Goal: Task Accomplishment & Management: Use online tool/utility

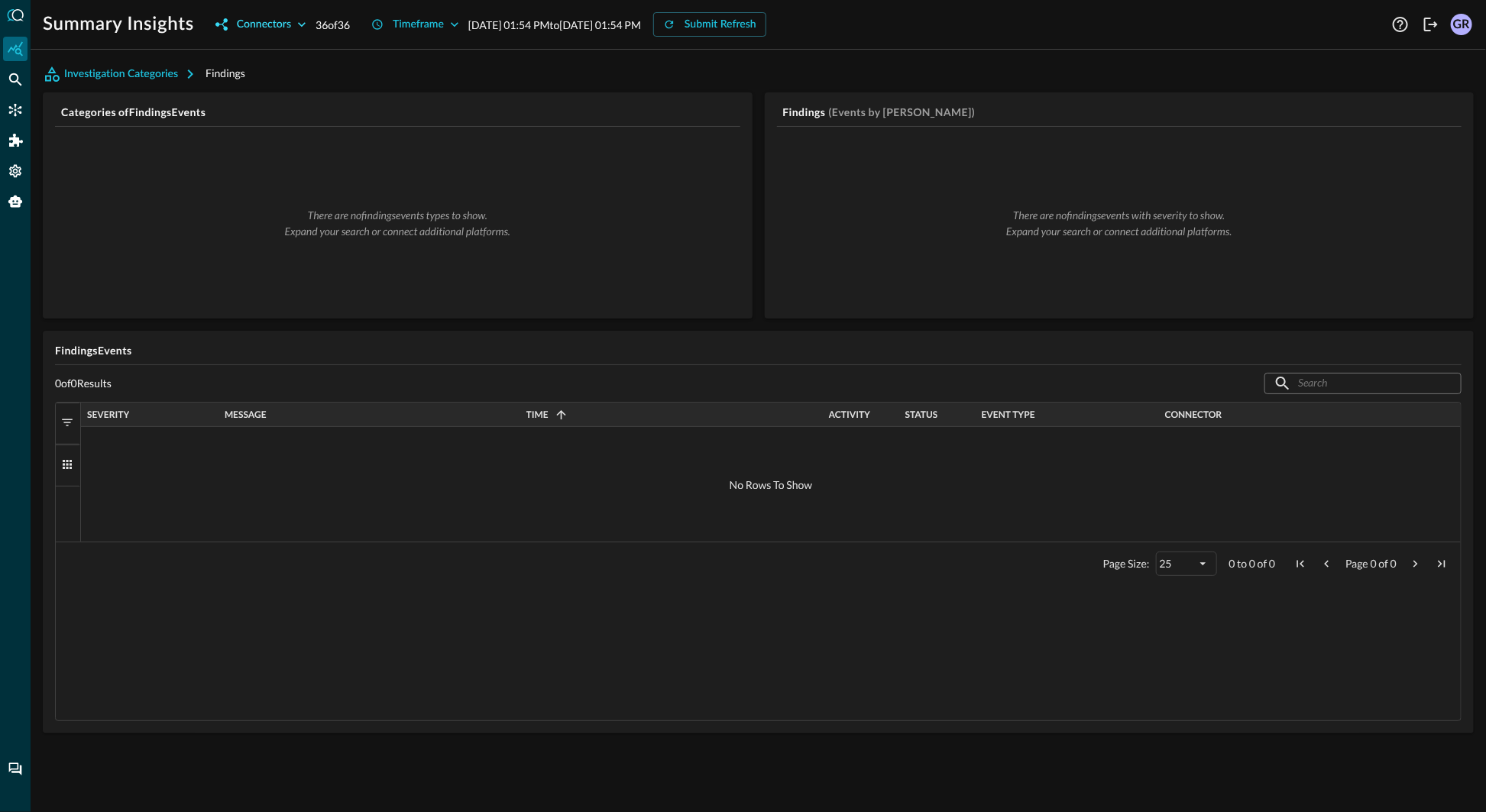
click at [289, 21] on div "Connectors" at bounding box center [263, 24] width 54 height 19
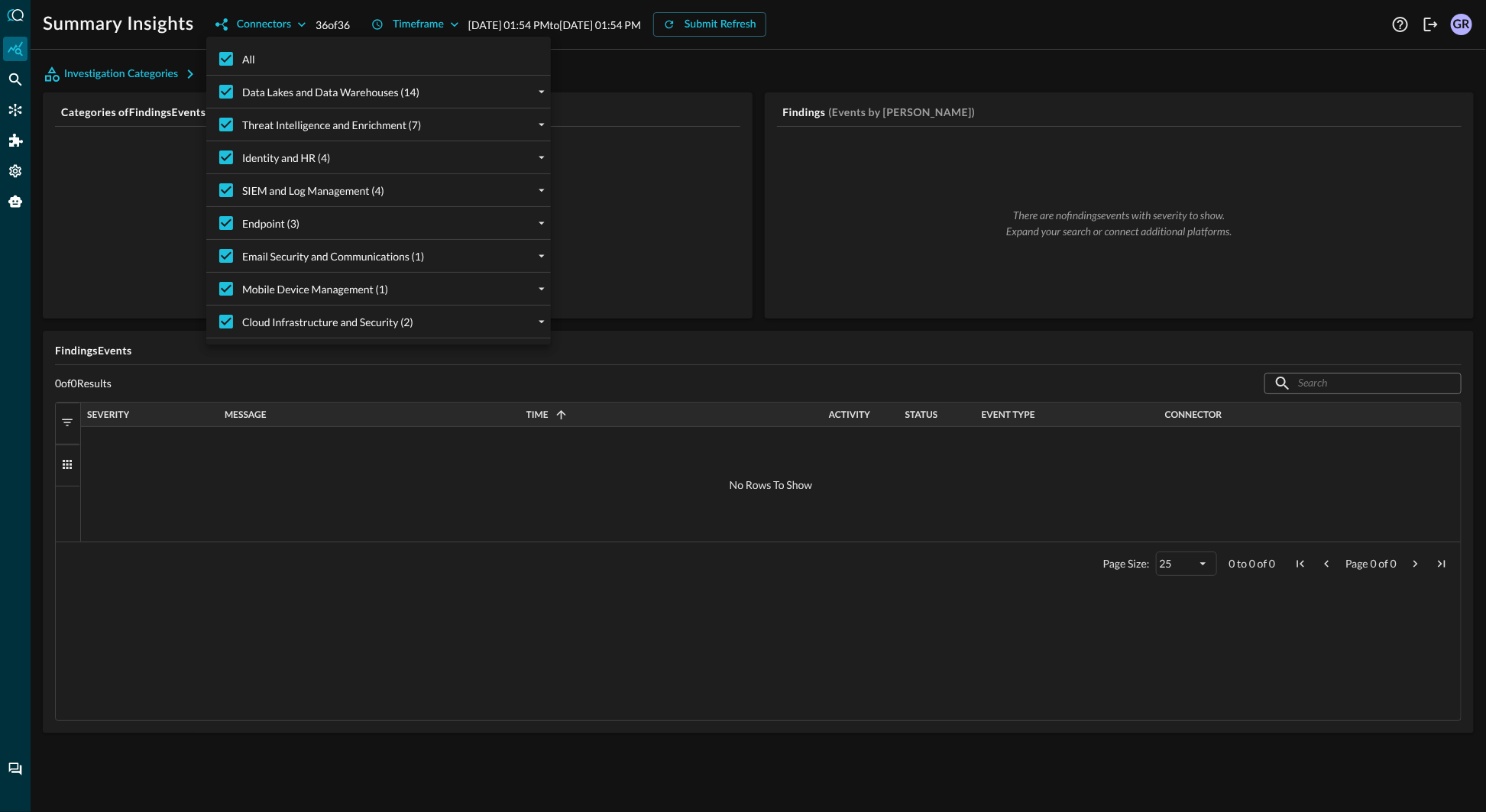
click at [4, 80] on div at bounding box center [743, 406] width 1486 height 812
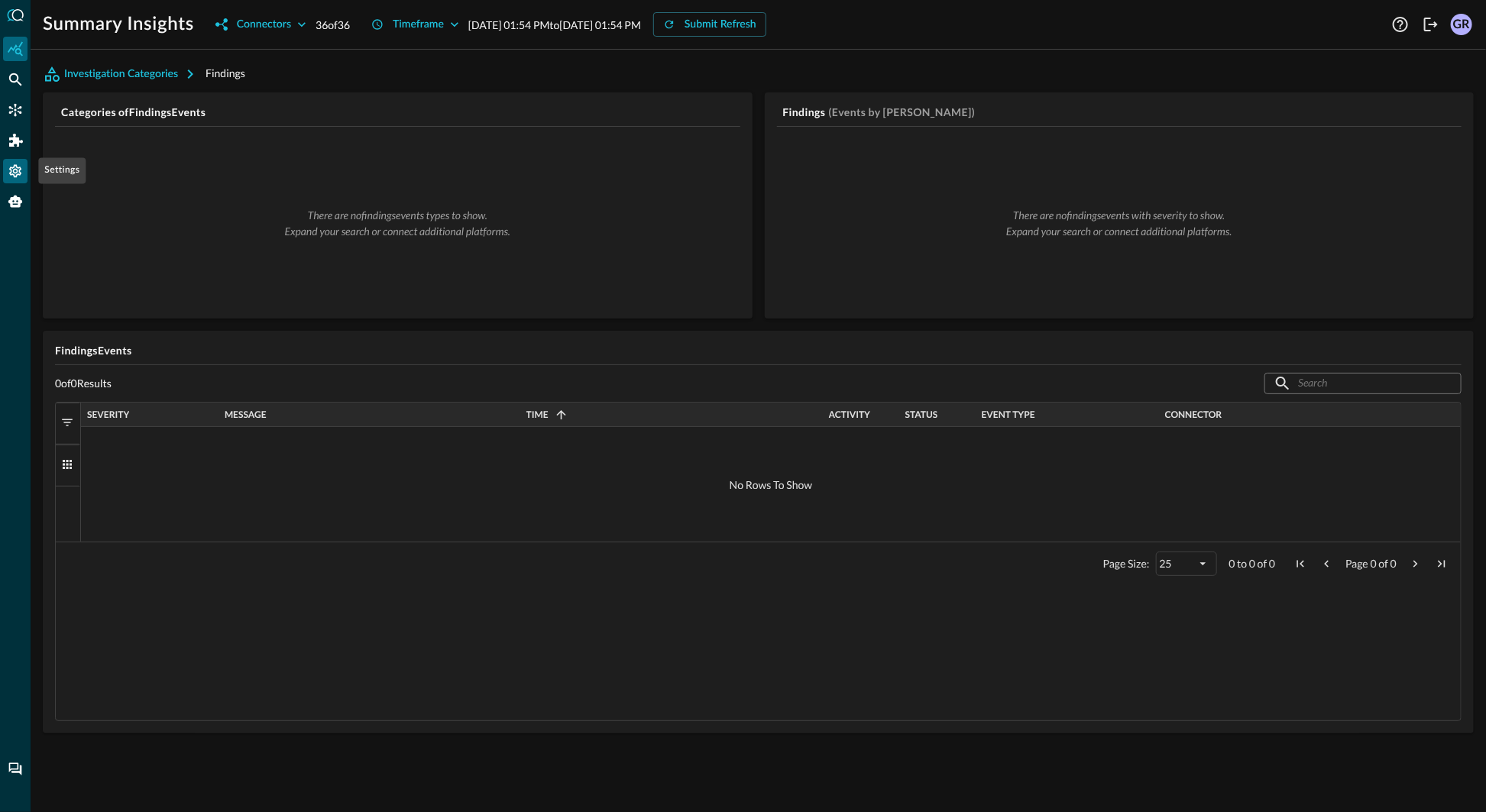
click at [15, 166] on icon "Settings" at bounding box center [15, 171] width 12 height 13
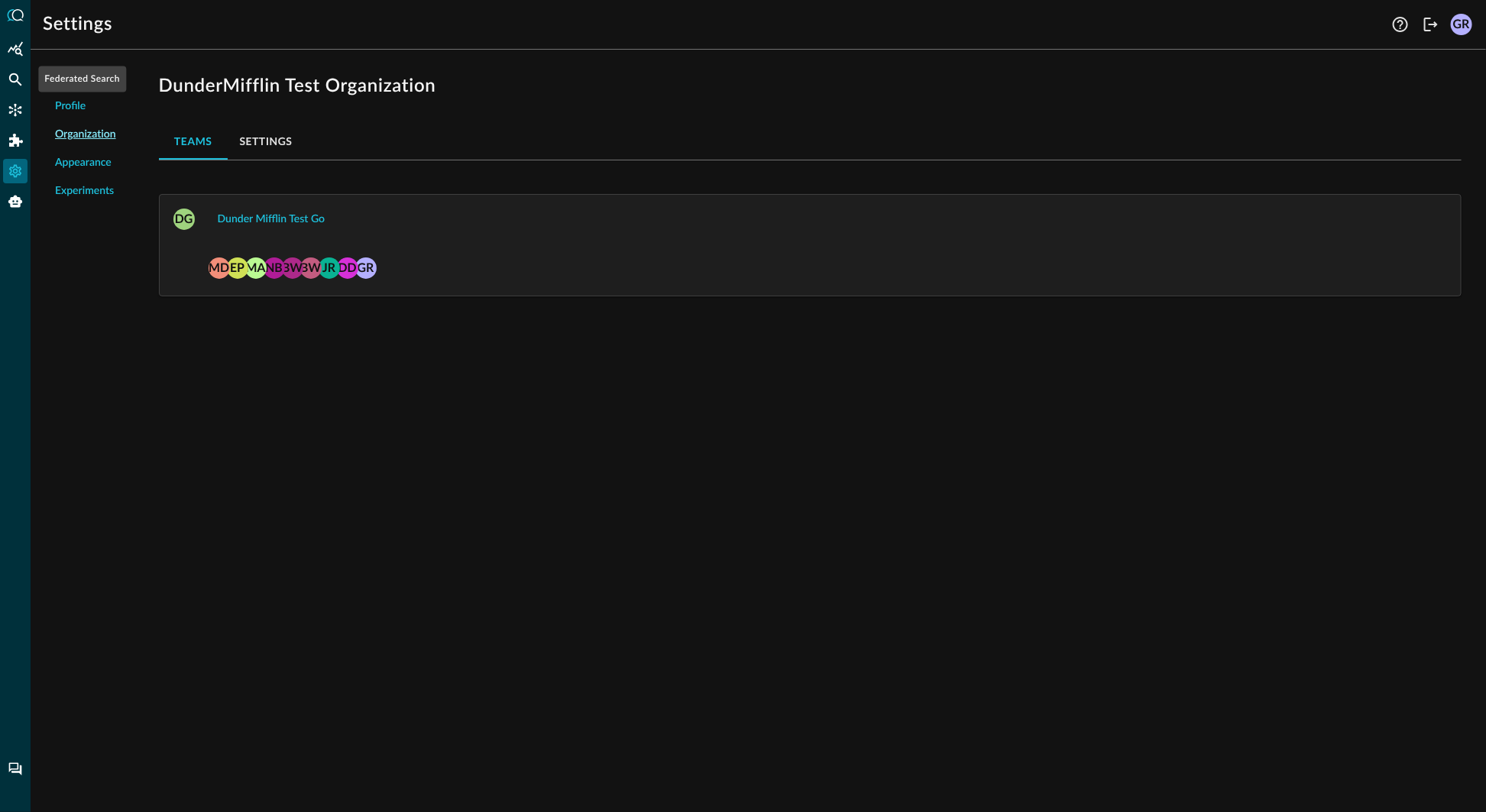
drag, startPoint x: 12, startPoint y: 84, endPoint x: 10, endPoint y: 95, distance: 11.2
click at [10, 95] on div at bounding box center [15, 406] width 31 height 812
click at [13, 111] on icon "Connectors" at bounding box center [15, 109] width 15 height 15
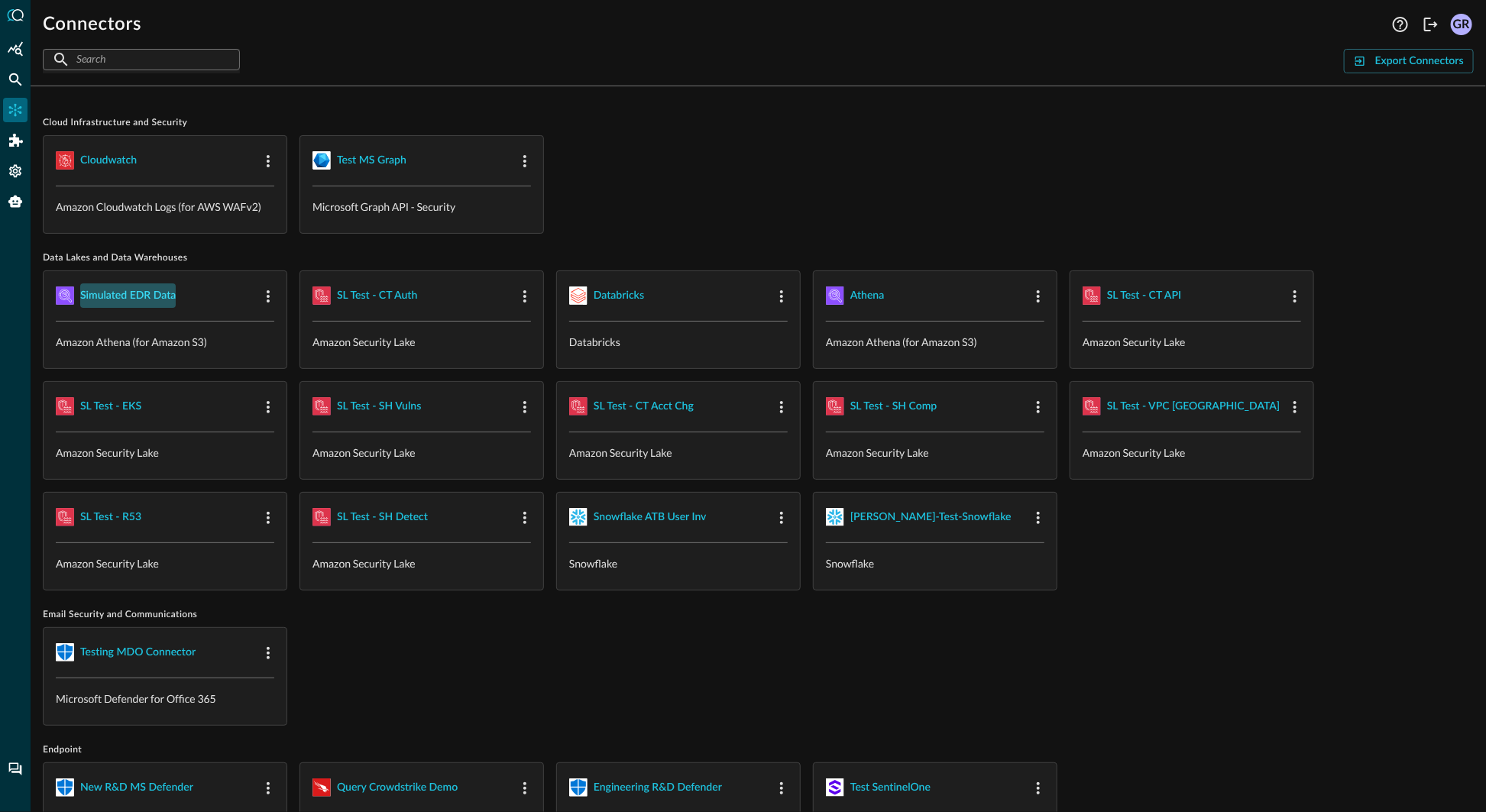
click at [147, 294] on div "Simulated EDR Data" at bounding box center [128, 296] width 96 height 19
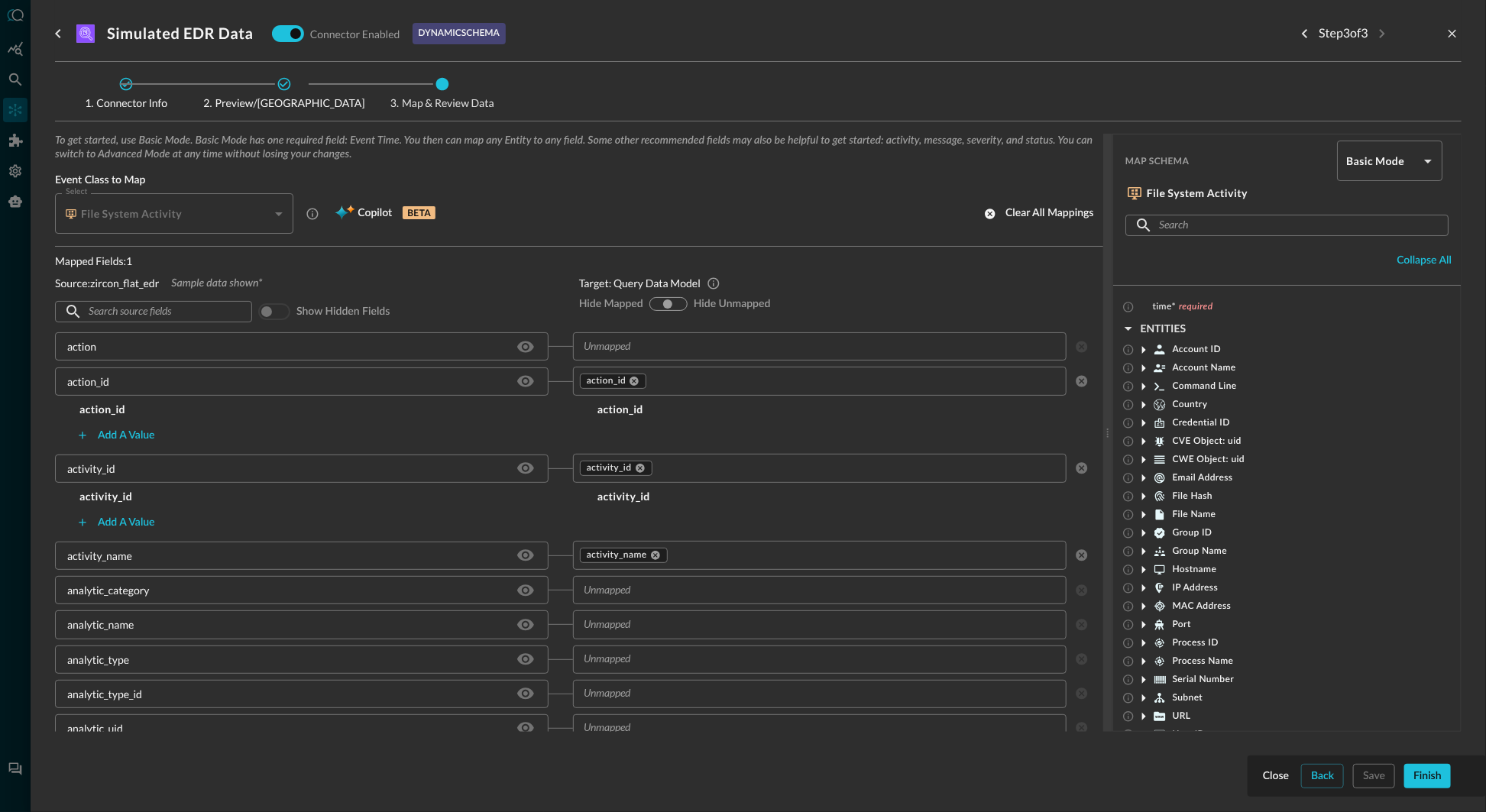
drag, startPoint x: 677, startPoint y: 300, endPoint x: 692, endPoint y: 307, distance: 16.6
click at [679, 301] on input "hide-unmapped" at bounding box center [678, 304] width 9 height 9
radio input "true"
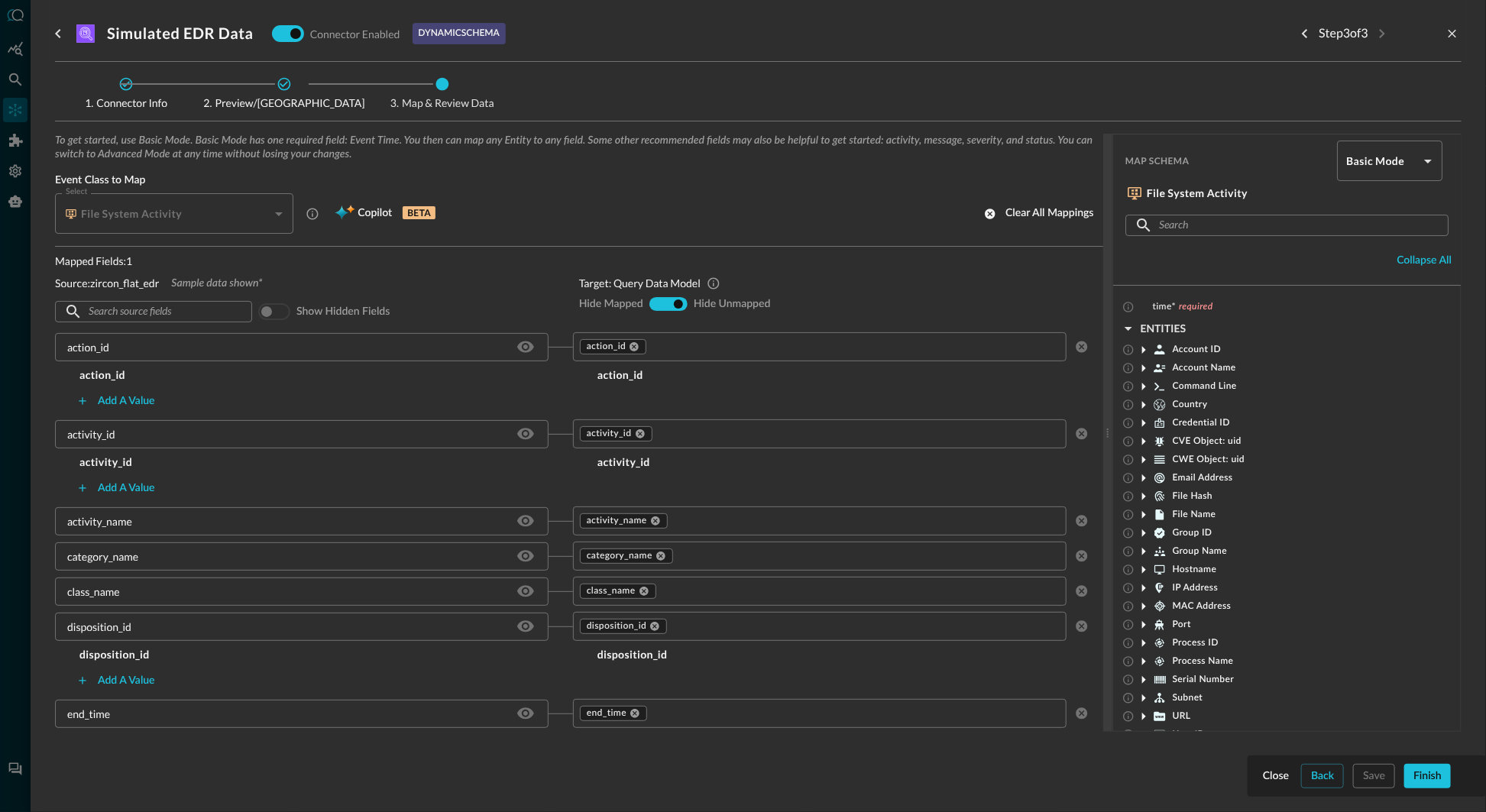
click at [389, 478] on div "Add a value" at bounding box center [573, 488] width 1036 height 25
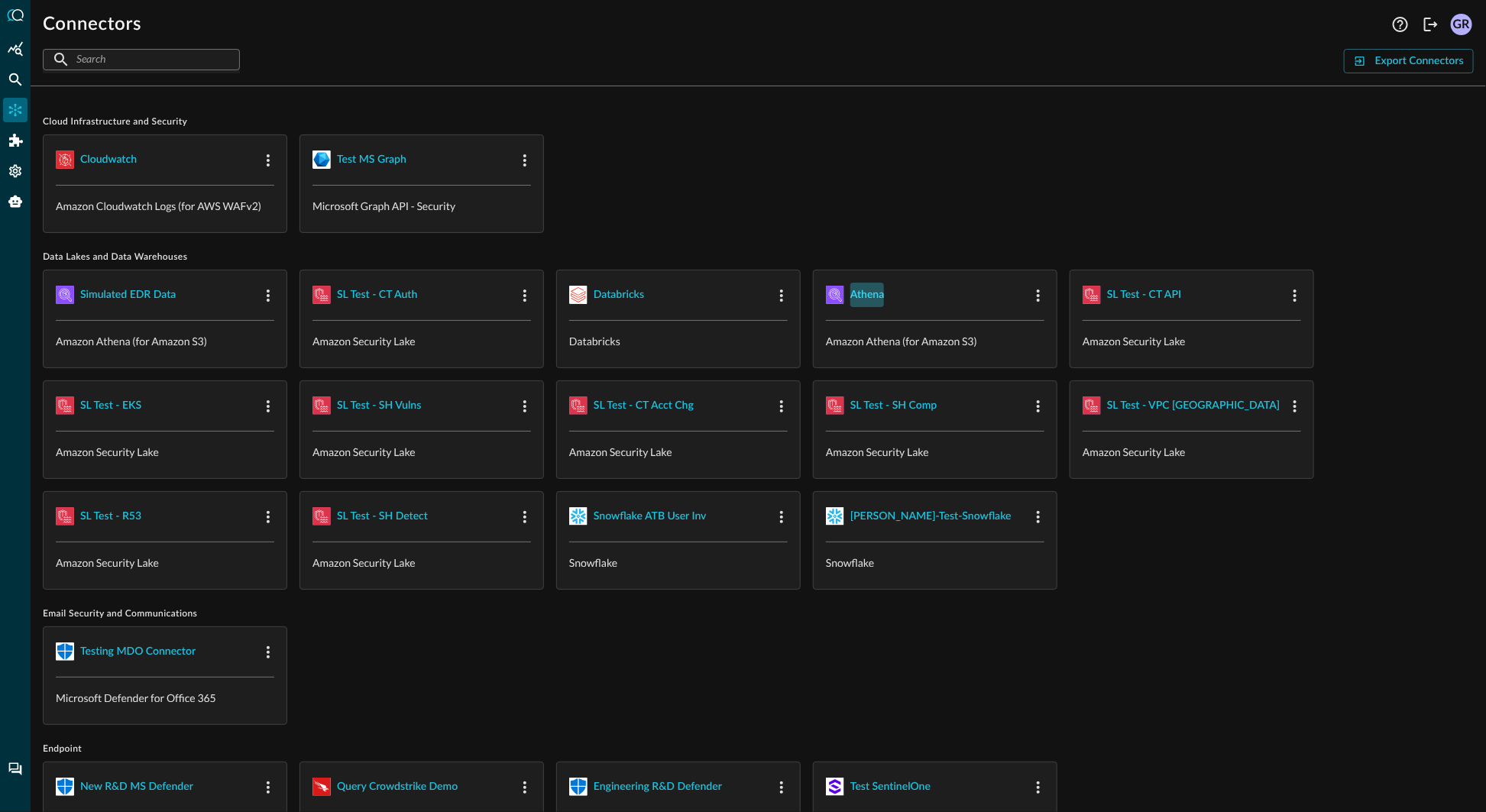
click at [860, 292] on div "athena" at bounding box center [867, 295] width 34 height 19
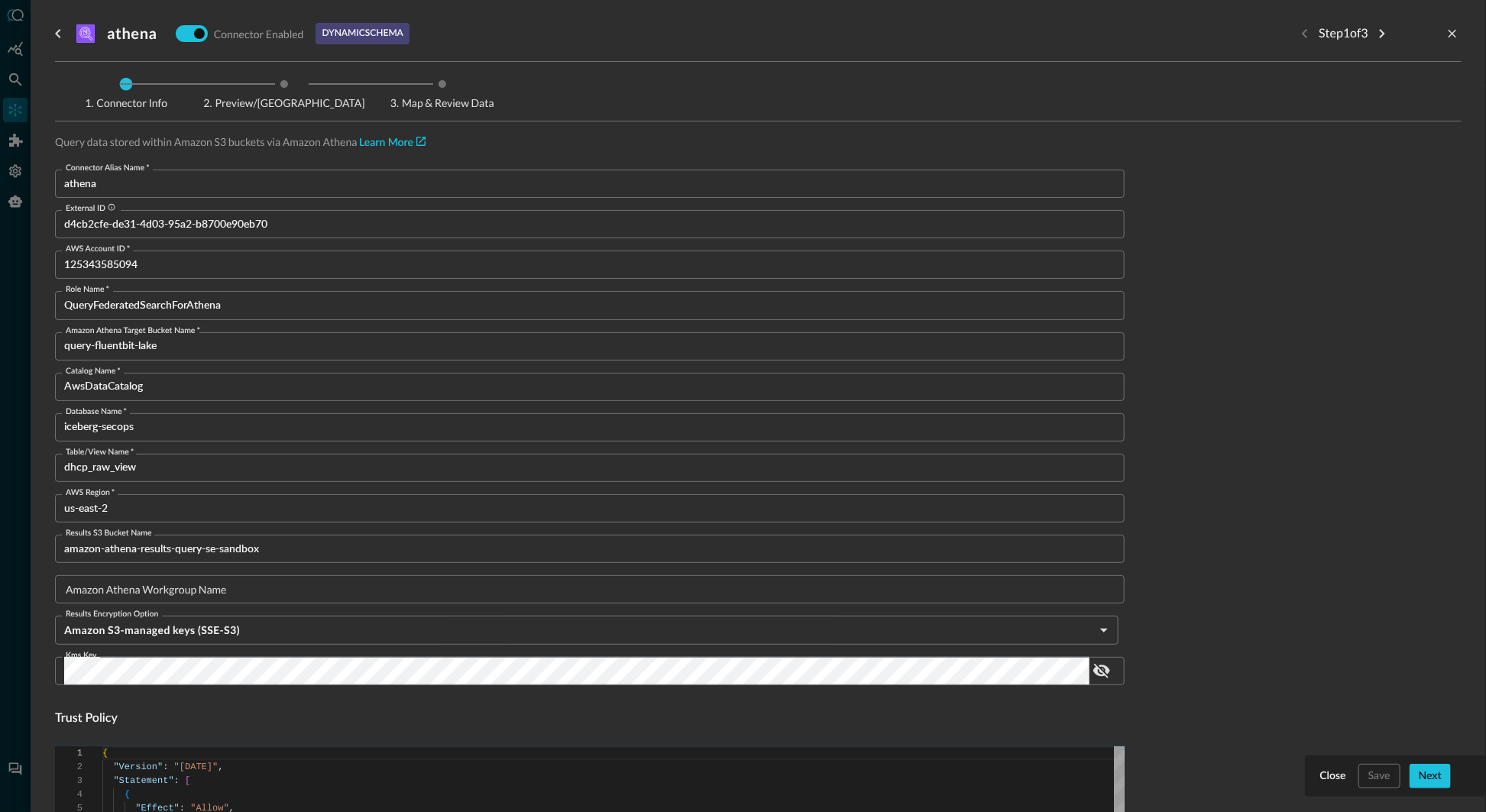
click at [58, 31] on icon "go back" at bounding box center [57, 33] width 5 height 9
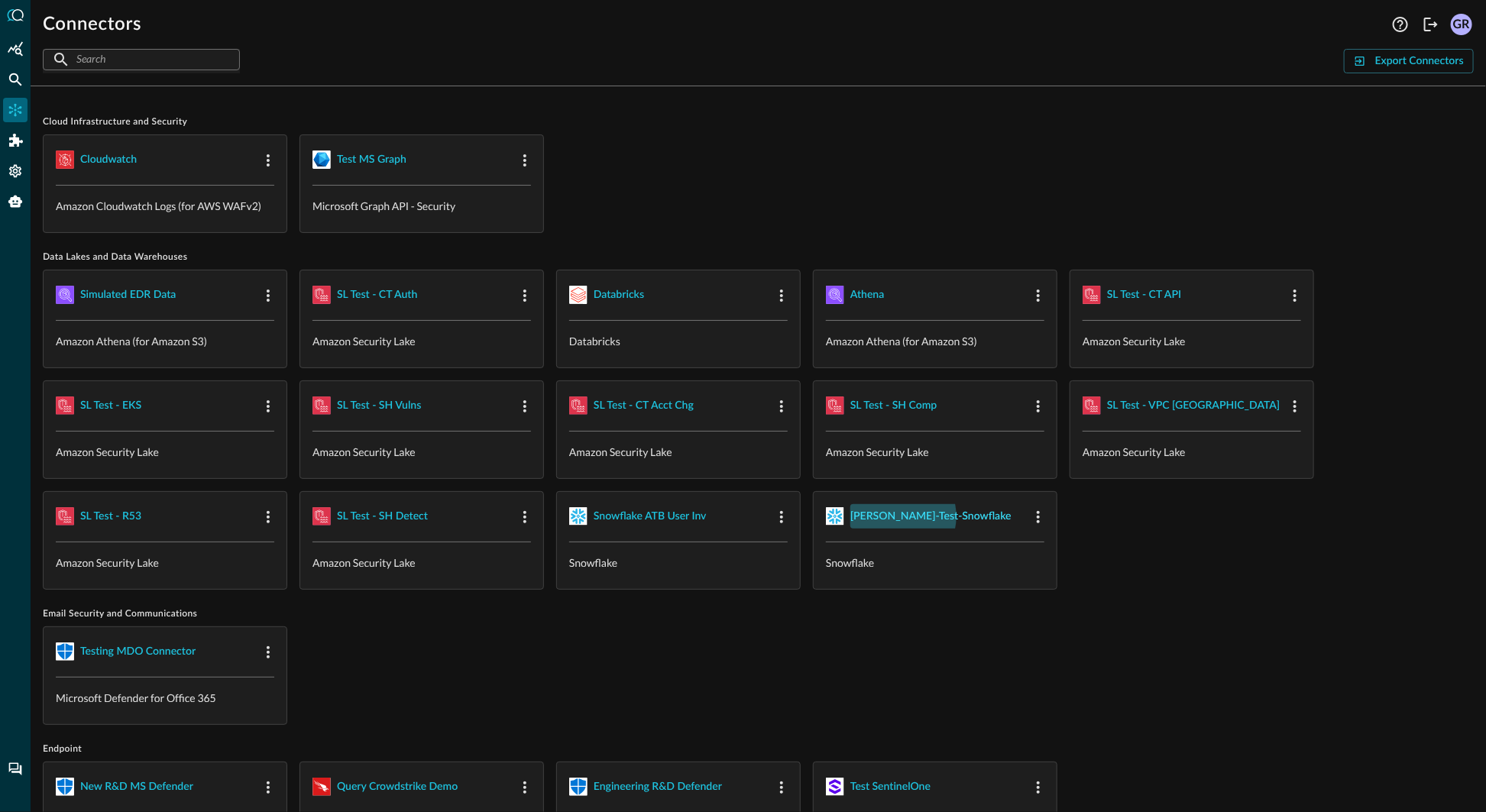
click at [896, 514] on div "[PERSON_NAME]-test-snowflake" at bounding box center [930, 516] width 161 height 19
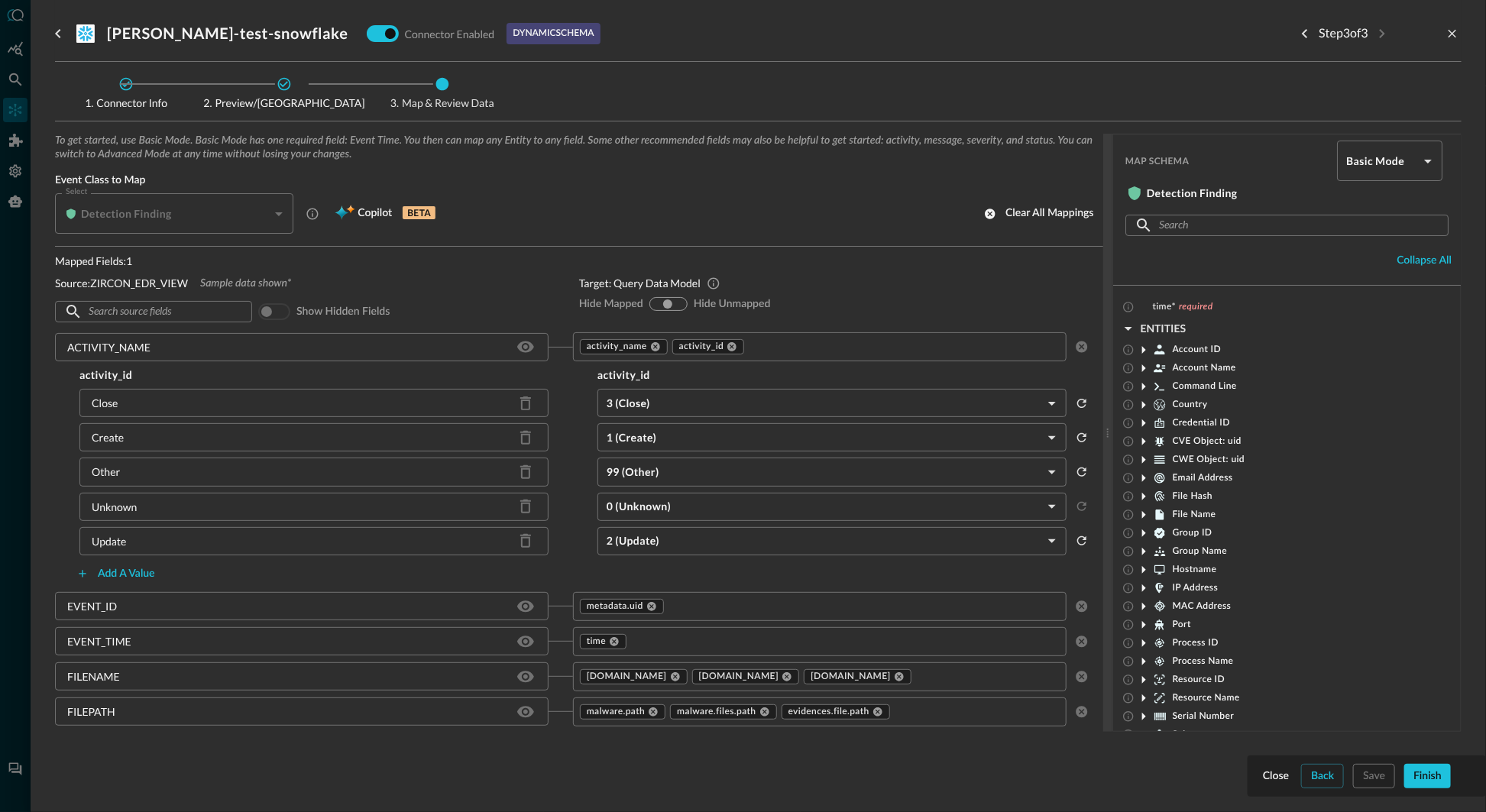
click at [679, 304] on input "hide-unmapped" at bounding box center [678, 304] width 9 height 9
radio input "true"
drag, startPoint x: 58, startPoint y: 32, endPoint x: 297, endPoint y: 138, distance: 261.5
click at [58, 32] on icon "go back" at bounding box center [57, 33] width 5 height 9
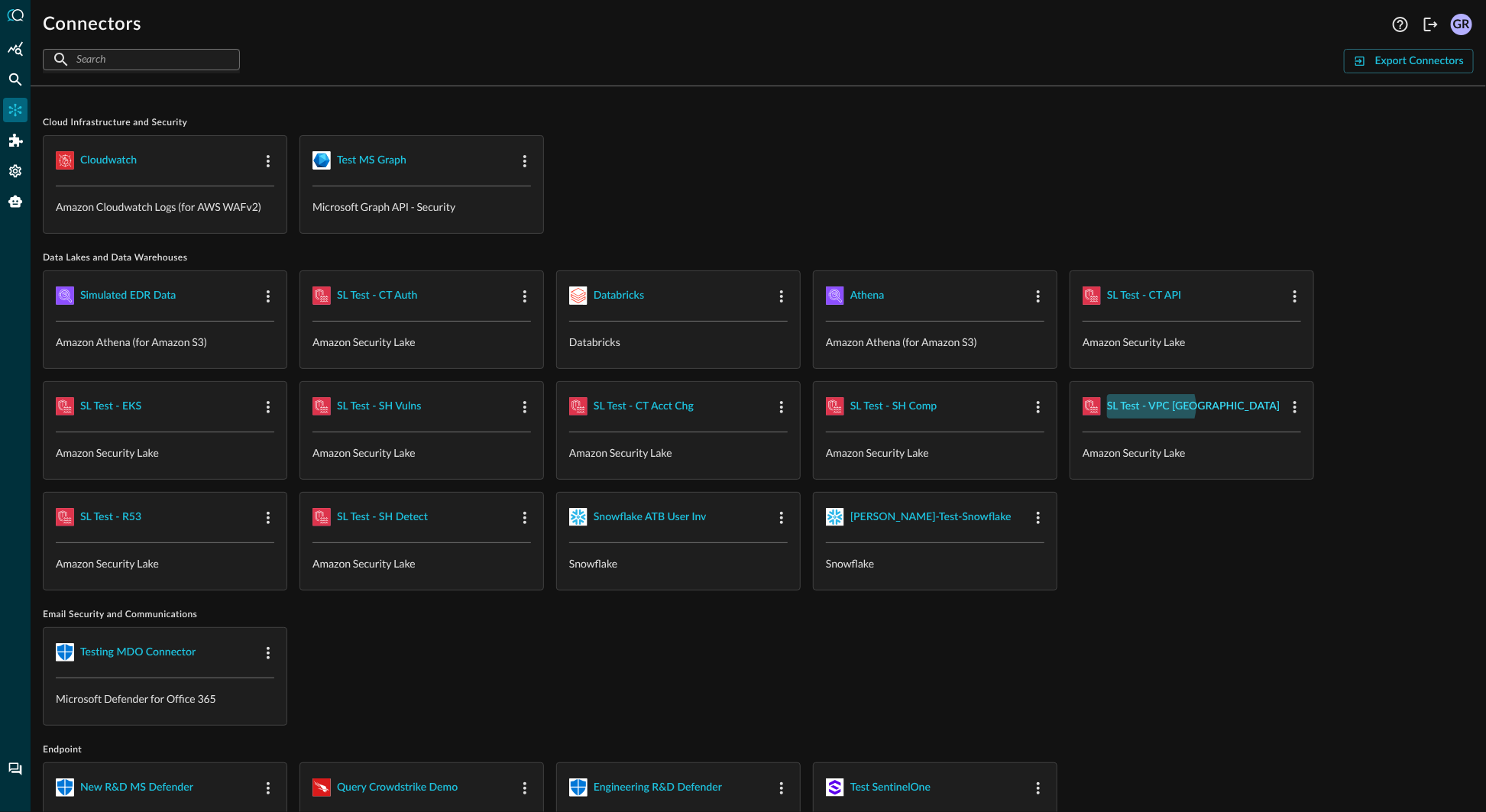
click at [1151, 404] on div "SL Test - VPC FL" at bounding box center [1193, 406] width 172 height 19
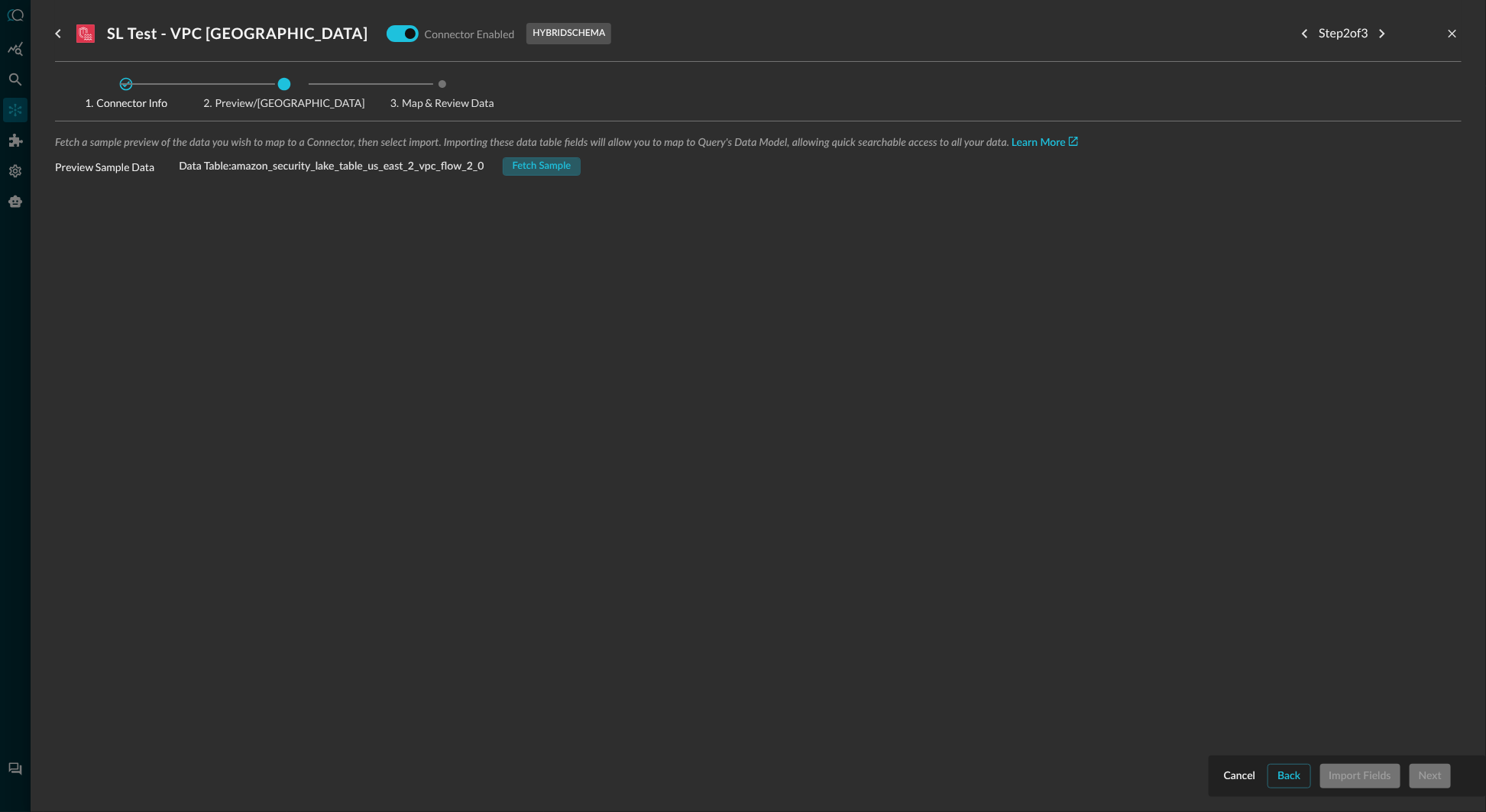
drag, startPoint x: 548, startPoint y: 167, endPoint x: 539, endPoint y: 168, distance: 9.1
click at [547, 167] on div "Fetch Sample" at bounding box center [541, 167] width 58 height 18
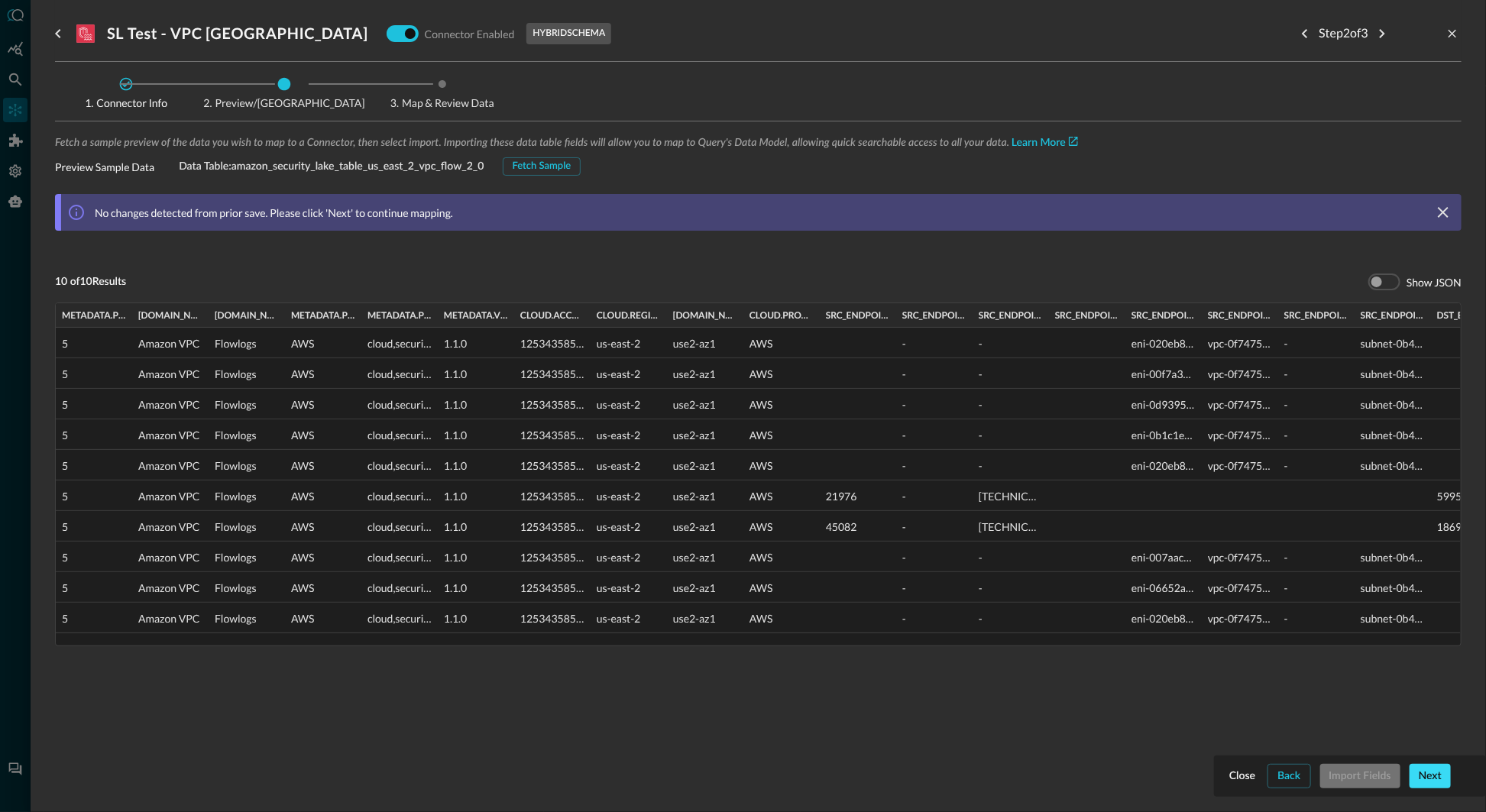
click at [1437, 775] on div "Next" at bounding box center [1430, 775] width 23 height 19
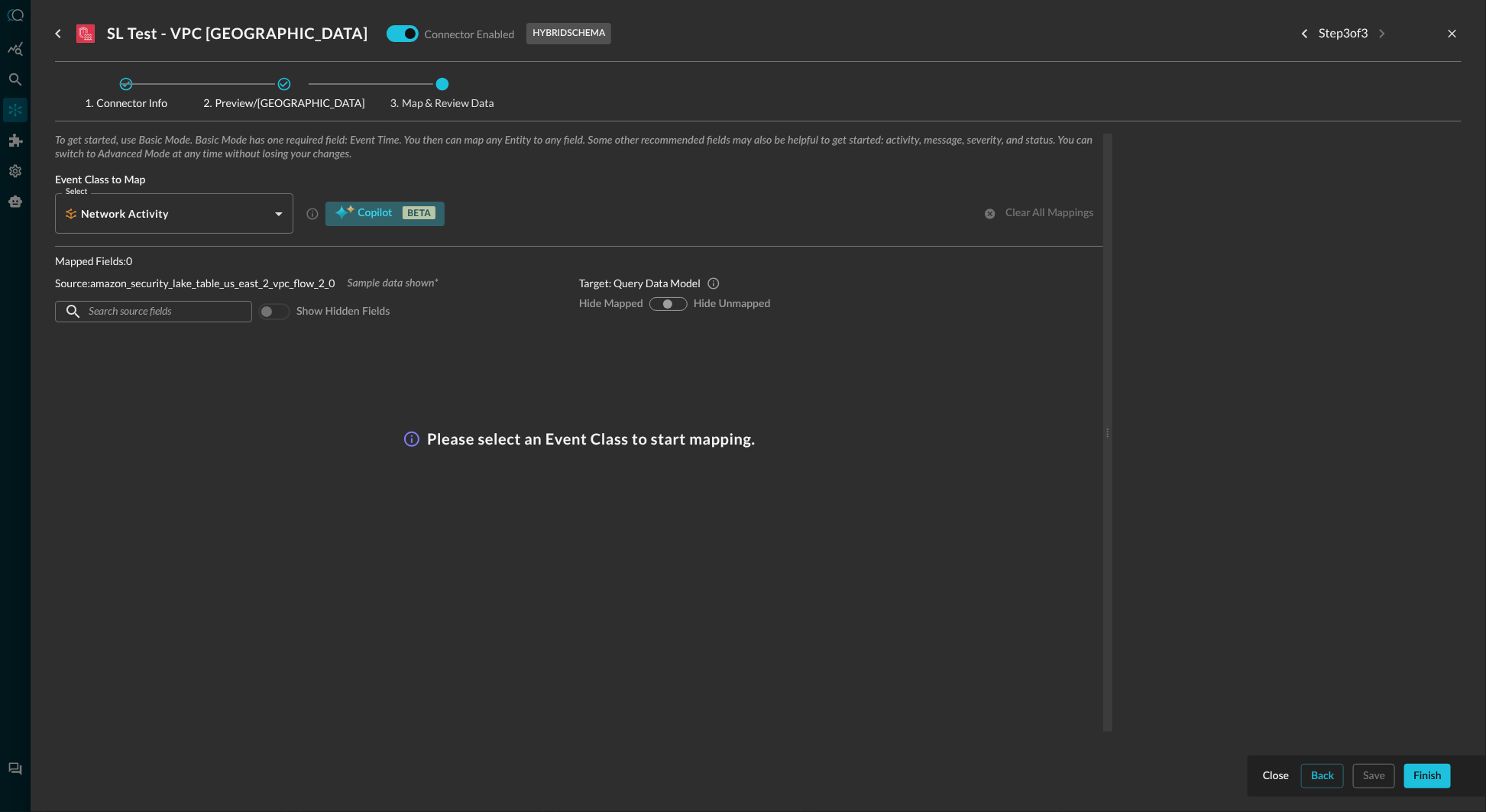
click at [357, 213] on span "Copilot" at bounding box center [374, 213] width 35 height 19
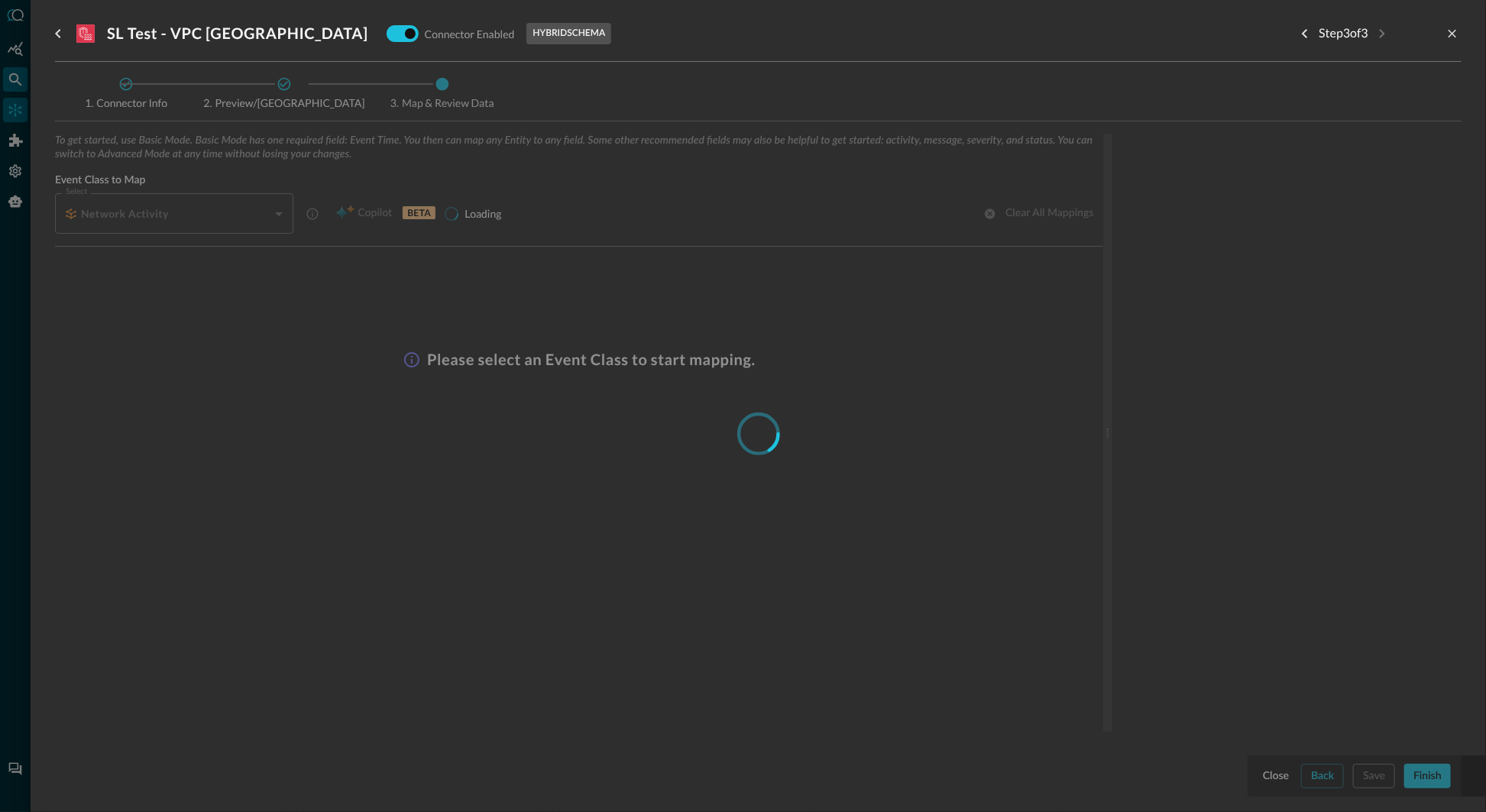
click at [14, 79] on div at bounding box center [743, 406] width 1486 height 812
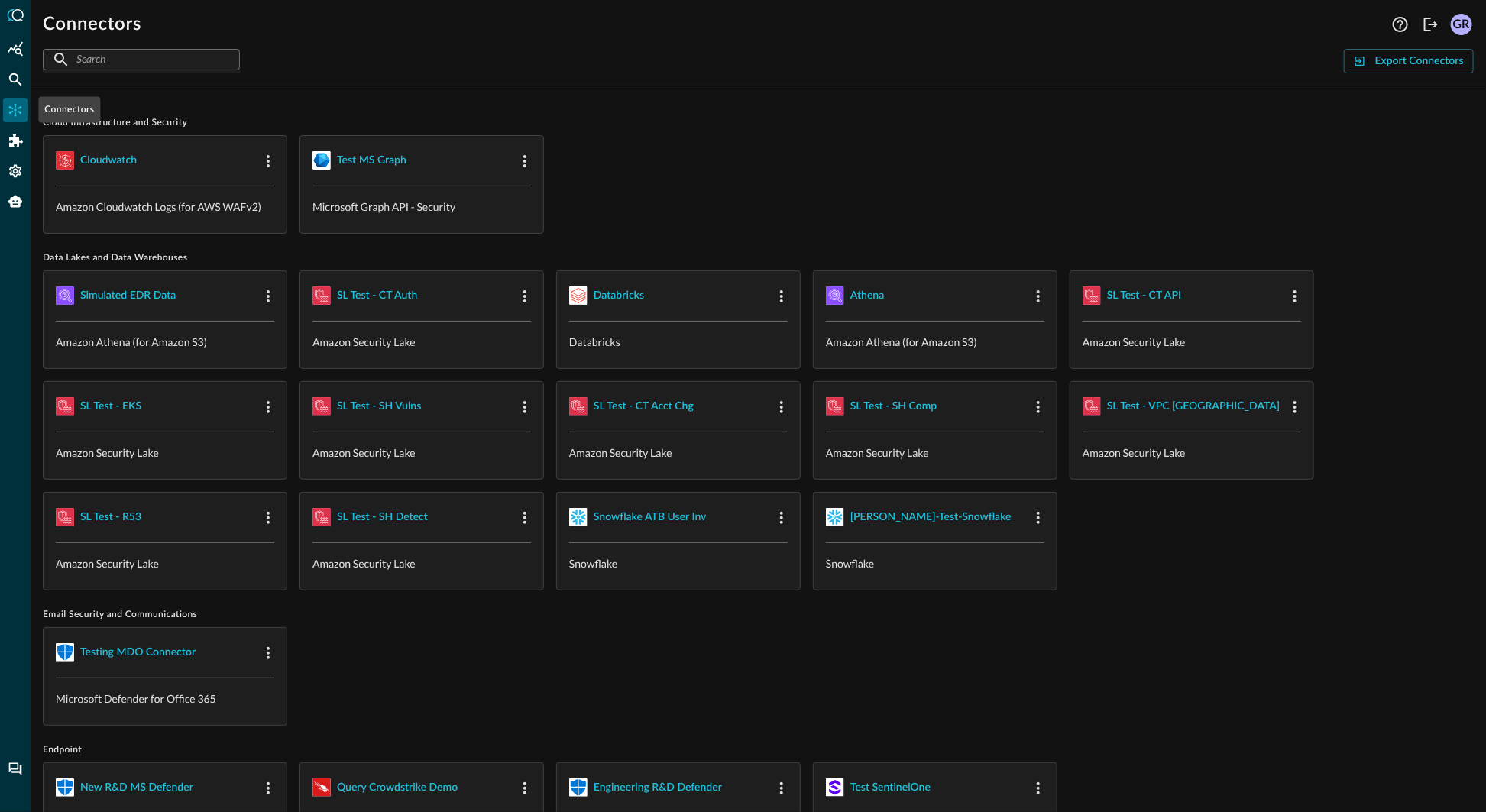
drag, startPoint x: 16, startPoint y: 106, endPoint x: 40, endPoint y: 128, distance: 32.6
click at [16, 107] on icon "Connectors" at bounding box center [15, 109] width 15 height 15
click at [374, 407] on div "SL Test - SH Vulns" at bounding box center [378, 406] width 84 height 19
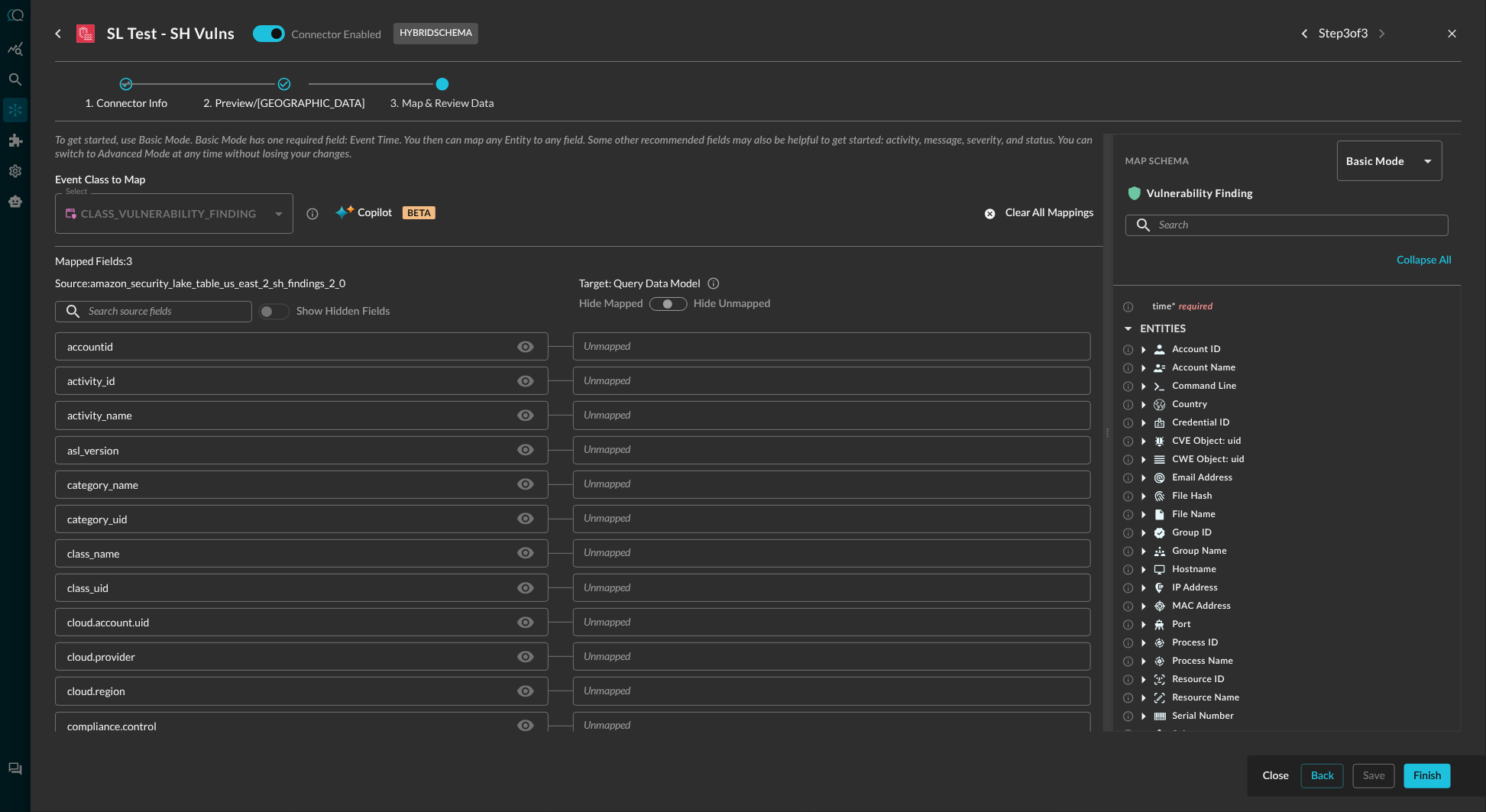
click at [684, 301] on div "hide-unmapped" at bounding box center [680, 304] width 12 height 12
click at [678, 306] on input "hide-unmapped" at bounding box center [678, 304] width 9 height 9
radio input "true"
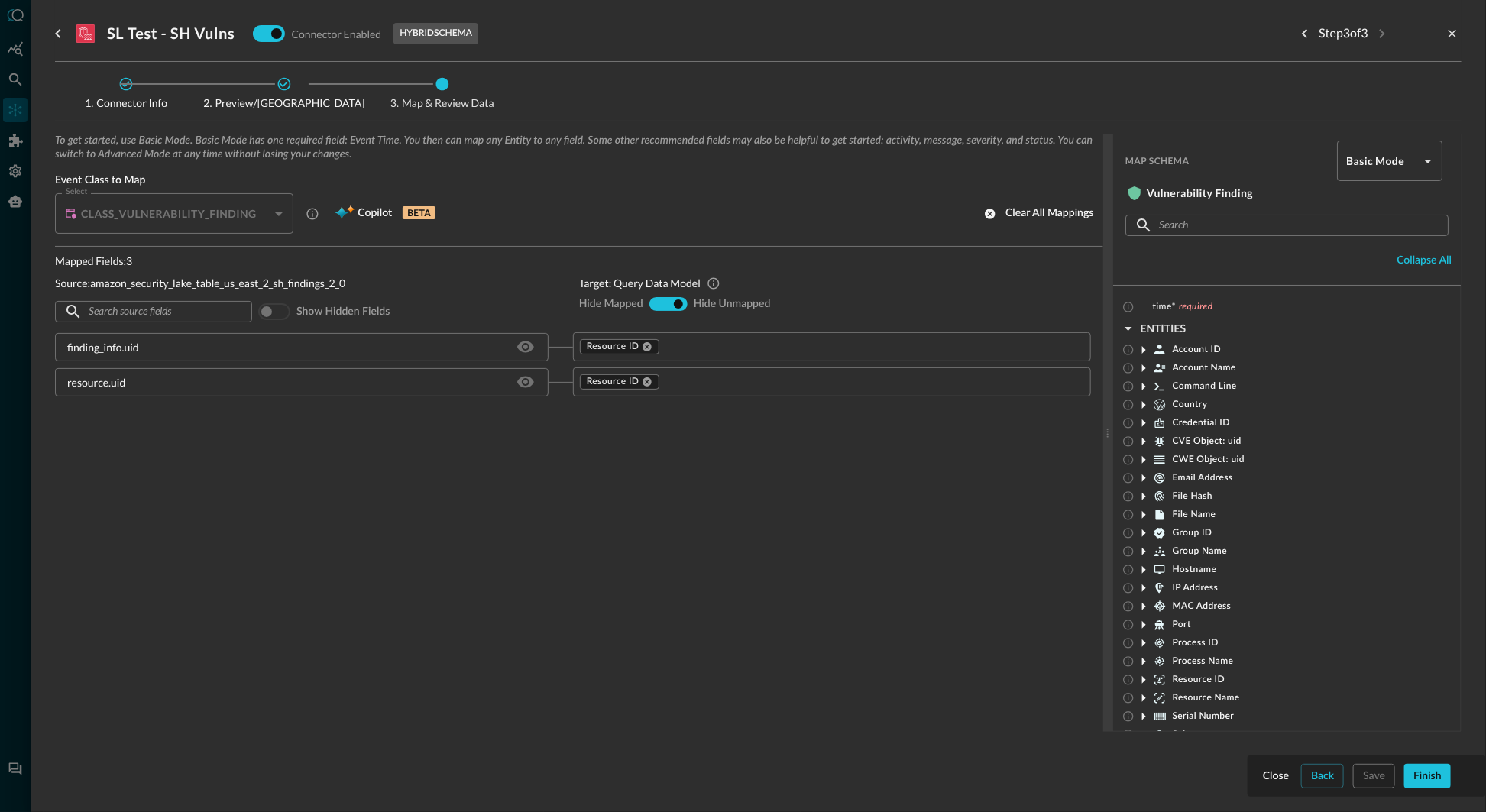
drag, startPoint x: 792, startPoint y: 378, endPoint x: 799, endPoint y: 384, distance: 9.2
click at [792, 378] on input "text" at bounding box center [861, 382] width 399 height 19
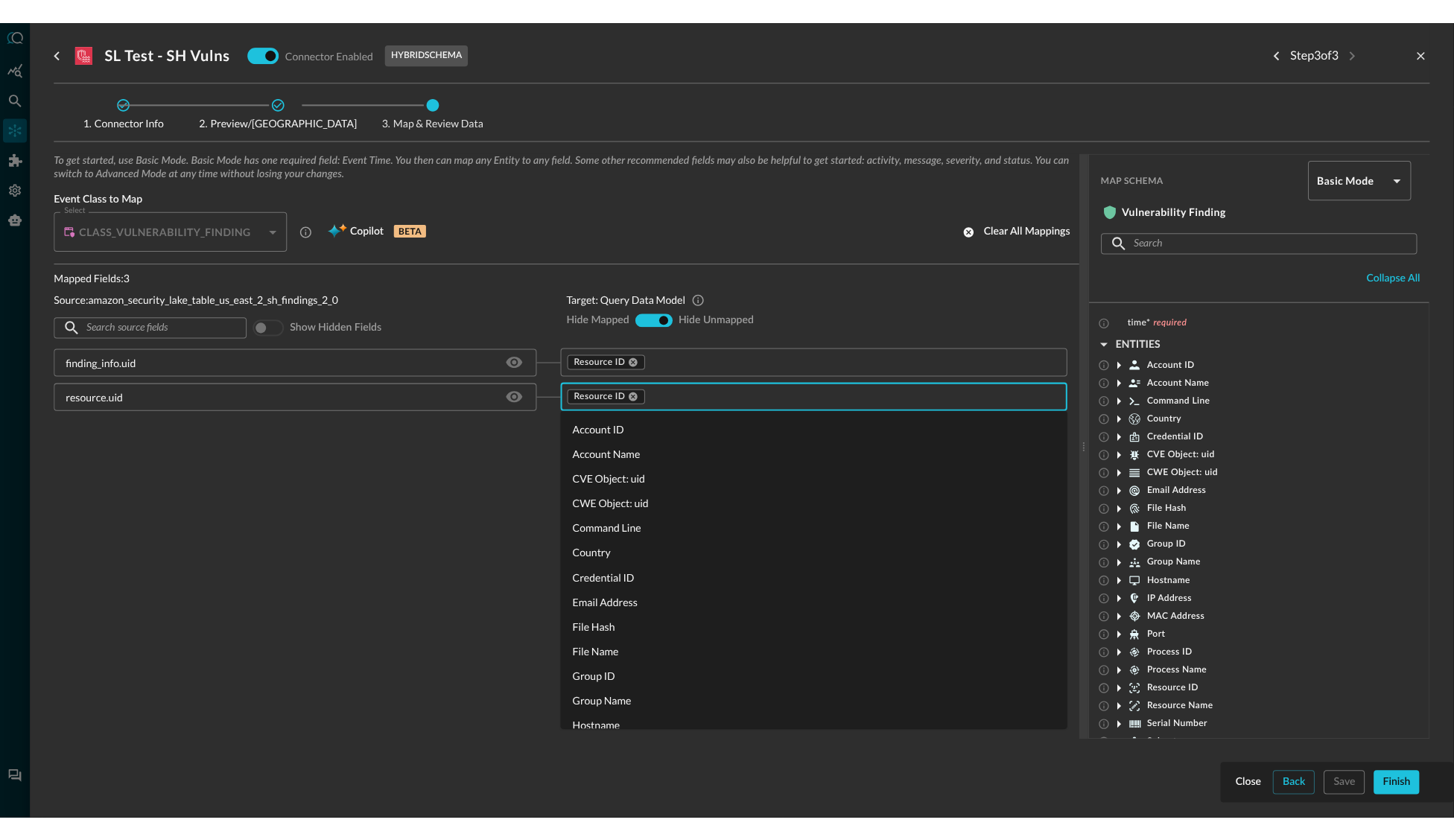
scroll to position [156, 0]
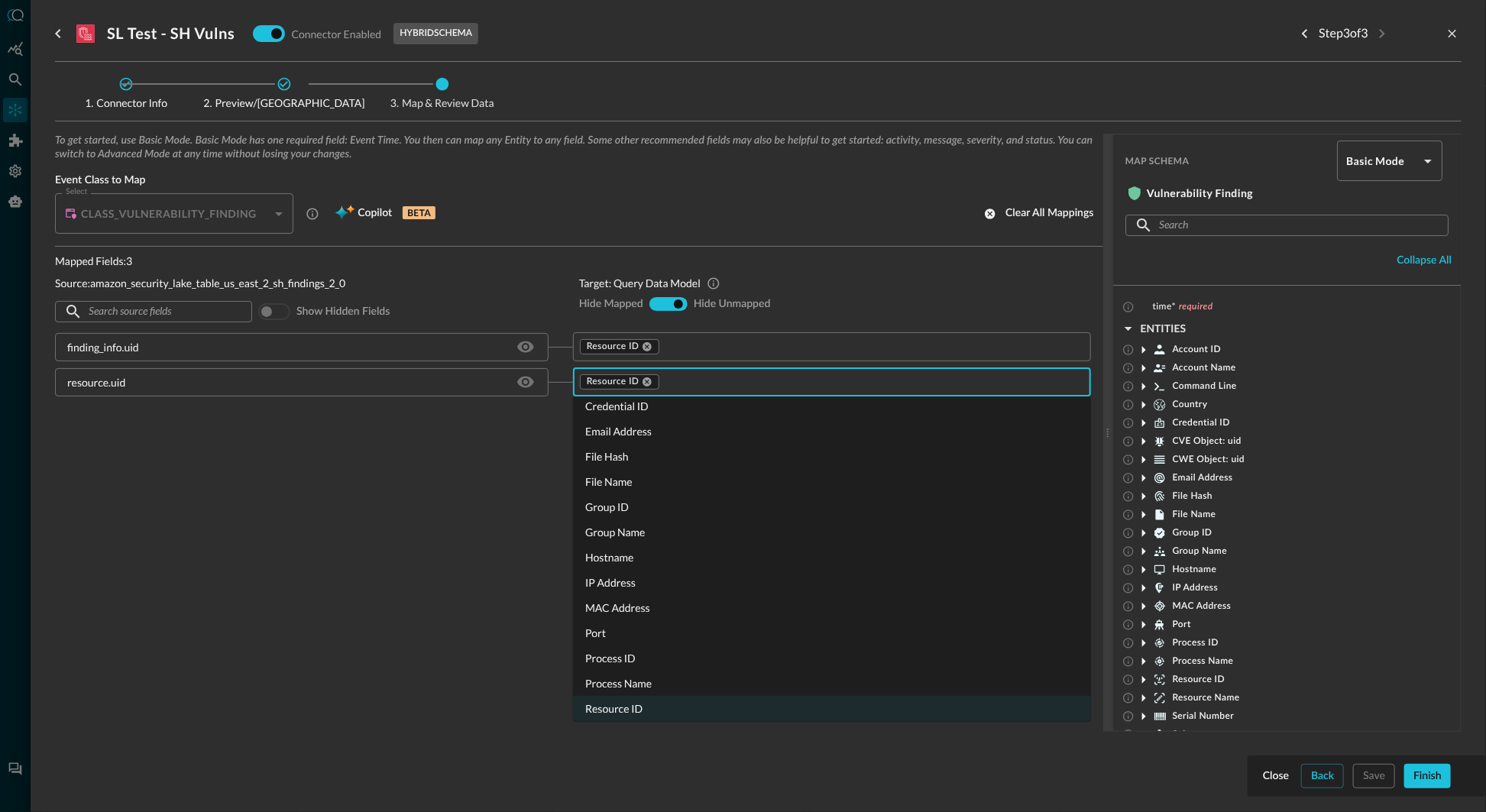
drag, startPoint x: 713, startPoint y: 384, endPoint x: 730, endPoint y: 404, distance: 26.2
click at [713, 384] on input "text" at bounding box center [861, 382] width 399 height 19
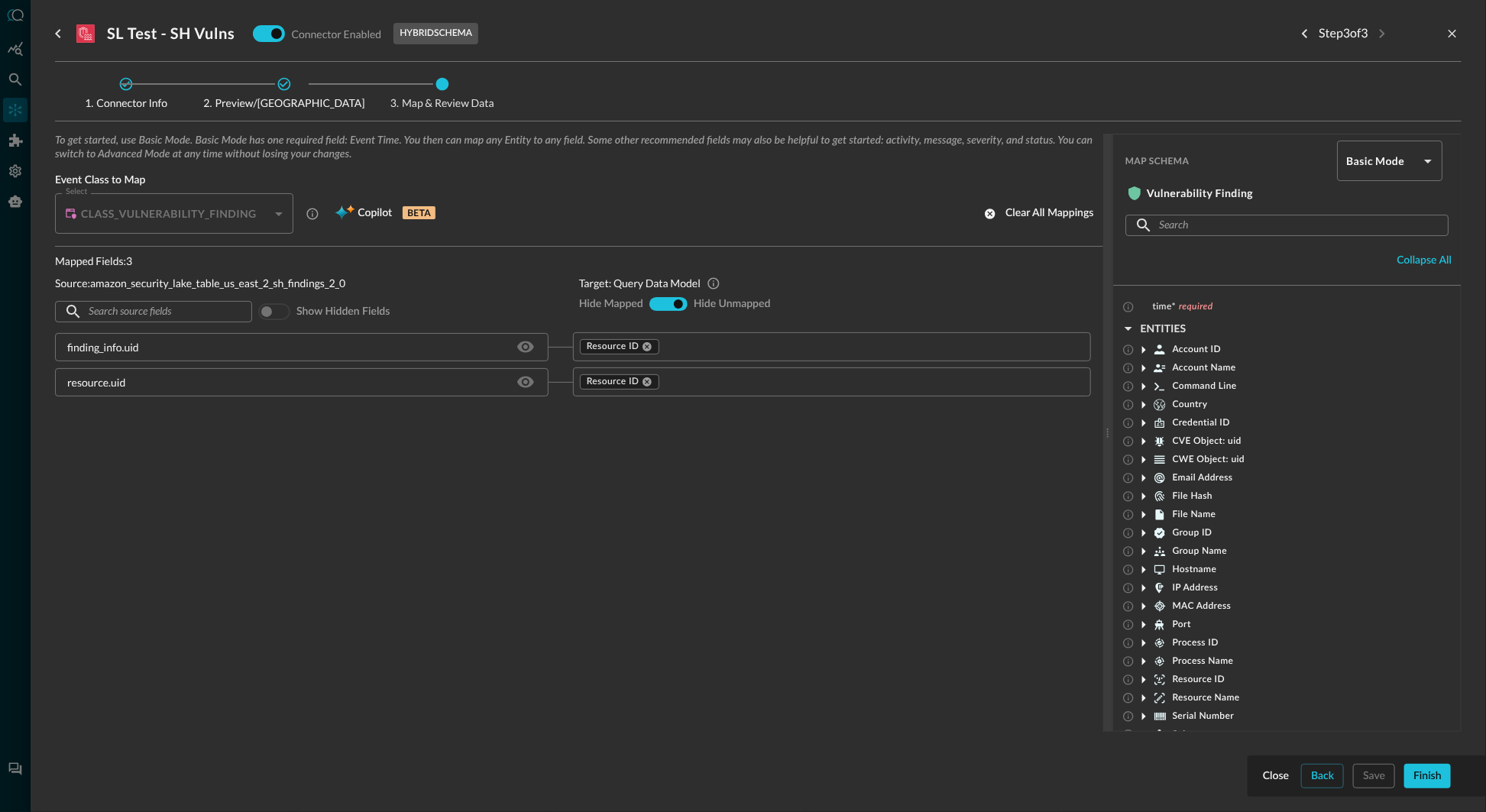
click at [149, 421] on div "To get started, use Basic Mode. Basic Mode has one required field: Event Time. …" at bounding box center [579, 432] width 1048 height 598
click at [11, 74] on div at bounding box center [743, 406] width 1486 height 812
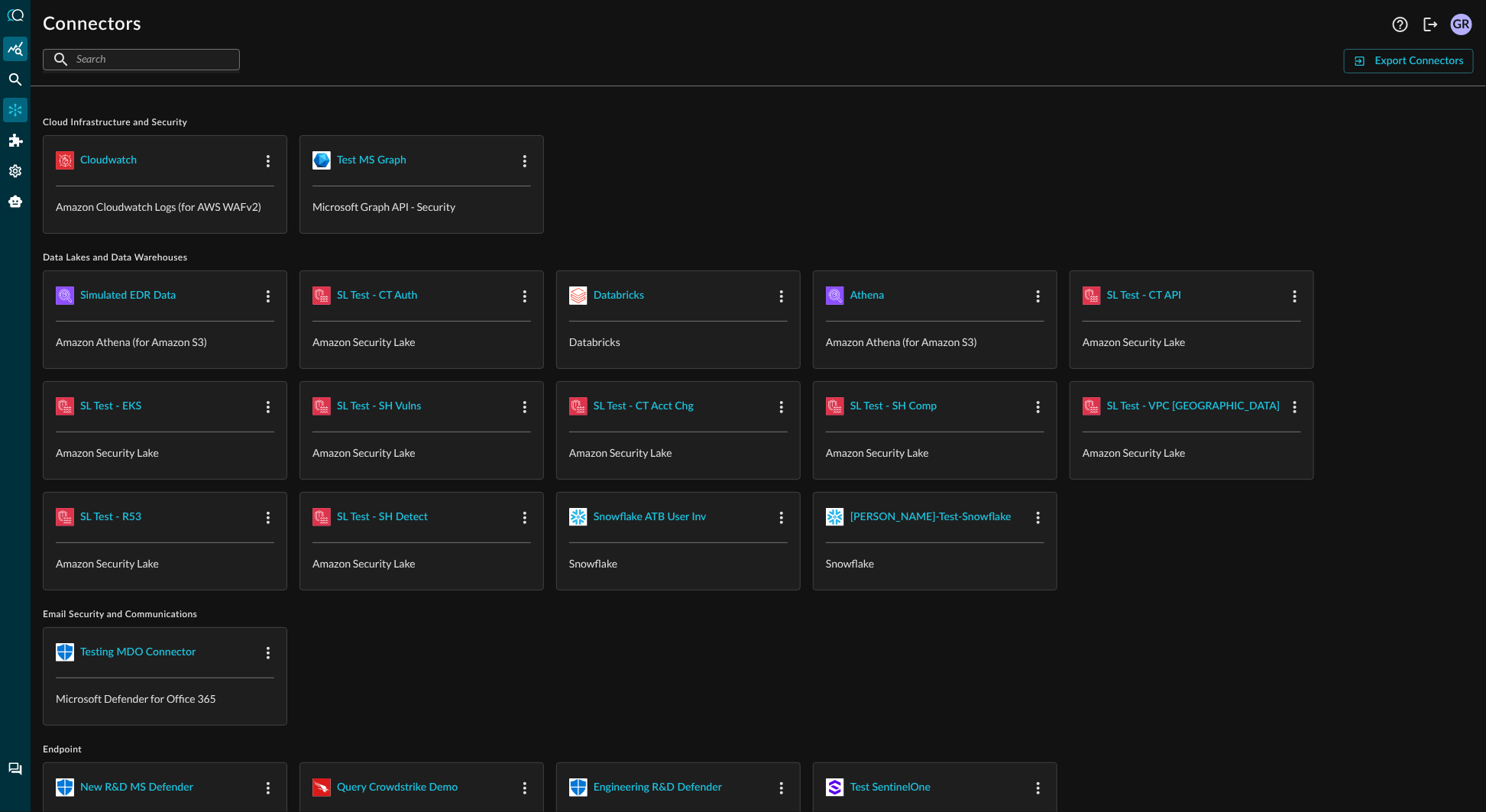
click at [12, 48] on icon "Summary Insights" at bounding box center [15, 48] width 15 height 15
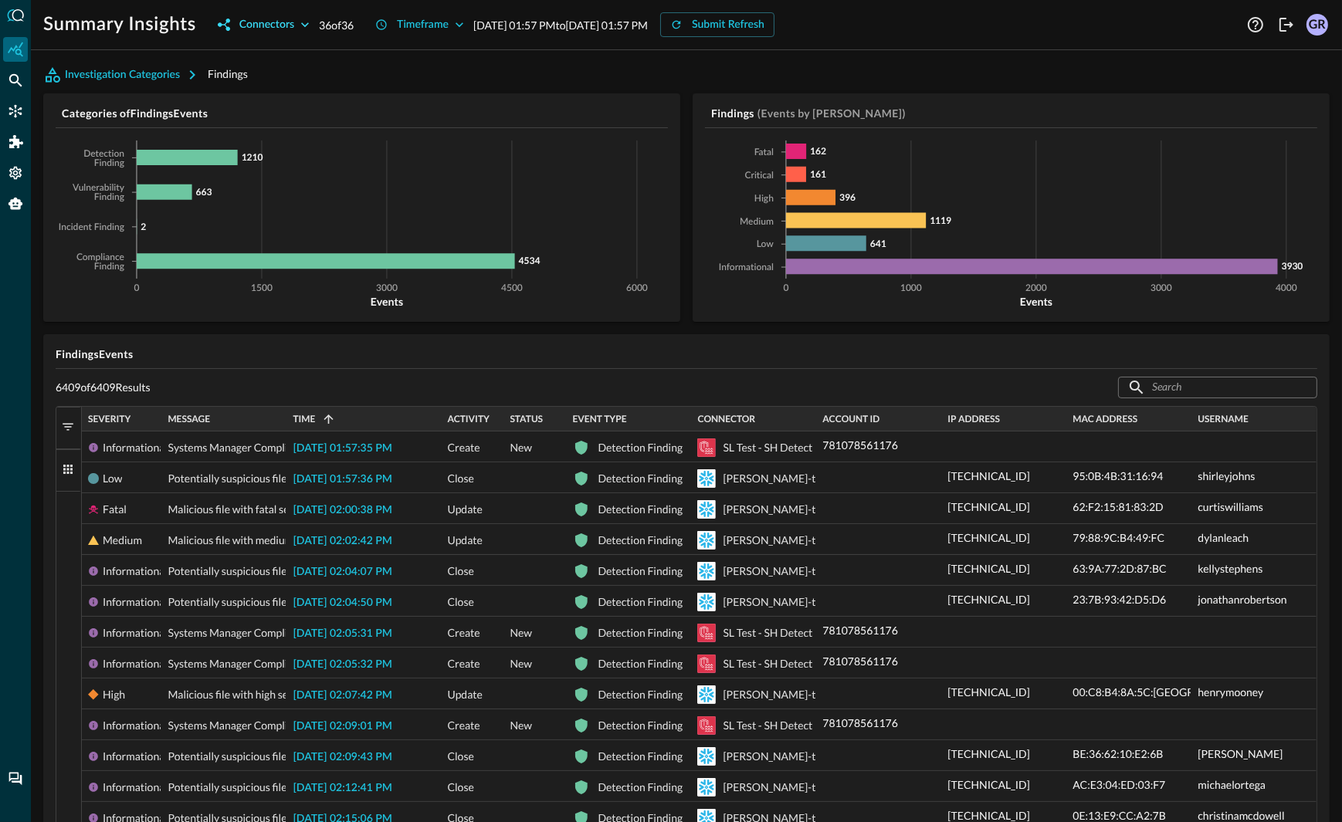
click at [305, 25] on icon "button" at bounding box center [305, 24] width 8 height 5
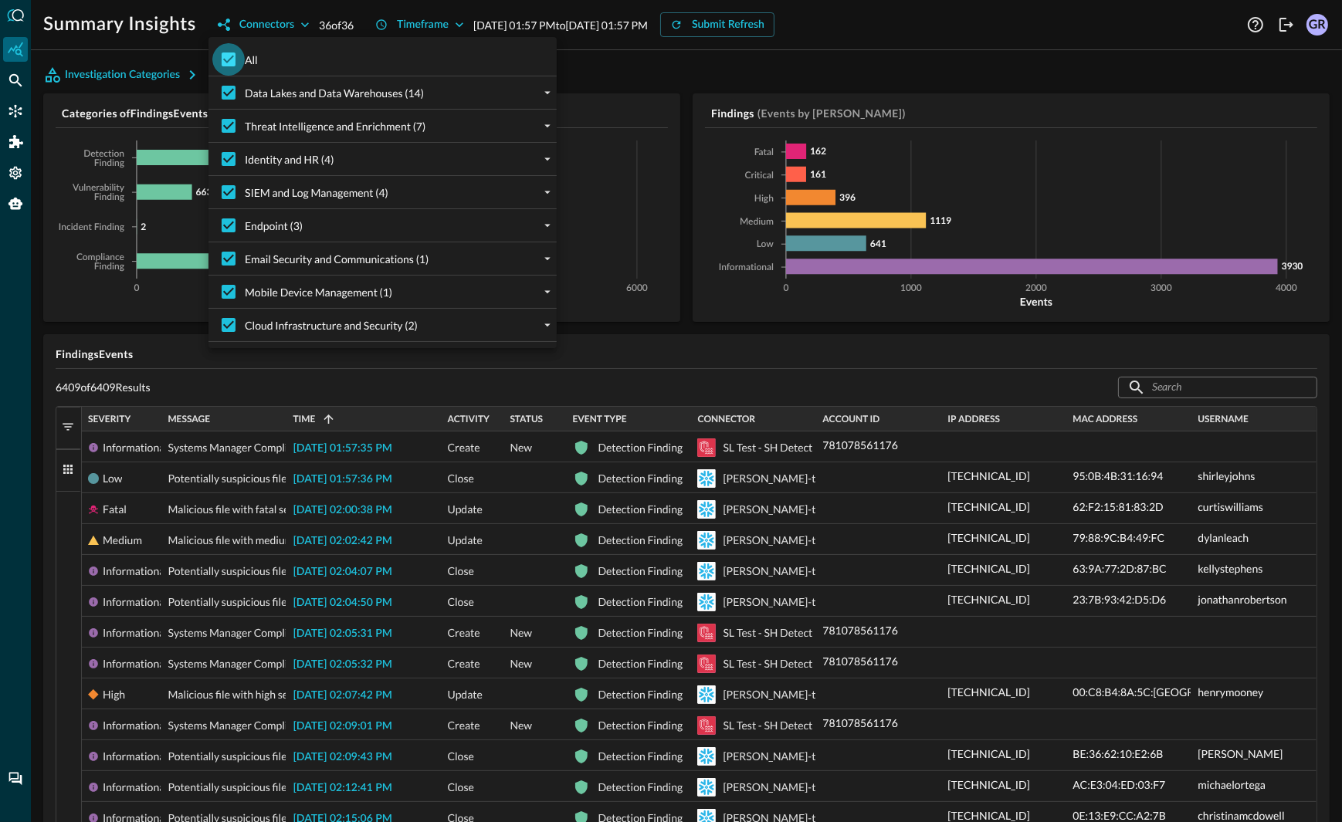
click at [230, 61] on input "All" at bounding box center [228, 59] width 32 height 32
checkbox input "false"
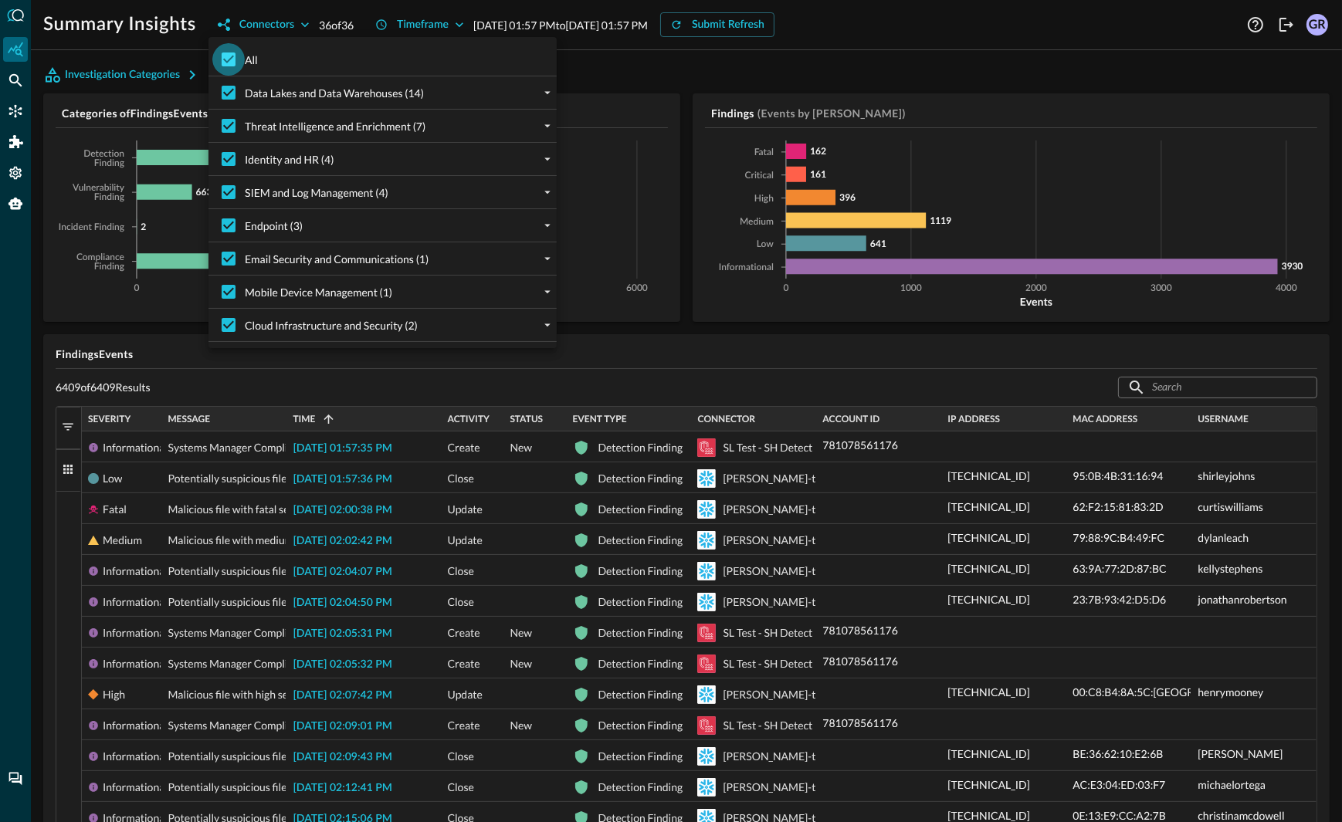
checkbox input "false"
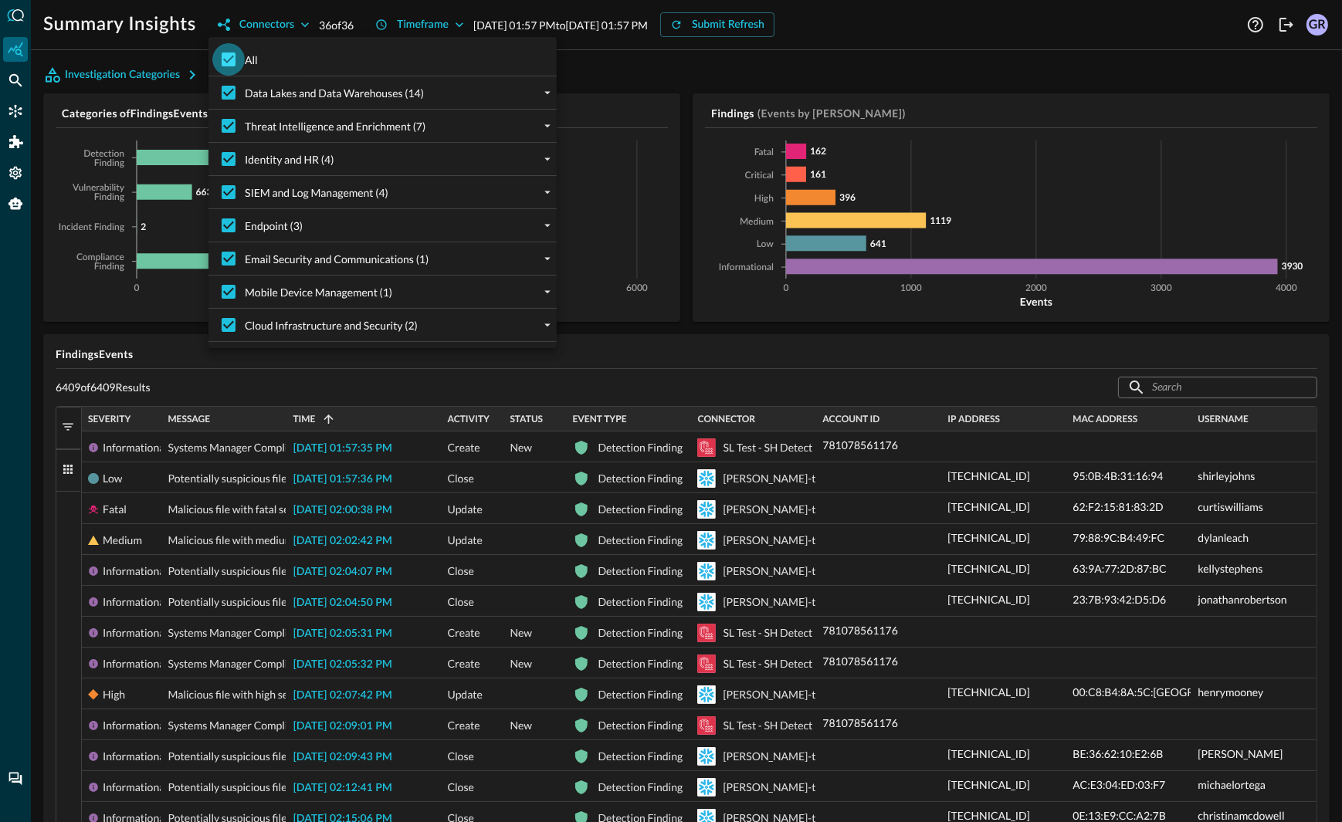
checkbox input "false"
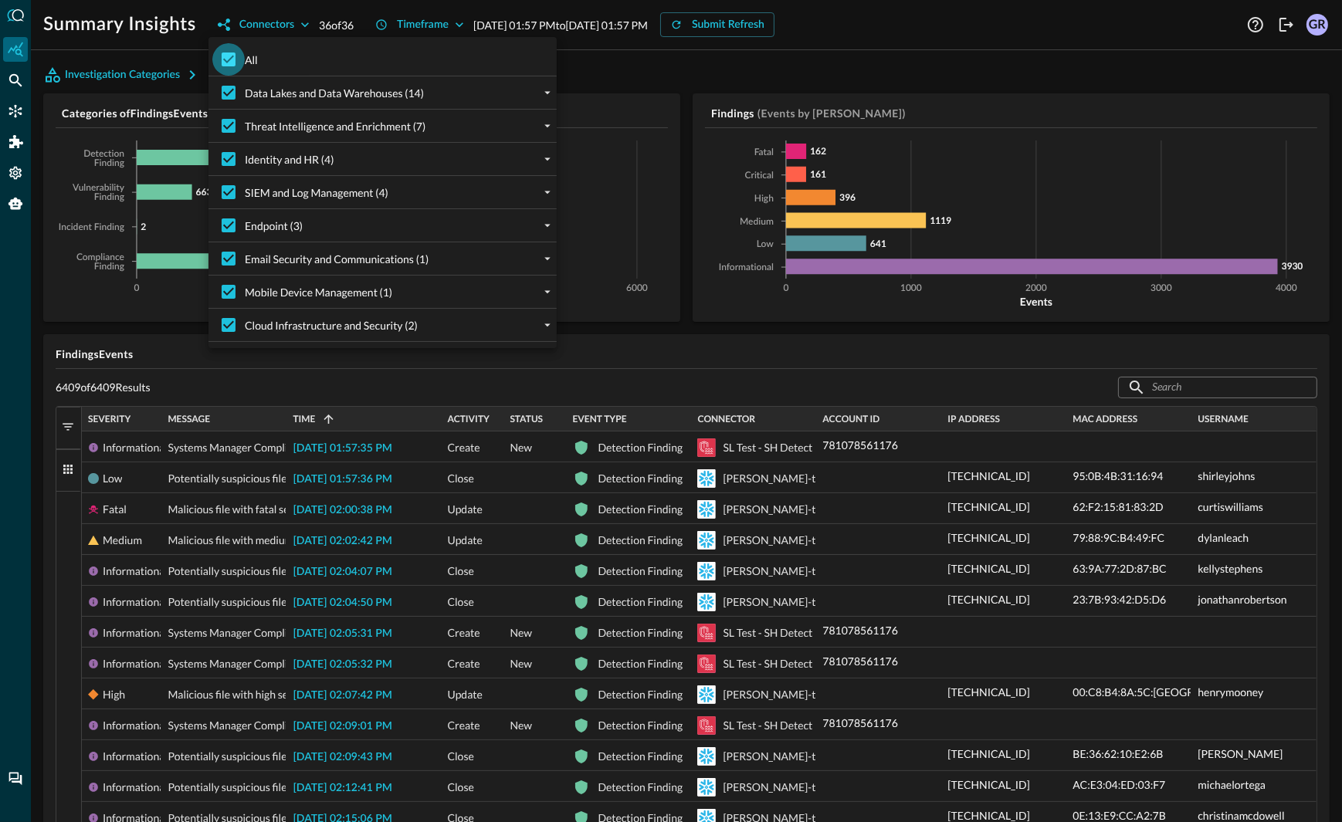
checkbox input "false"
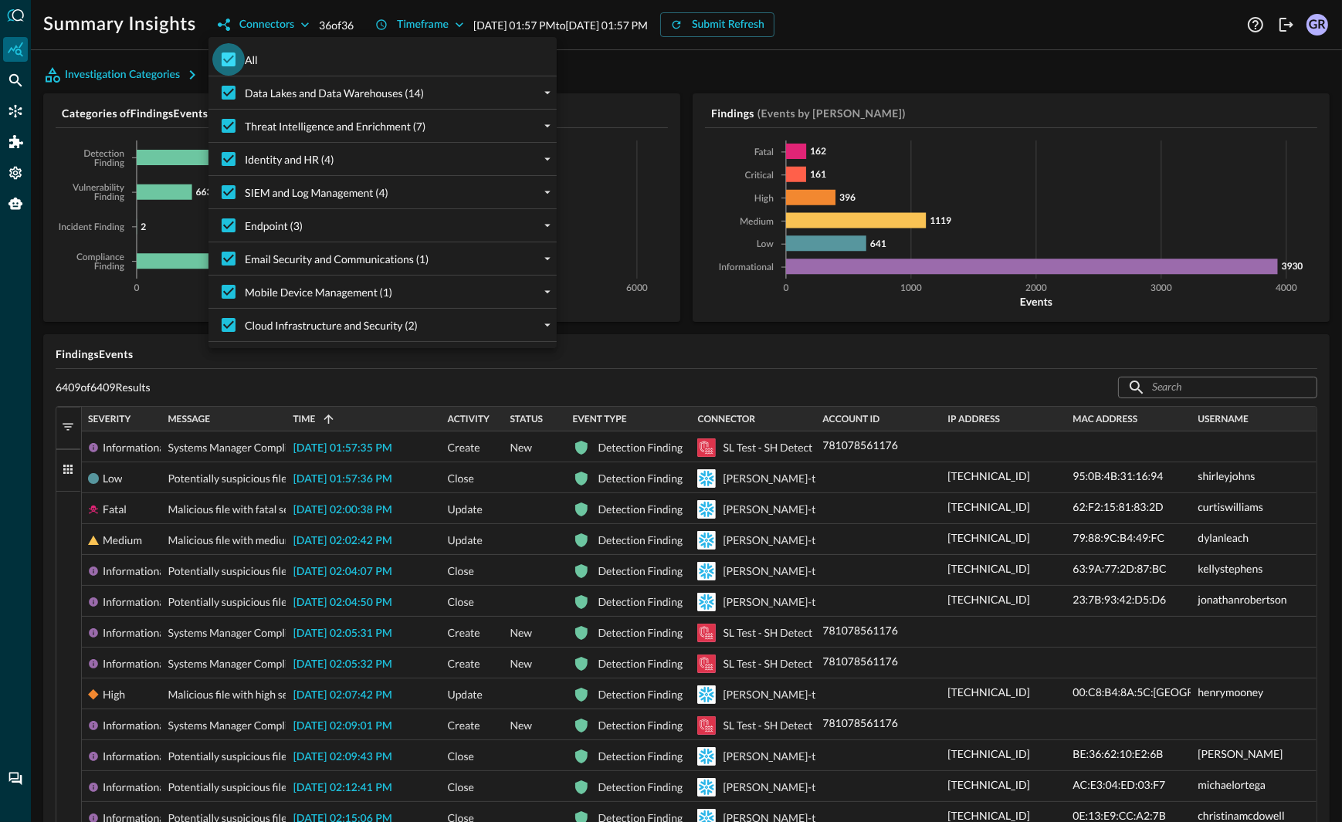
checkbox input "false"
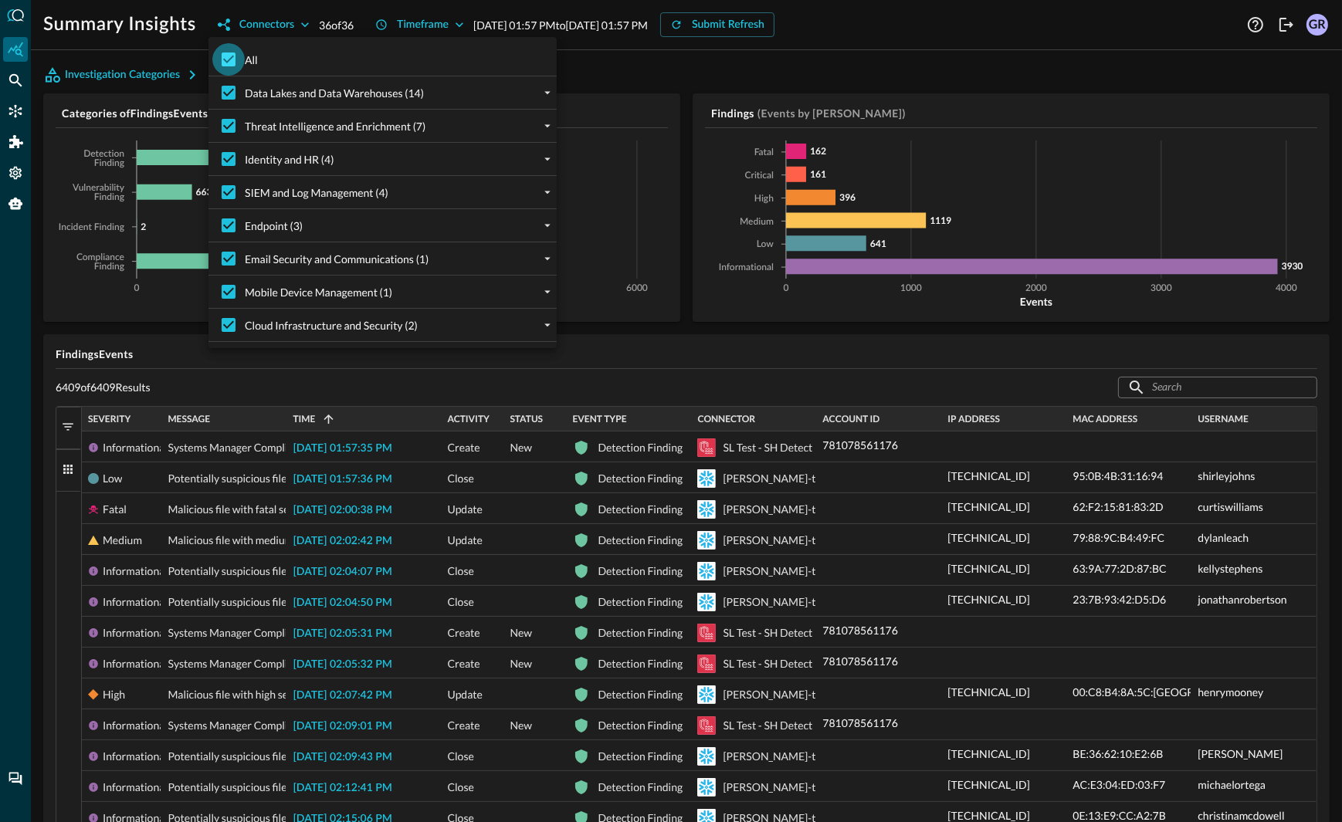
checkbox input "false"
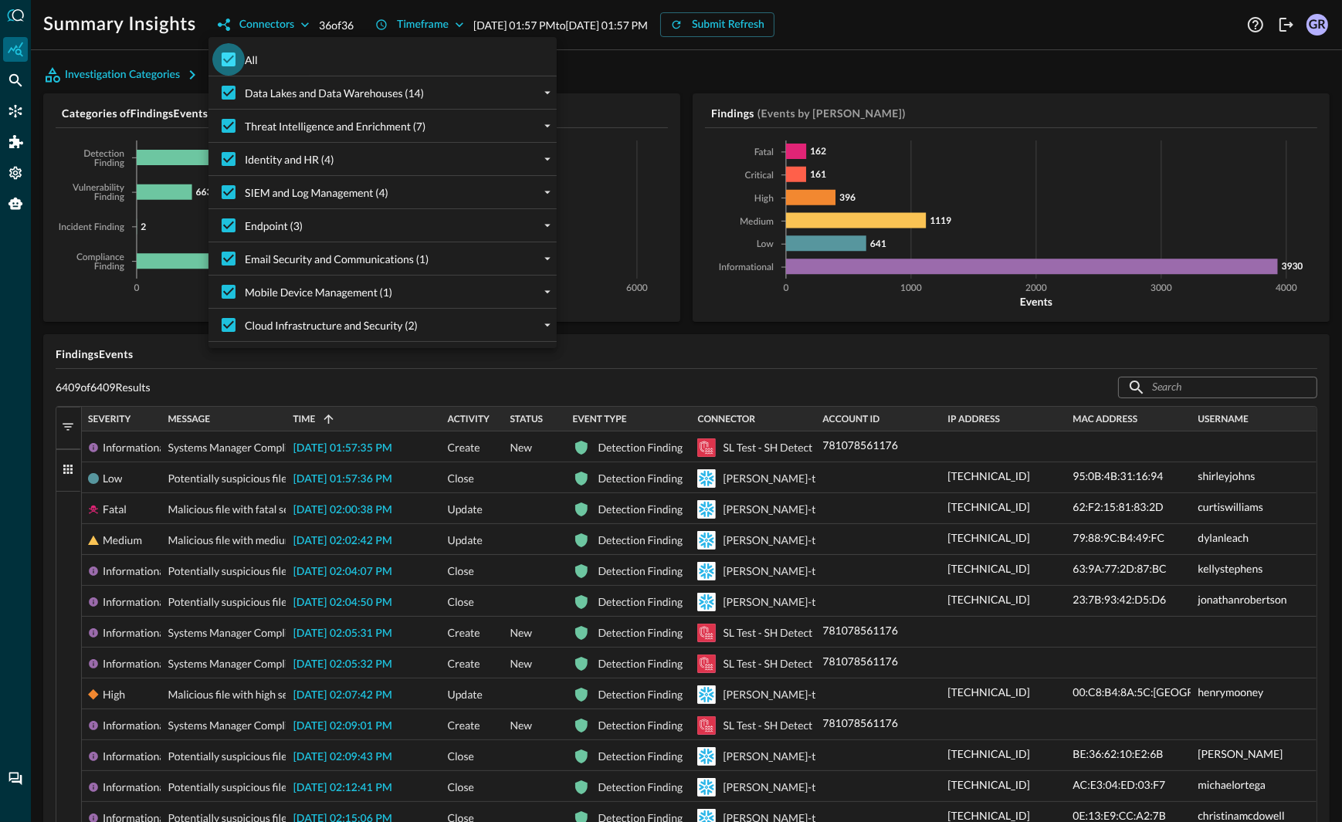
checkbox input "false"
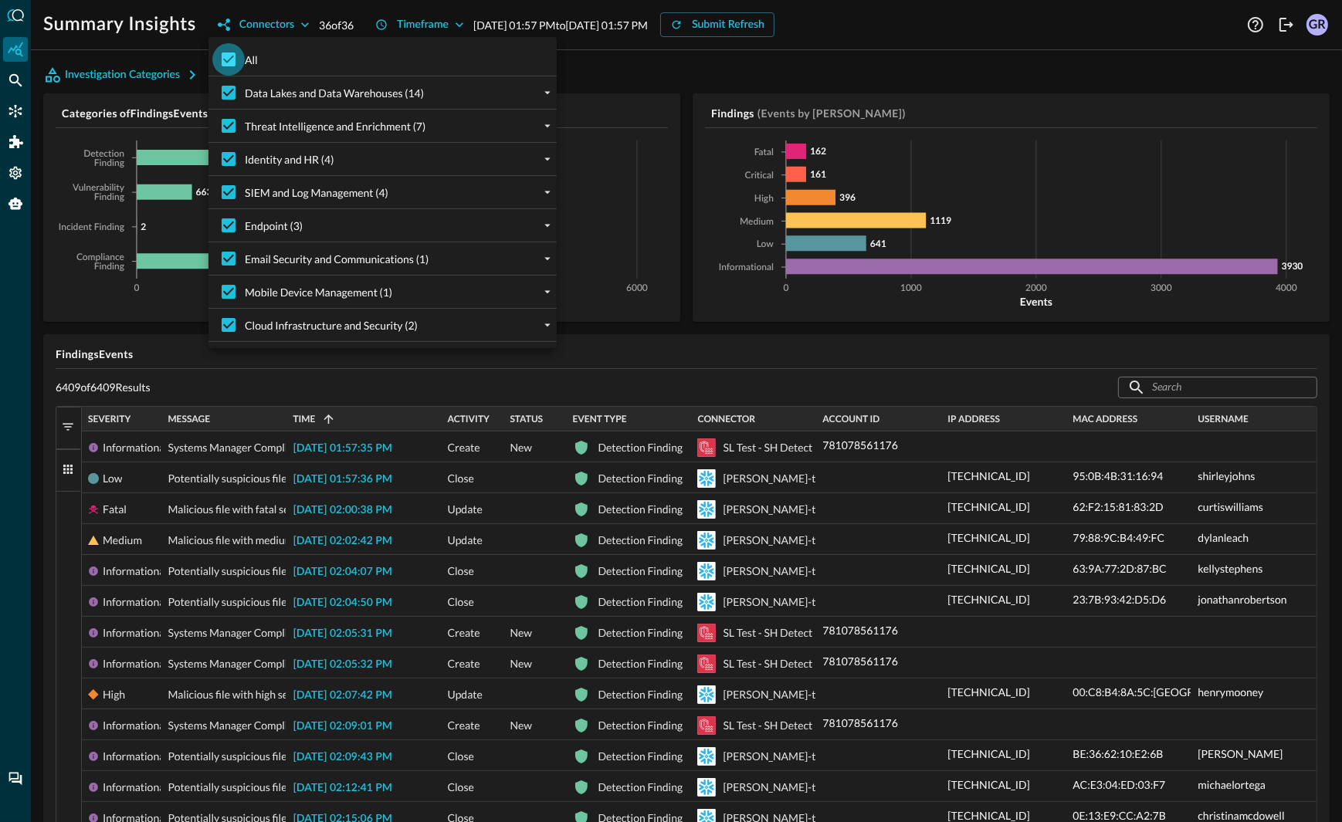
checkbox input "false"
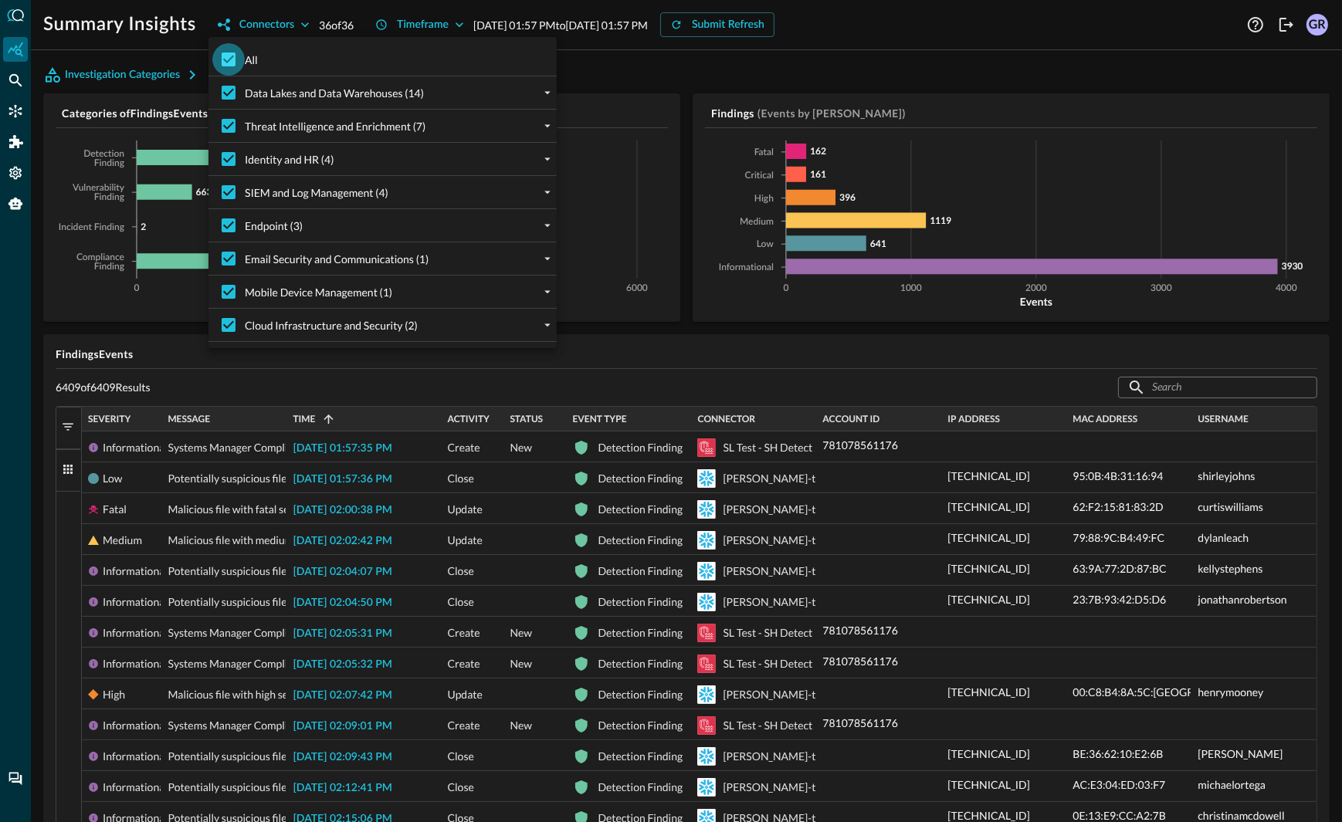
checkbox input "false"
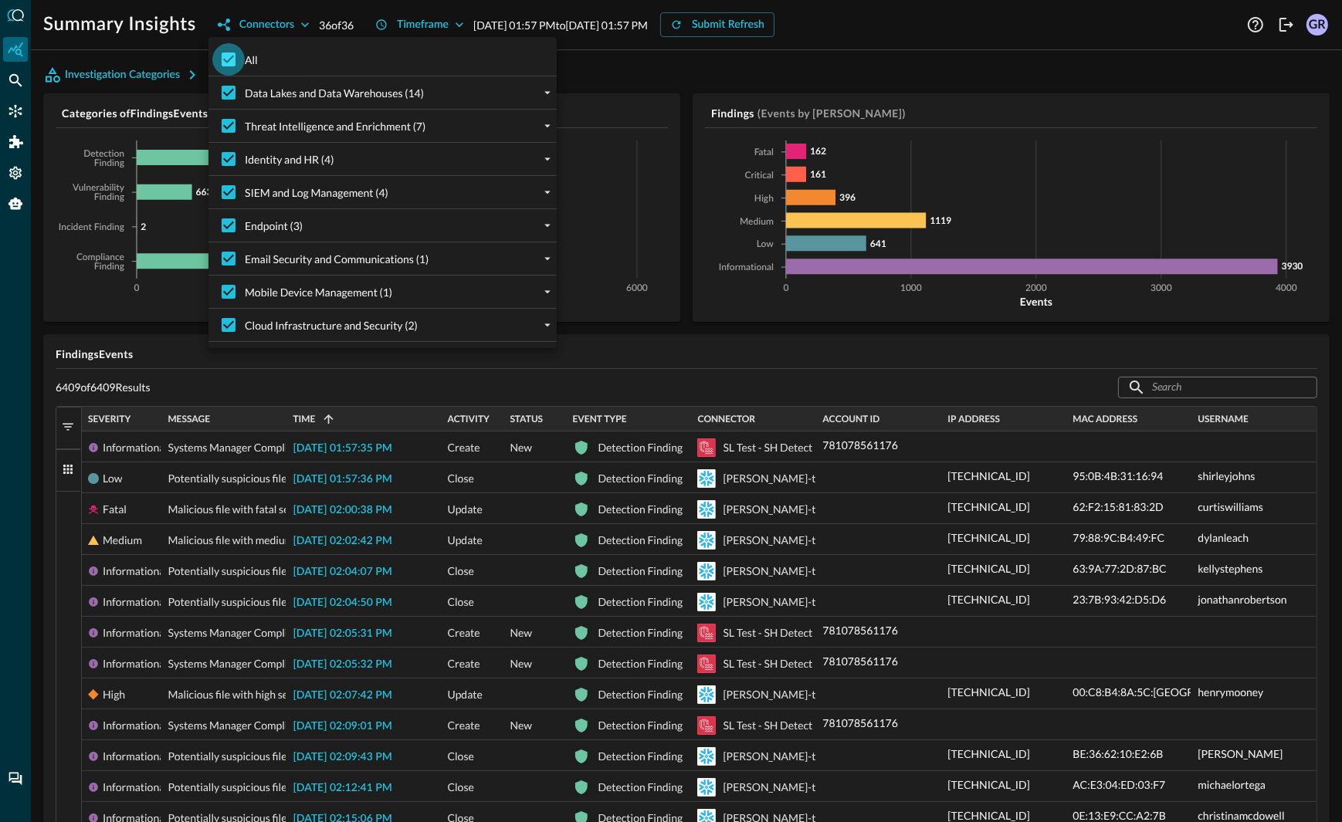
checkbox input "false"
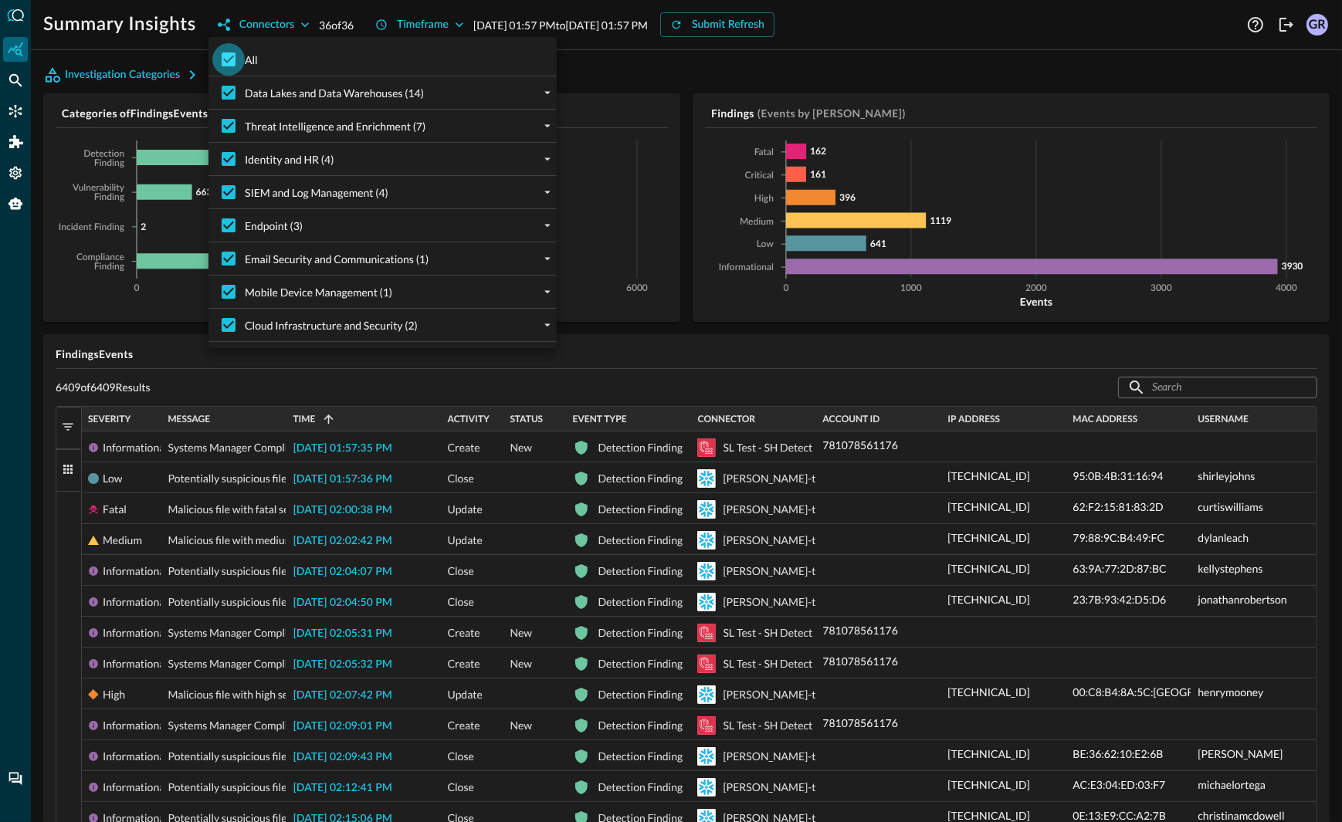
checkbox input "false"
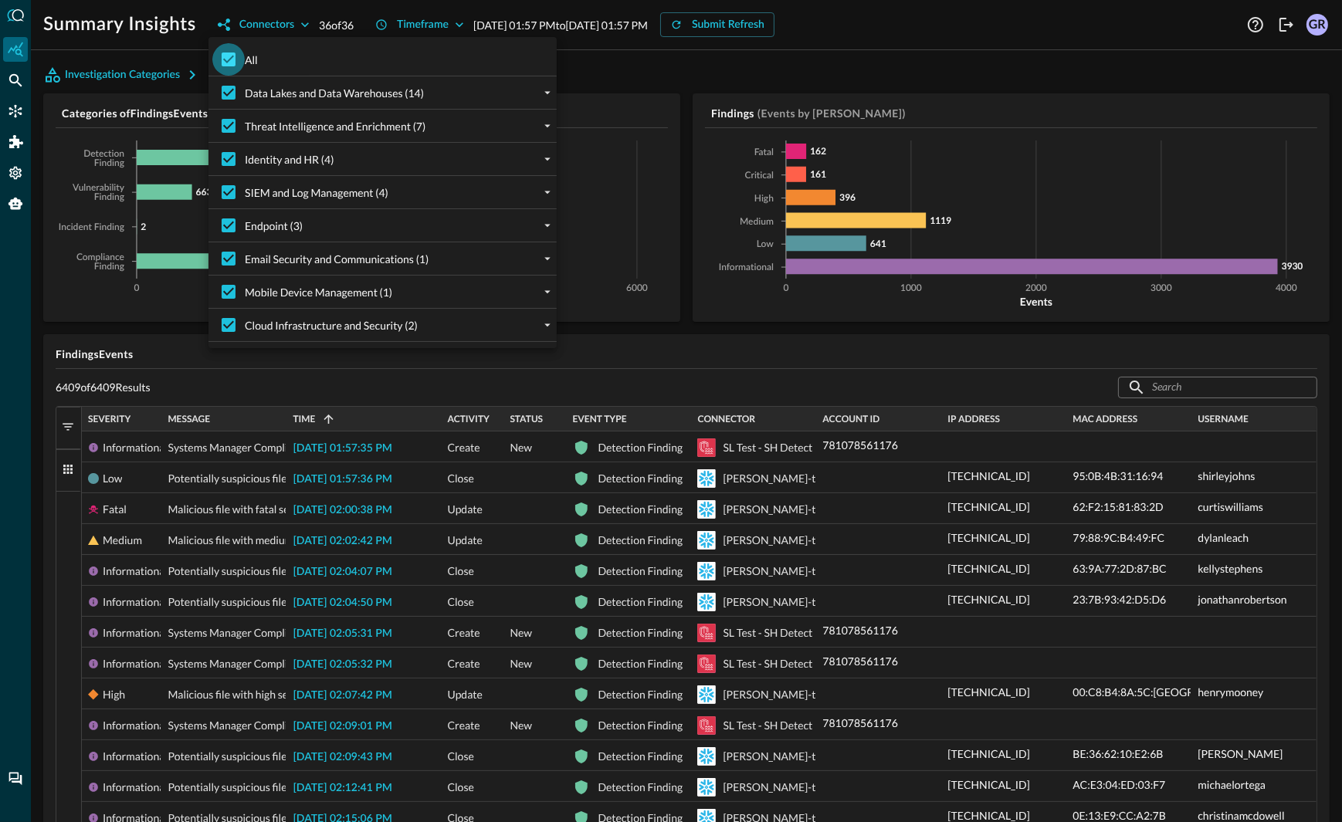
checkbox input "false"
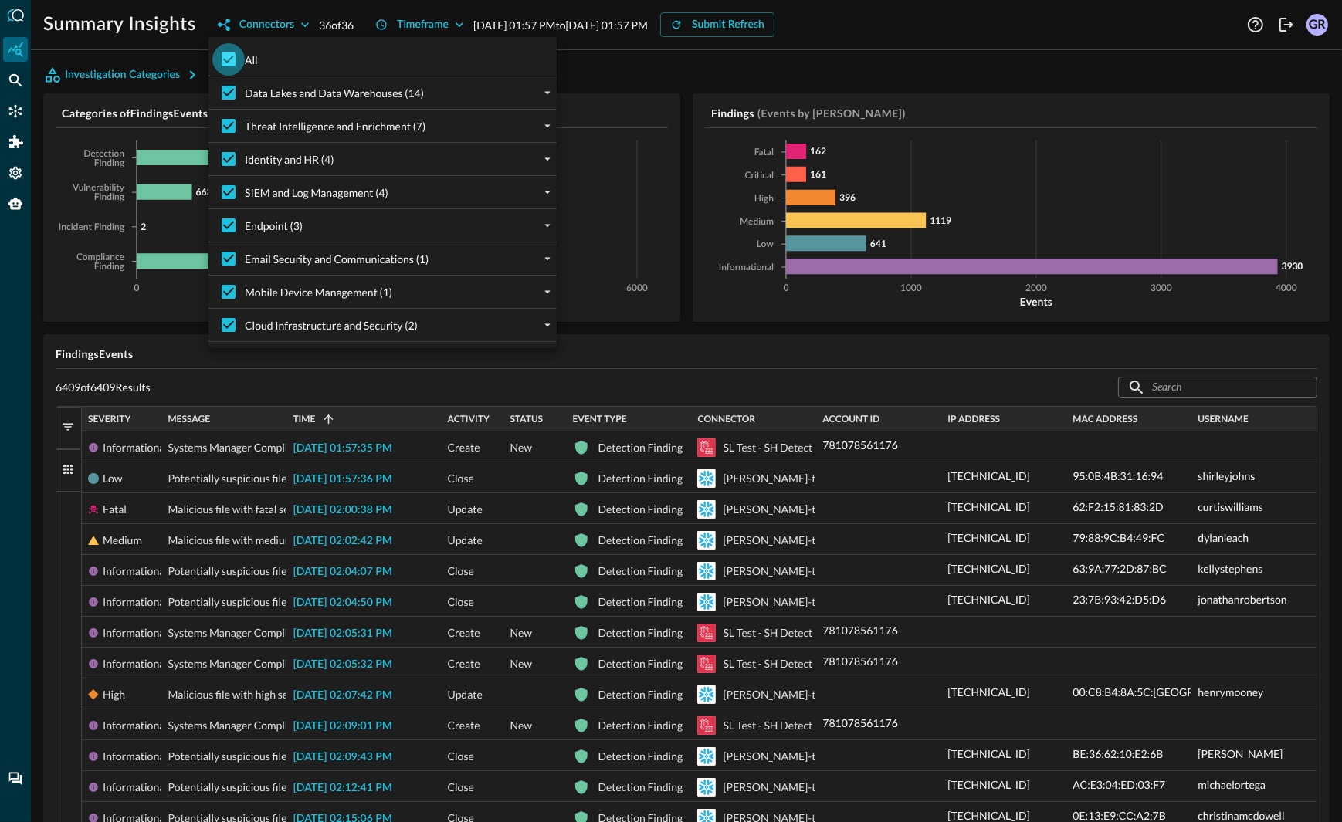
checkbox input "false"
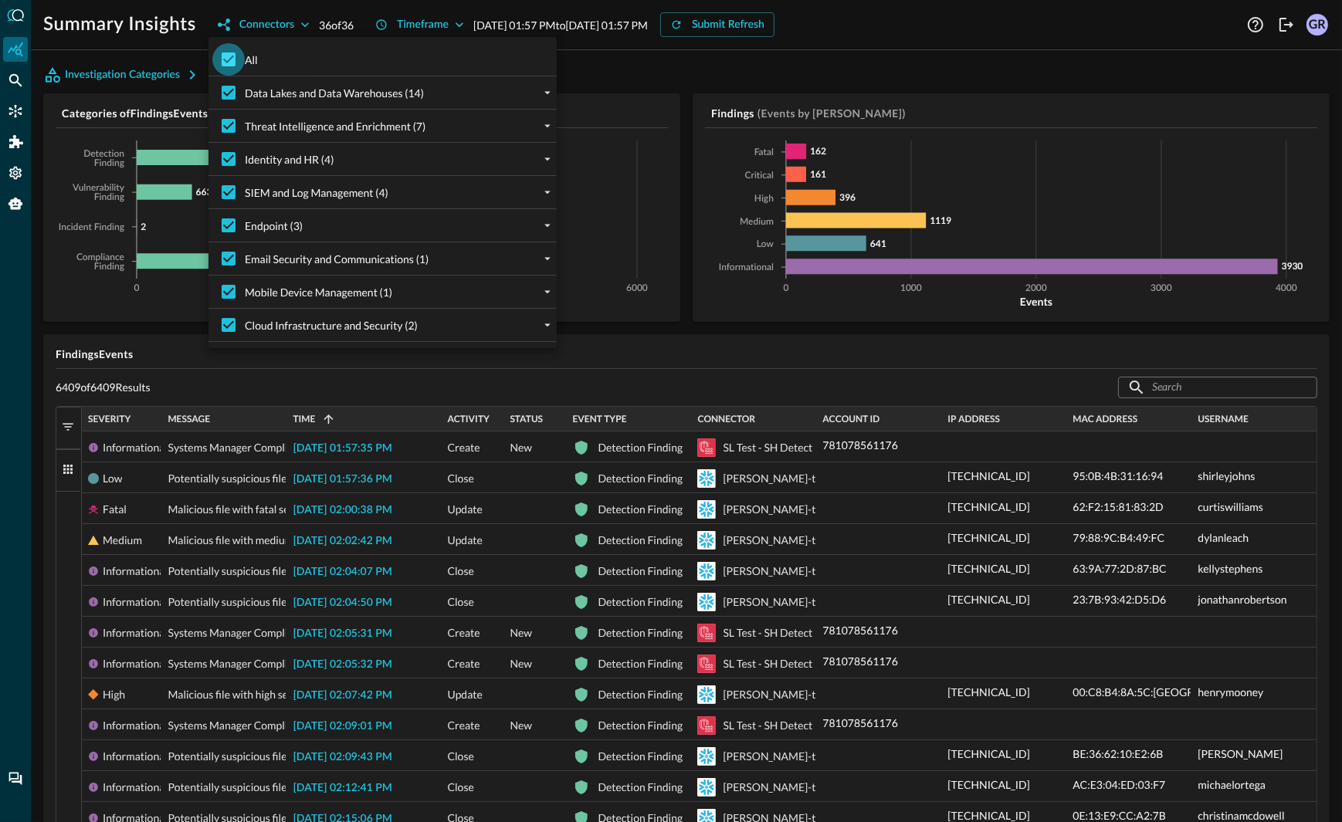
checkbox input "false"
click at [227, 91] on input "Data Lakes and Data Warehouses (14)" at bounding box center [228, 92] width 32 height 32
checkbox input "true"
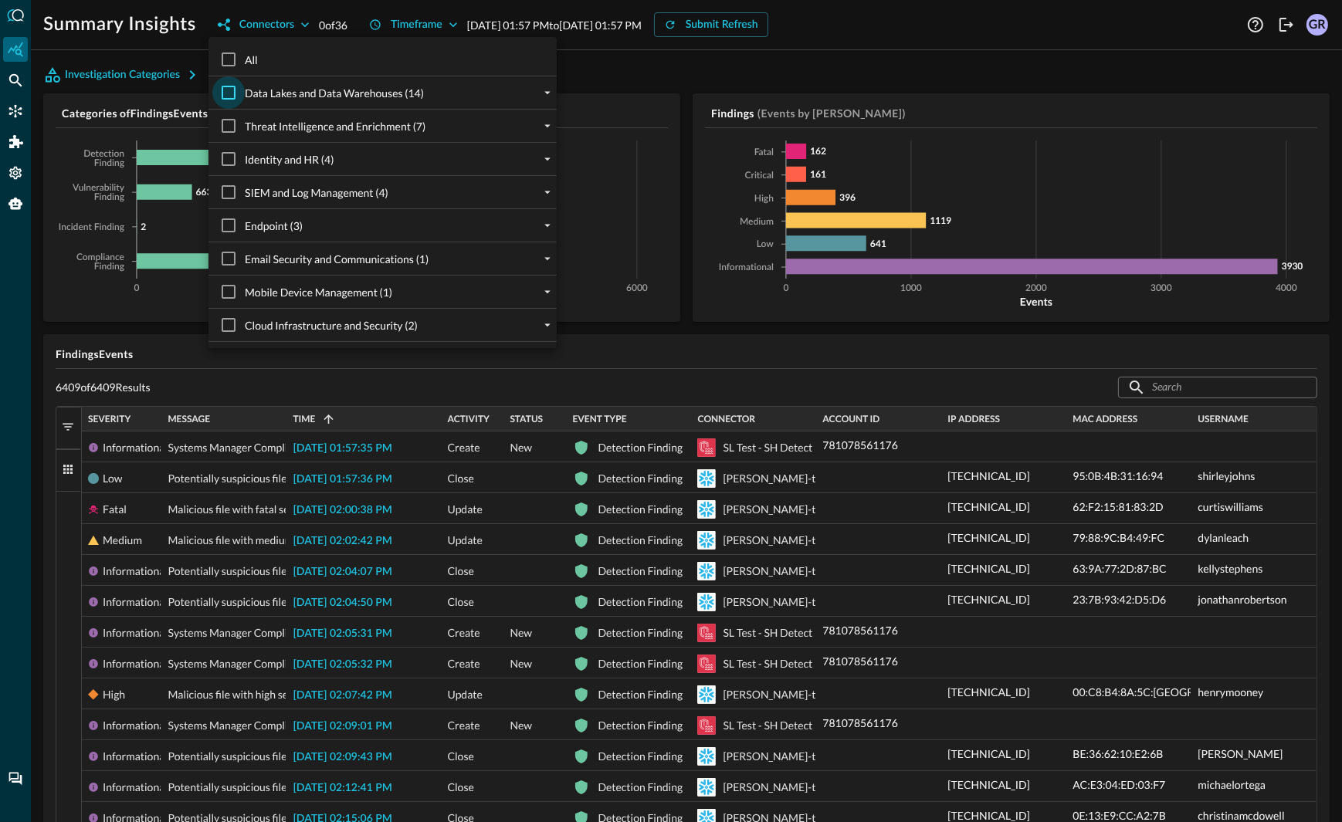
checkbox input "true"
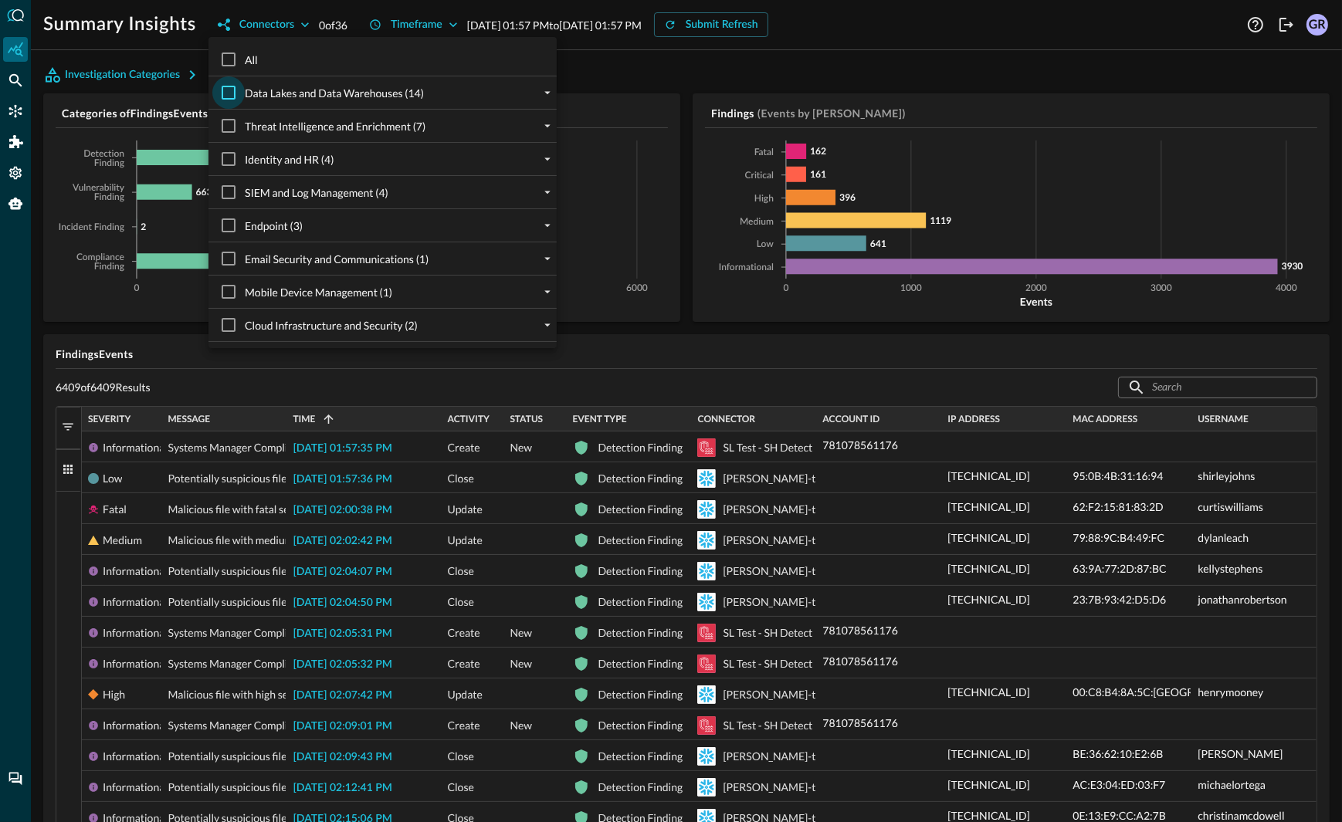
checkbox input "true"
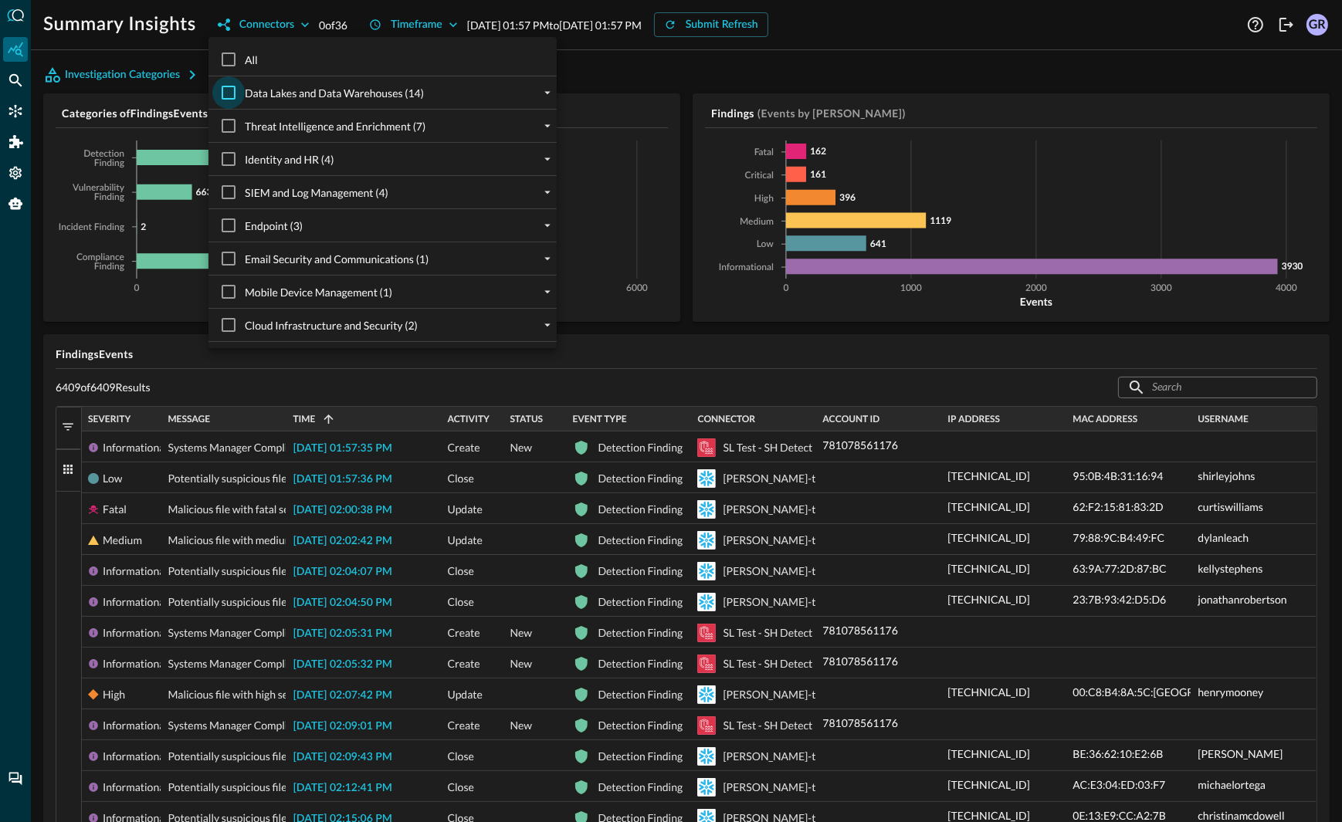
checkbox input "true"
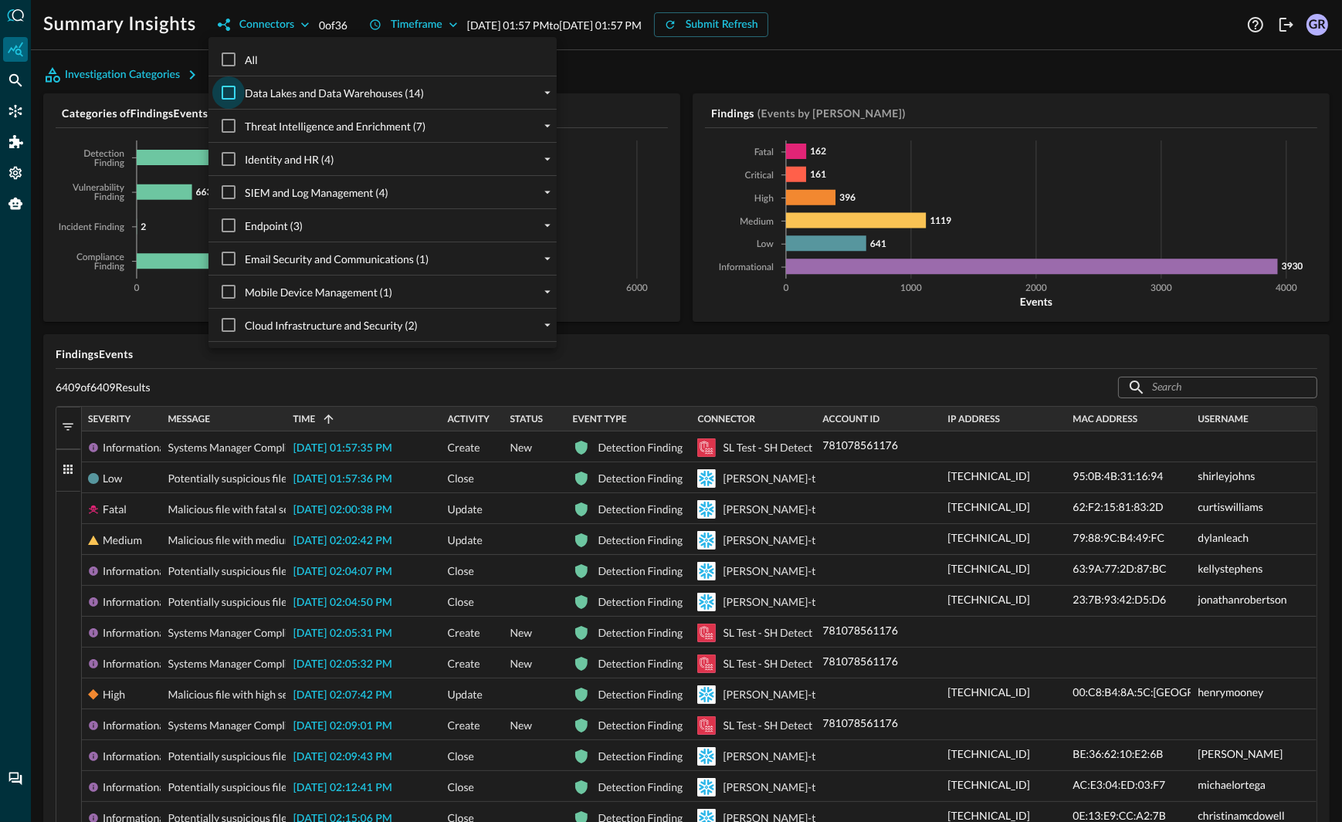
checkbox input "true"
click at [374, 12] on div at bounding box center [671, 411] width 1342 height 822
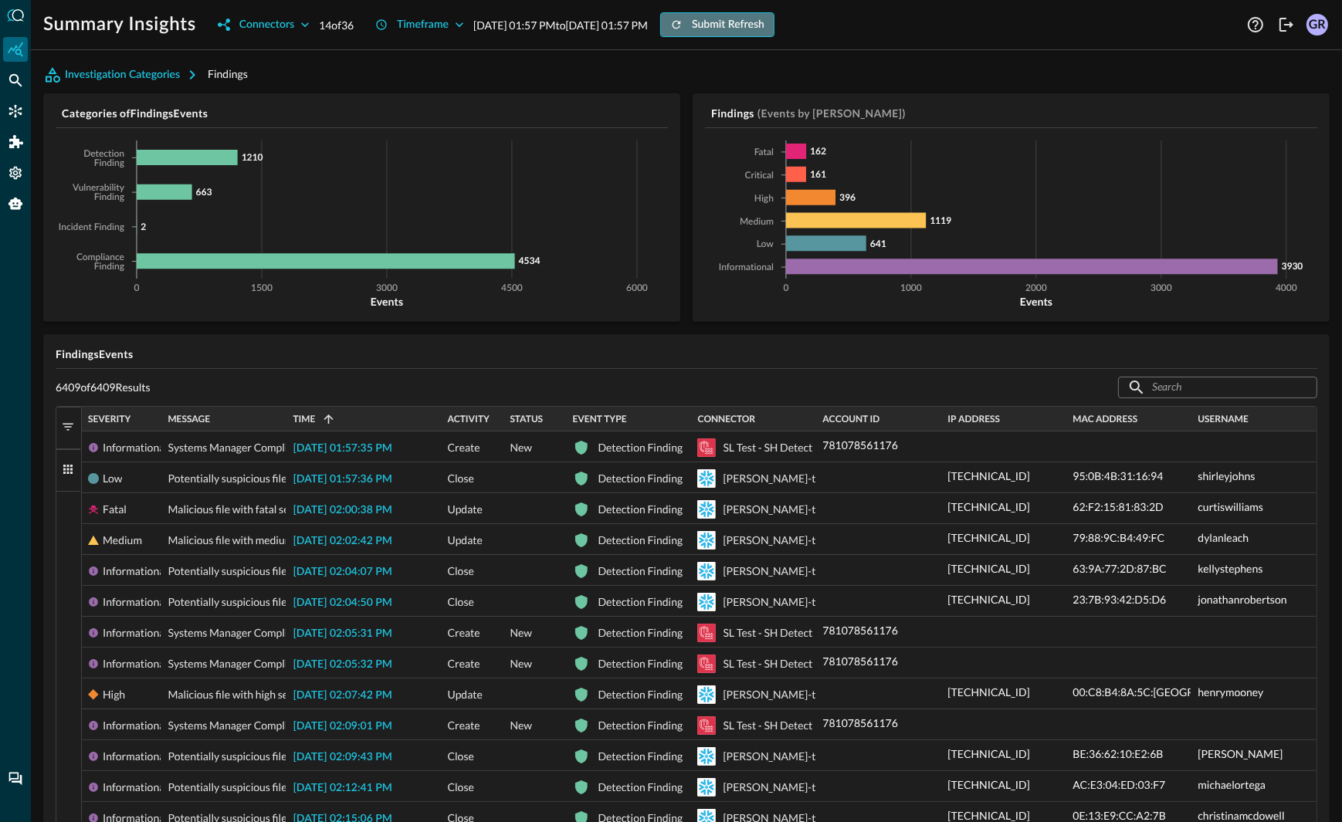
click at [764, 27] on div "Submit Refresh" at bounding box center [728, 24] width 73 height 19
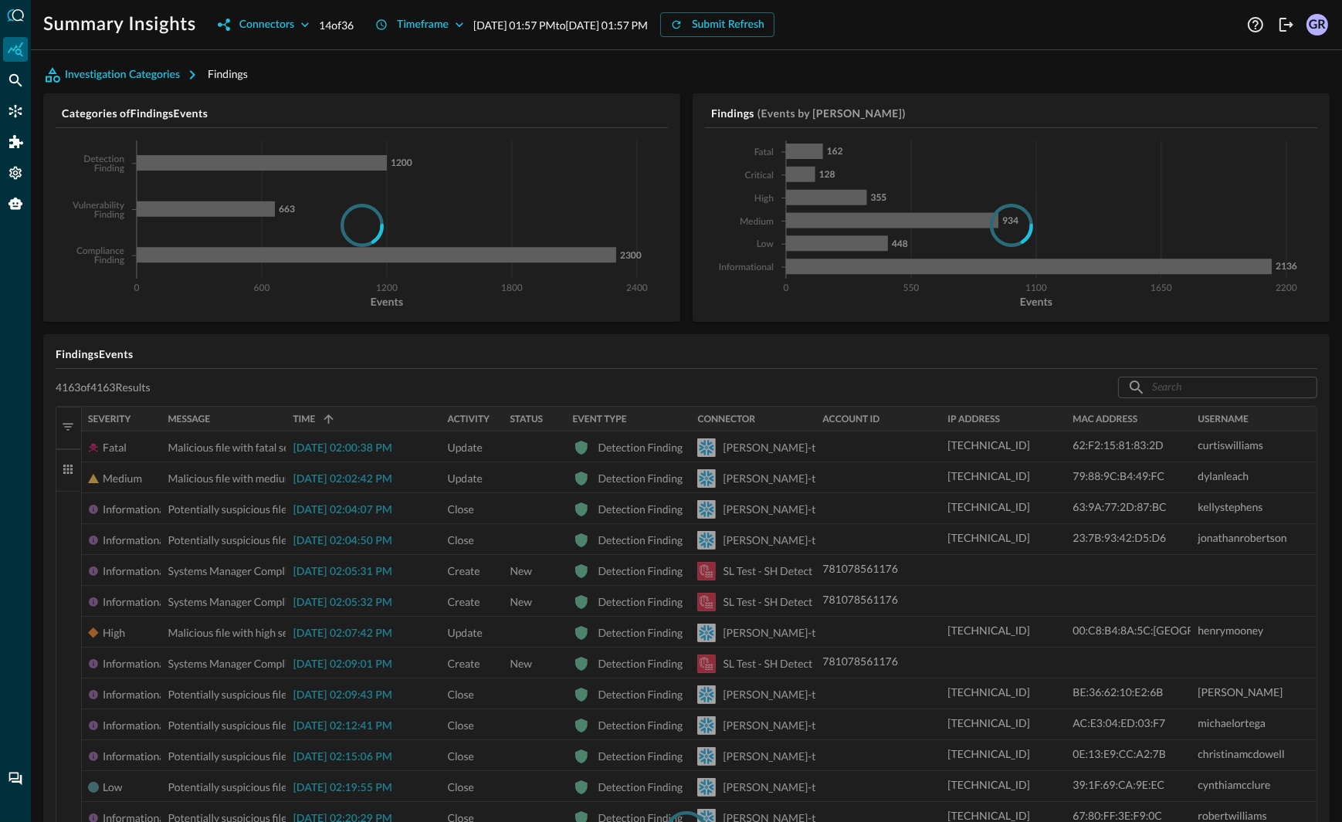
click at [68, 468] on div at bounding box center [687, 833] width 1262 height 854
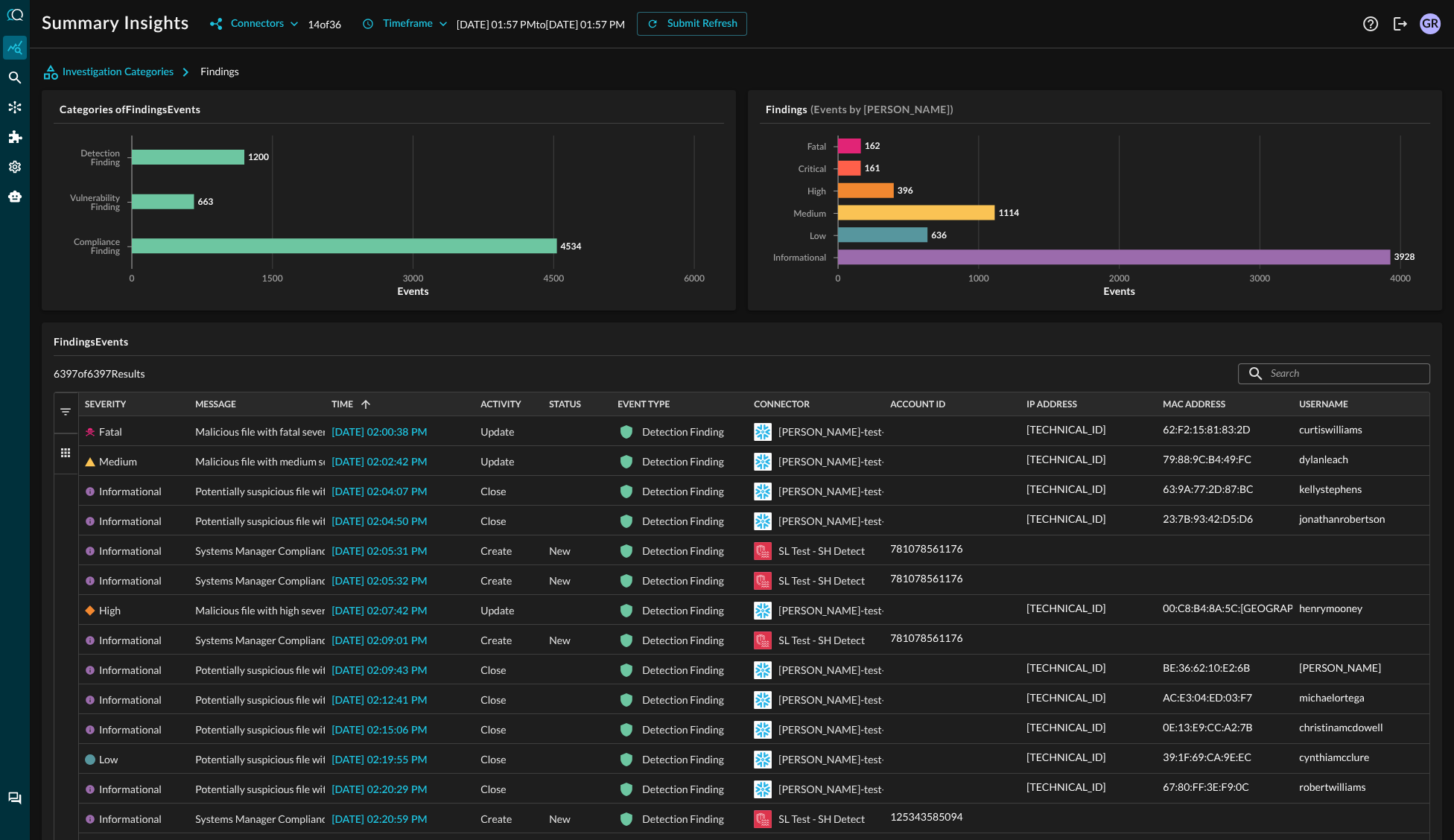
click at [68, 450] on span "button" at bounding box center [66, 452] width 14 height 14
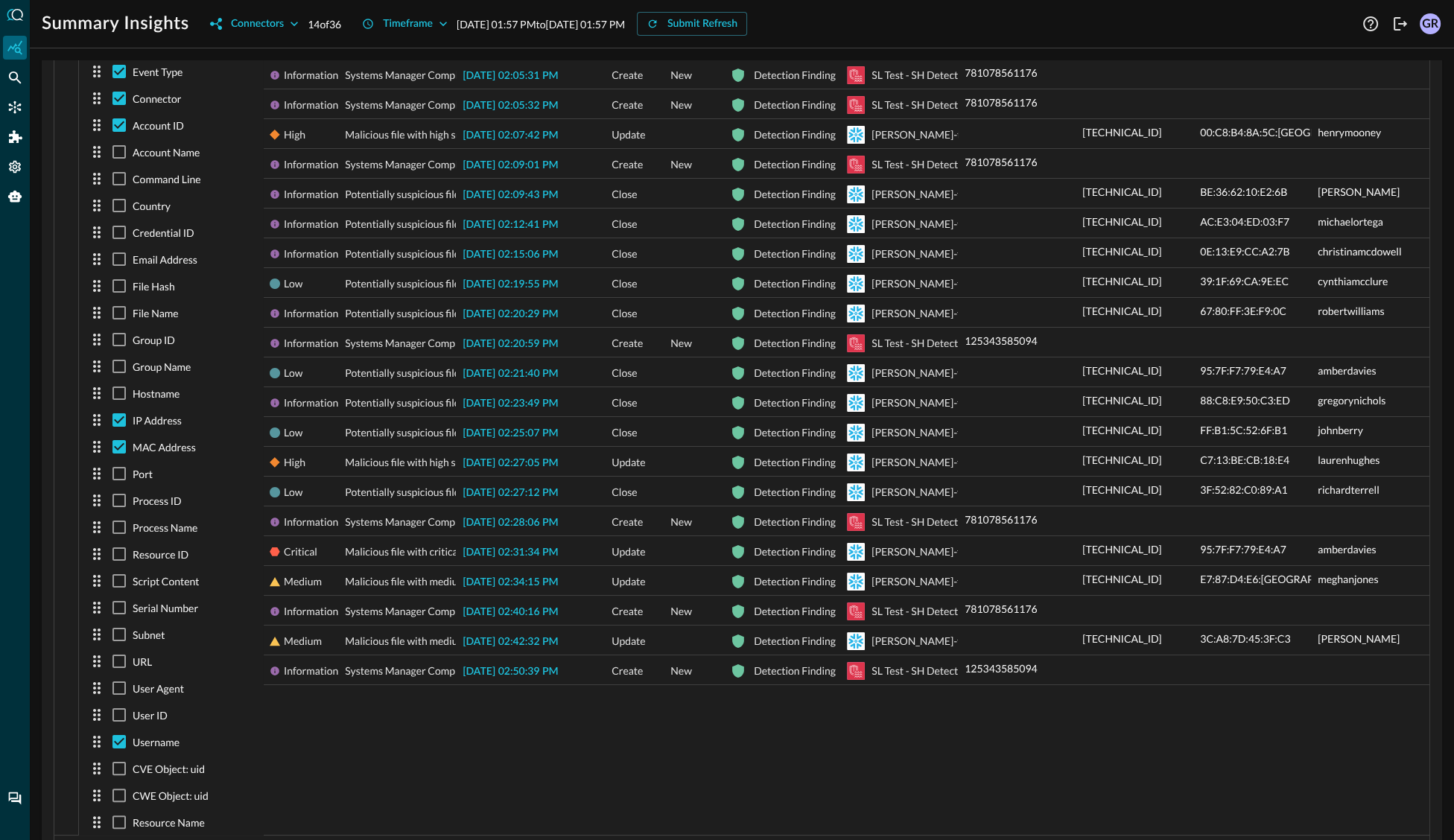
scroll to position [485, 0]
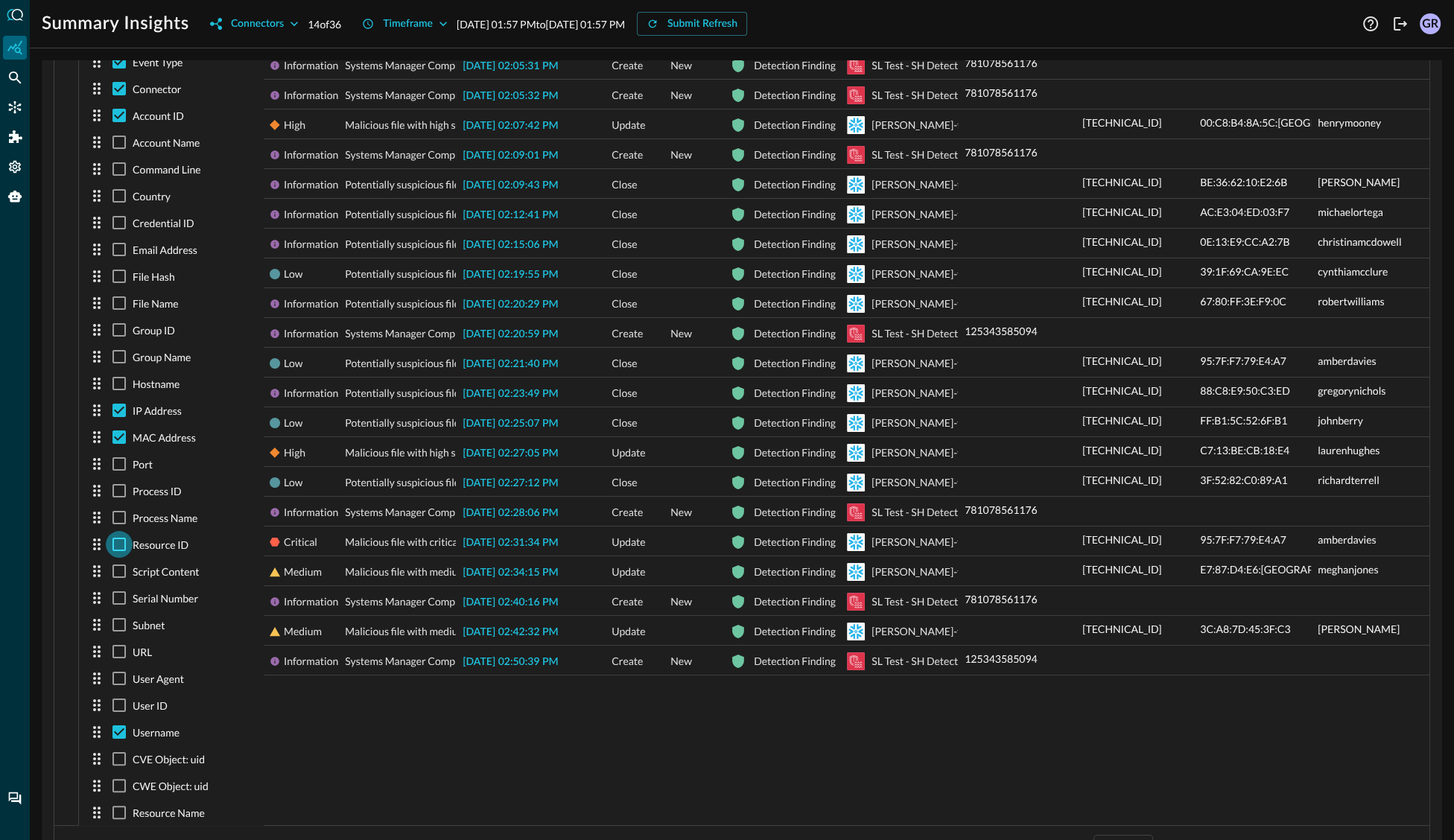
click at [118, 542] on input "checkbox" at bounding box center [120, 545] width 27 height 27
checkbox input "true"
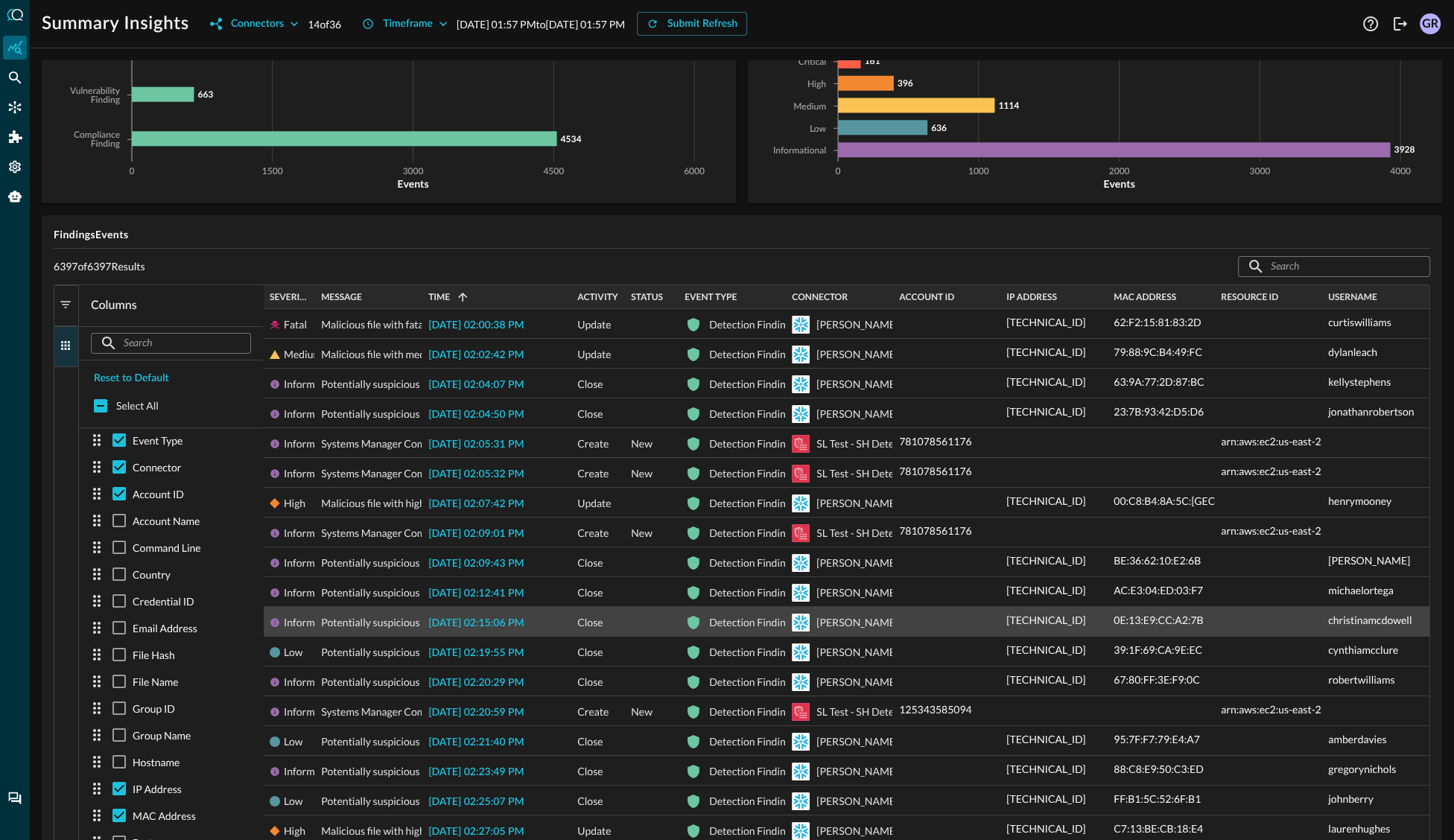
scroll to position [106, 0]
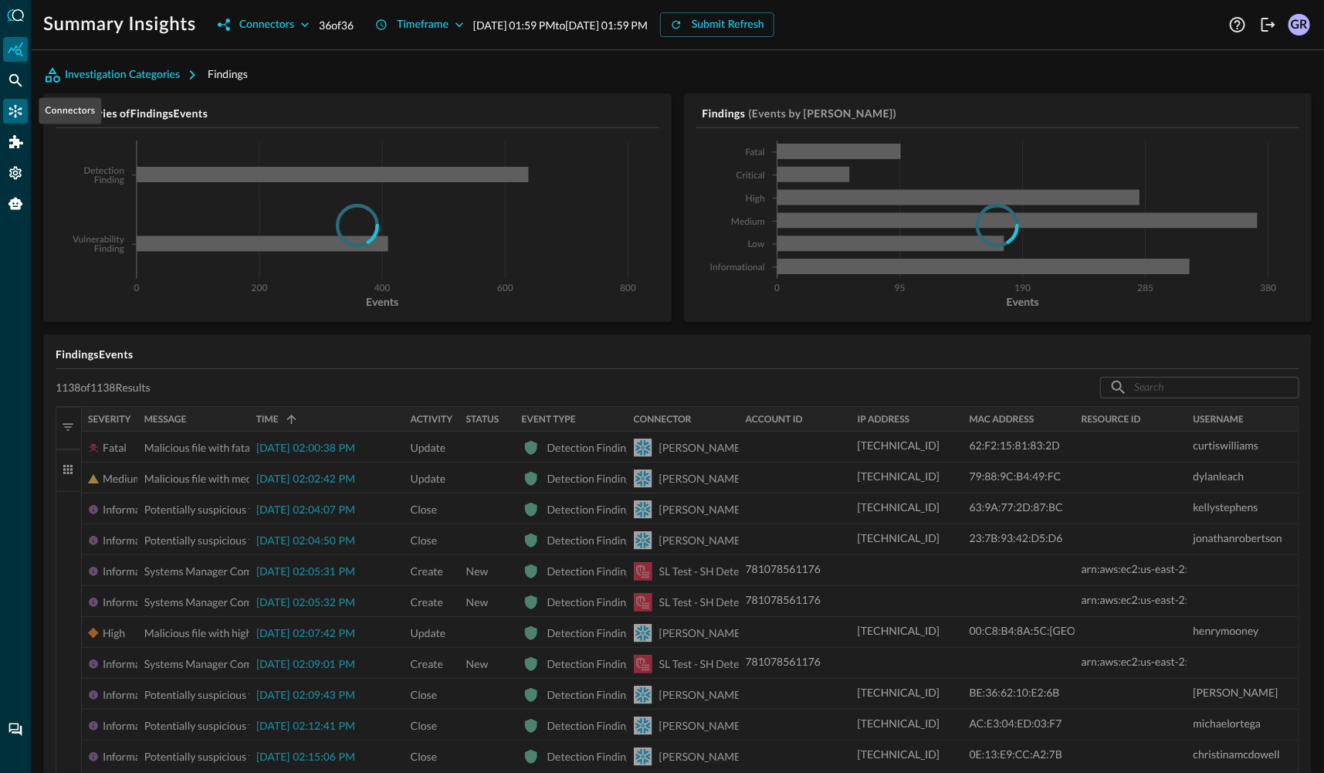
click at [19, 116] on icon "Connectors" at bounding box center [15, 110] width 15 height 15
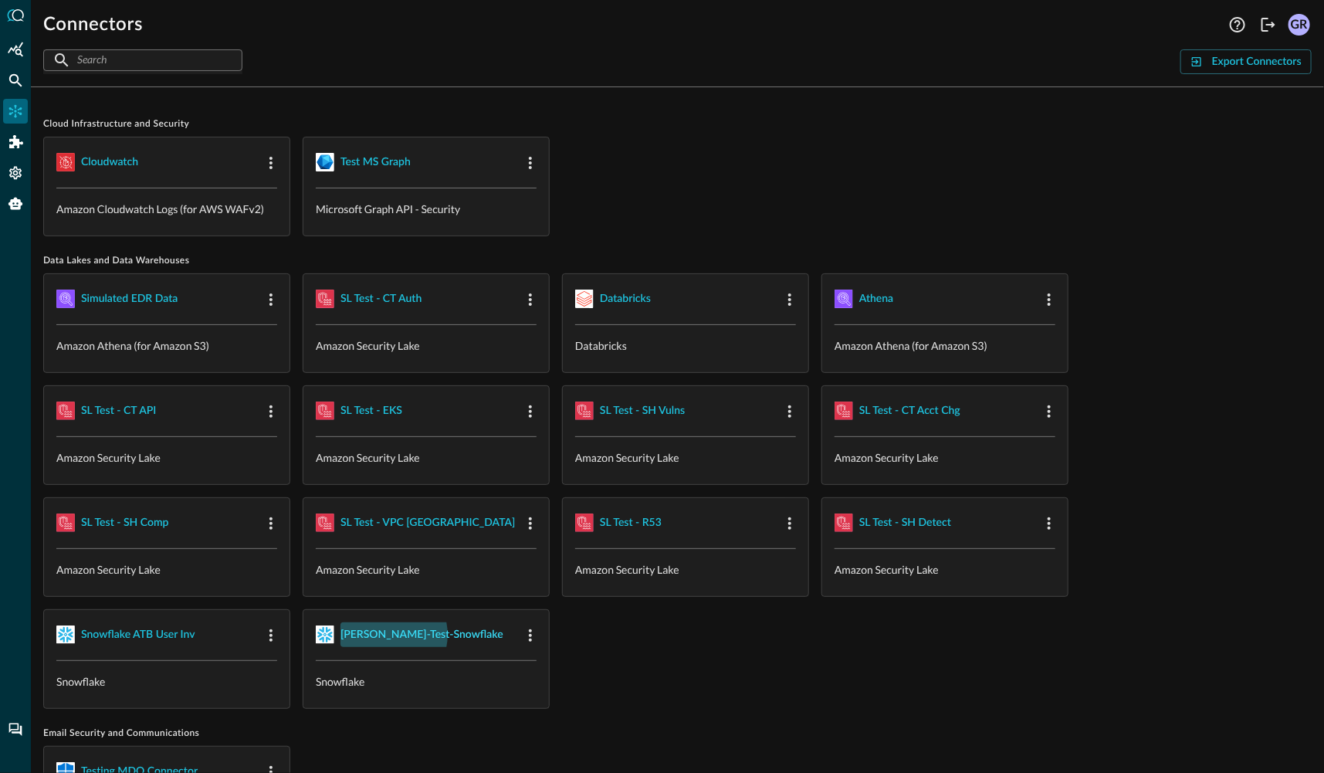
click at [387, 632] on div "[PERSON_NAME]-test-snowflake" at bounding box center [421, 634] width 163 height 19
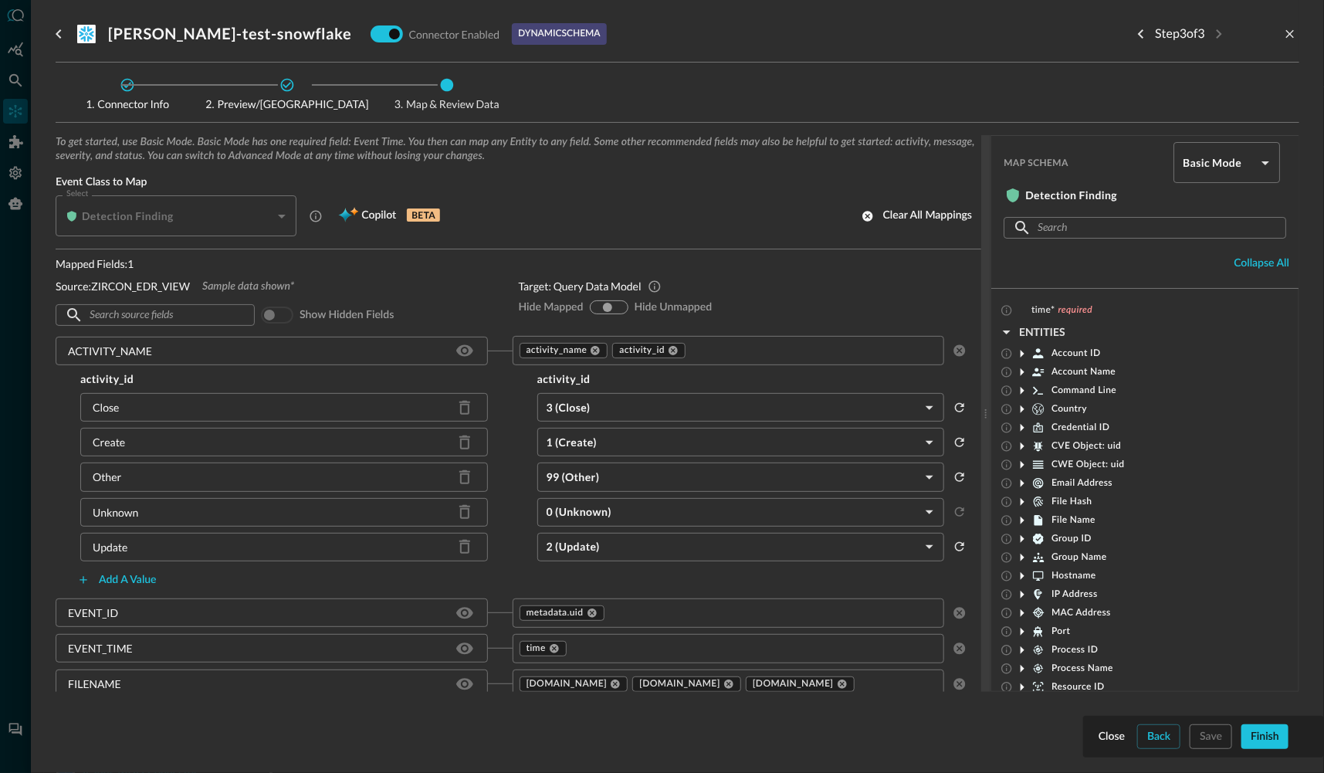
click at [621, 306] on input "hide-unmapped" at bounding box center [619, 307] width 9 height 9
radio input "true"
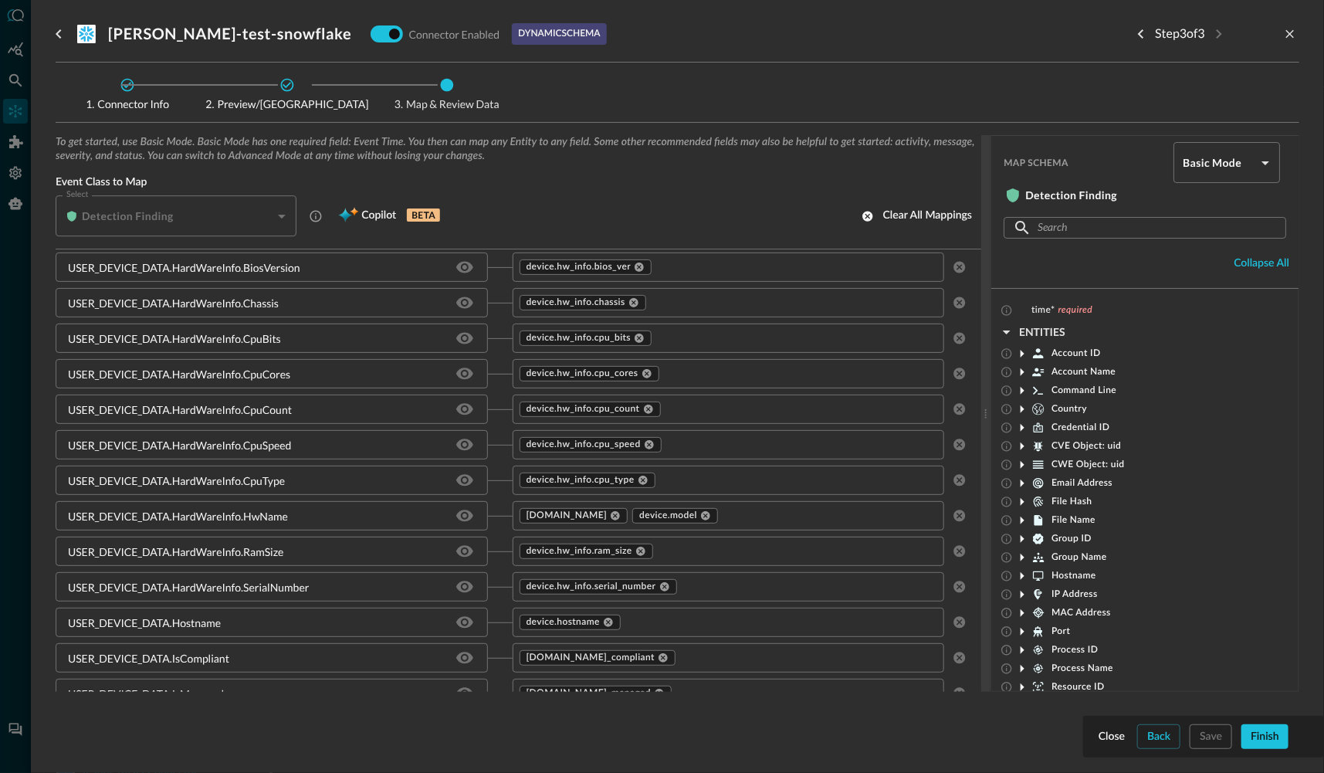
scroll to position [2603, 0]
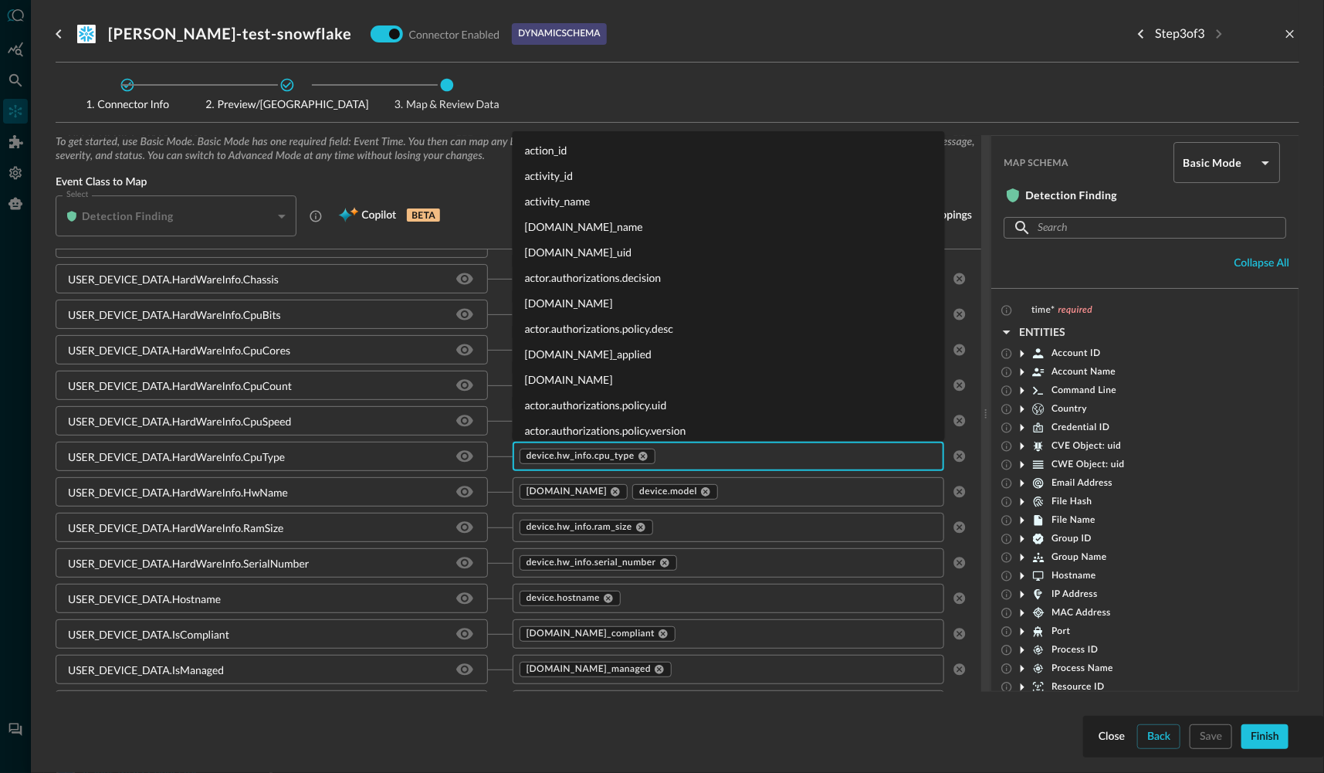
click at [706, 457] on input "text" at bounding box center [786, 455] width 257 height 19
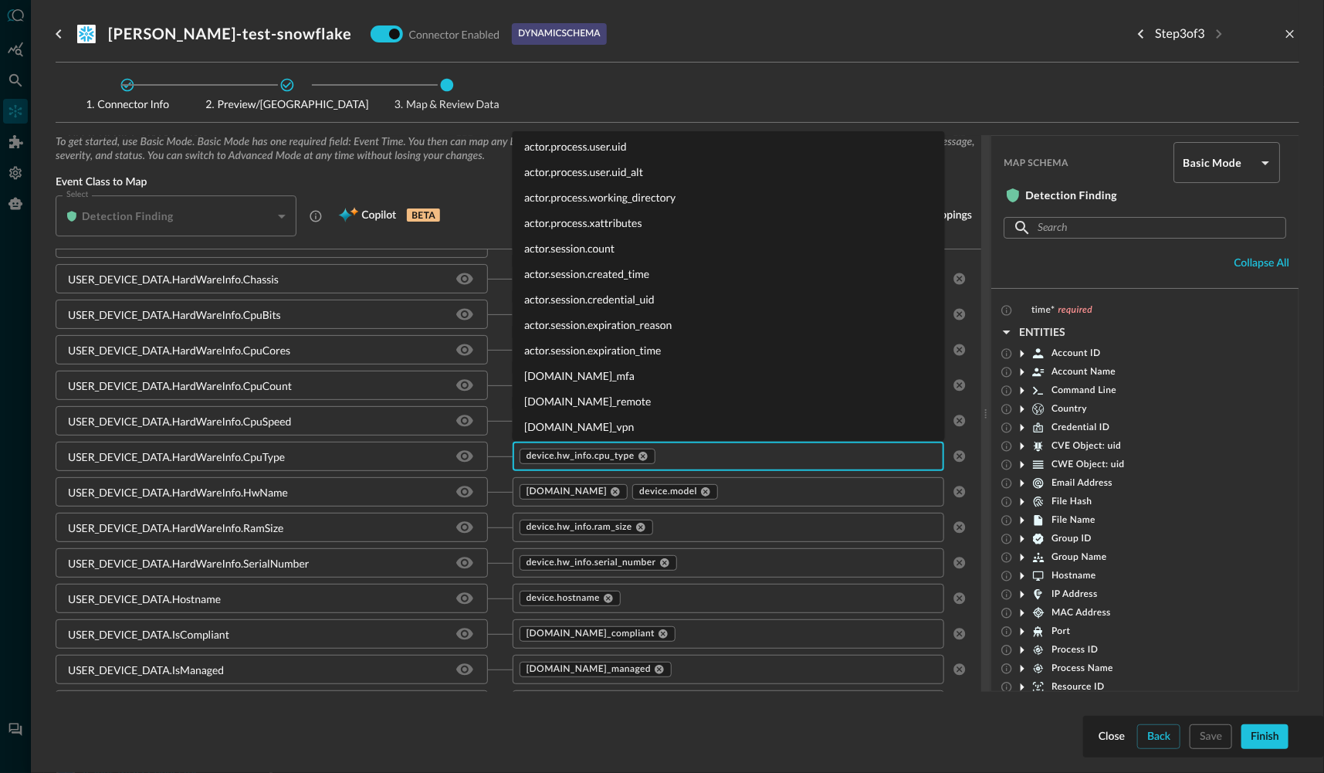
scroll to position [4677, 0]
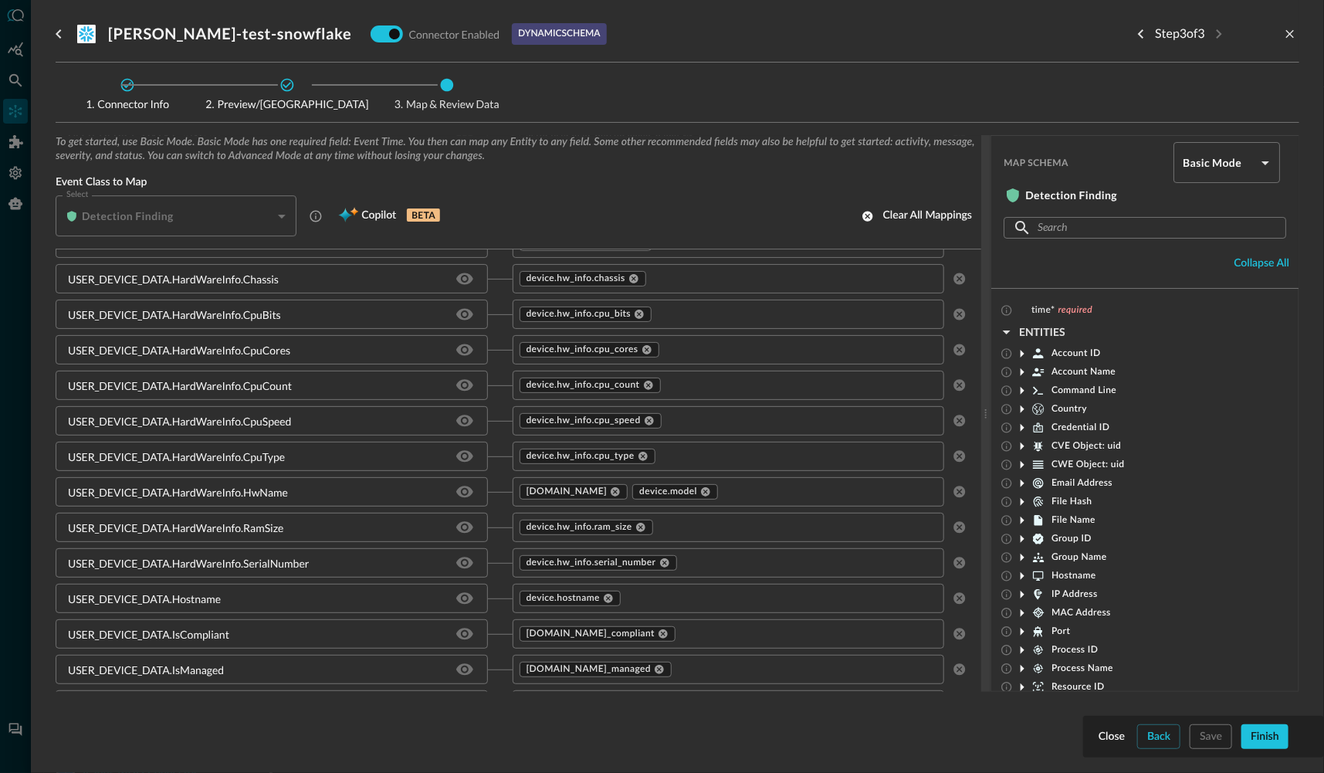
click at [727, 97] on div "Connector Info Preview/Import Fields Map & Review Data" at bounding box center [678, 92] width 1244 height 35
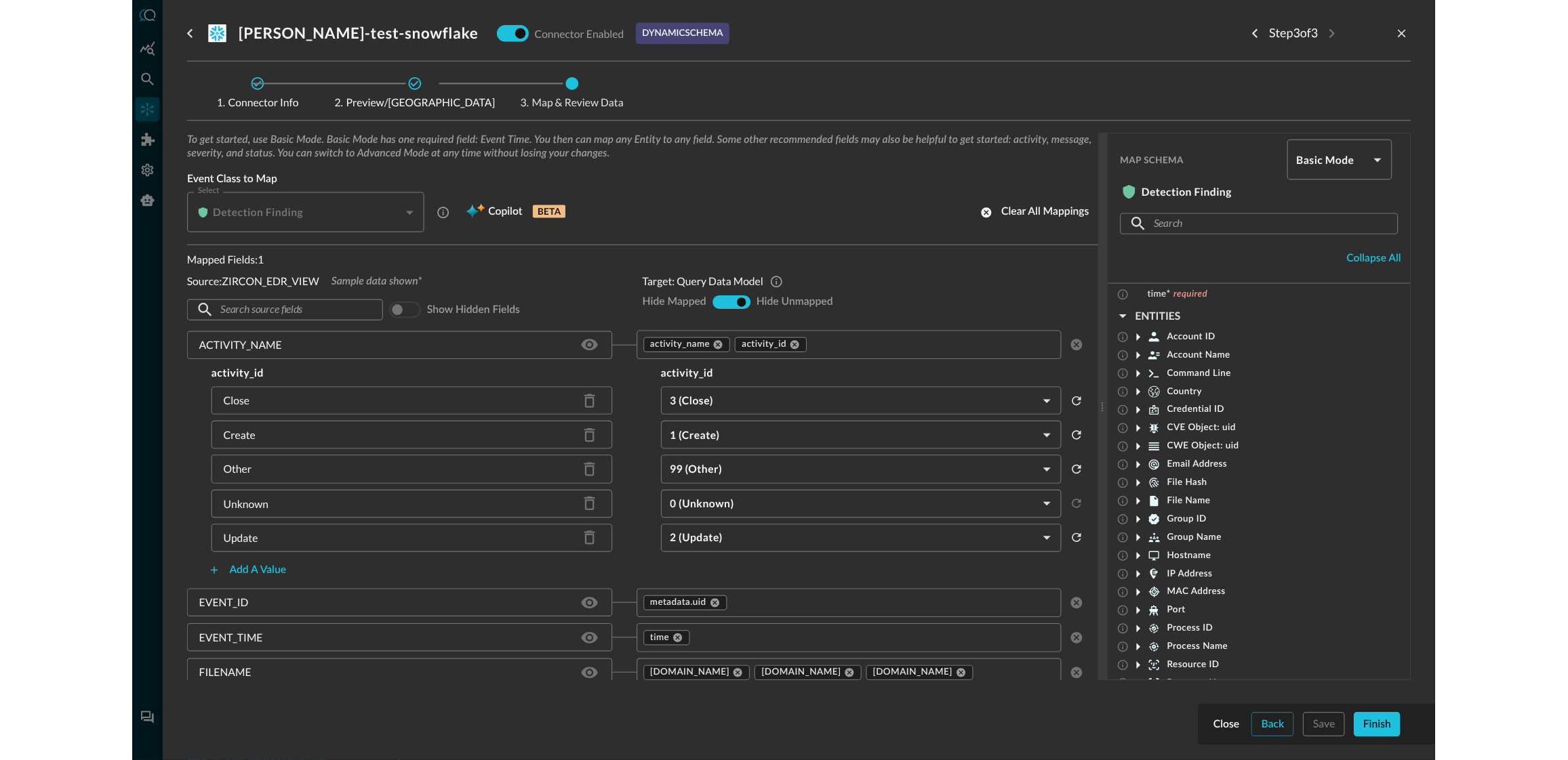
scroll to position [6, 0]
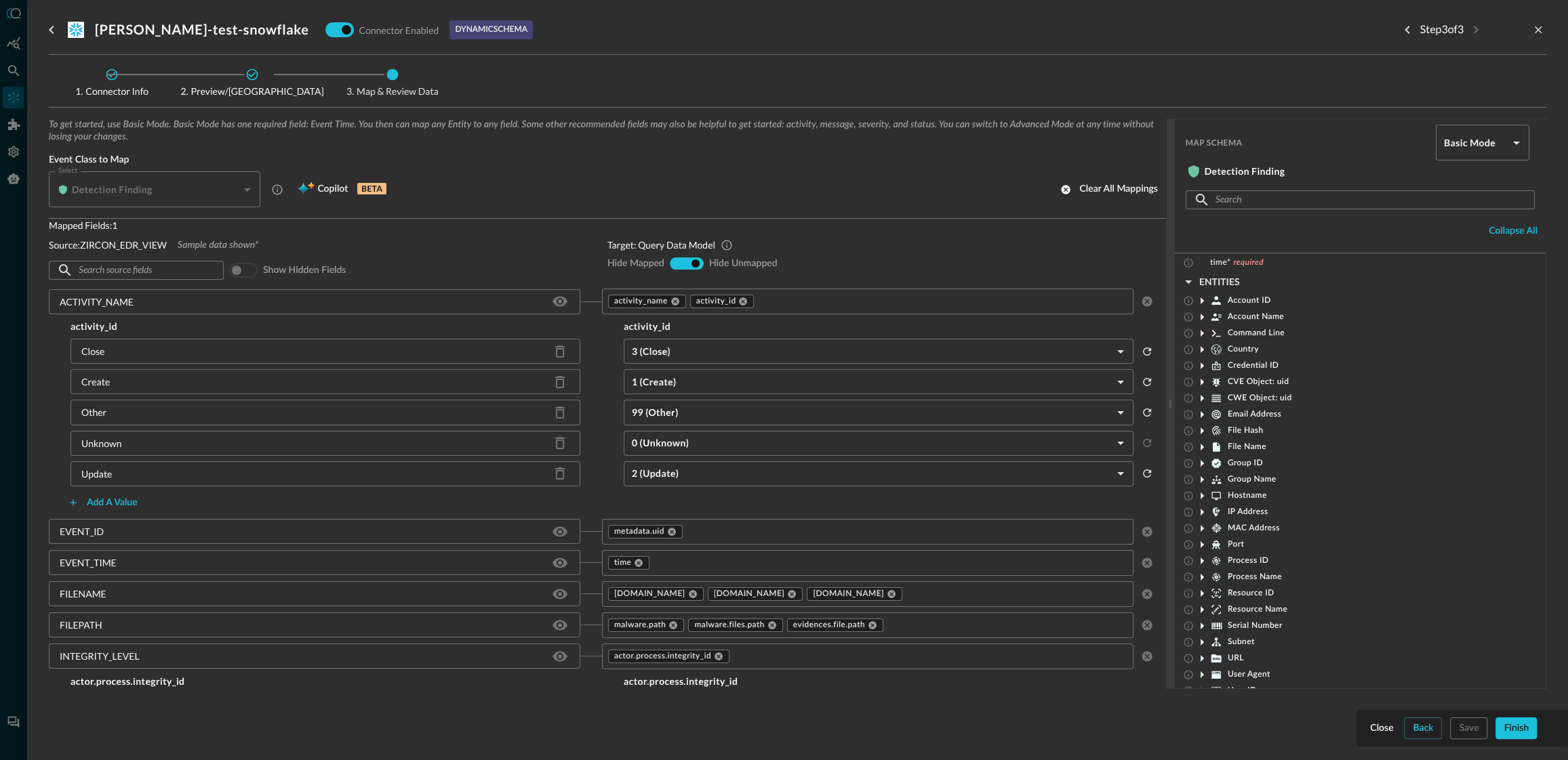
click at [13, 96] on div at bounding box center [784, 380] width 1568 height 760
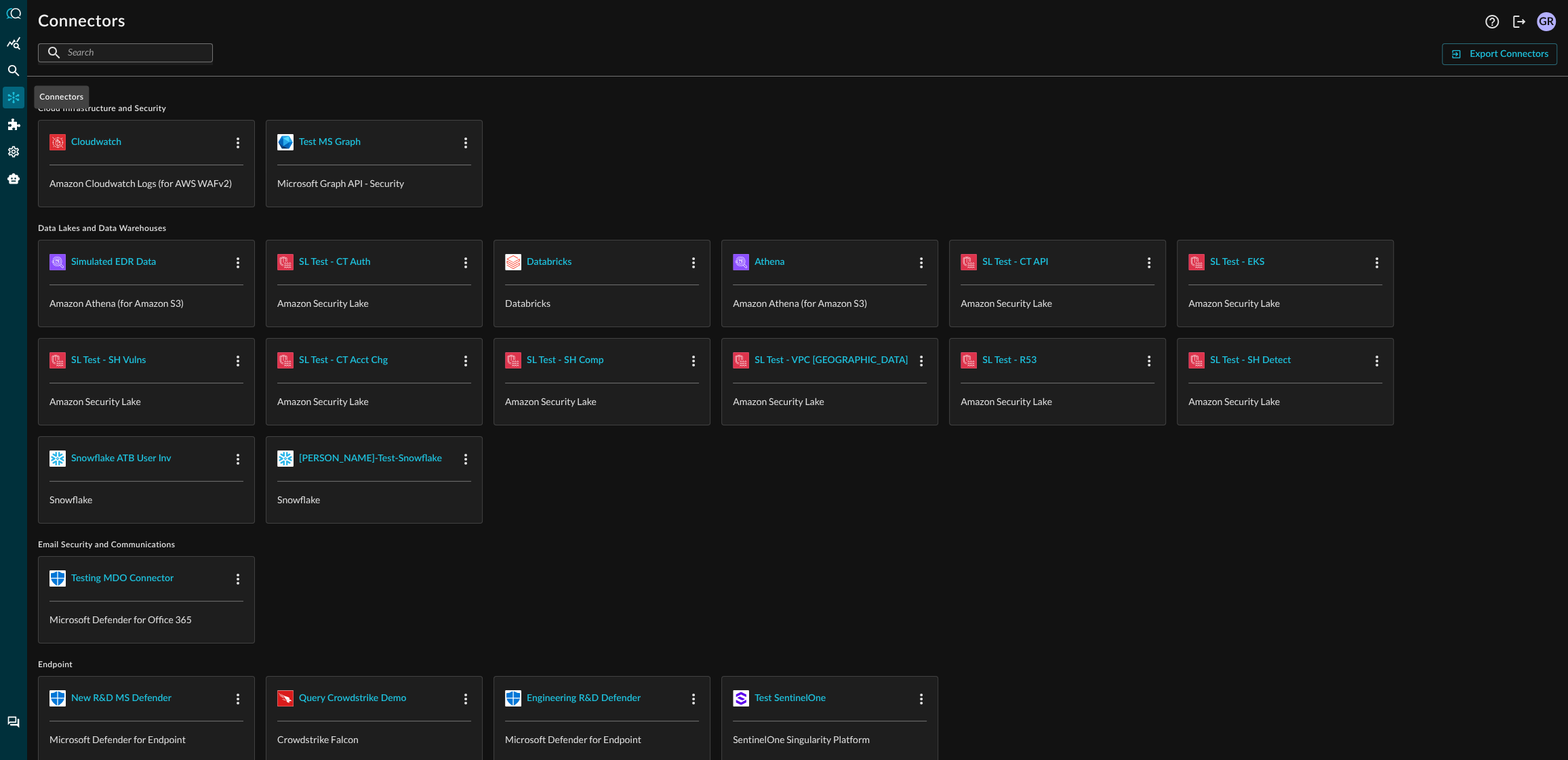
click at [13, 96] on icon "Connectors" at bounding box center [13, 97] width 13 height 13
click at [1279, 358] on div "SL Test - SH Detect" at bounding box center [1250, 360] width 81 height 17
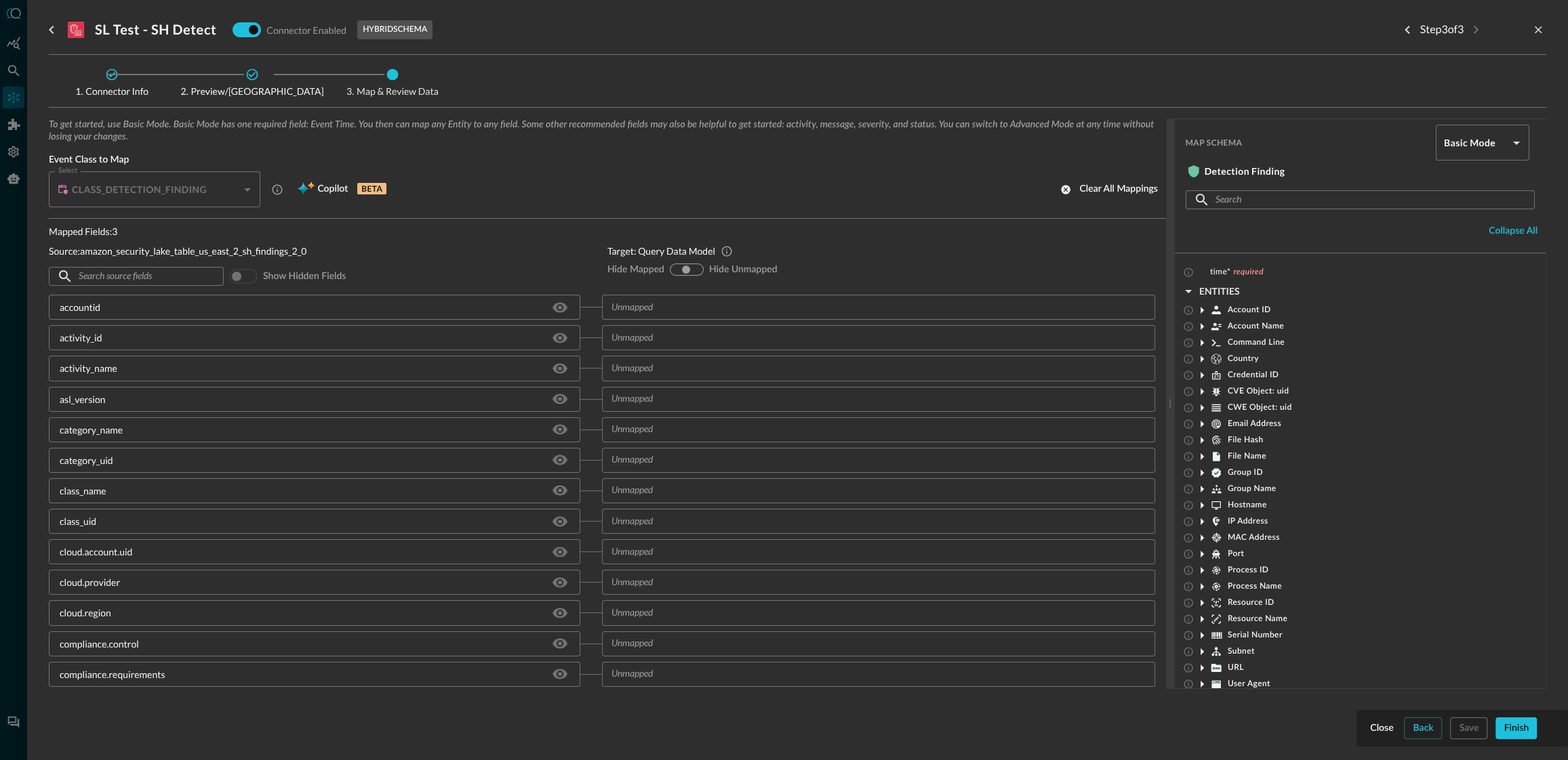
click at [697, 269] on input "hide-unmapped" at bounding box center [695, 269] width 8 height 8
radio input "true"
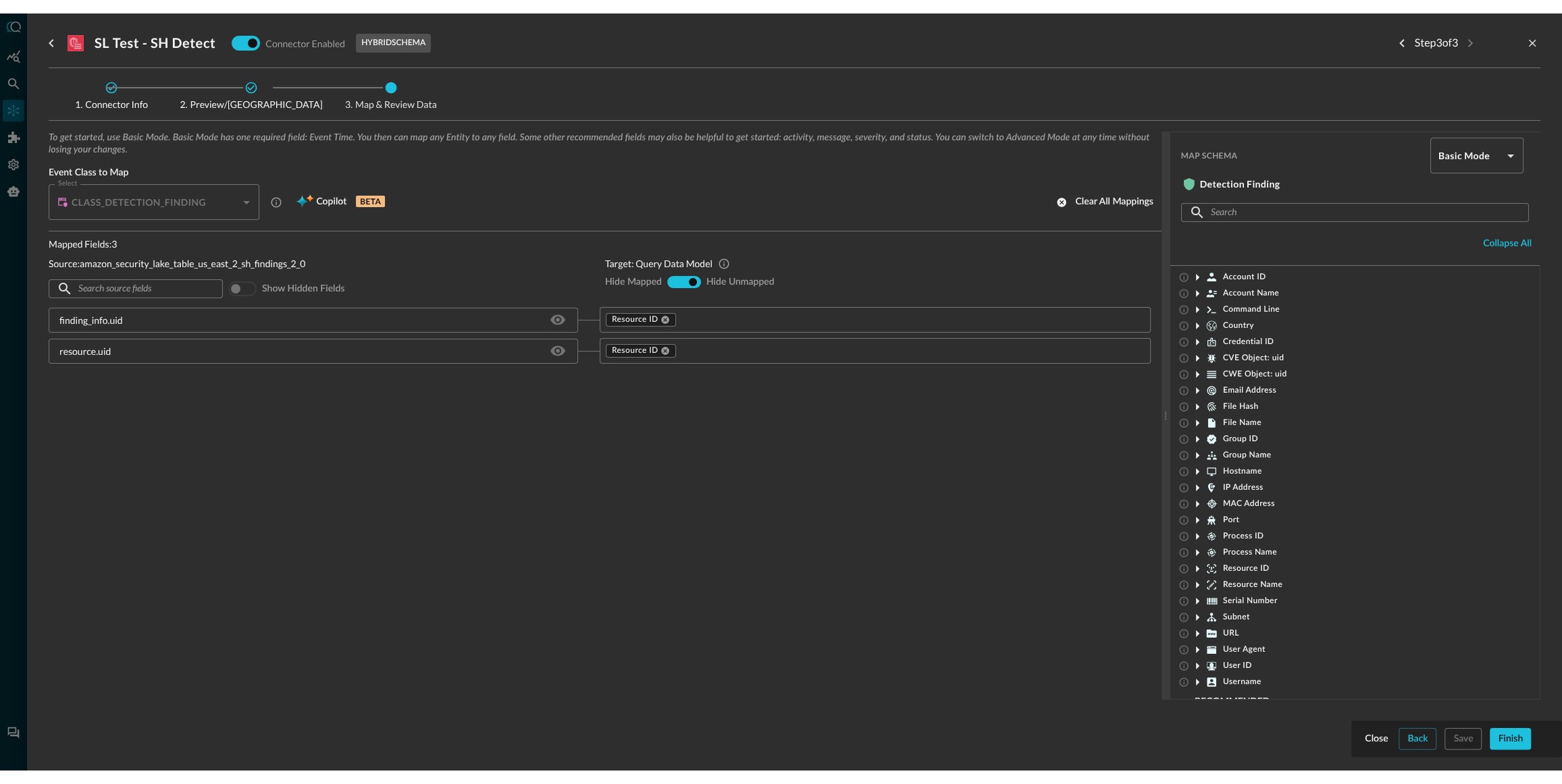
scroll to position [133, 0]
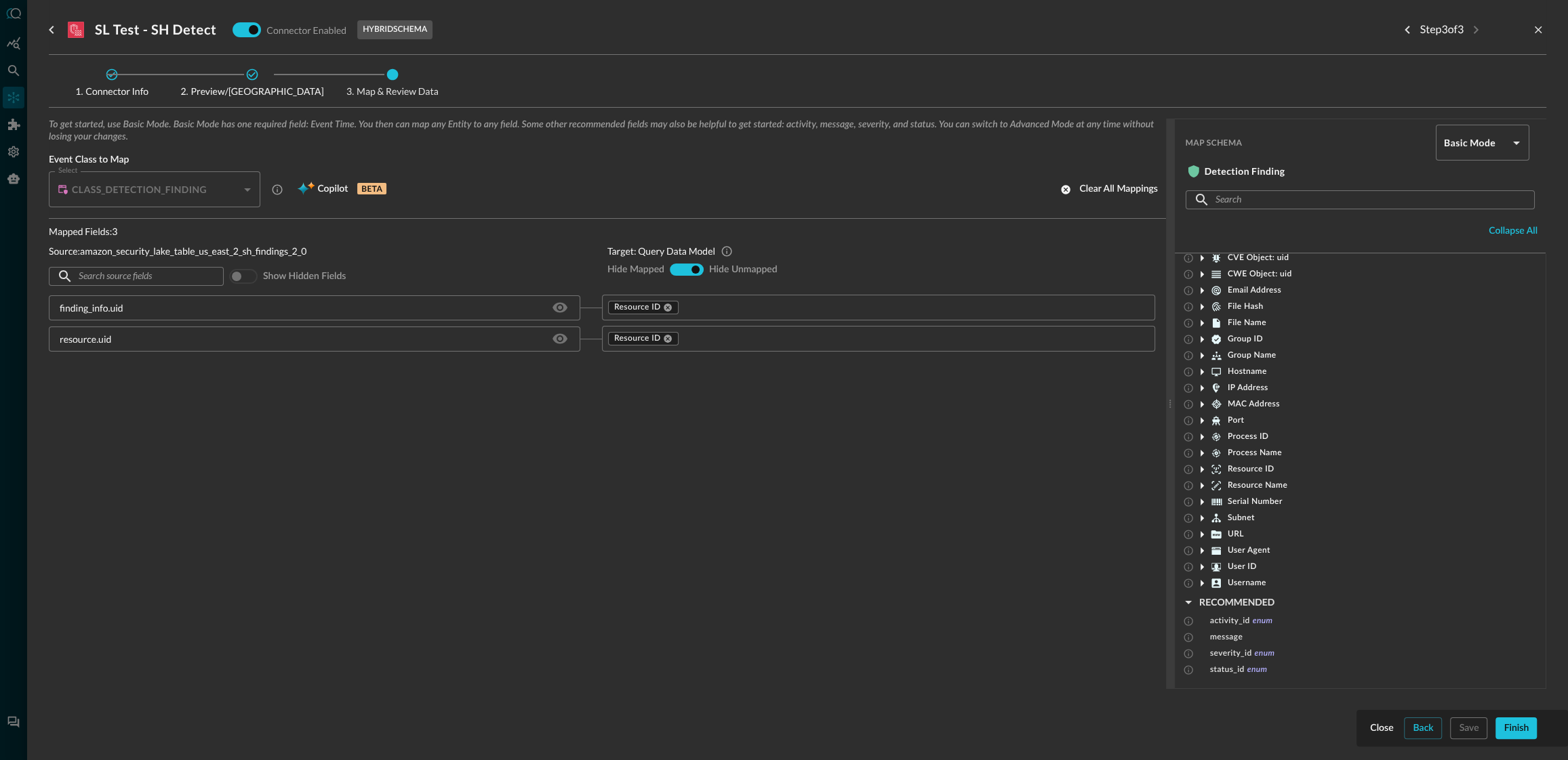
click at [1203, 467] on icon at bounding box center [1202, 470] width 17 height 17
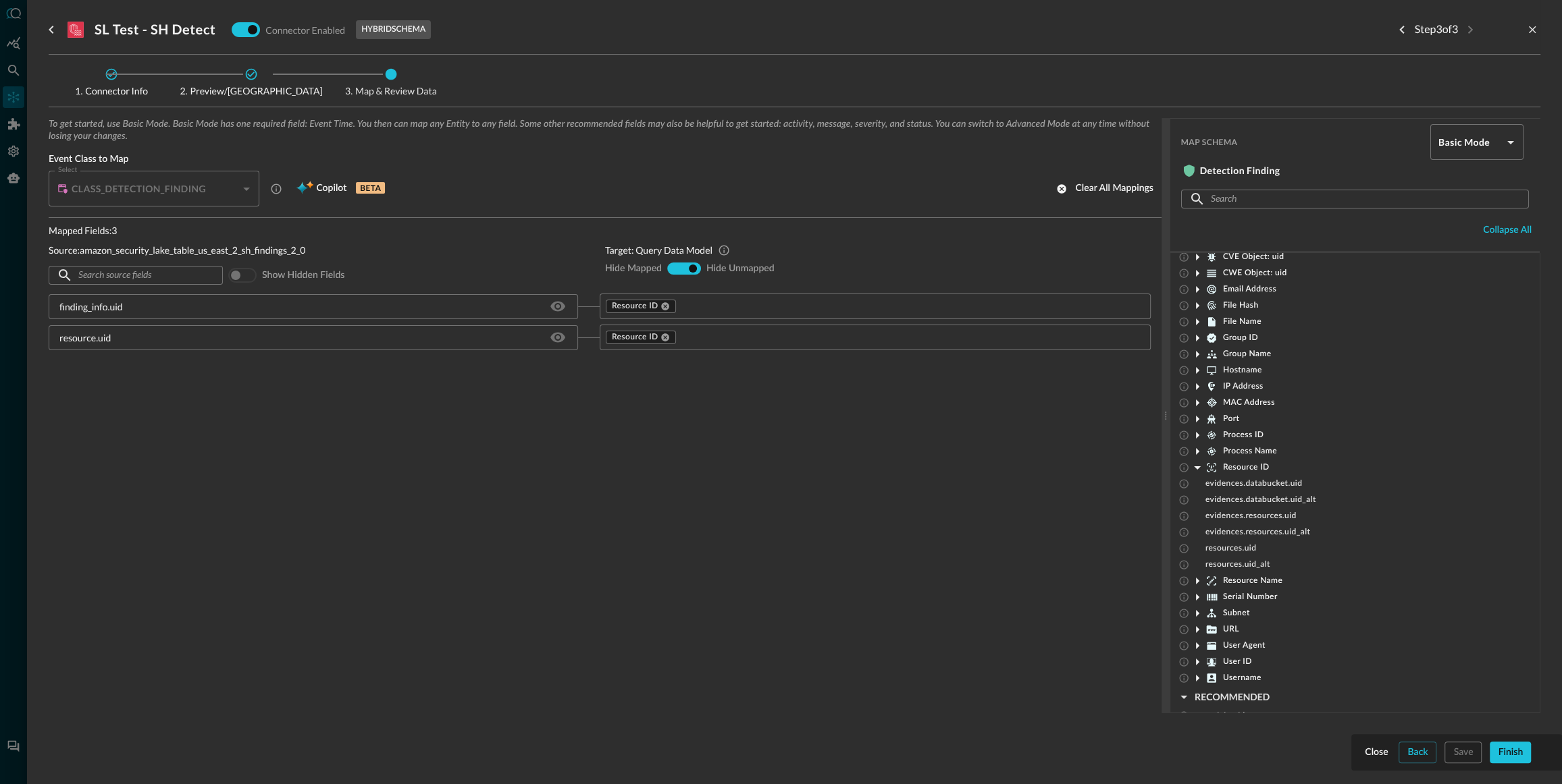
click at [697, 309] on input "text" at bounding box center [901, 306] width 446 height 17
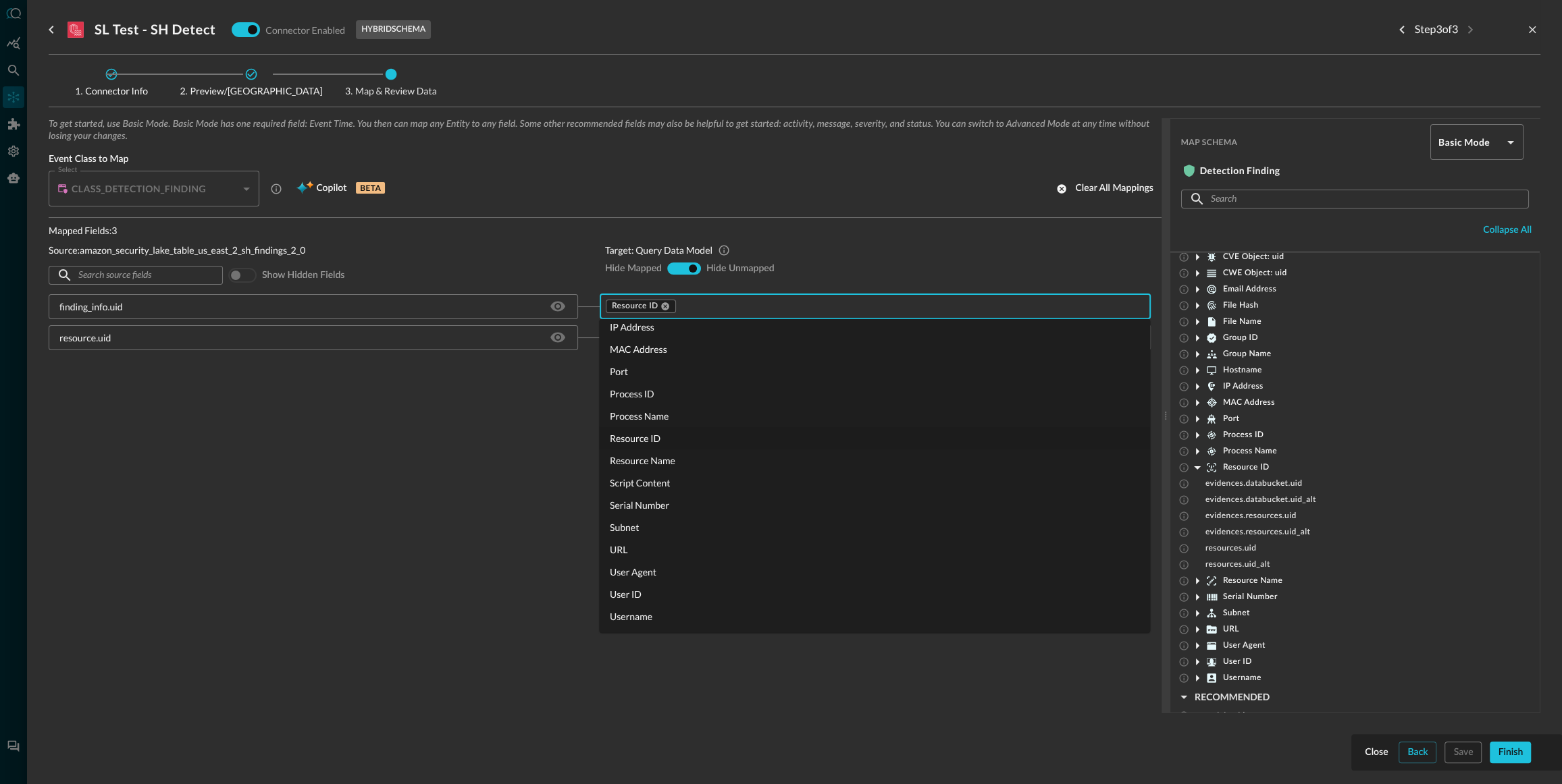
scroll to position [0, 0]
click at [656, 357] on li "Account Name" at bounding box center [875, 357] width 551 height 22
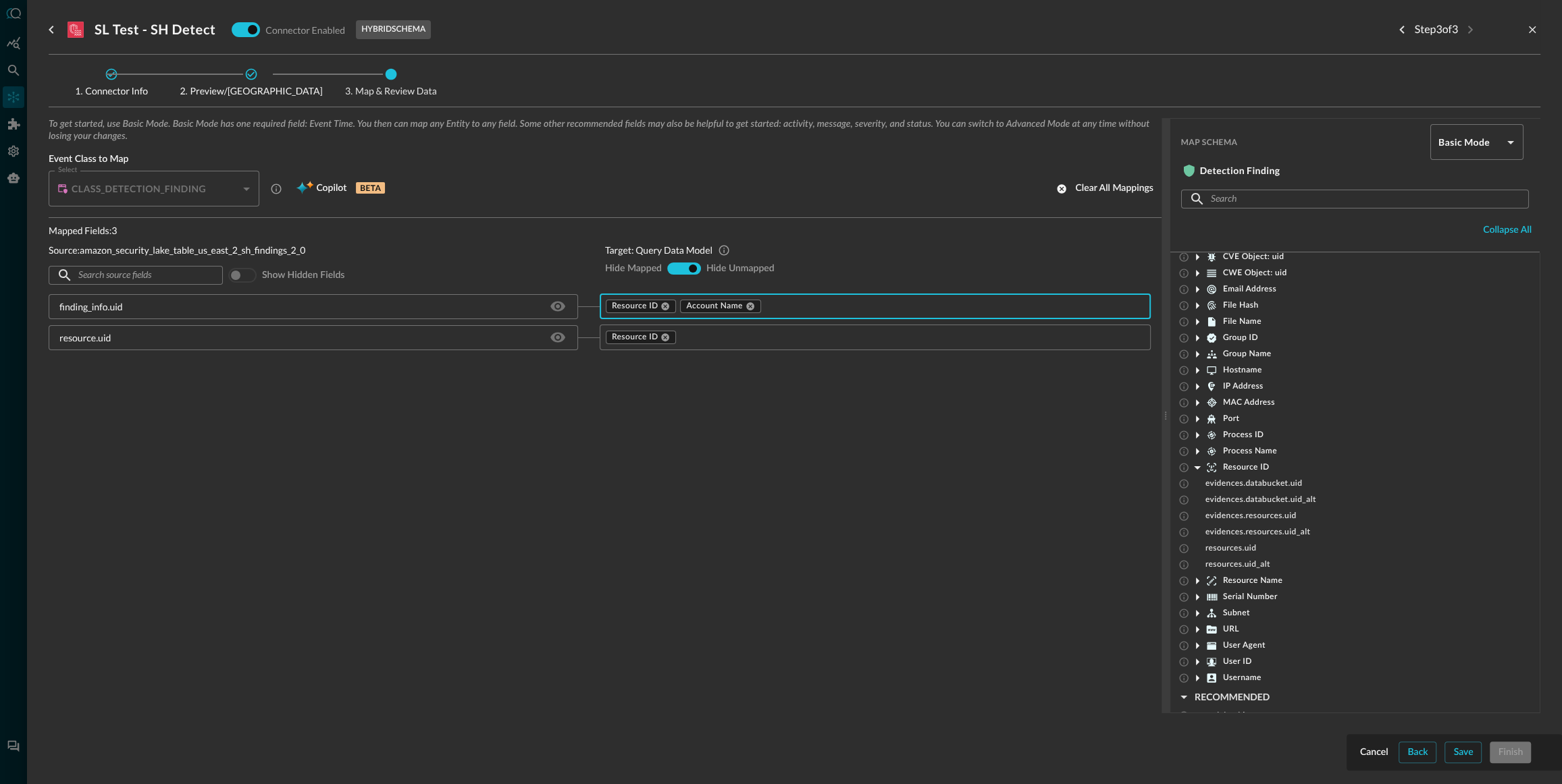
click at [692, 338] on input "text" at bounding box center [901, 337] width 446 height 17
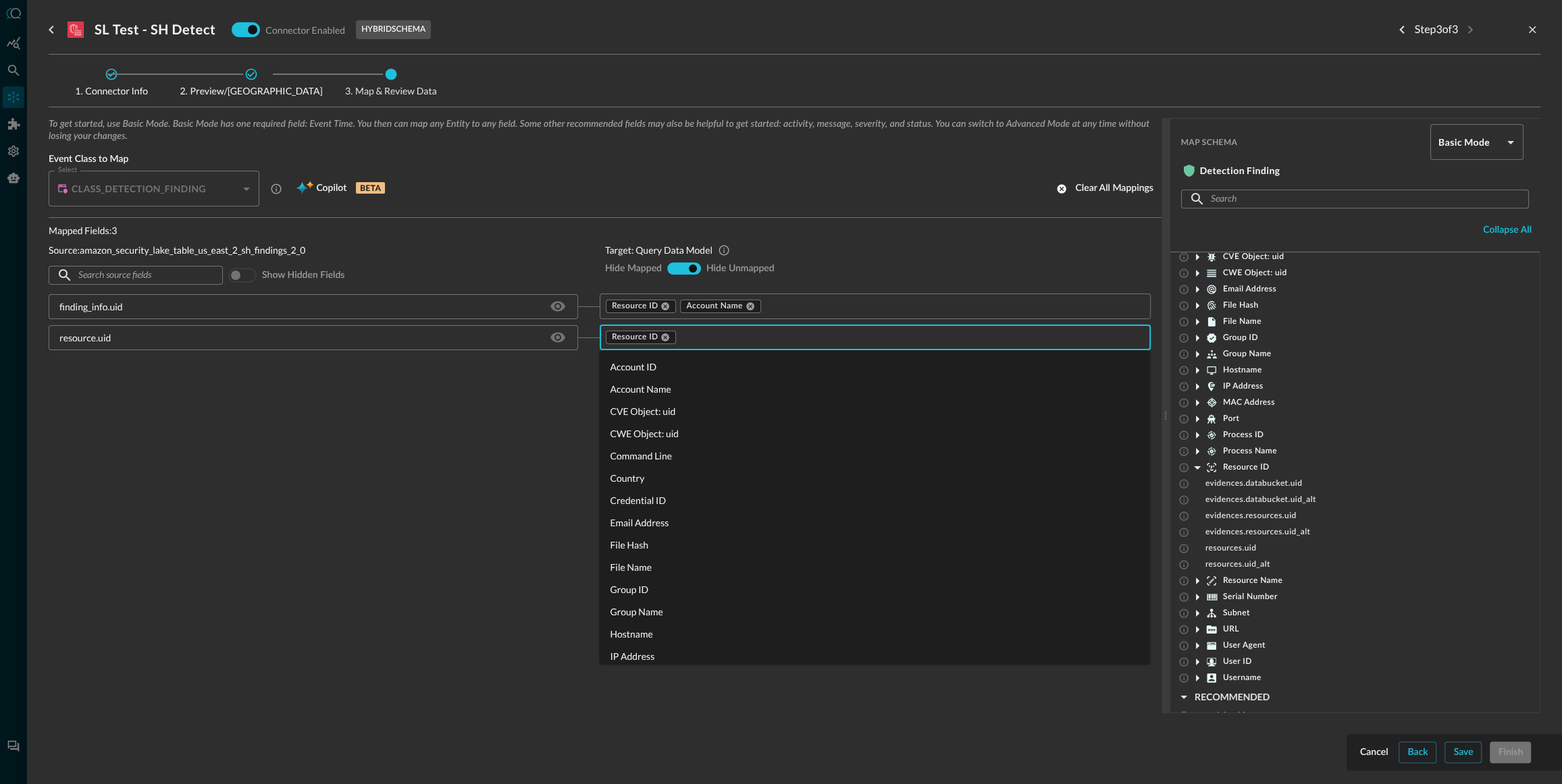
click at [644, 389] on li "Account Name" at bounding box center [875, 388] width 551 height 22
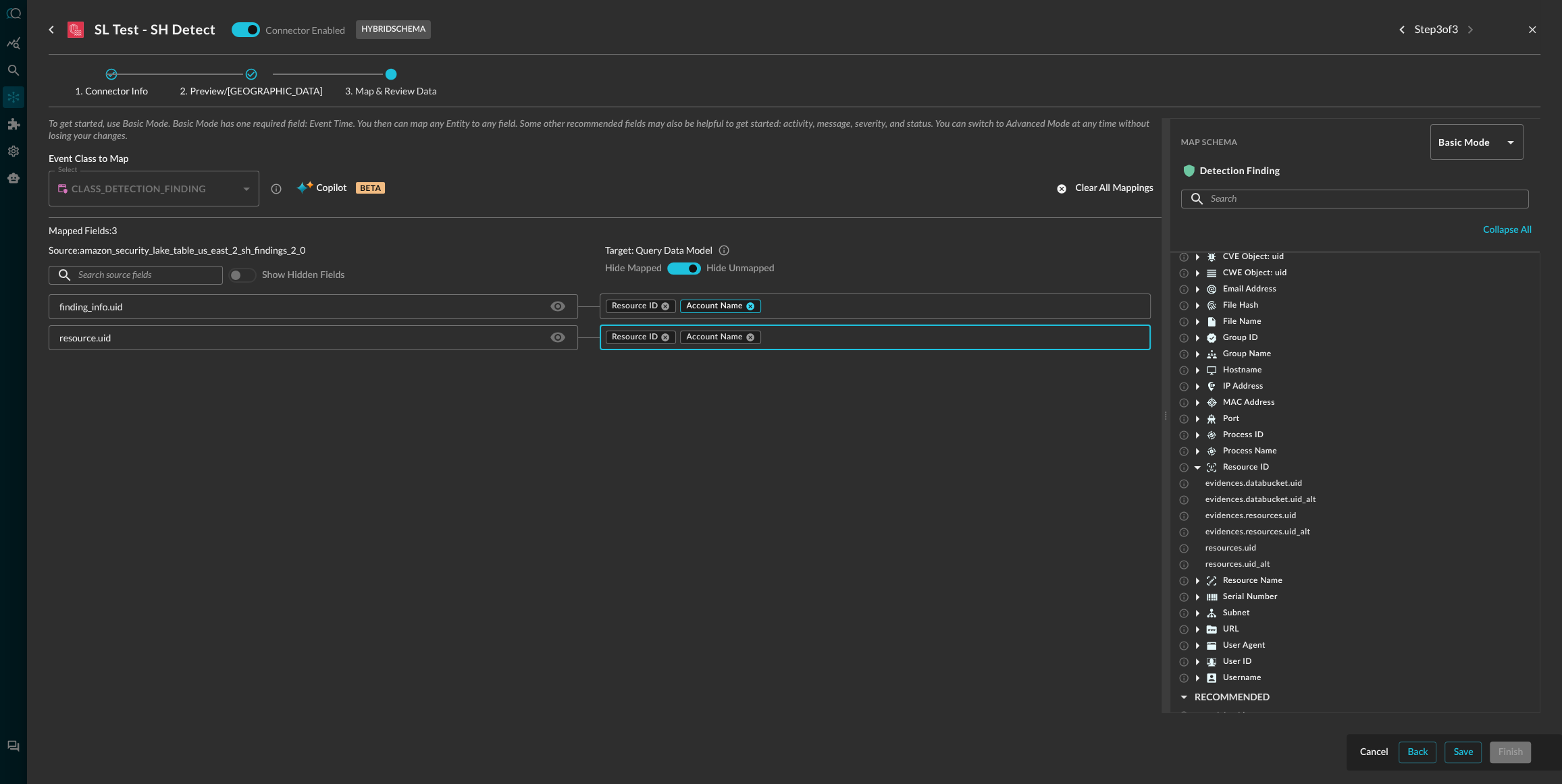
click at [751, 306] on icon at bounding box center [750, 306] width 8 height 8
click at [751, 336] on icon at bounding box center [750, 336] width 8 height 8
click at [692, 268] on input "hide-unmapped" at bounding box center [693, 268] width 8 height 8
click at [684, 268] on input "show-all" at bounding box center [683, 268] width 8 height 8
radio input "true"
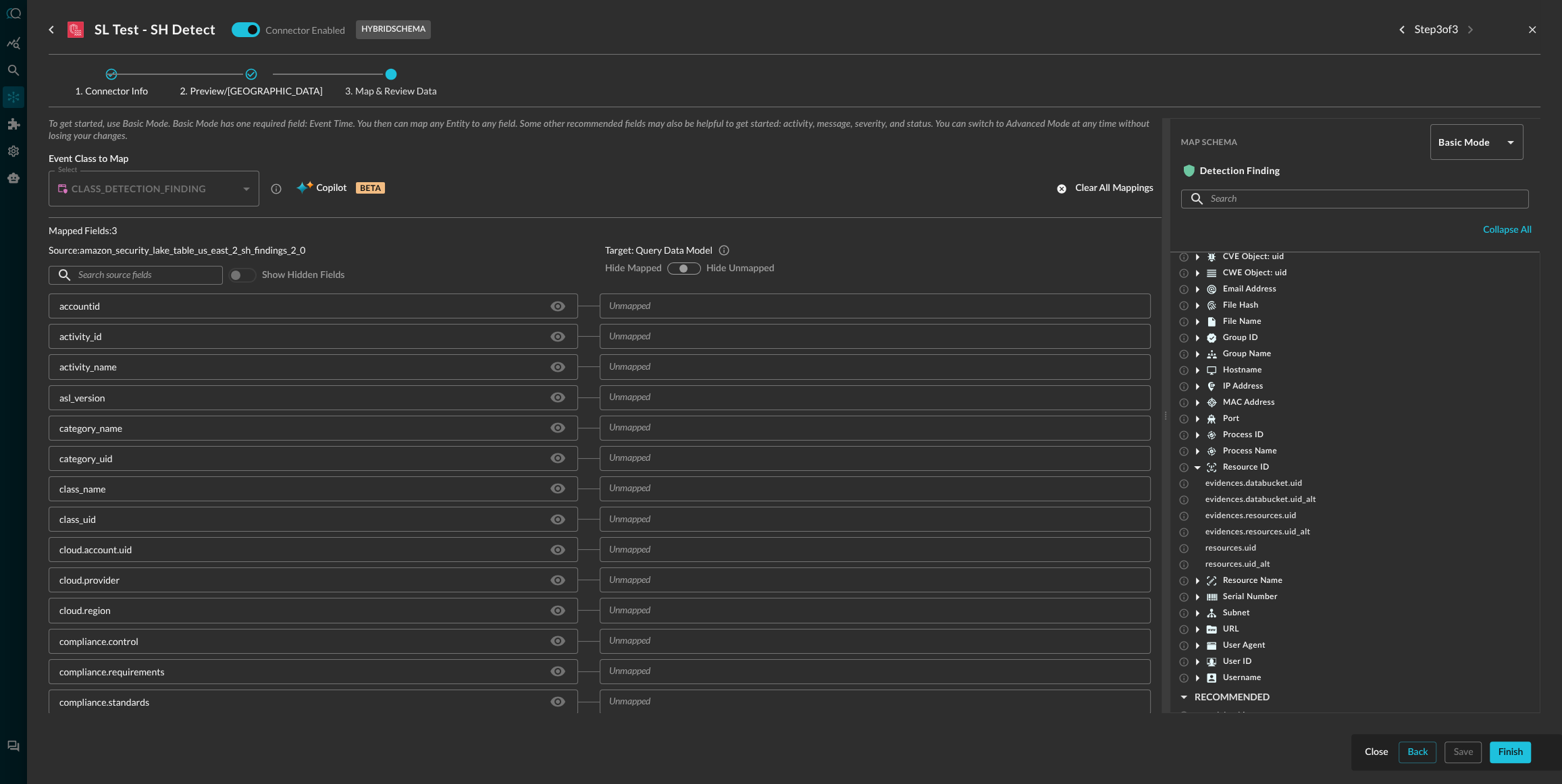
click at [694, 267] on input "hide-unmapped" at bounding box center [693, 268] width 8 height 8
radio input "true"
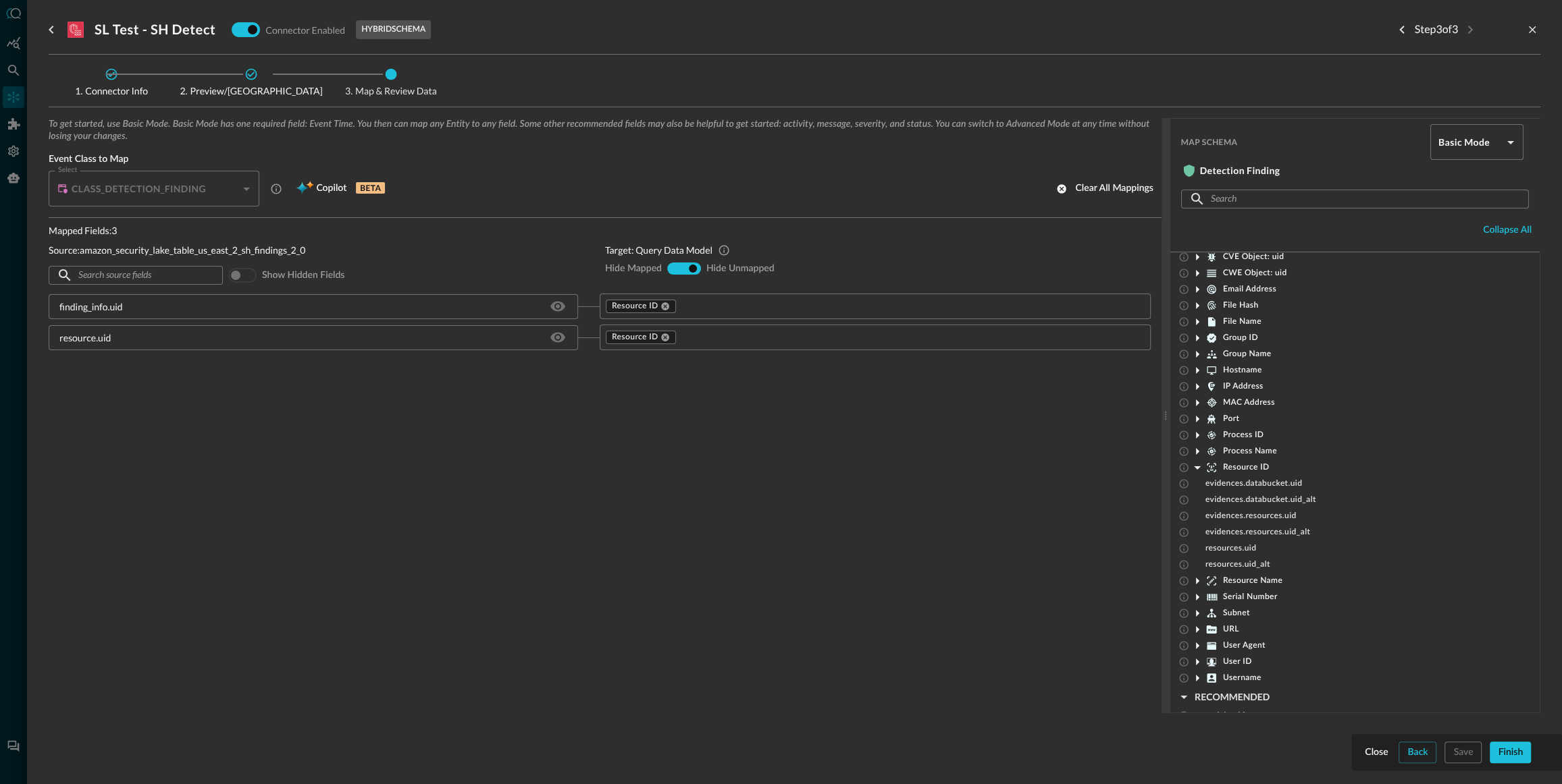
click at [1197, 384] on icon at bounding box center [1197, 386] width 17 height 17
click at [666, 302] on icon at bounding box center [665, 306] width 10 height 10
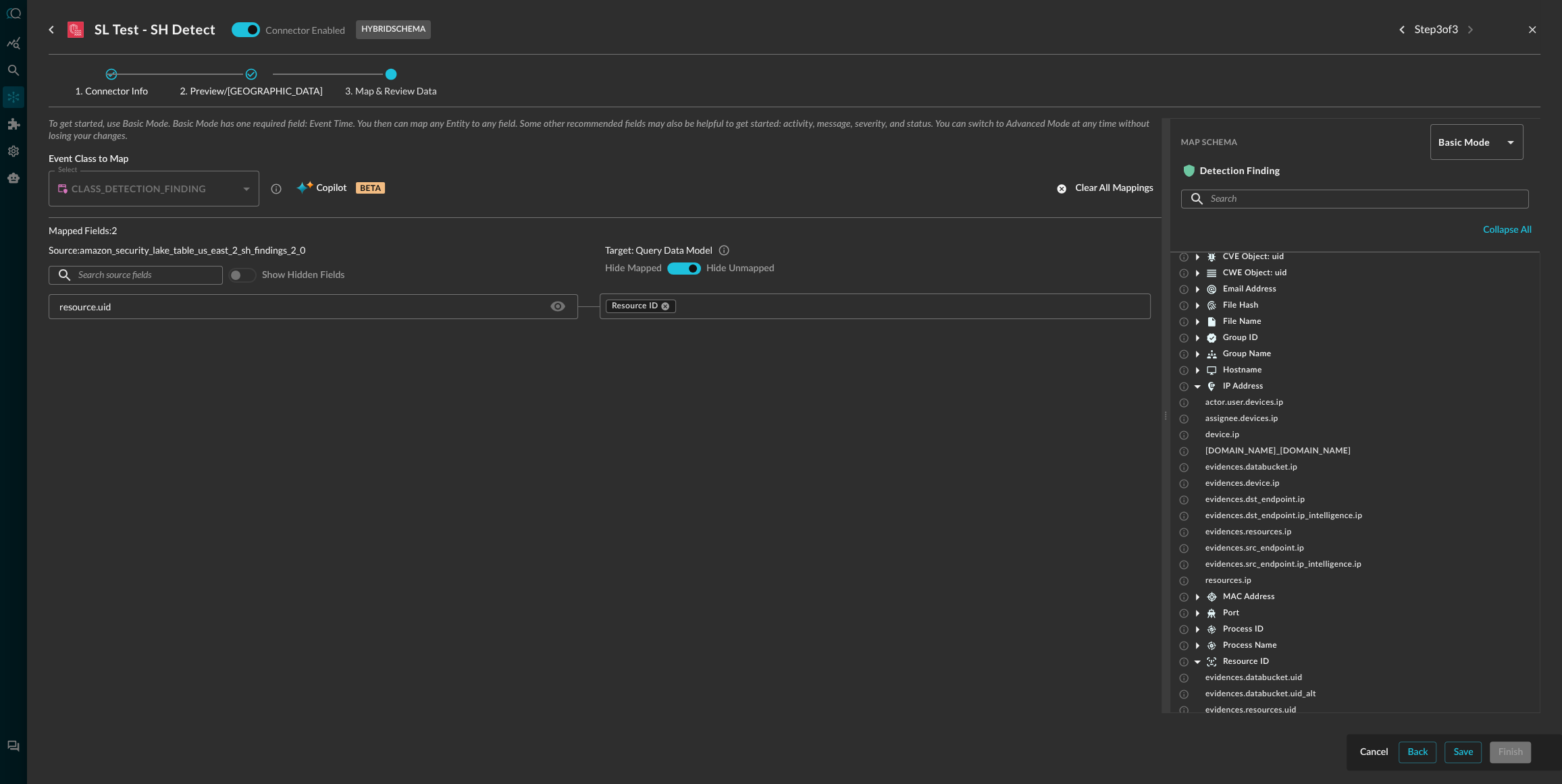
click at [666, 305] on icon at bounding box center [665, 306] width 10 height 10
click at [689, 267] on input "hide-unmapped" at bounding box center [693, 268] width 8 height 8
click at [684, 267] on input "show-all" at bounding box center [683, 268] width 8 height 8
radio input "true"
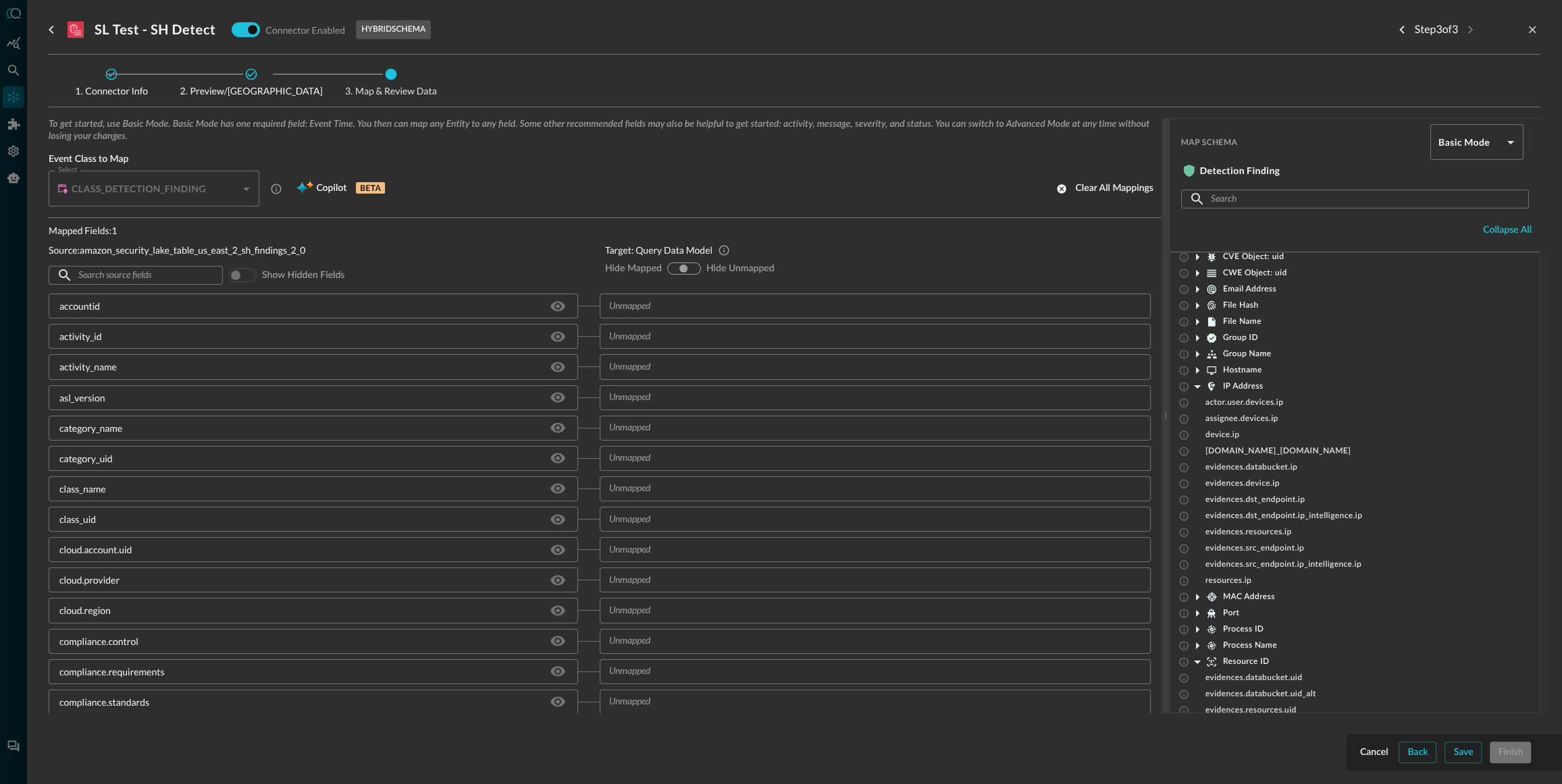
click at [1317, 752] on div "To get started, use Basic Mode. Basic Mode has one required field: Event Time. …" at bounding box center [795, 437] width 1492 height 638
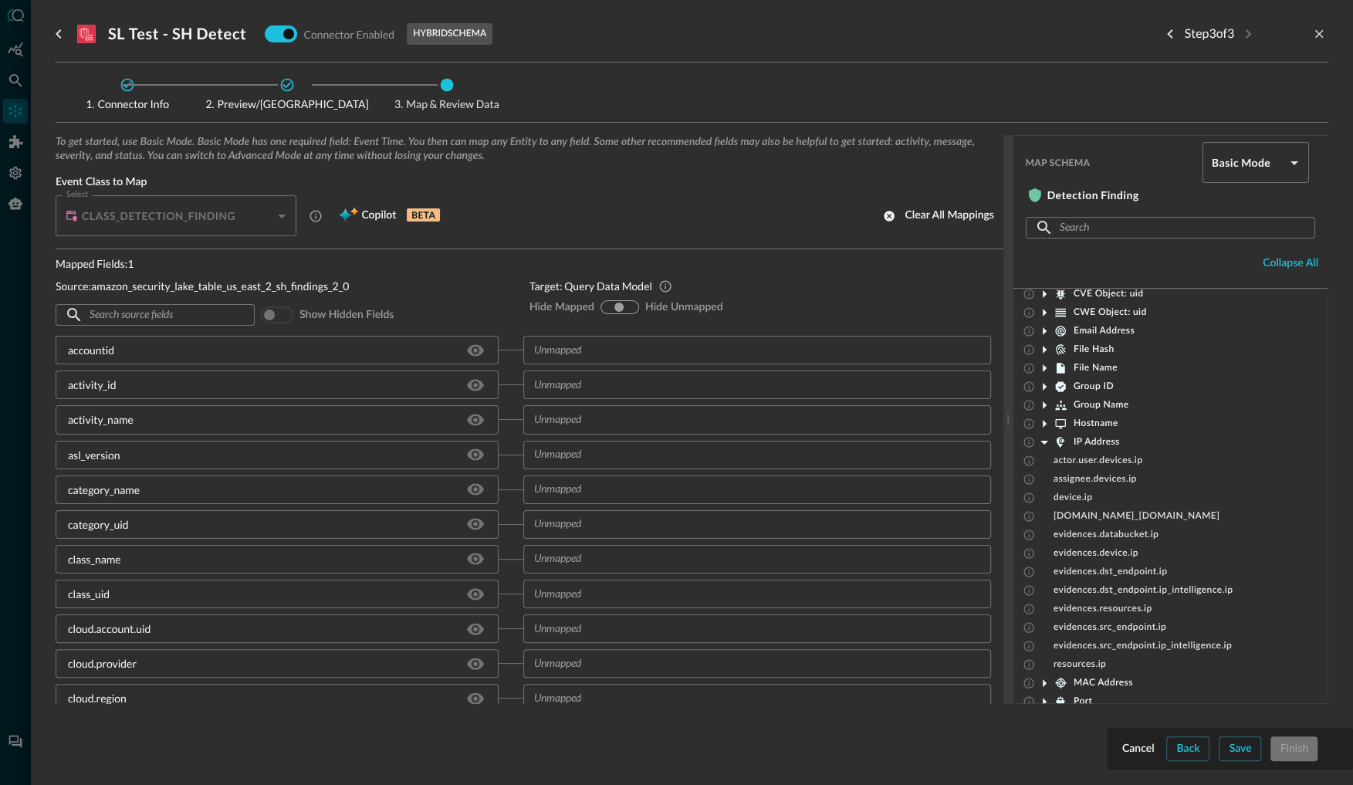
click at [1240, 751] on div "To get started, use Basic Mode. Basic Mode has one required field: Event Time. …" at bounding box center [692, 444] width 1273 height 618
drag, startPoint x: 1296, startPoint y: 747, endPoint x: 1280, endPoint y: 750, distance: 15.7
click at [1294, 745] on div "To get started, use Basic Mode. Basic Mode has one required field: Event Time. …" at bounding box center [692, 444] width 1273 height 618
click at [1241, 755] on div "Connector Info Preview/Import Fields Map & Review Data To get started, use Basi…" at bounding box center [692, 421] width 1273 height 716
click at [1238, 754] on div "Connector Info Preview/Import Fields Map & Review Data To get started, use Basi…" at bounding box center [692, 421] width 1273 height 716
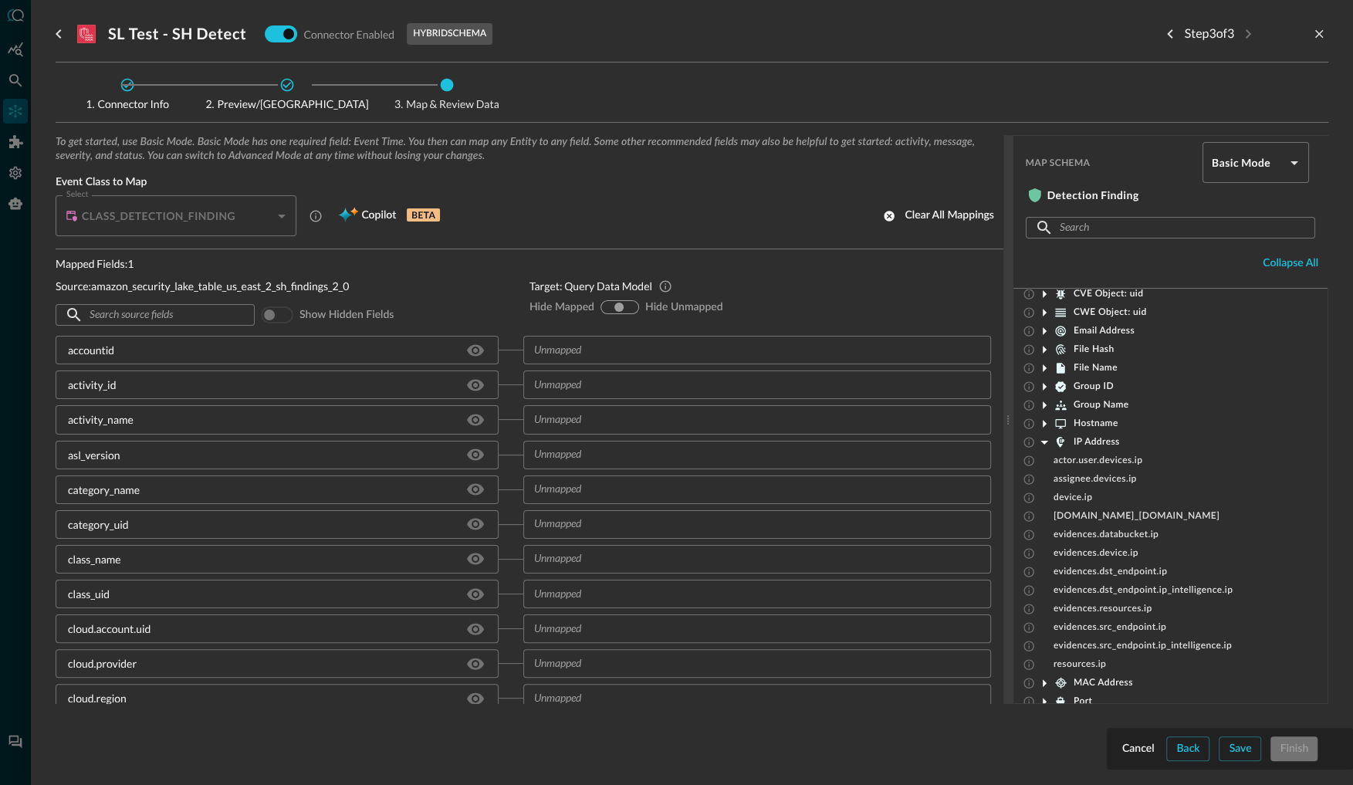
click at [629, 305] on input "hide-unmapped" at bounding box center [629, 307] width 9 height 9
radio input "true"
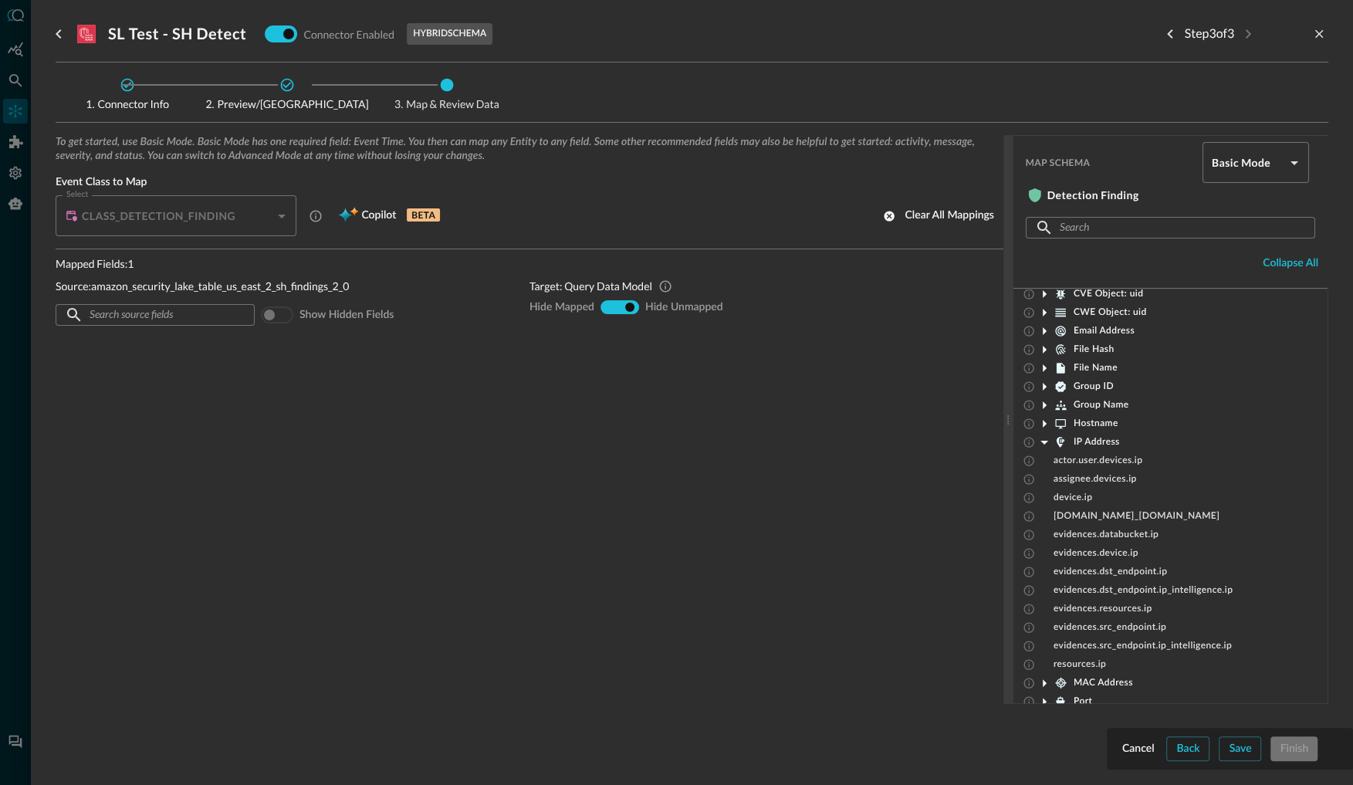
click at [617, 304] on input "show-all" at bounding box center [619, 307] width 9 height 9
radio input "true"
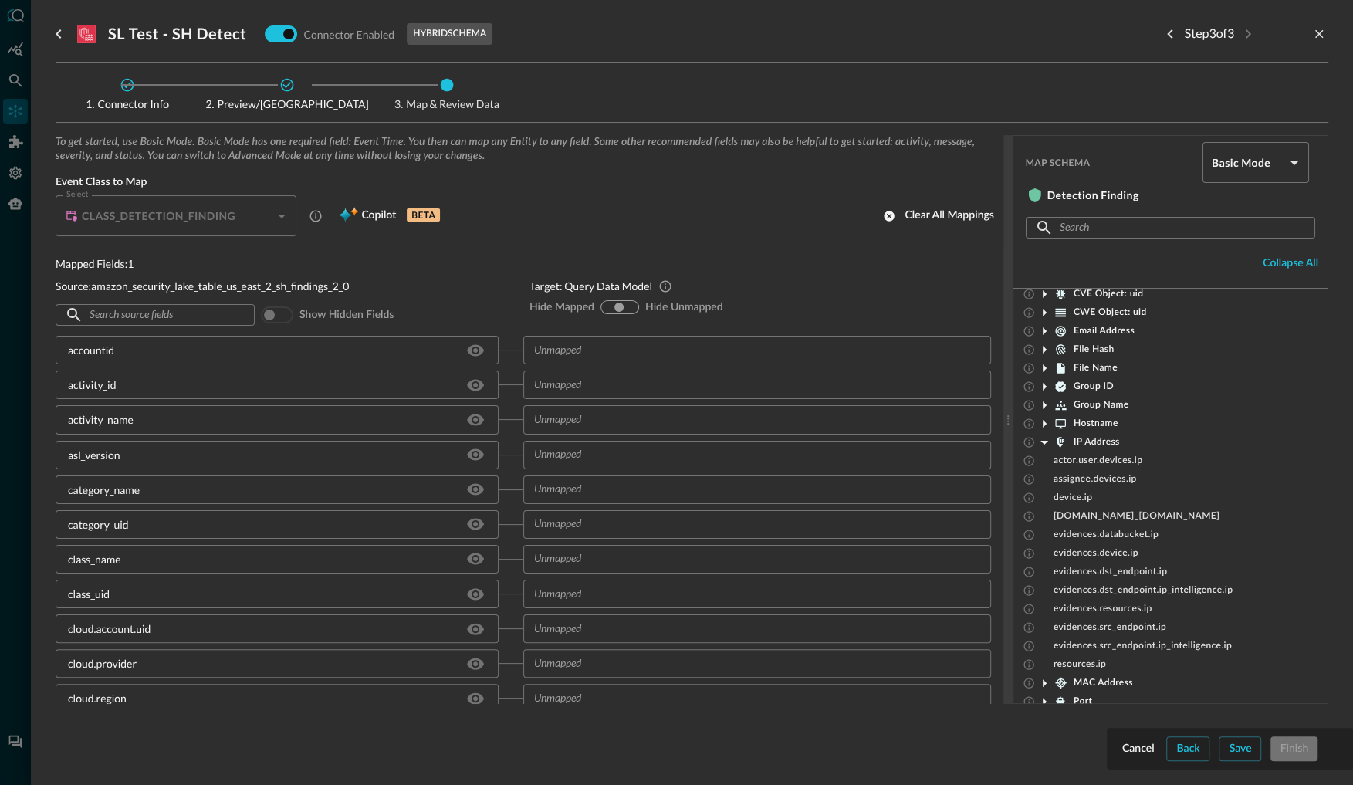
click at [1176, 749] on div "To get started, use Basic Mode. Basic Mode has one required field: Event Time. …" at bounding box center [692, 444] width 1273 height 618
drag, startPoint x: 1198, startPoint y: 750, endPoint x: 1222, endPoint y: 750, distance: 24.7
click at [1198, 750] on div "To get started, use Basic Mode. Basic Mode has one required field: Event Time. …" at bounding box center [692, 444] width 1273 height 618
drag, startPoint x: 1254, startPoint y: 750, endPoint x: 1218, endPoint y: 752, distance: 35.5
click at [1252, 750] on div "To get started, use Basic Mode. Basic Mode has one required field: Event Time. …" at bounding box center [692, 444] width 1273 height 618
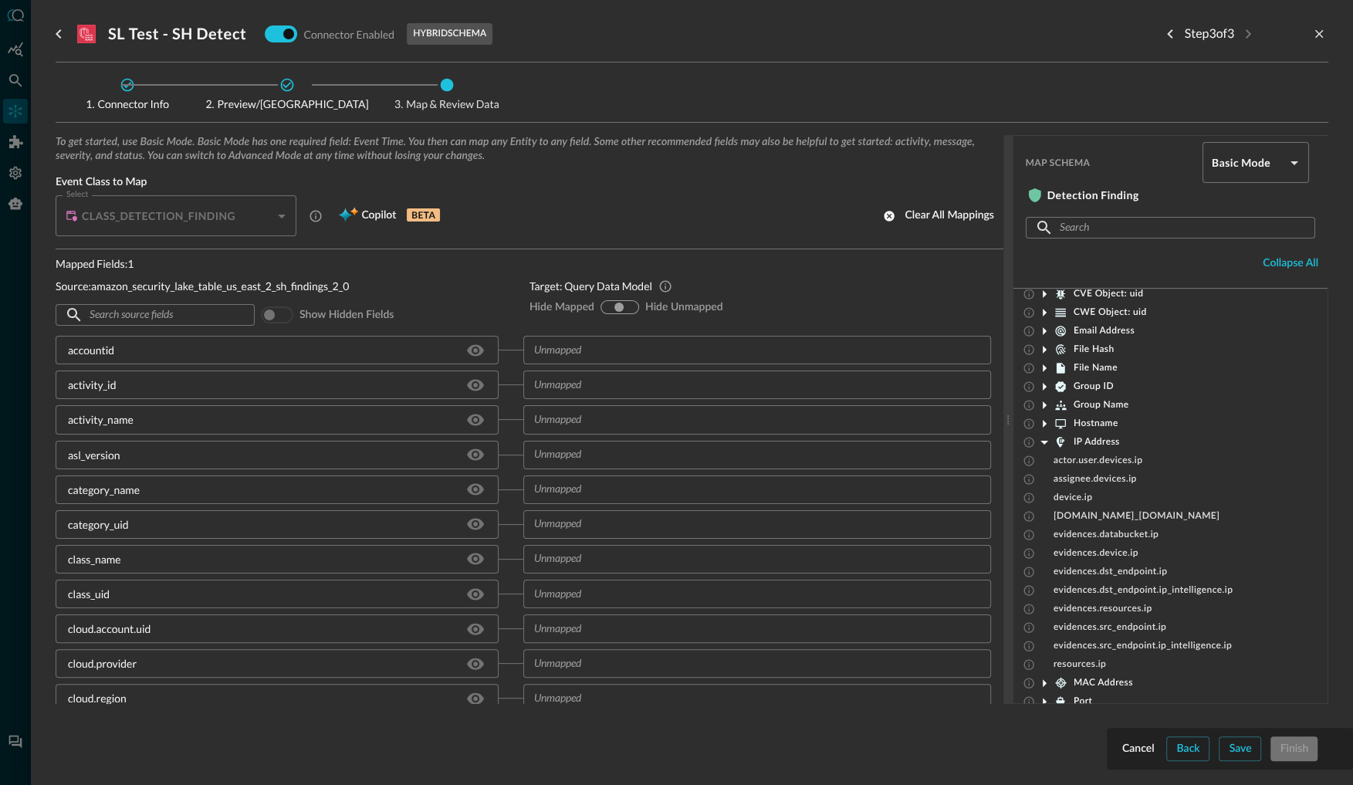
drag, startPoint x: 1133, startPoint y: 750, endPoint x: 1224, endPoint y: 754, distance: 91.2
click at [1136, 750] on div "To get started, use Basic Mode. Basic Mode has one required field: Event Time. …" at bounding box center [692, 444] width 1273 height 618
click at [1249, 752] on div "To get started, use Basic Mode. Basic Mode has one required field: Event Time. …" at bounding box center [692, 444] width 1273 height 618
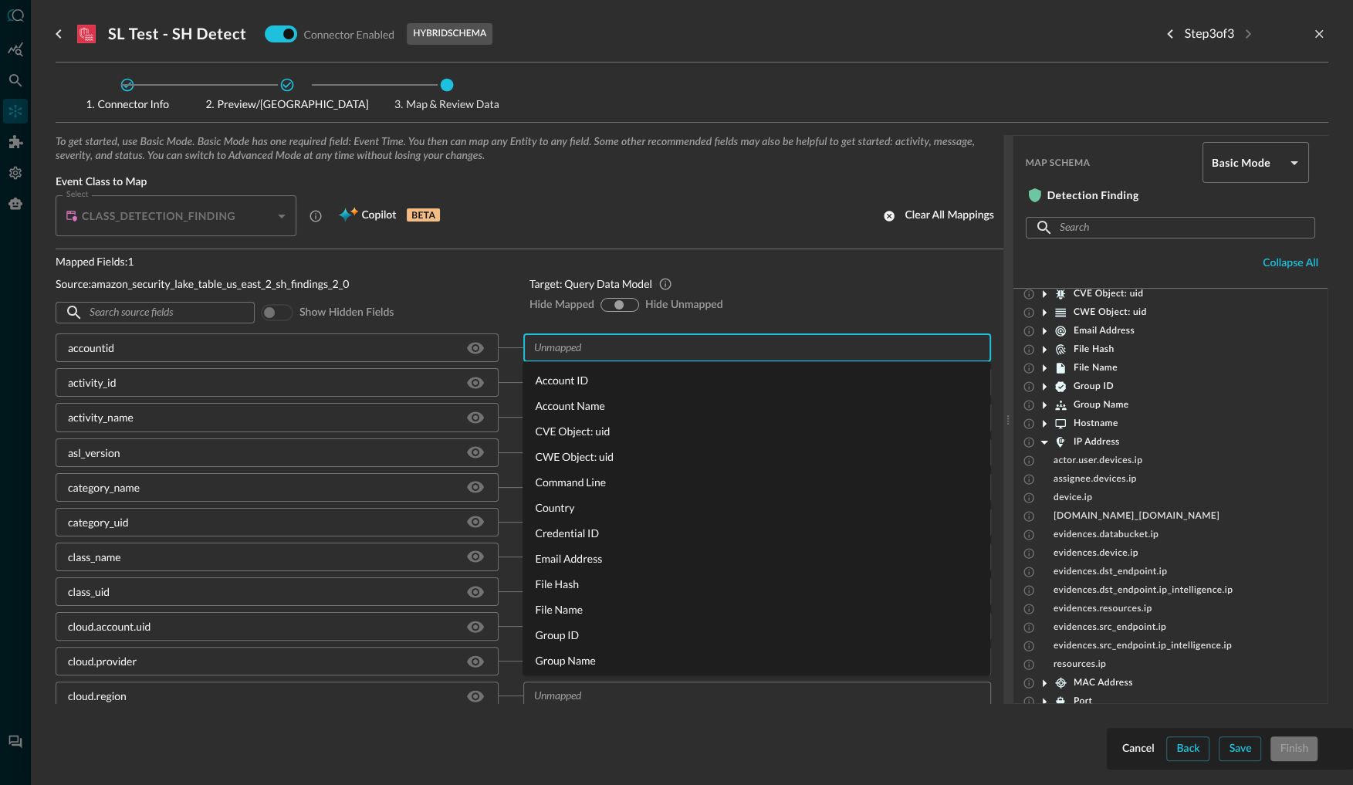
click at [603, 352] on input "text" at bounding box center [744, 347] width 433 height 19
click at [583, 453] on li "CWE Object: uid" at bounding box center [757, 456] width 468 height 25
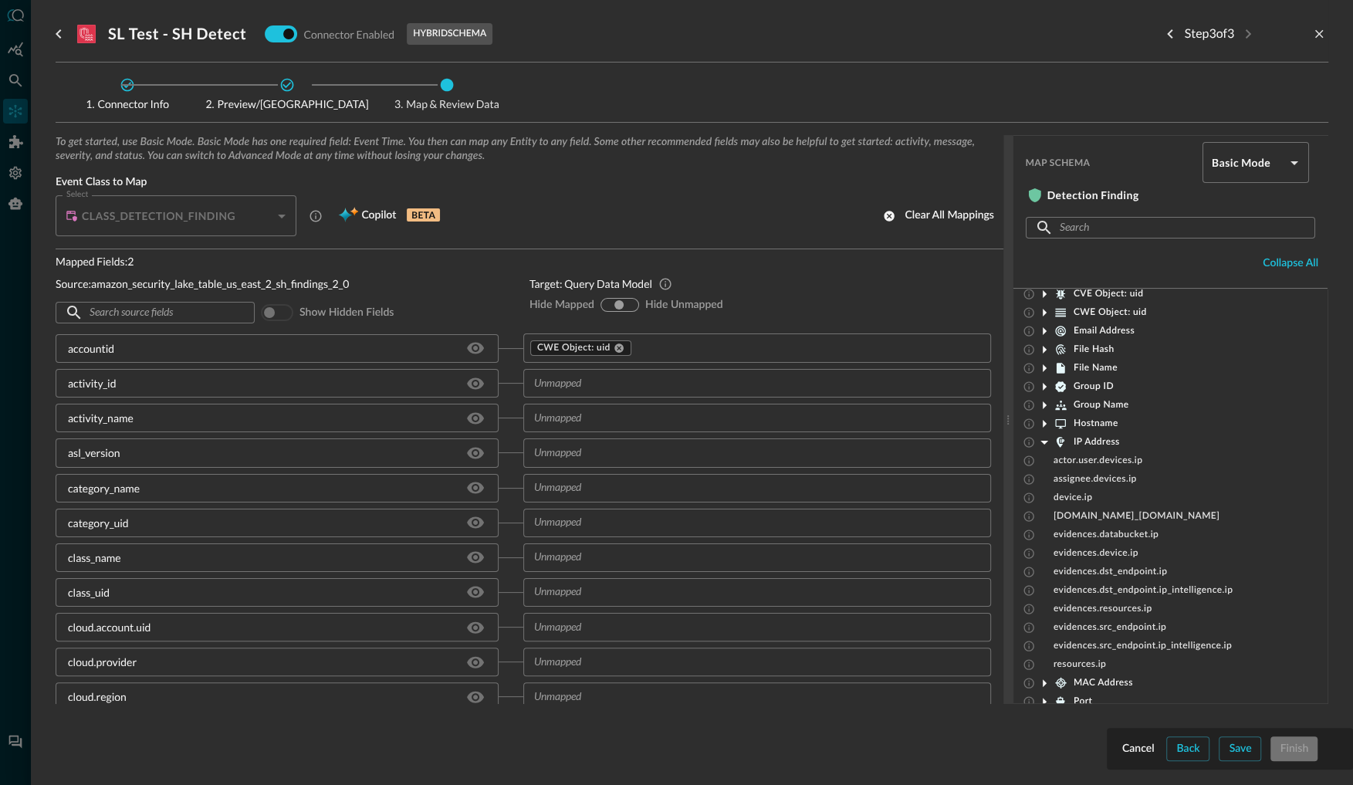
drag, startPoint x: 1236, startPoint y: 743, endPoint x: 1250, endPoint y: 751, distance: 16.3
click at [1238, 744] on div "To get started, use Basic Mode. Basic Mode has one required field: Event Time. …" at bounding box center [692, 444] width 1273 height 618
click at [1233, 761] on div "Connector Info Preview/Import Fields Map & Review Data To get started, use Basi…" at bounding box center [692, 421] width 1273 height 716
click at [1235, 761] on div "Connector Info Preview/Import Fields Map & Review Data To get started, use Basi…" at bounding box center [692, 421] width 1273 height 716
click at [1241, 747] on div "To get started, use Basic Mode. Basic Mode has one required field: Event Time. …" at bounding box center [692, 444] width 1273 height 618
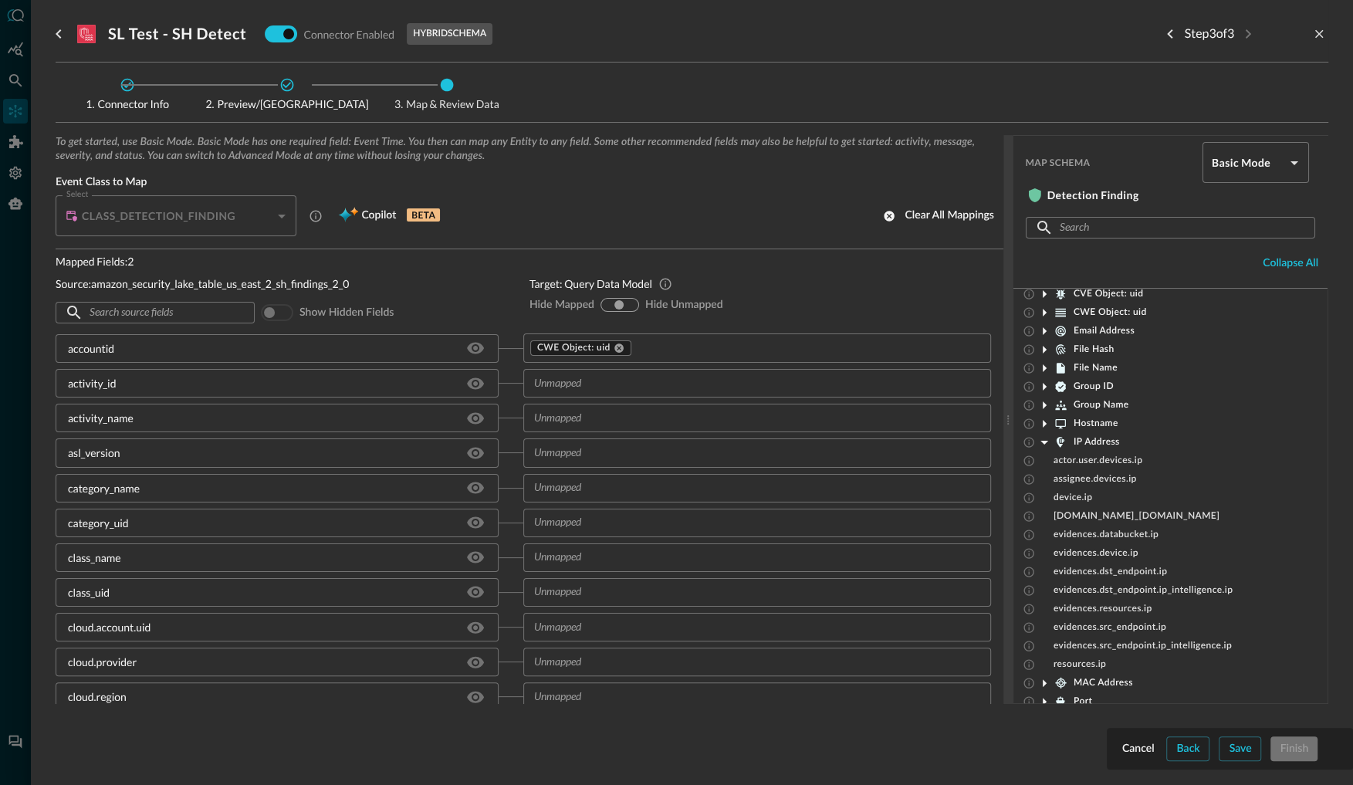
drag, startPoint x: 1212, startPoint y: 739, endPoint x: 1187, endPoint y: 739, distance: 24.7
click at [1201, 739] on div "To get started, use Basic Mode. Basic Mode has one required field: Event Time. …" at bounding box center [692, 444] width 1273 height 618
drag, startPoint x: 1198, startPoint y: 751, endPoint x: 1248, endPoint y: 750, distance: 50.2
click at [1198, 751] on div "To get started, use Basic Mode. Basic Mode has one required field: Event Time. …" at bounding box center [692, 444] width 1273 height 618
drag, startPoint x: 1255, startPoint y: 749, endPoint x: 1162, endPoint y: 747, distance: 92.7
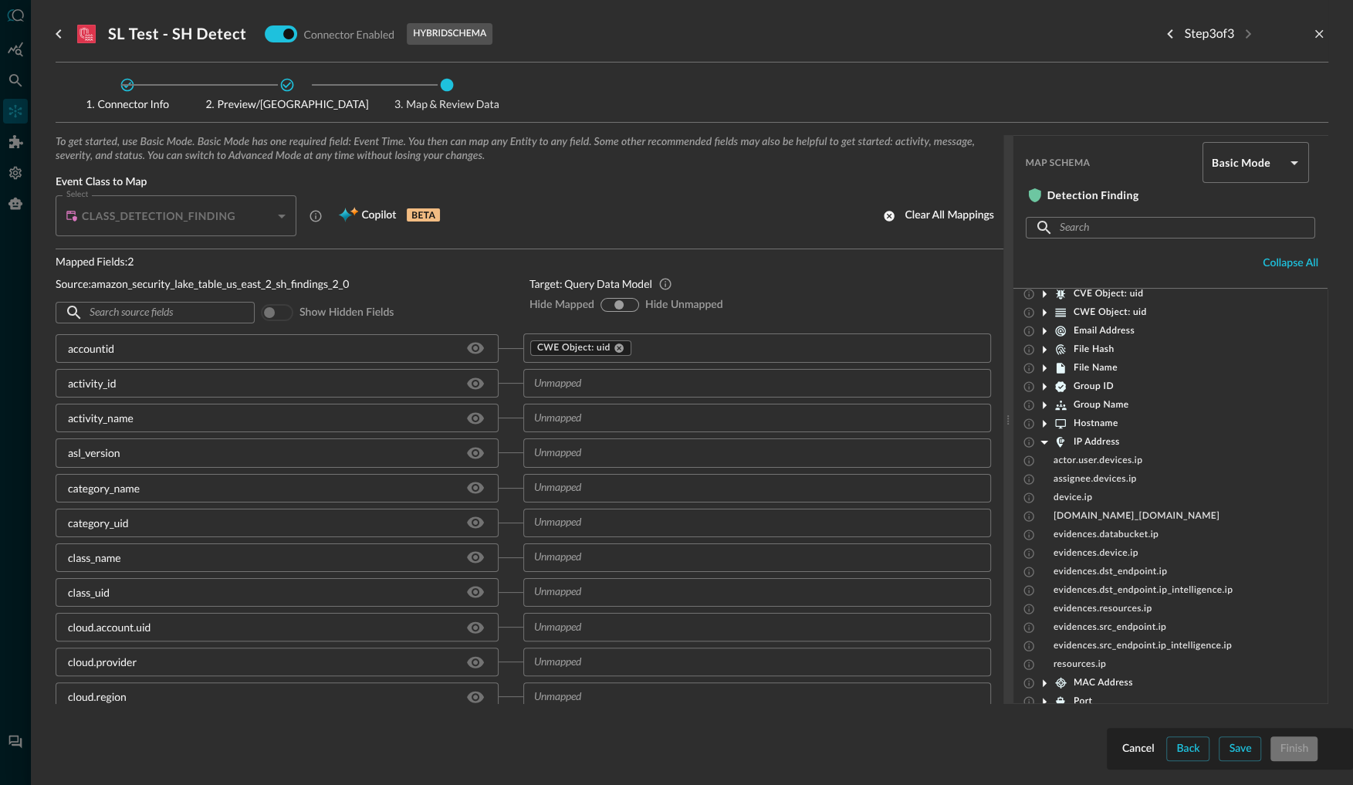
click at [1250, 748] on div "To get started, use Basic Mode. Basic Mode has one required field: Event Time. …" at bounding box center [692, 444] width 1273 height 618
drag, startPoint x: 1161, startPoint y: 747, endPoint x: 1154, endPoint y: 745, distance: 8.1
click at [1159, 746] on div "To get started, use Basic Mode. Basic Mode has one required field: Event Time. …" at bounding box center [692, 444] width 1273 height 618
drag, startPoint x: 1129, startPoint y: 750, endPoint x: 1149, endPoint y: 749, distance: 20.1
click at [1136, 750] on div "To get started, use Basic Mode. Basic Mode has one required field: Event Time. …" at bounding box center [692, 444] width 1273 height 618
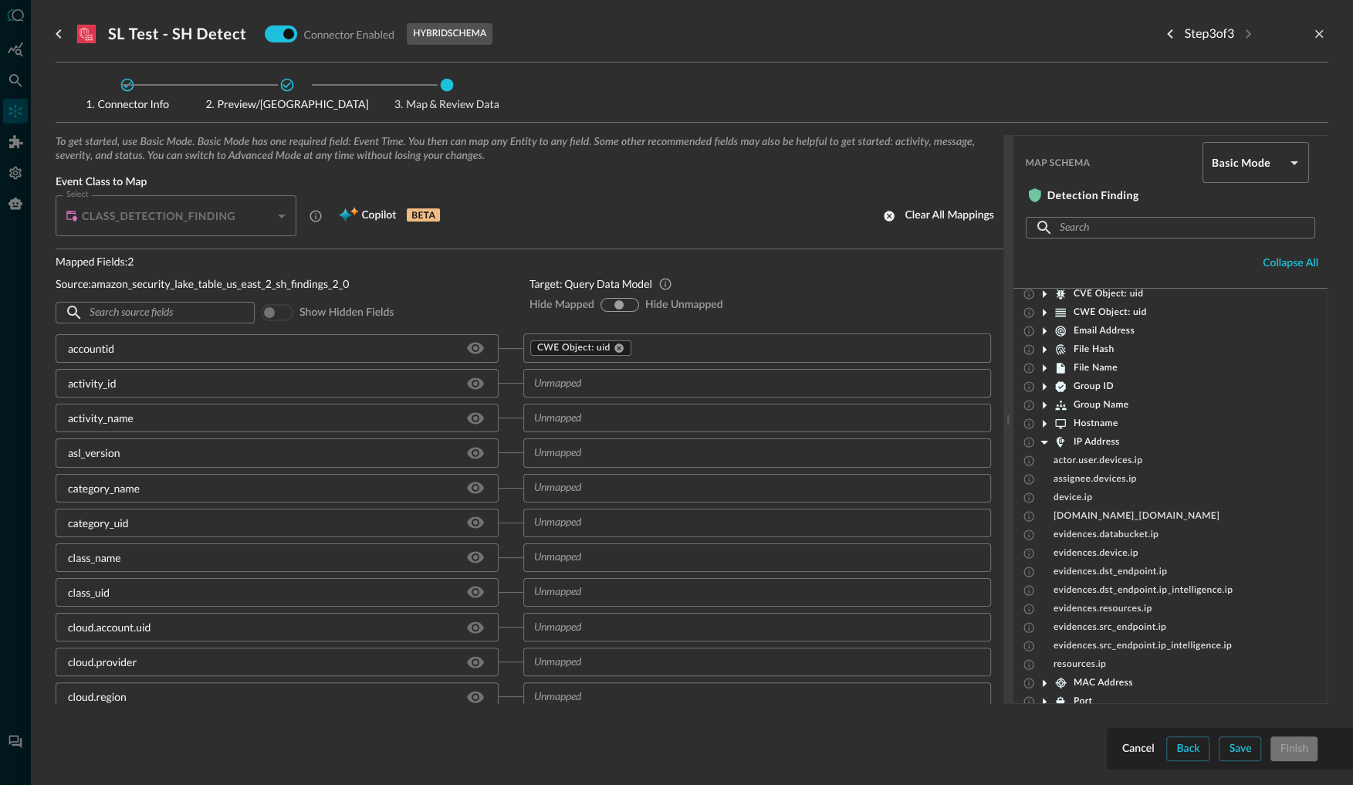
click at [1151, 748] on div "To get started, use Basic Mode. Basic Mode has one required field: Event Time. …" at bounding box center [692, 444] width 1273 height 618
click at [59, 36] on icon "go back" at bounding box center [58, 33] width 5 height 9
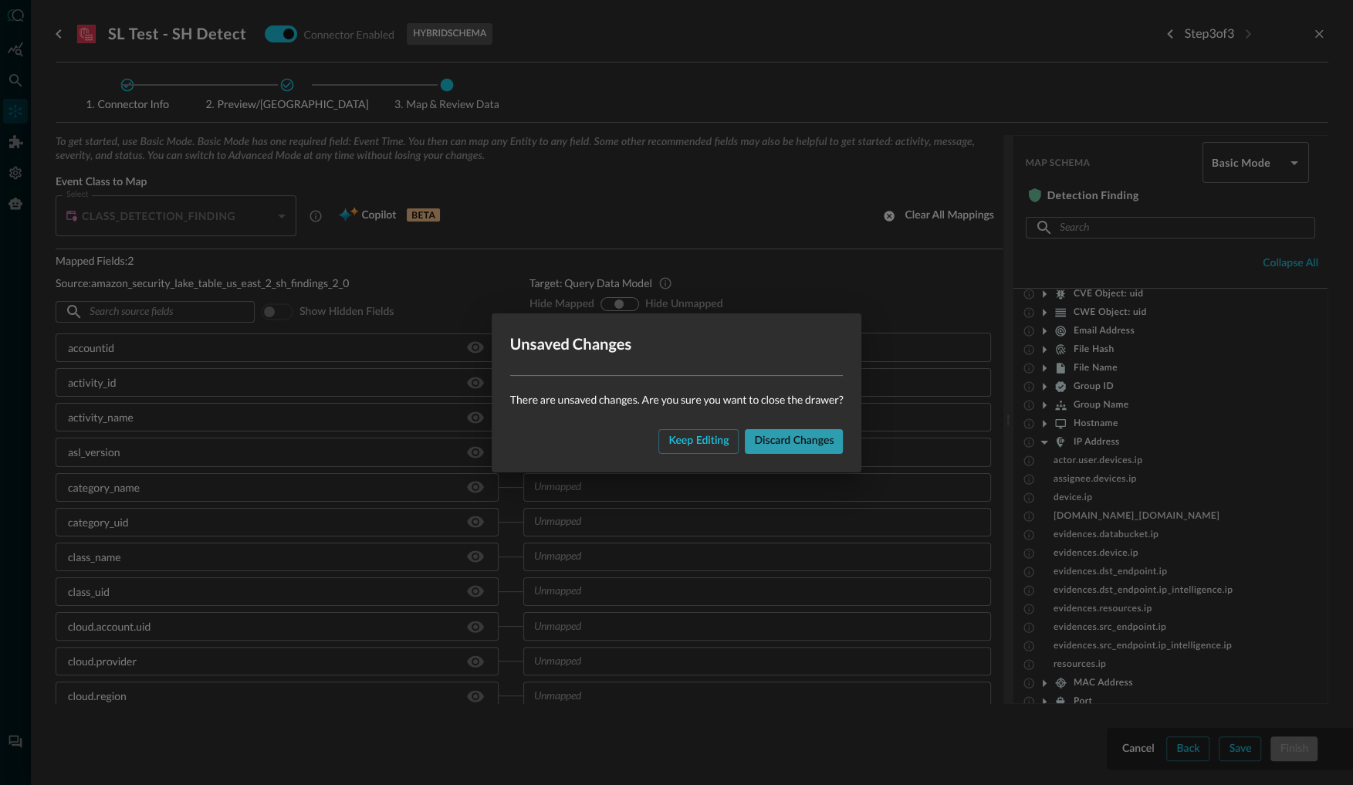
click at [794, 442] on div "Discard changes" at bounding box center [794, 441] width 80 height 19
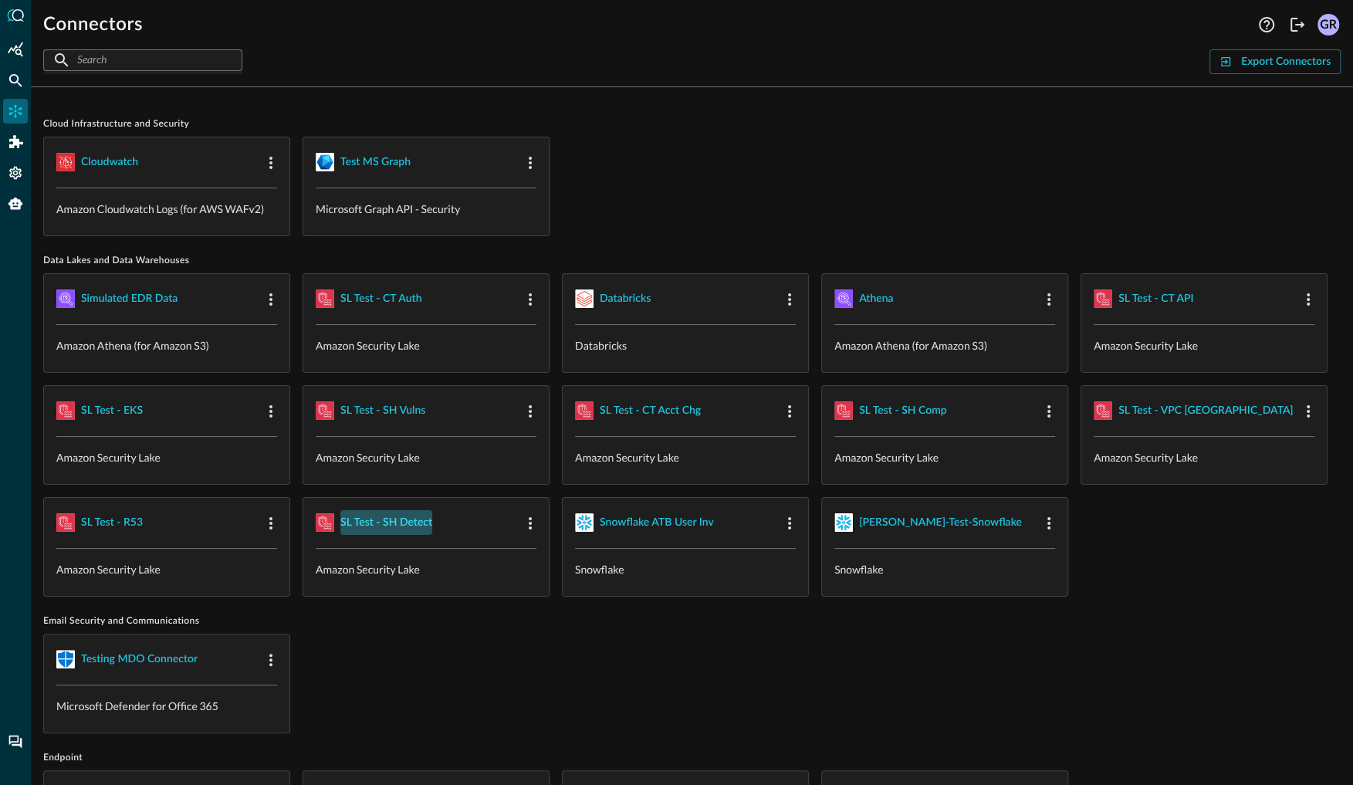
click at [390, 517] on div "SL Test - SH Detect" at bounding box center [386, 522] width 92 height 19
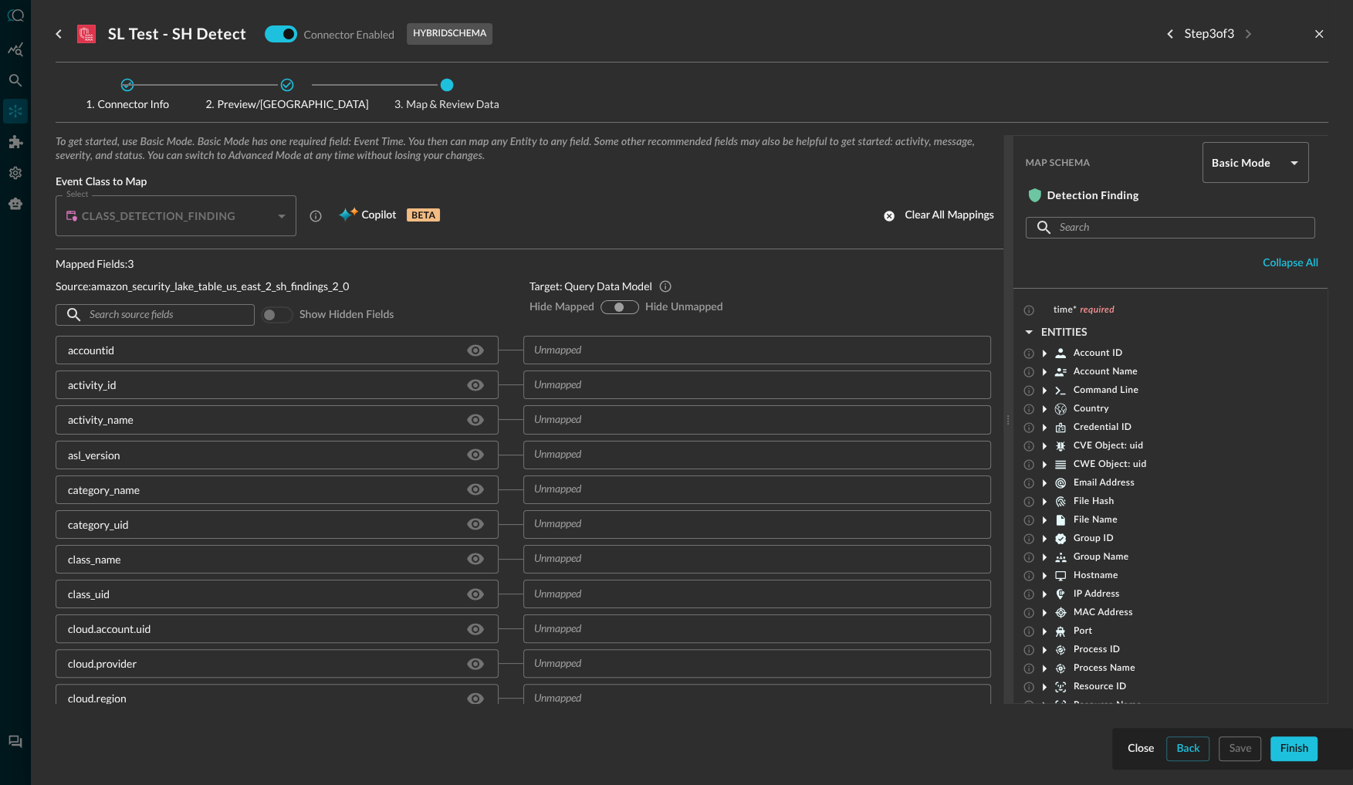
click at [632, 306] on input "hide-unmapped" at bounding box center [629, 307] width 9 height 9
radio input "true"
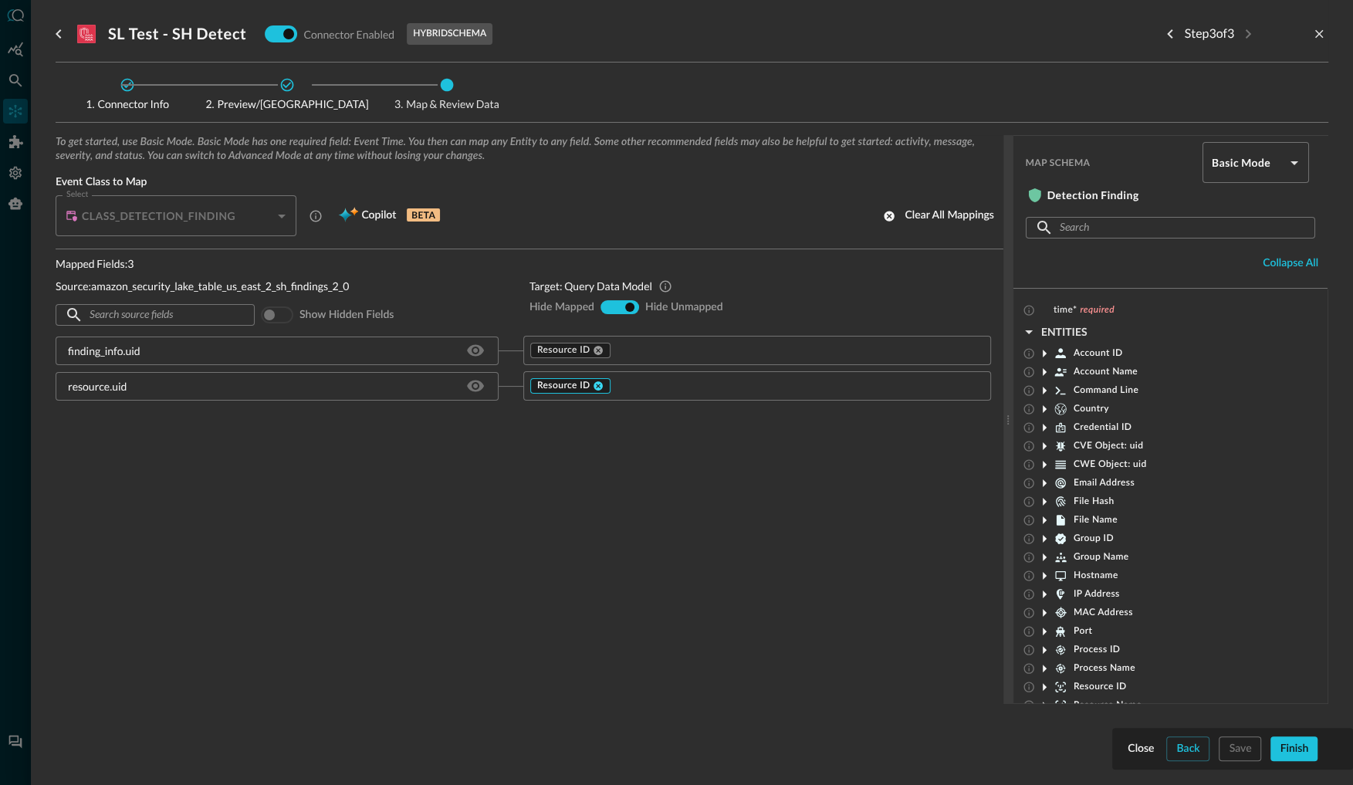
click at [601, 351] on icon at bounding box center [599, 350] width 9 height 9
click at [1238, 747] on div "To get started, use Basic Mode. Basic Mode has one required field: Event Time. …" at bounding box center [692, 444] width 1273 height 618
click at [1238, 748] on div "To get started, use Basic Mode. Basic Mode has one required field: Event Time. …" at bounding box center [692, 444] width 1273 height 618
drag, startPoint x: 1241, startPoint y: 747, endPoint x: 1144, endPoint y: 679, distance: 118.0
click at [1241, 747] on div "To get started, use Basic Mode. Basic Mode has one required field: Event Time. …" at bounding box center [692, 444] width 1273 height 618
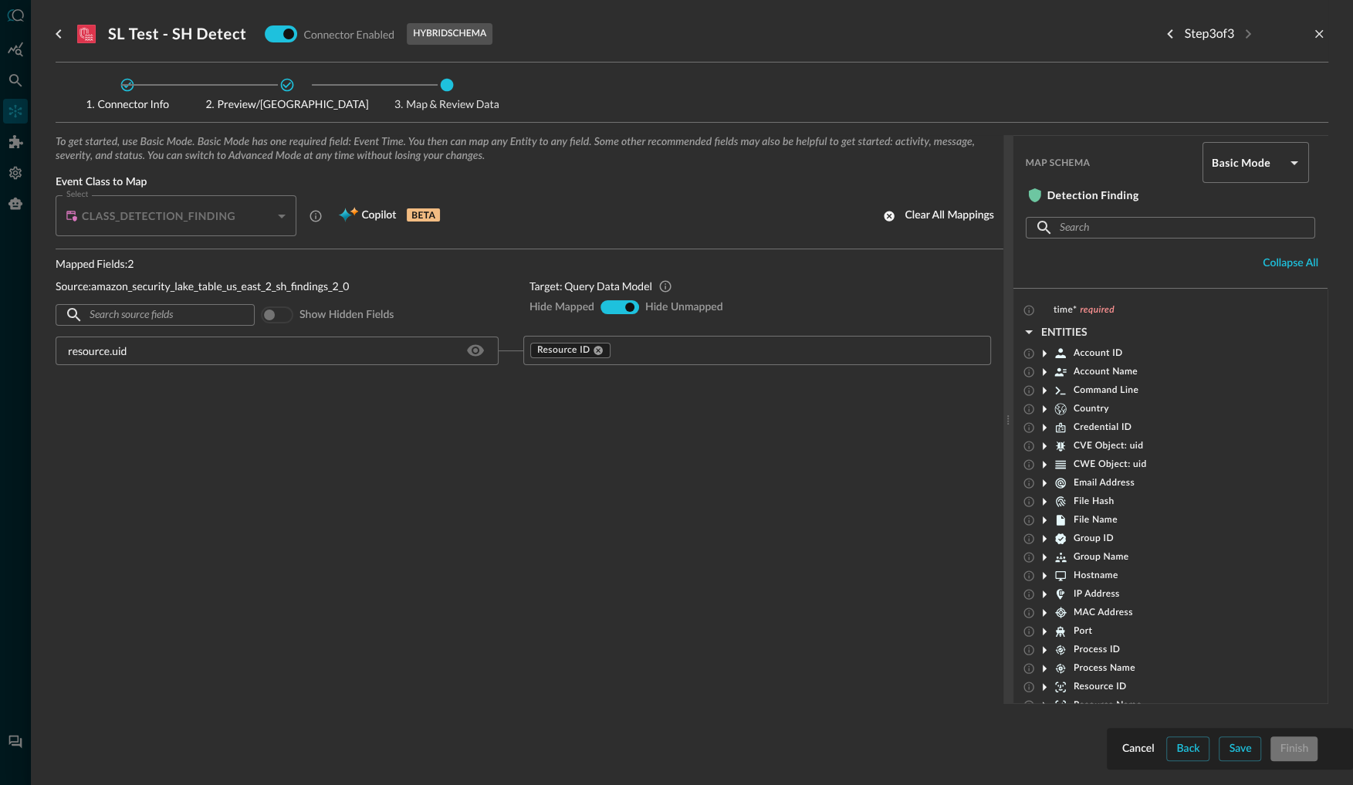
click at [534, 337] on div "Resource ID ​" at bounding box center [757, 350] width 468 height 29
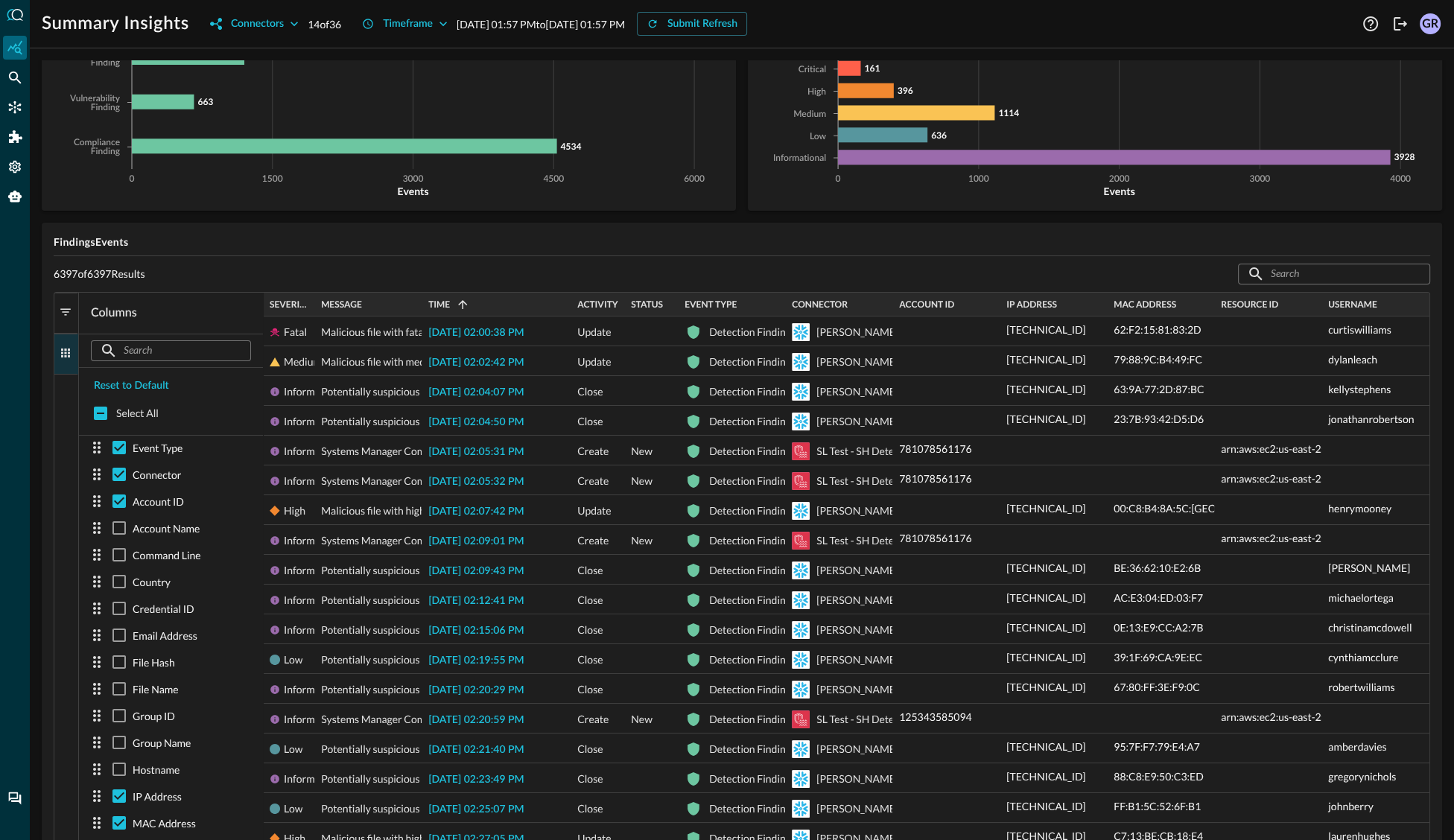
scroll to position [118, 0]
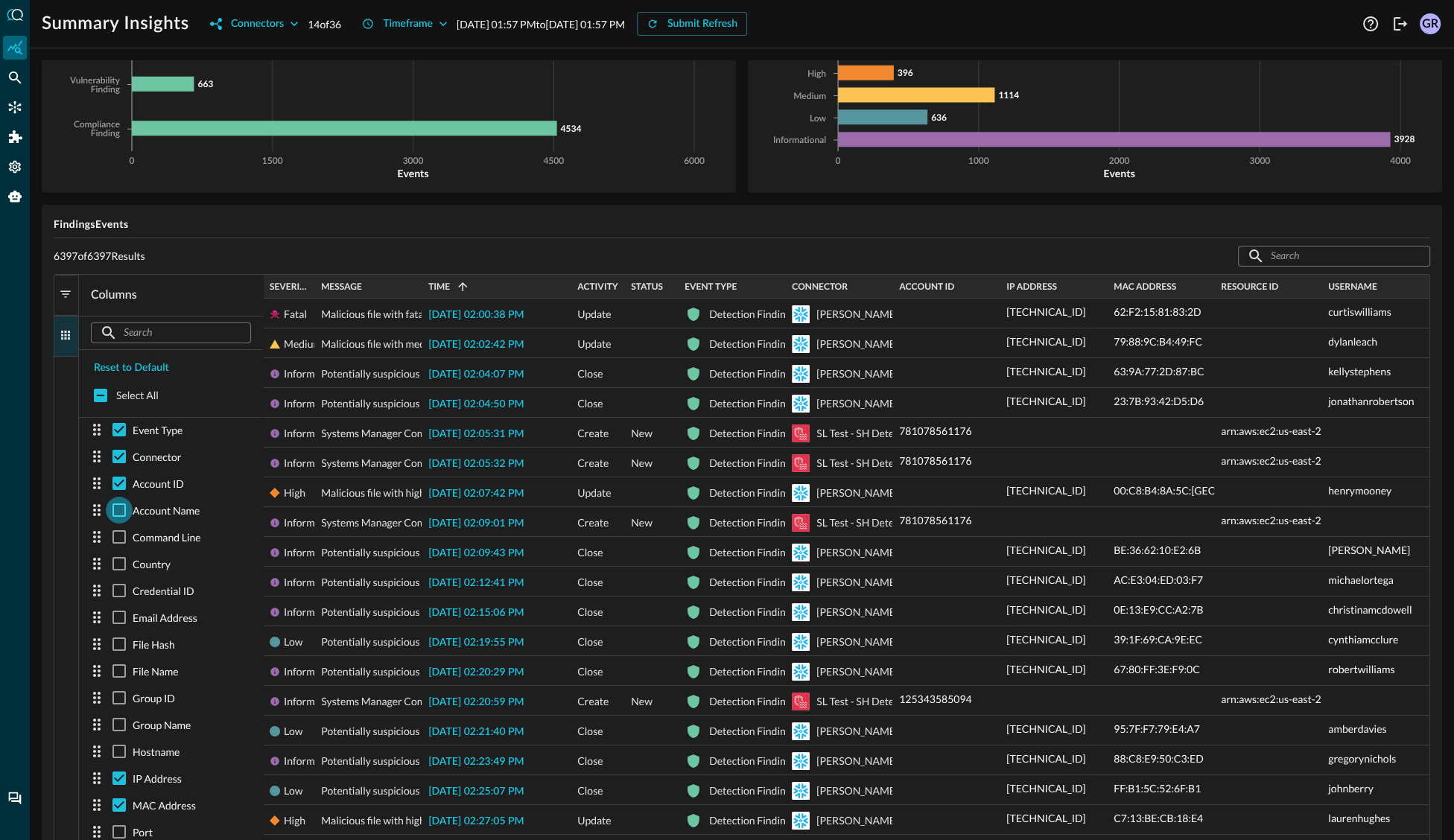
click at [118, 509] on input "checkbox" at bounding box center [120, 510] width 27 height 27
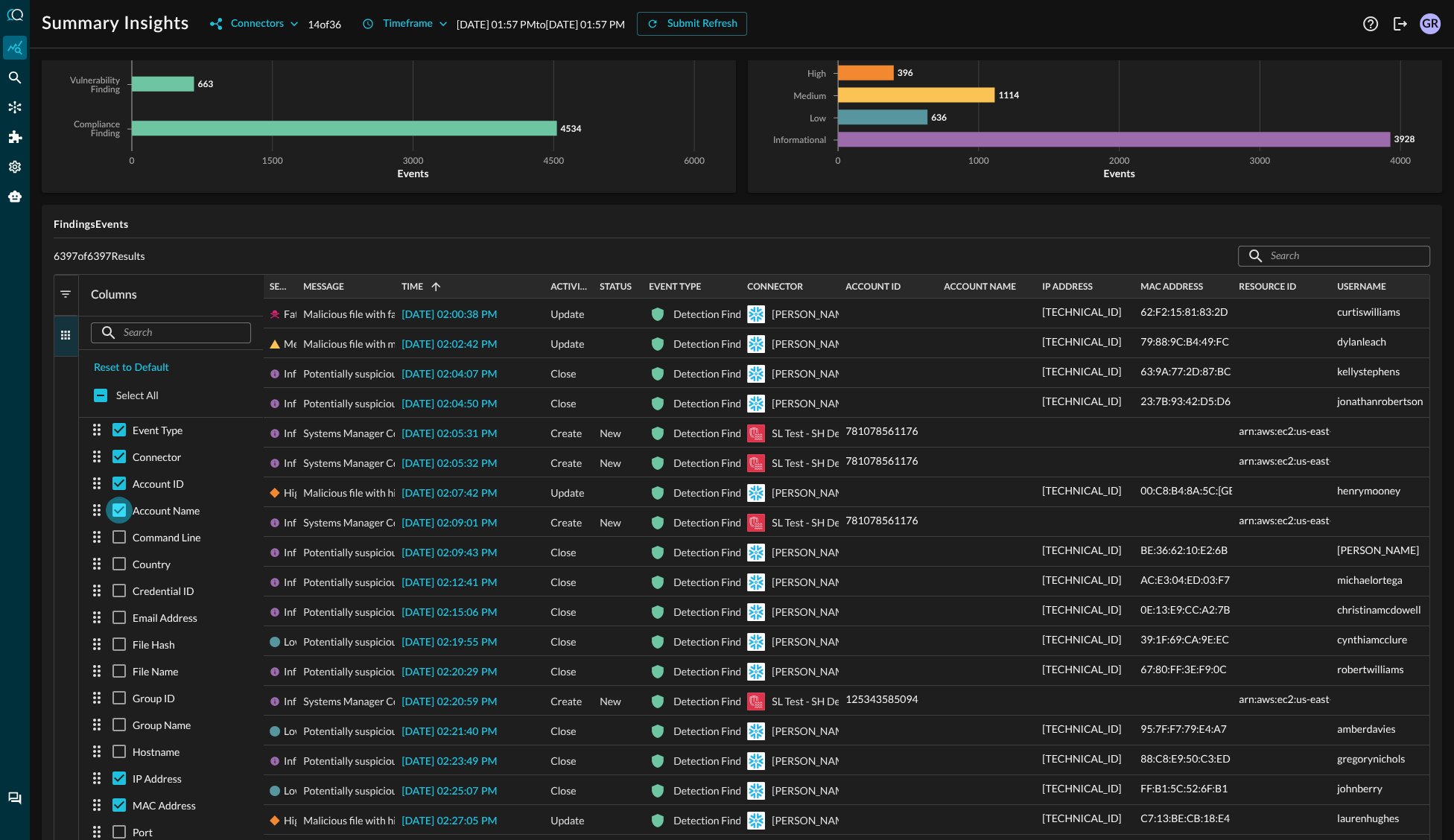
click at [126, 511] on input "checkbox" at bounding box center [120, 510] width 27 height 27
checkbox input "false"
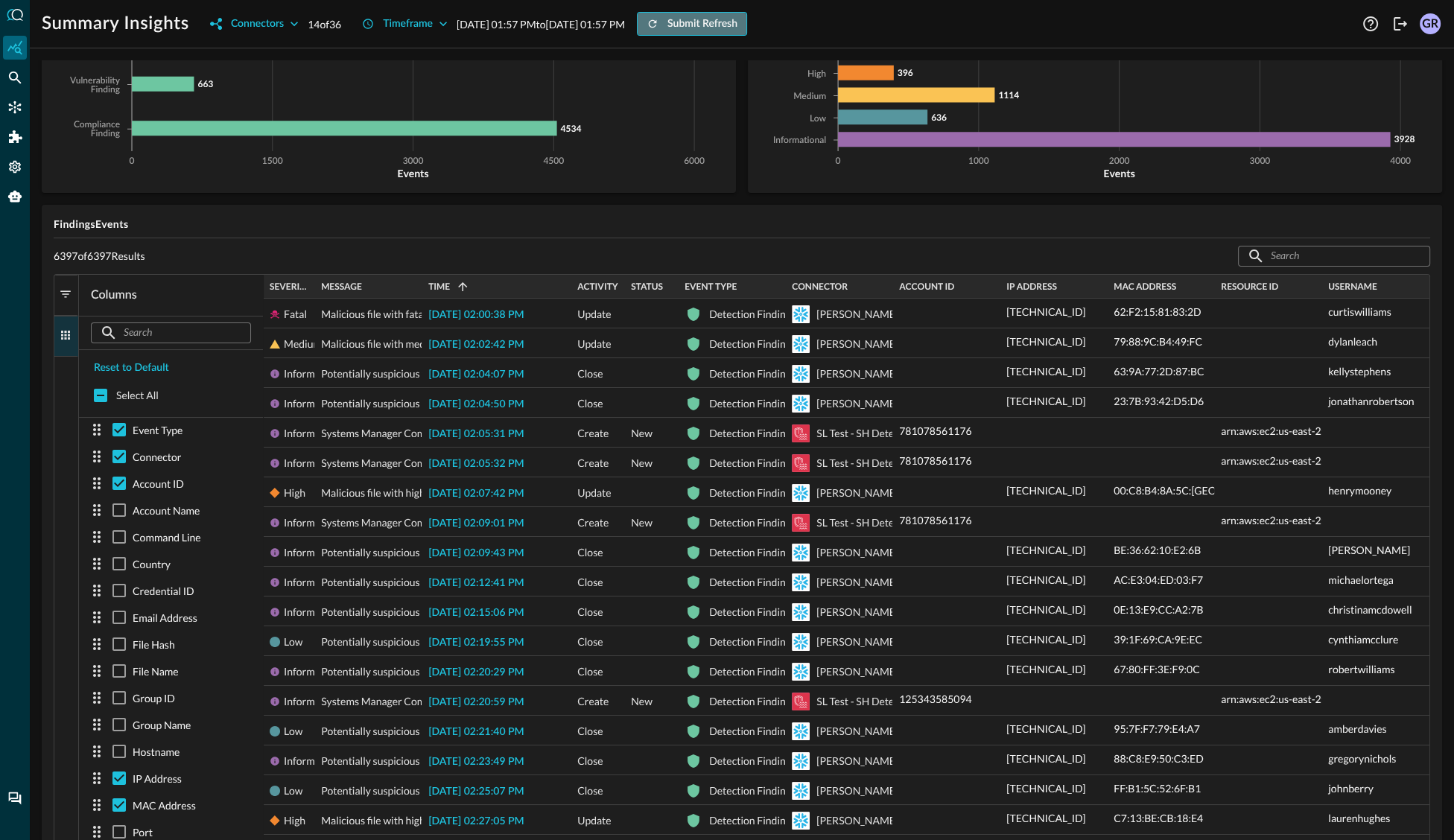
click at [737, 22] on div "Submit Refresh" at bounding box center [702, 23] width 70 height 18
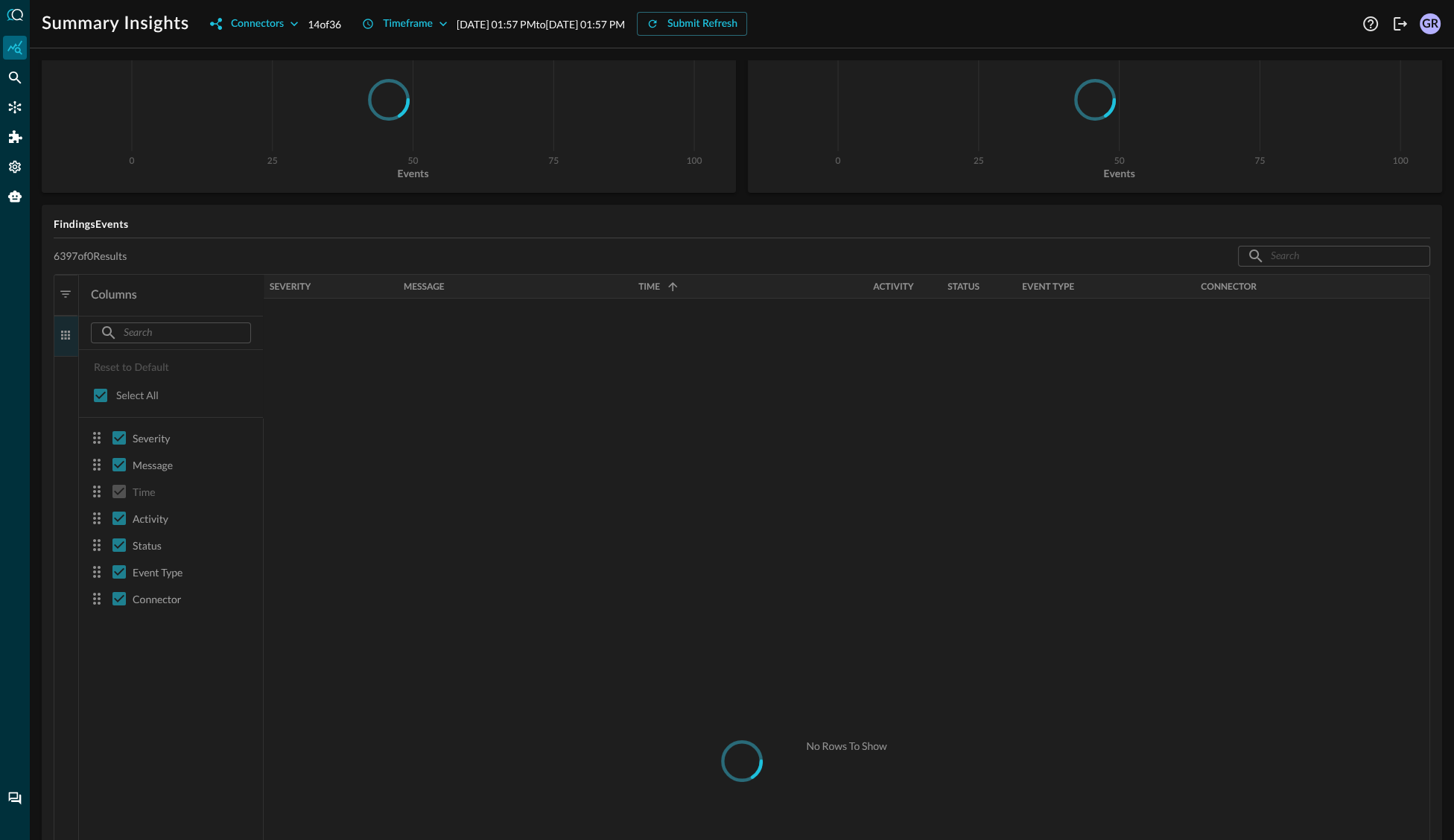
scroll to position [0, 0]
click at [67, 297] on div at bounding box center [742, 760] width 1377 height 973
click at [57, 331] on div at bounding box center [742, 760] width 1377 height 973
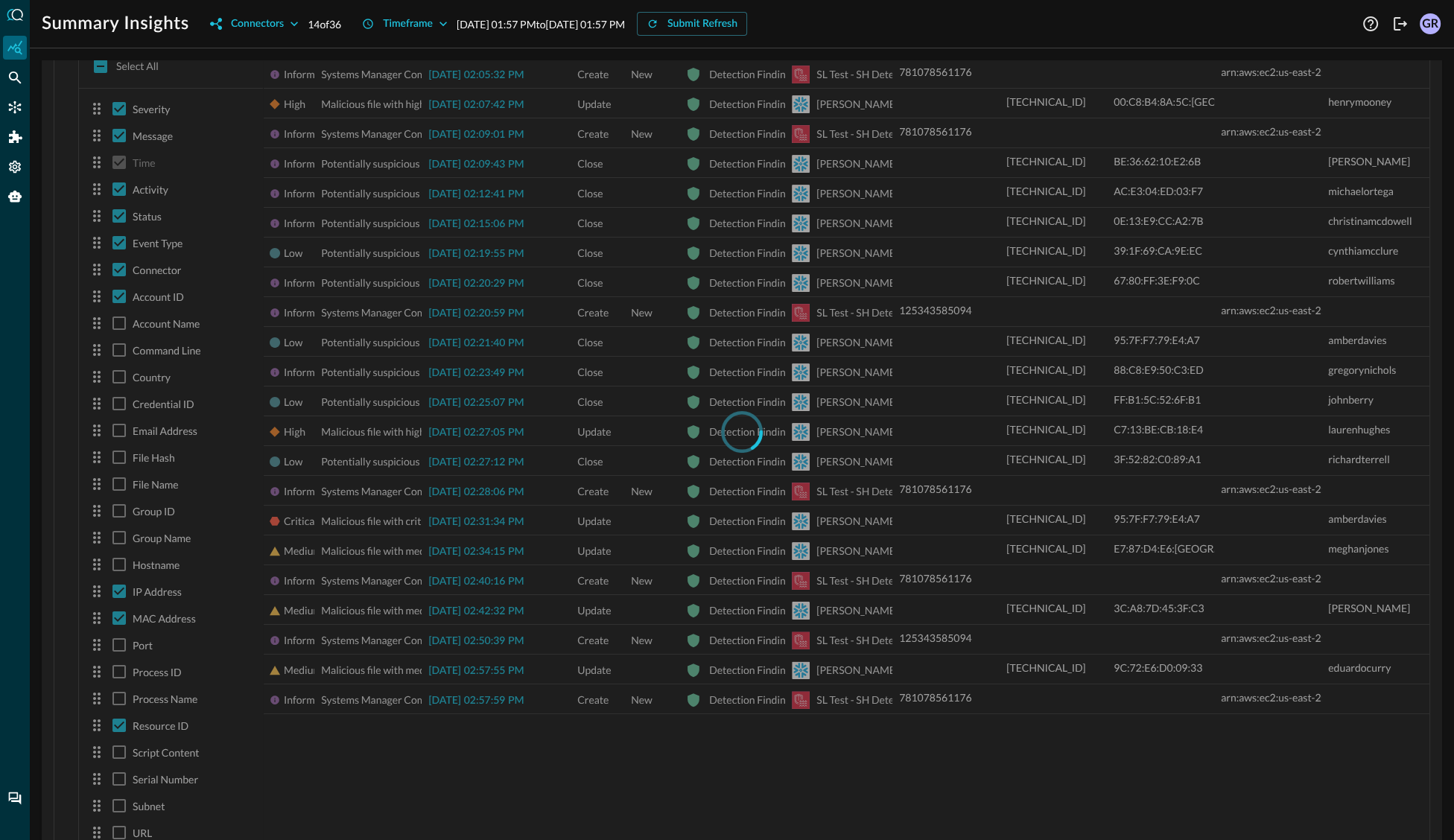
scroll to position [536, 0]
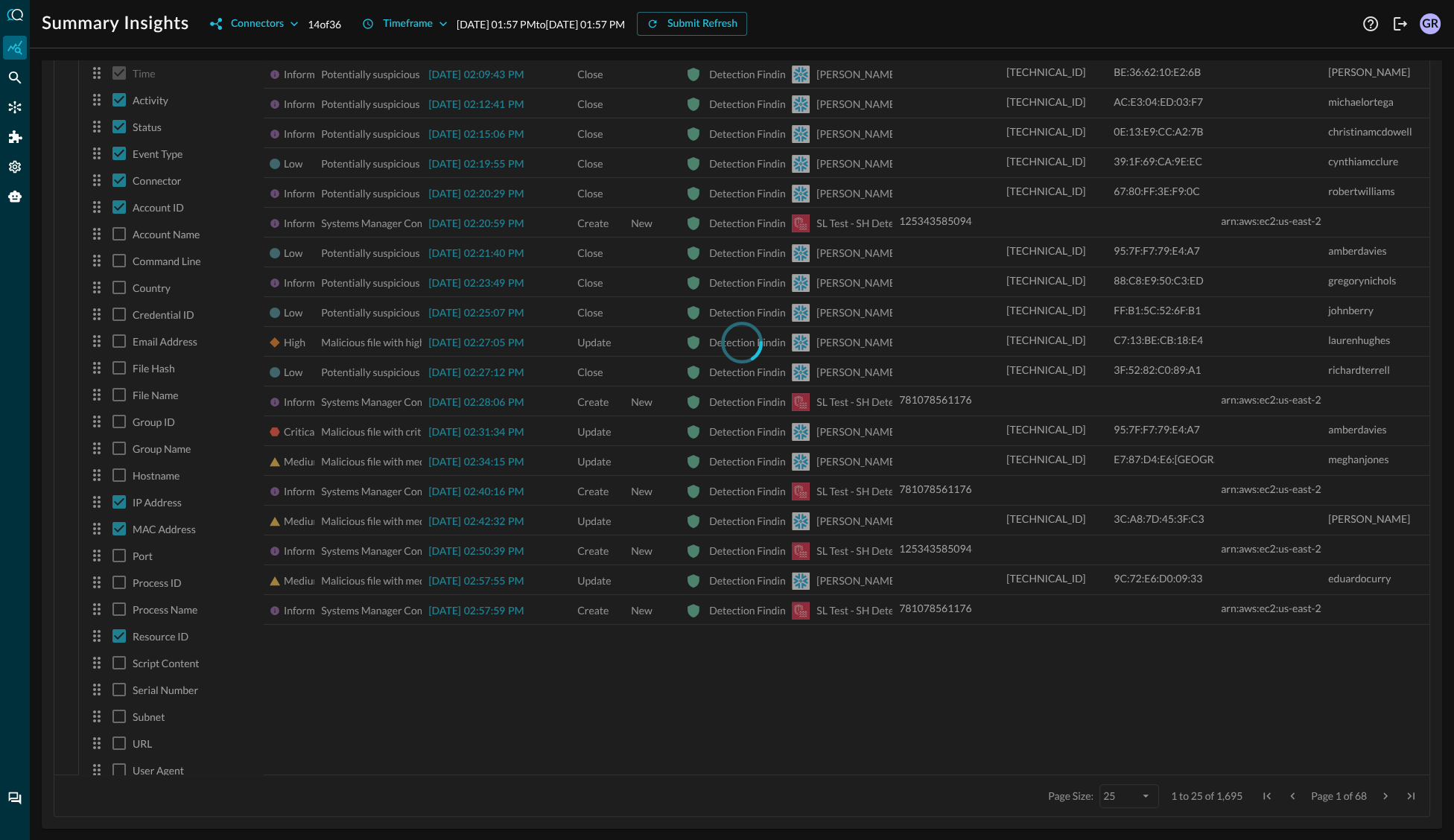
click at [119, 235] on div at bounding box center [742, 341] width 1377 height 973
click at [119, 233] on div at bounding box center [742, 341] width 1377 height 973
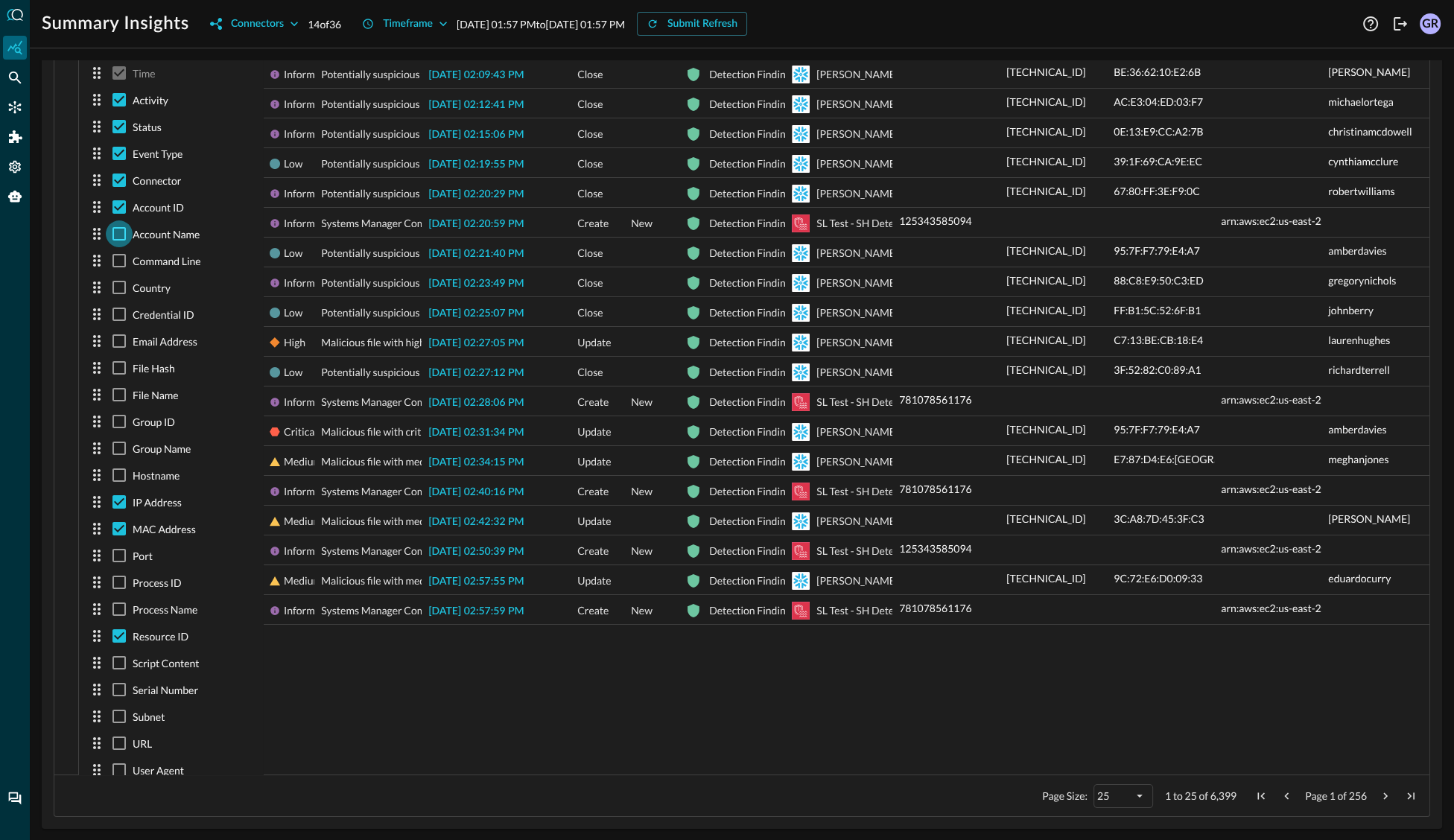
click at [119, 230] on input "checkbox" at bounding box center [120, 234] width 27 height 27
checkbox input "true"
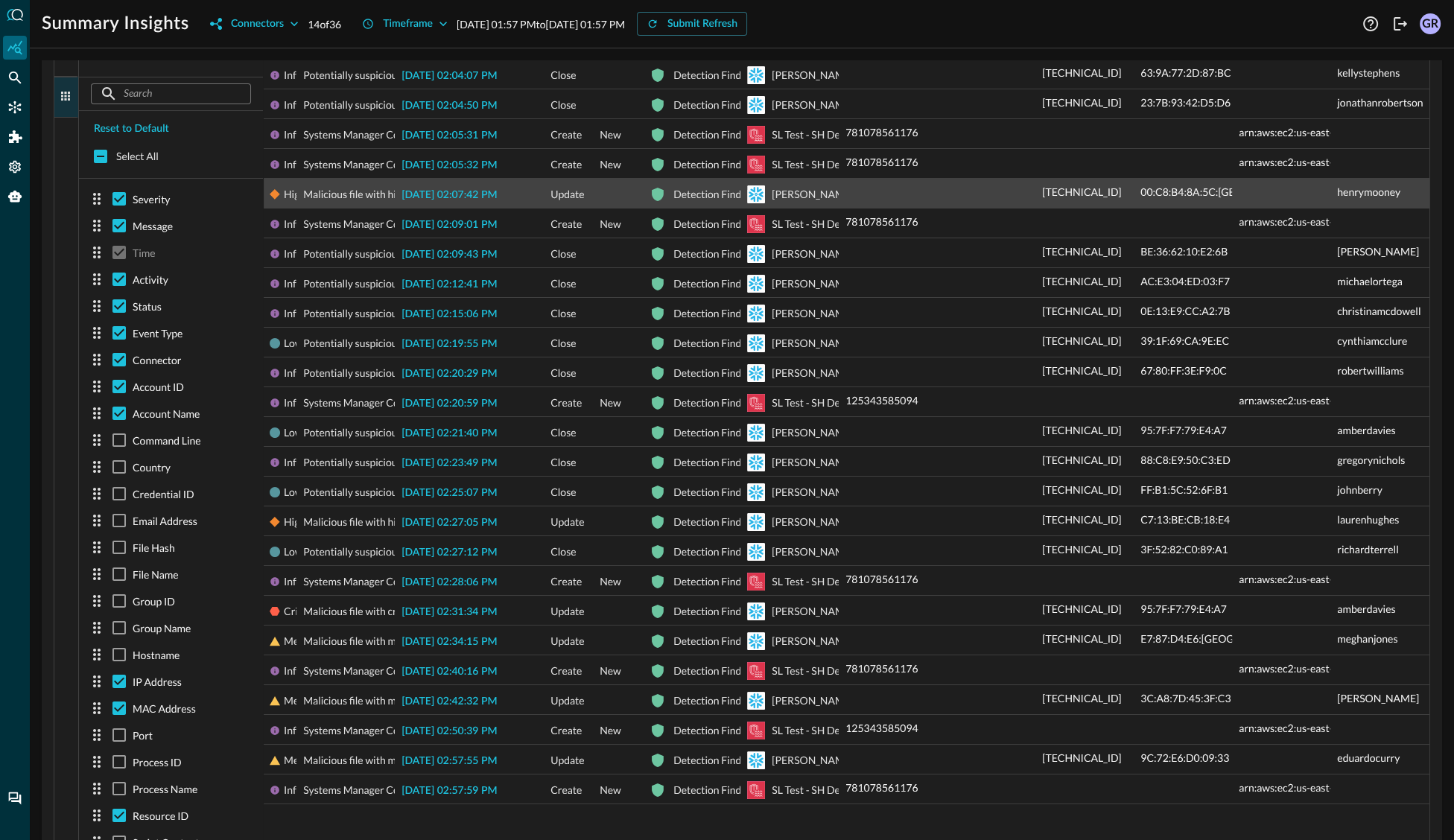
scroll to position [362, 0]
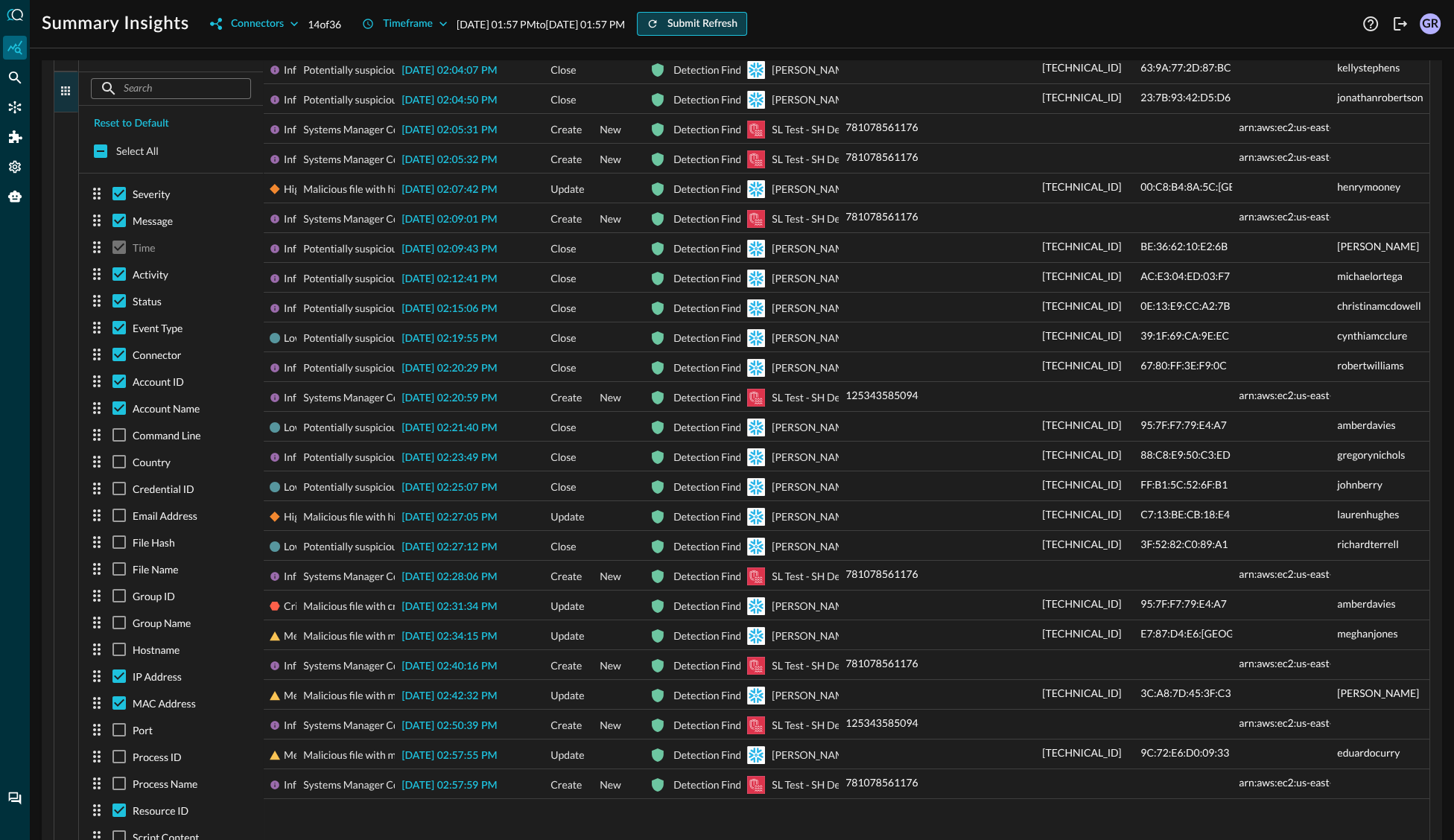
click at [737, 24] on div "Submit Refresh" at bounding box center [702, 23] width 70 height 18
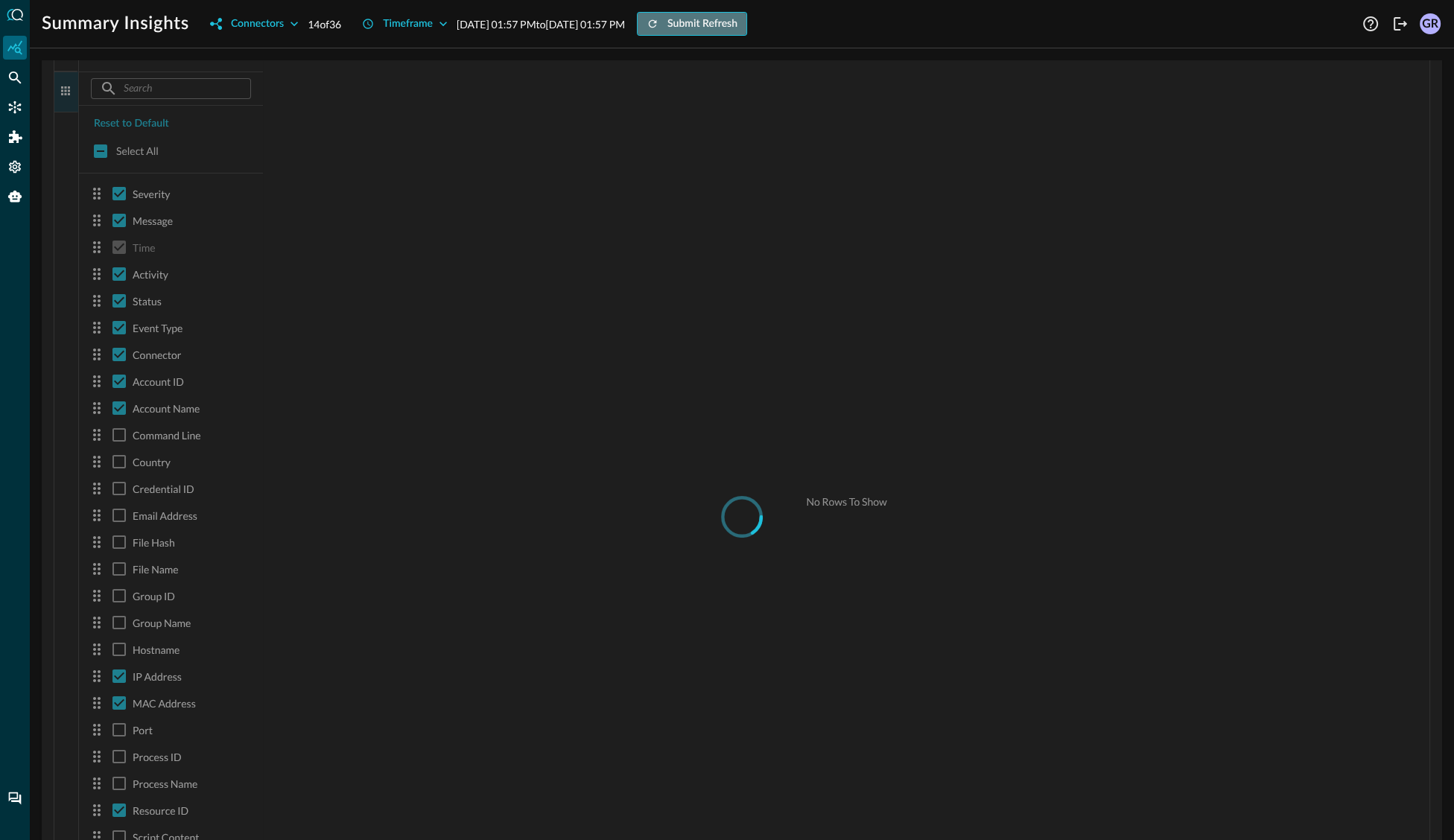
click at [737, 24] on div "Submit Refresh" at bounding box center [702, 23] width 70 height 18
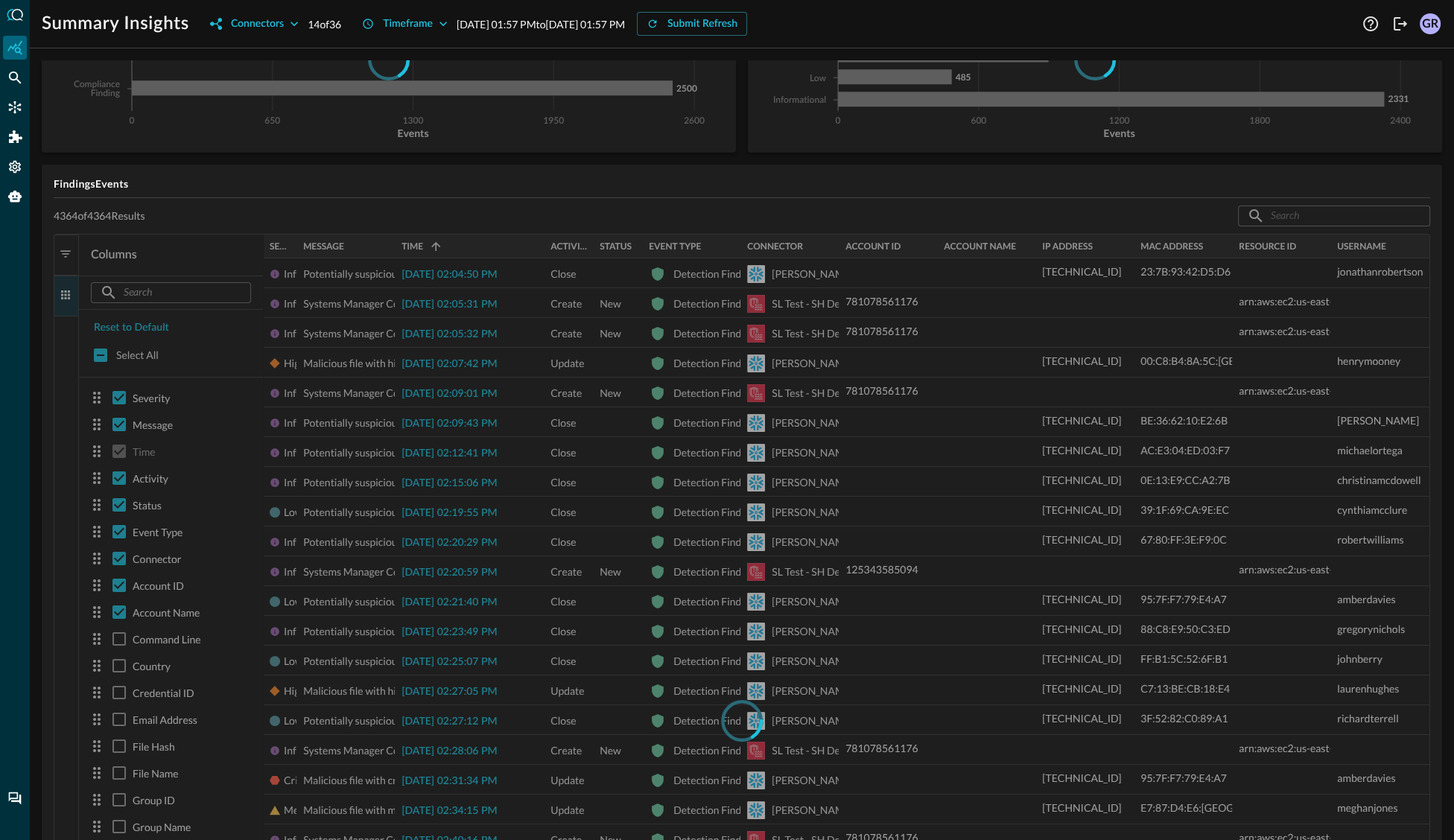
scroll to position [157, 0]
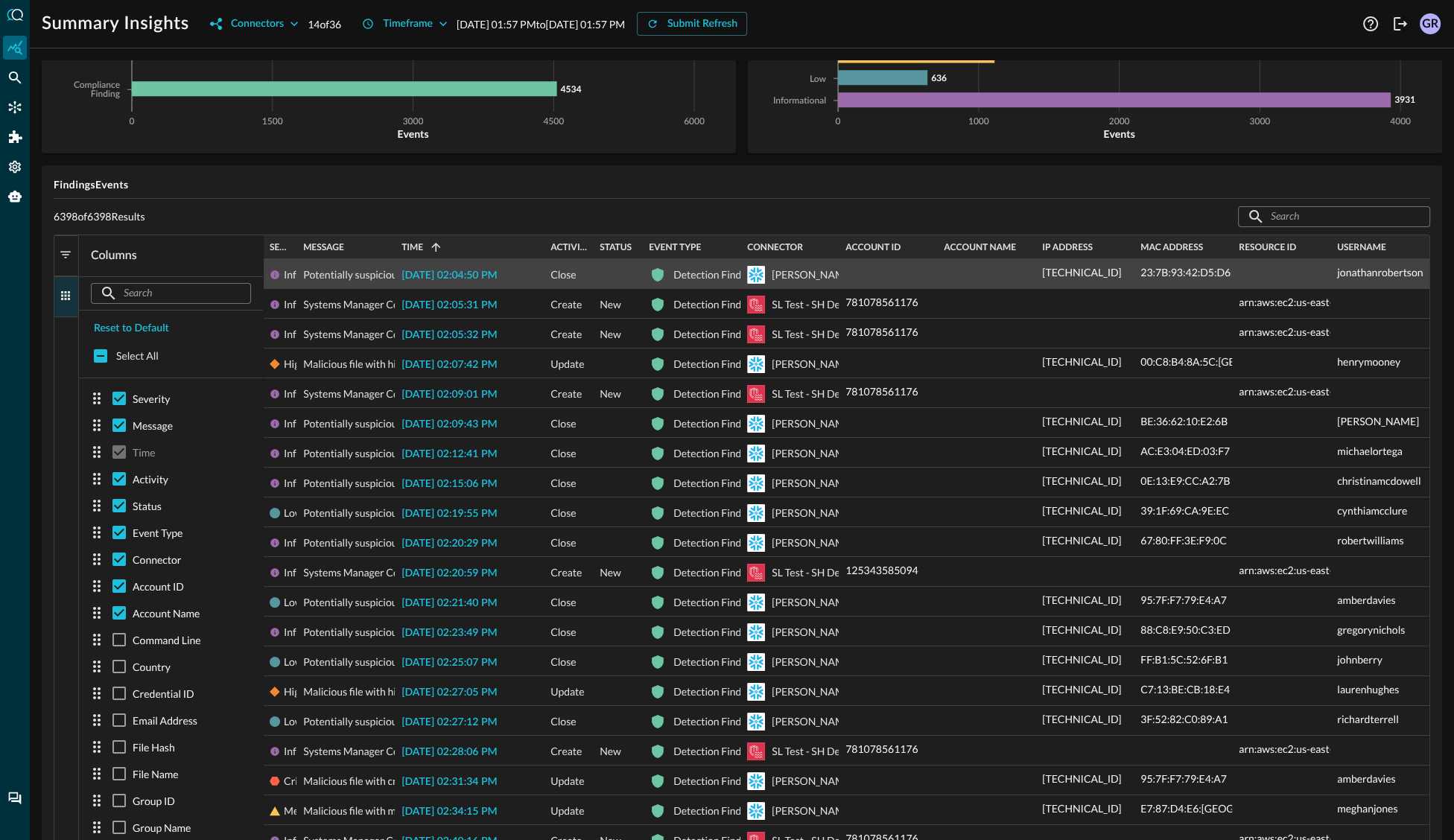
click at [459, 275] on span "[DATE] 02:04:50 PM" at bounding box center [449, 275] width 96 height 11
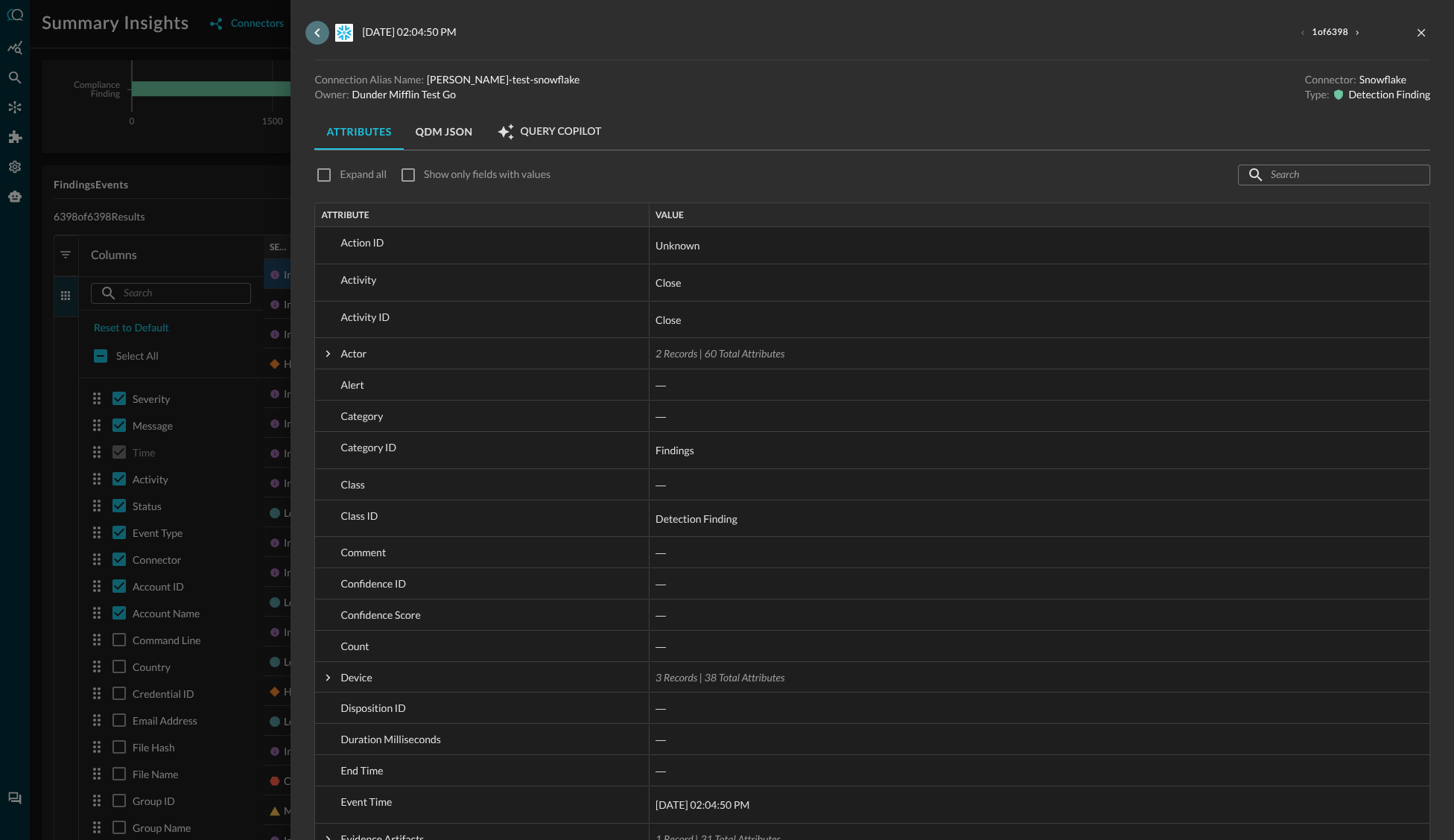
click at [315, 25] on icon "go back" at bounding box center [317, 33] width 18 height 18
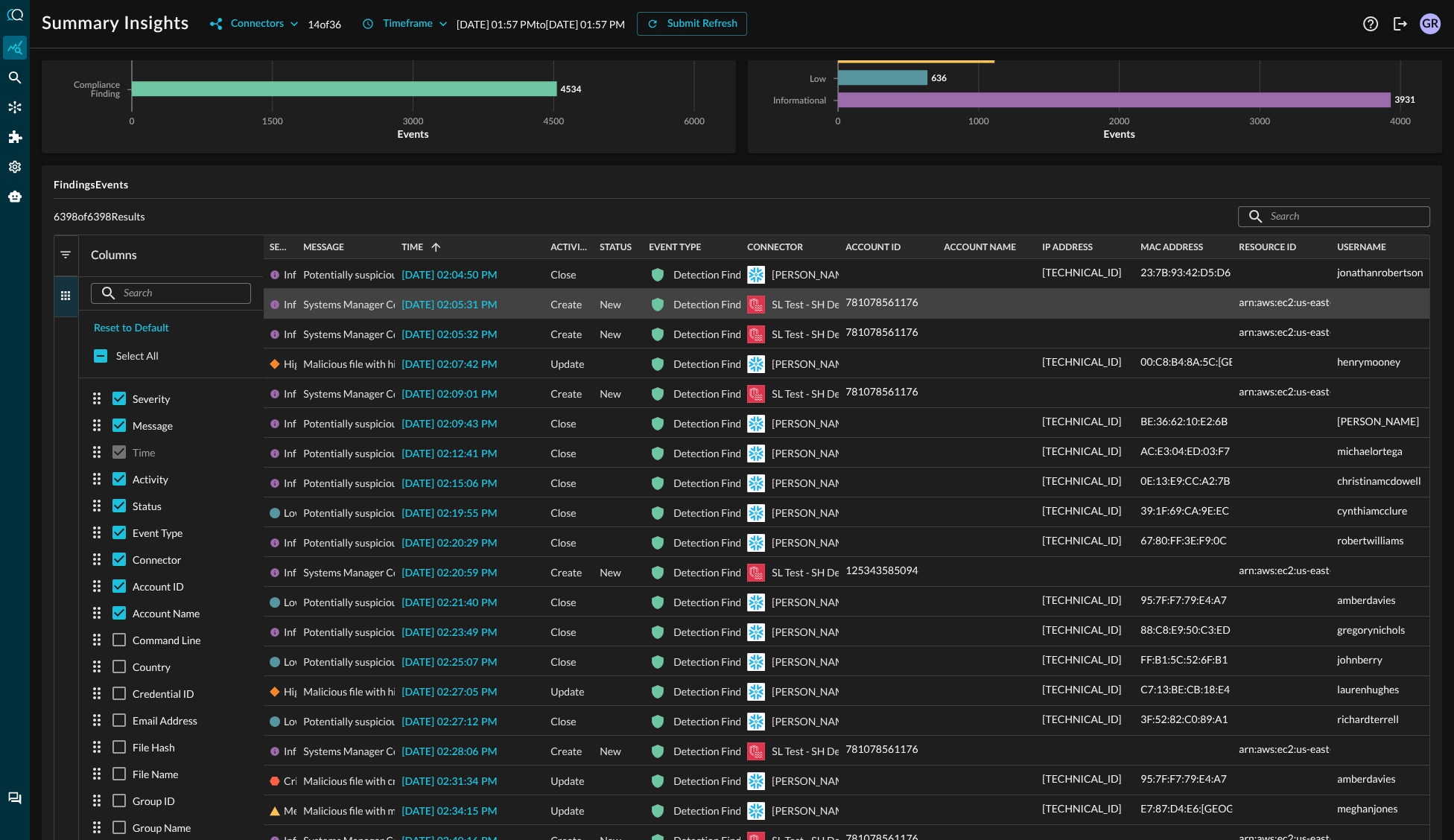
click at [439, 308] on span "[DATE] 02:05:31 PM" at bounding box center [449, 305] width 96 height 11
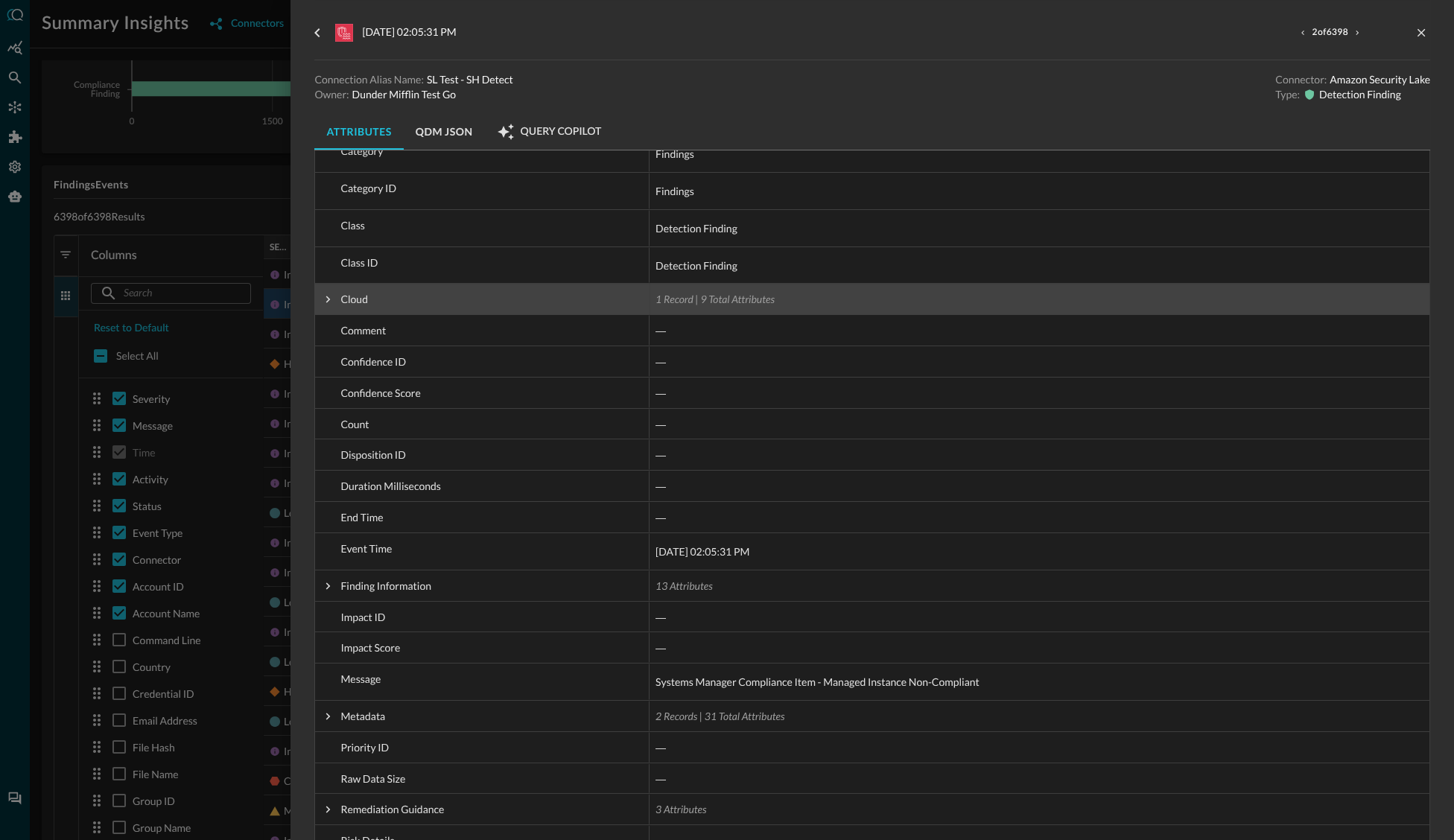
scroll to position [267, 0]
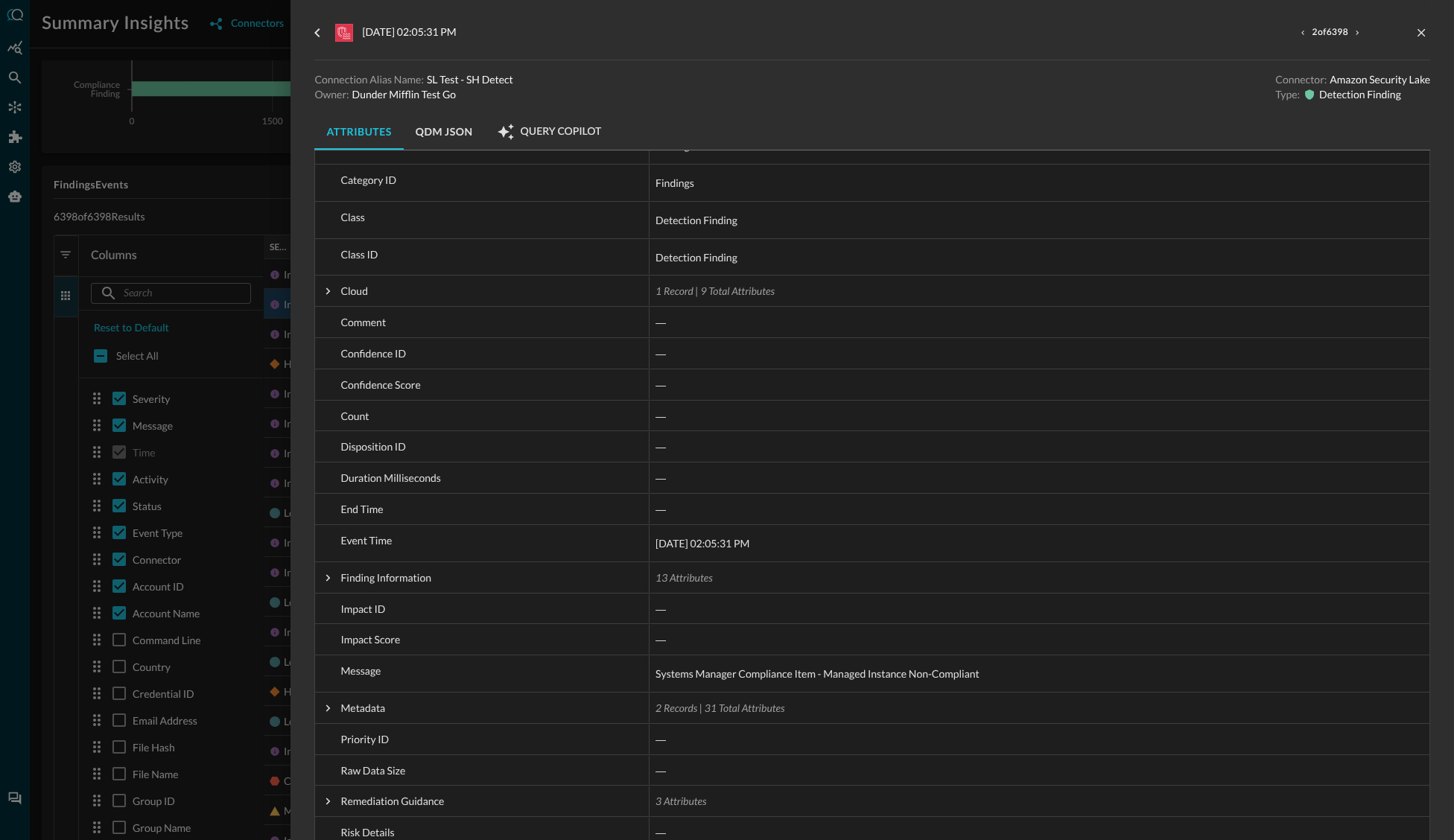
click at [318, 35] on icon "go back" at bounding box center [317, 33] width 18 height 18
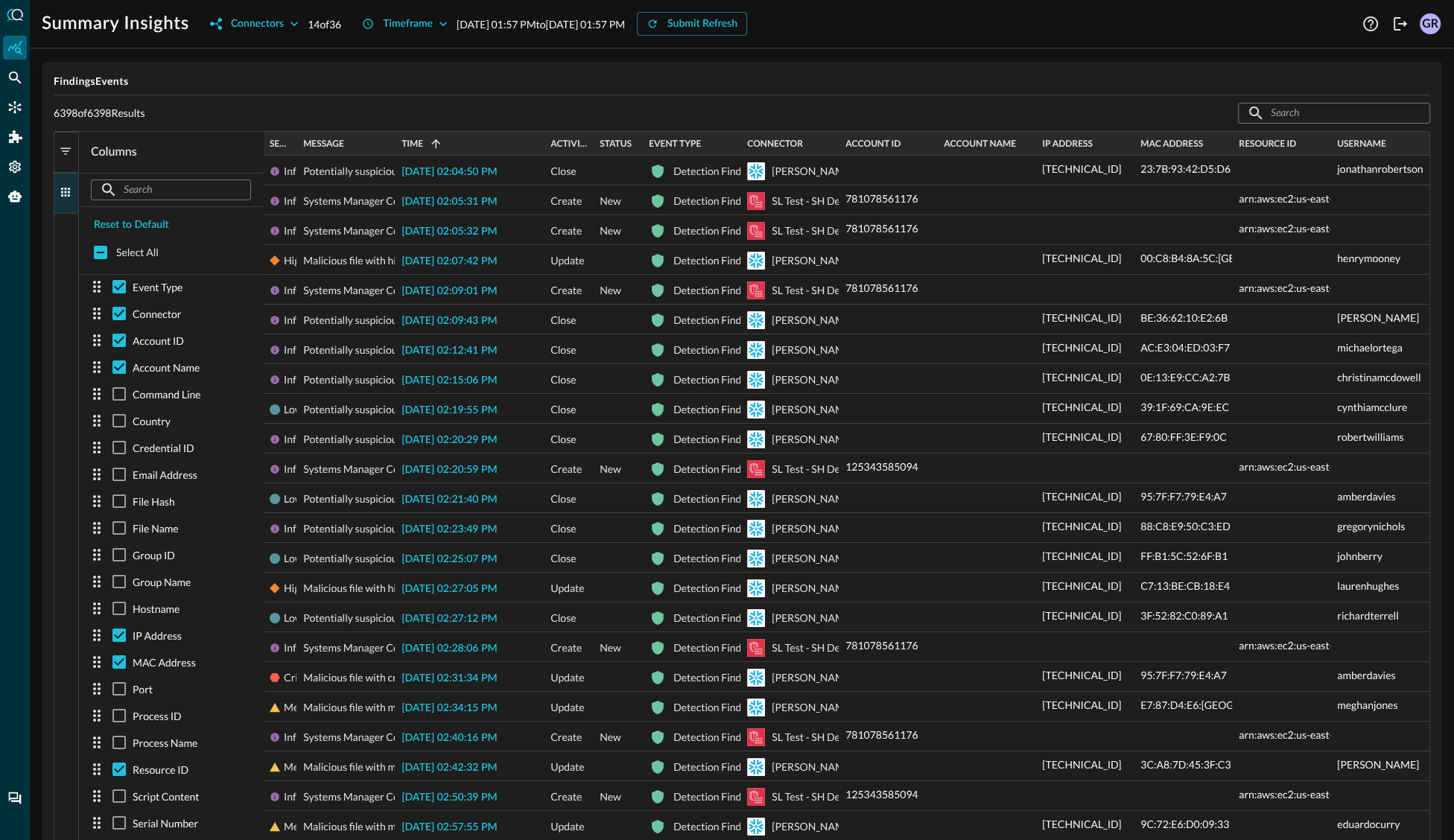
scroll to position [284, 0]
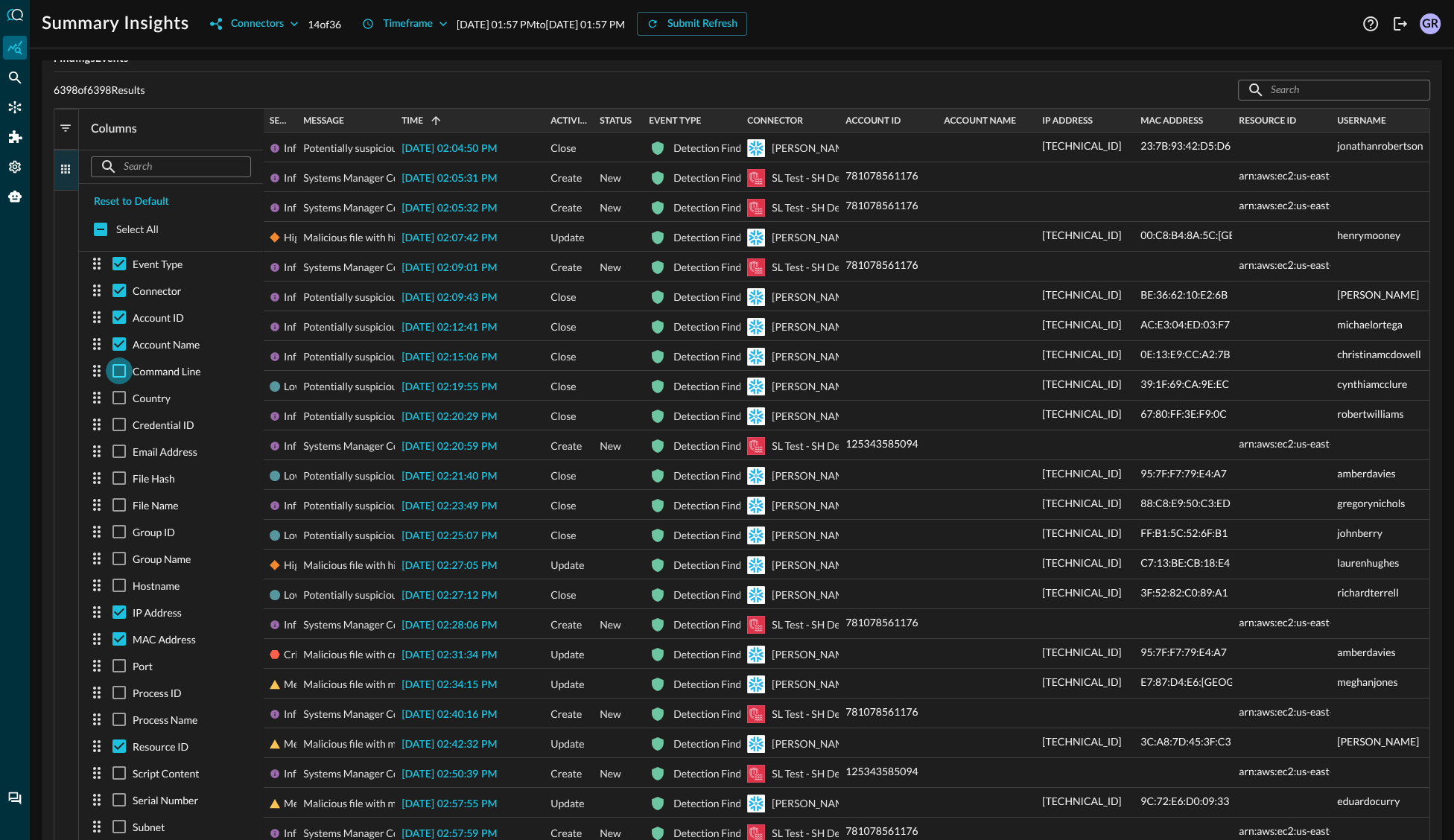
click at [119, 369] on input "checkbox" at bounding box center [120, 371] width 27 height 27
checkbox input "true"
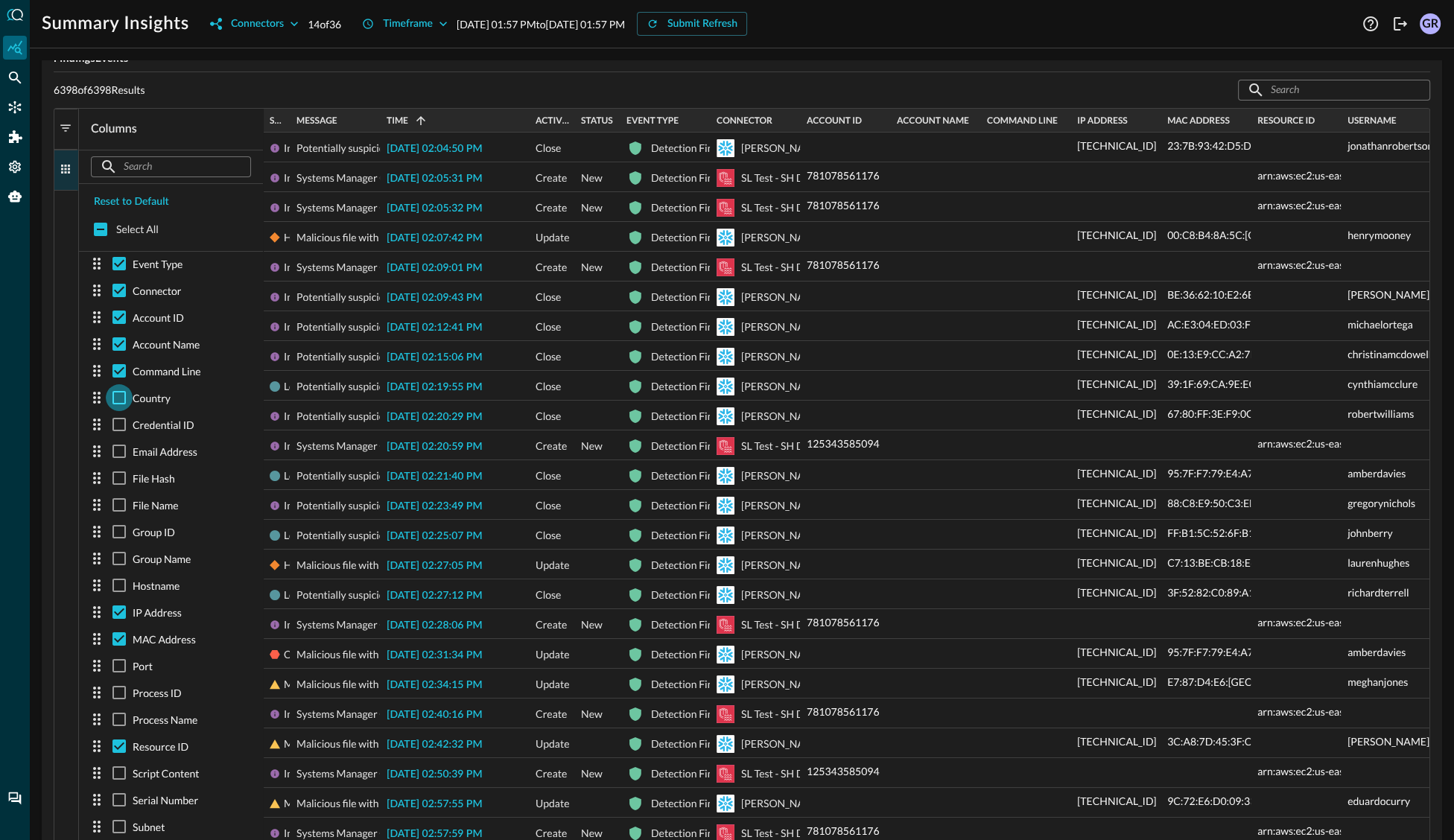
click at [117, 397] on input "checkbox" at bounding box center [120, 397] width 27 height 27
checkbox input "true"
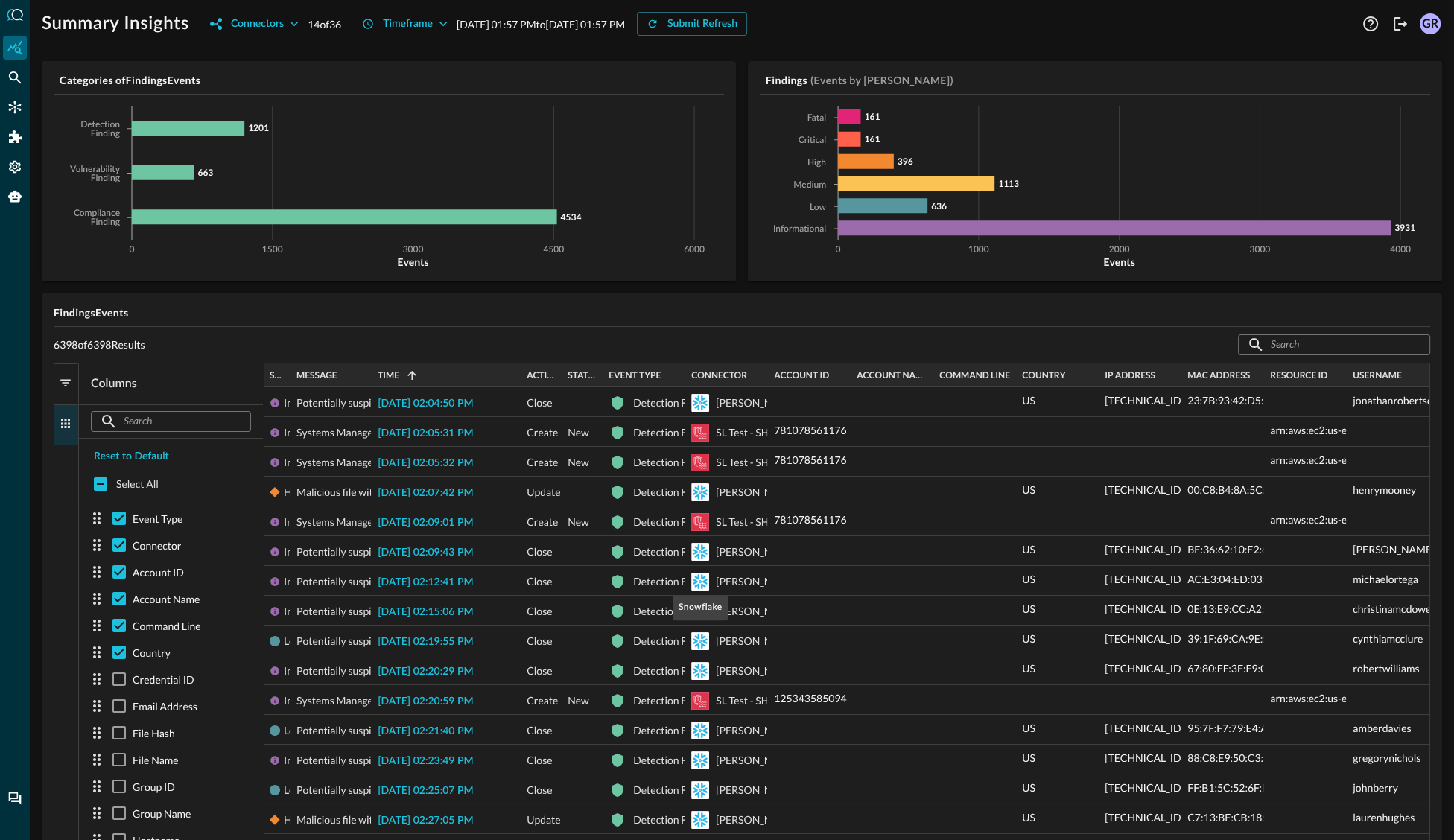
scroll to position [0, 0]
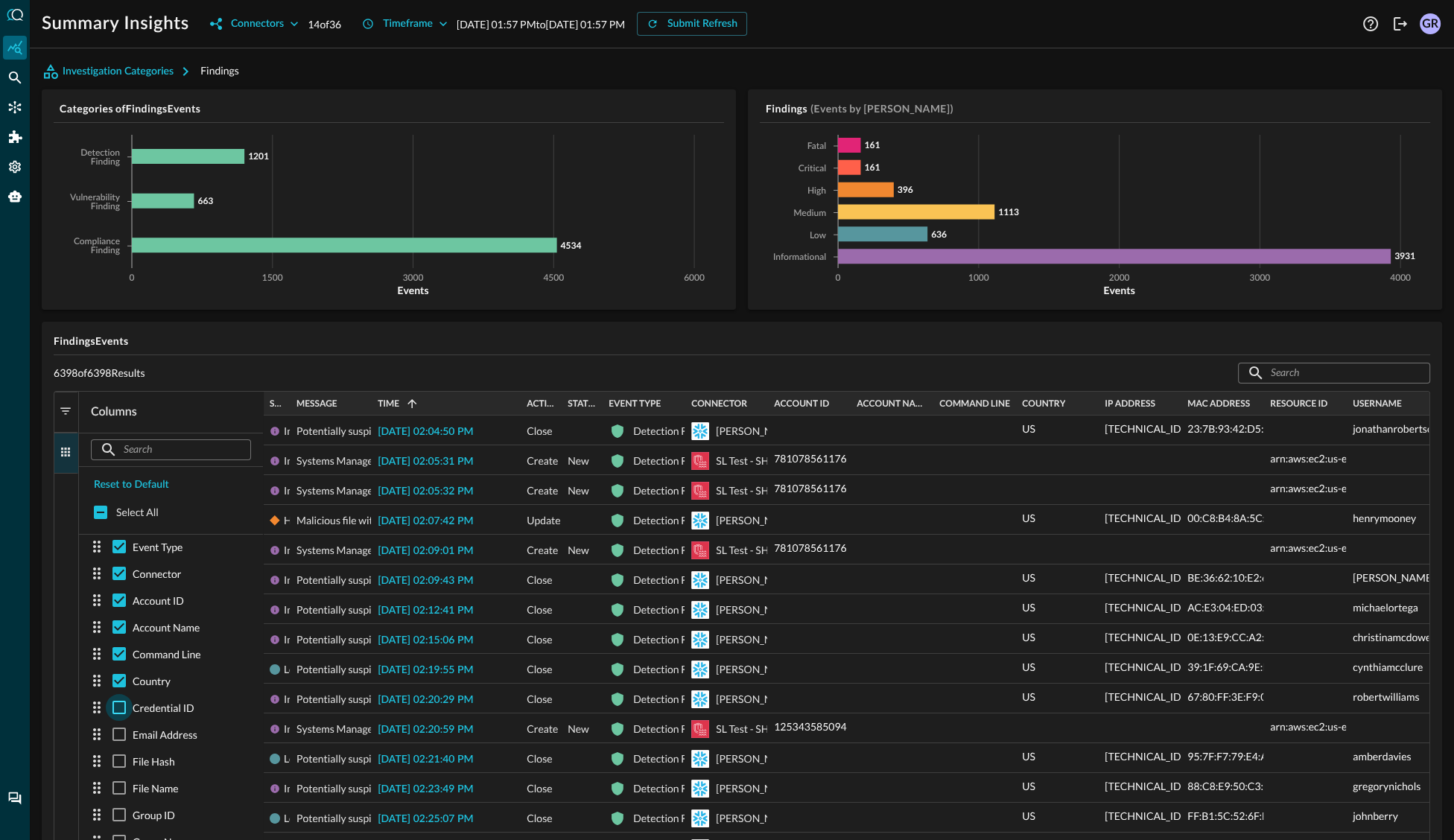
click at [118, 704] on input "checkbox" at bounding box center [120, 708] width 27 height 27
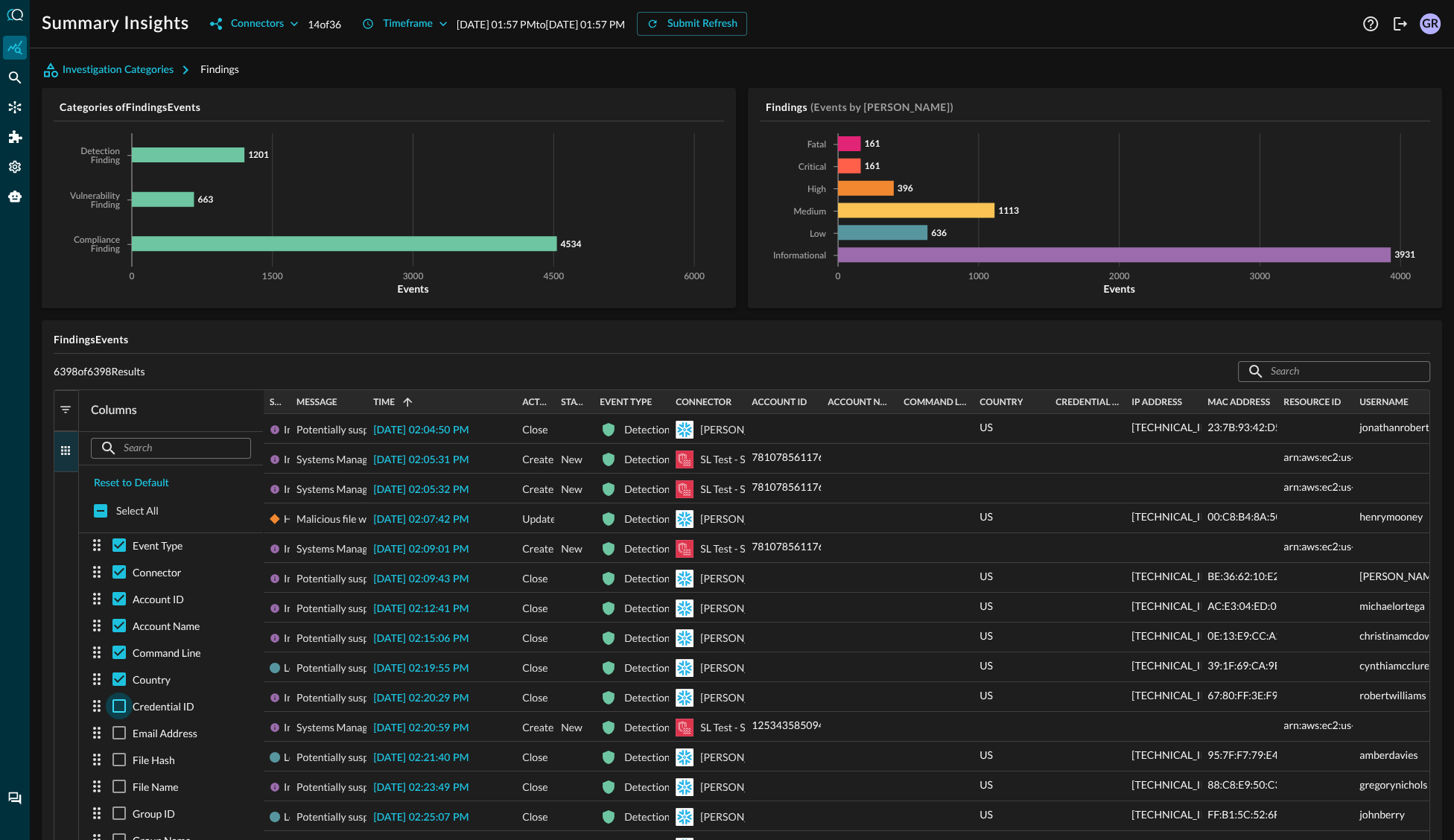
checkbox input "true"
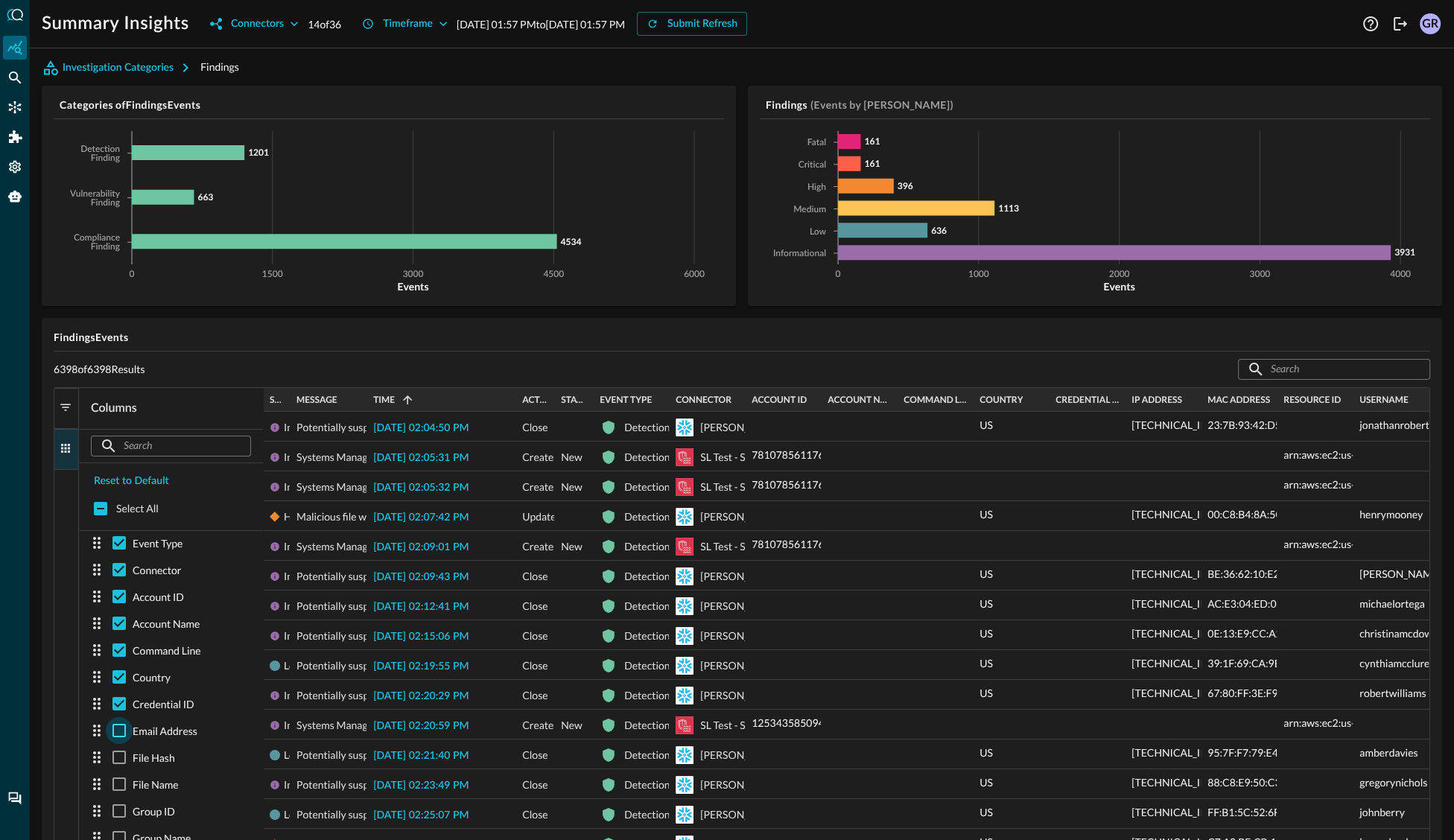
click at [123, 726] on input "checkbox" at bounding box center [120, 731] width 27 height 27
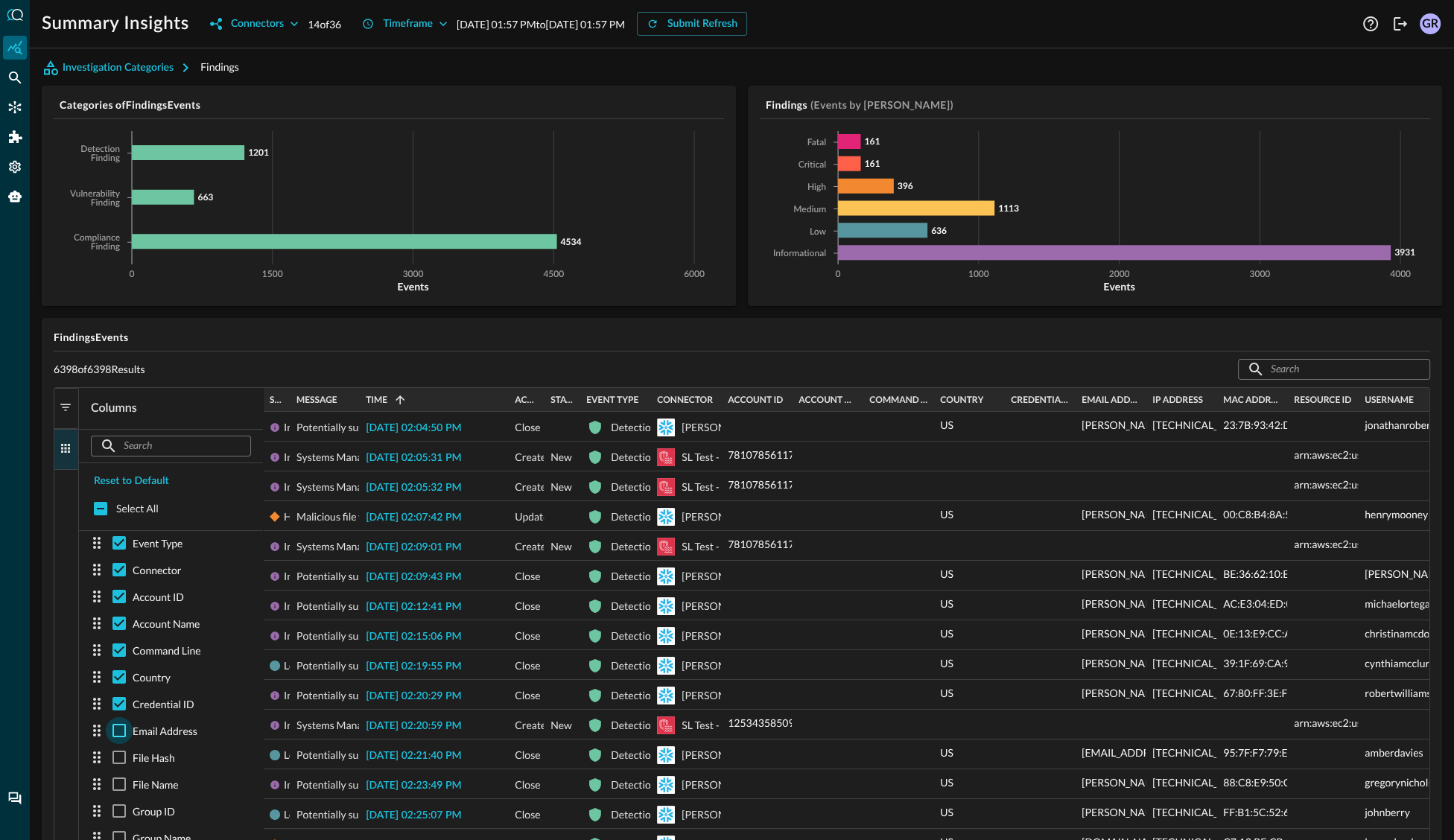
checkbox input "true"
click at [67, 404] on span "button" at bounding box center [66, 407] width 14 height 14
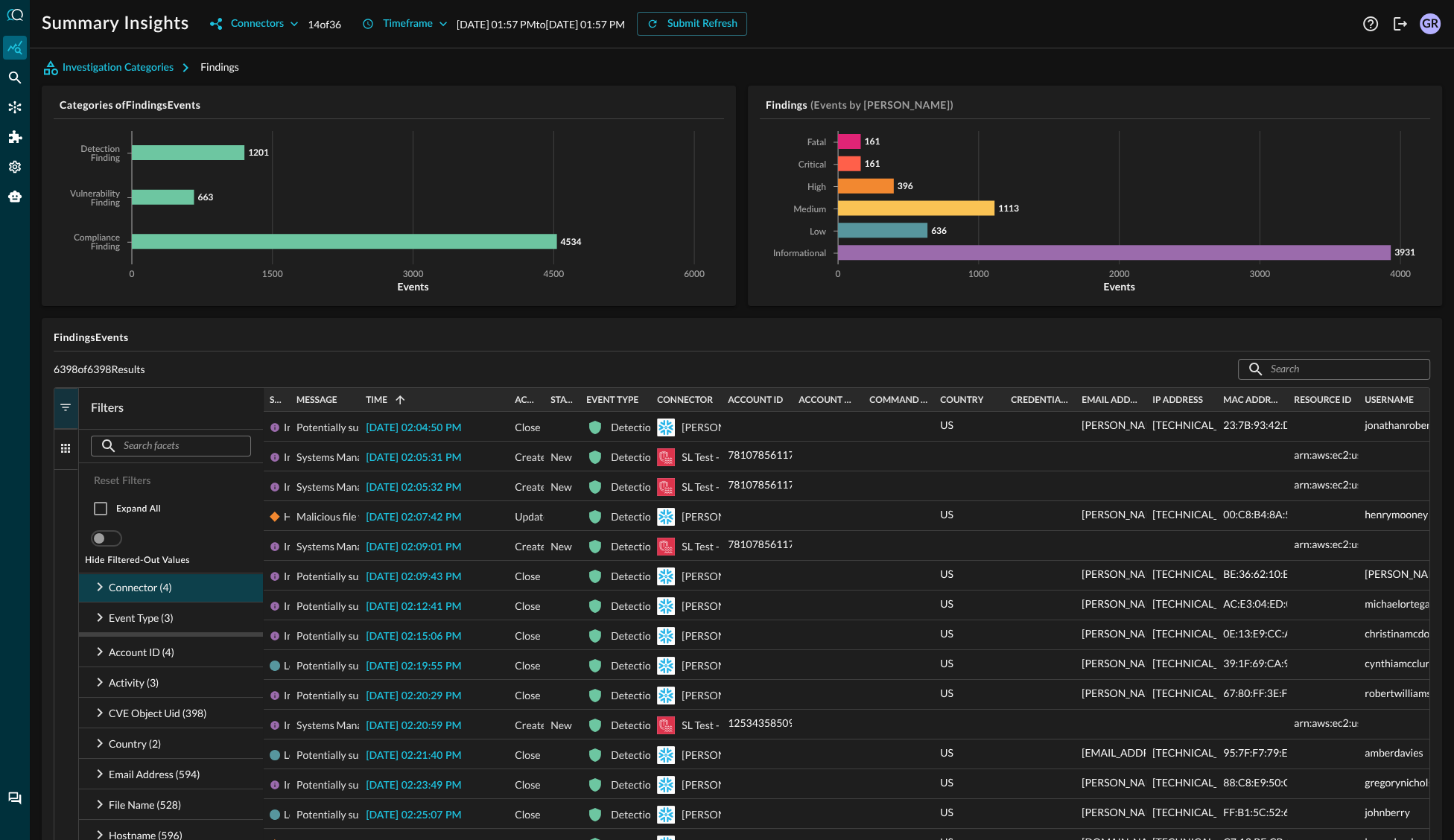
click at [103, 585] on icon at bounding box center [99, 586] width 18 height 18
click at [115, 612] on input "checkbox" at bounding box center [114, 617] width 31 height 31
checkbox input "false"
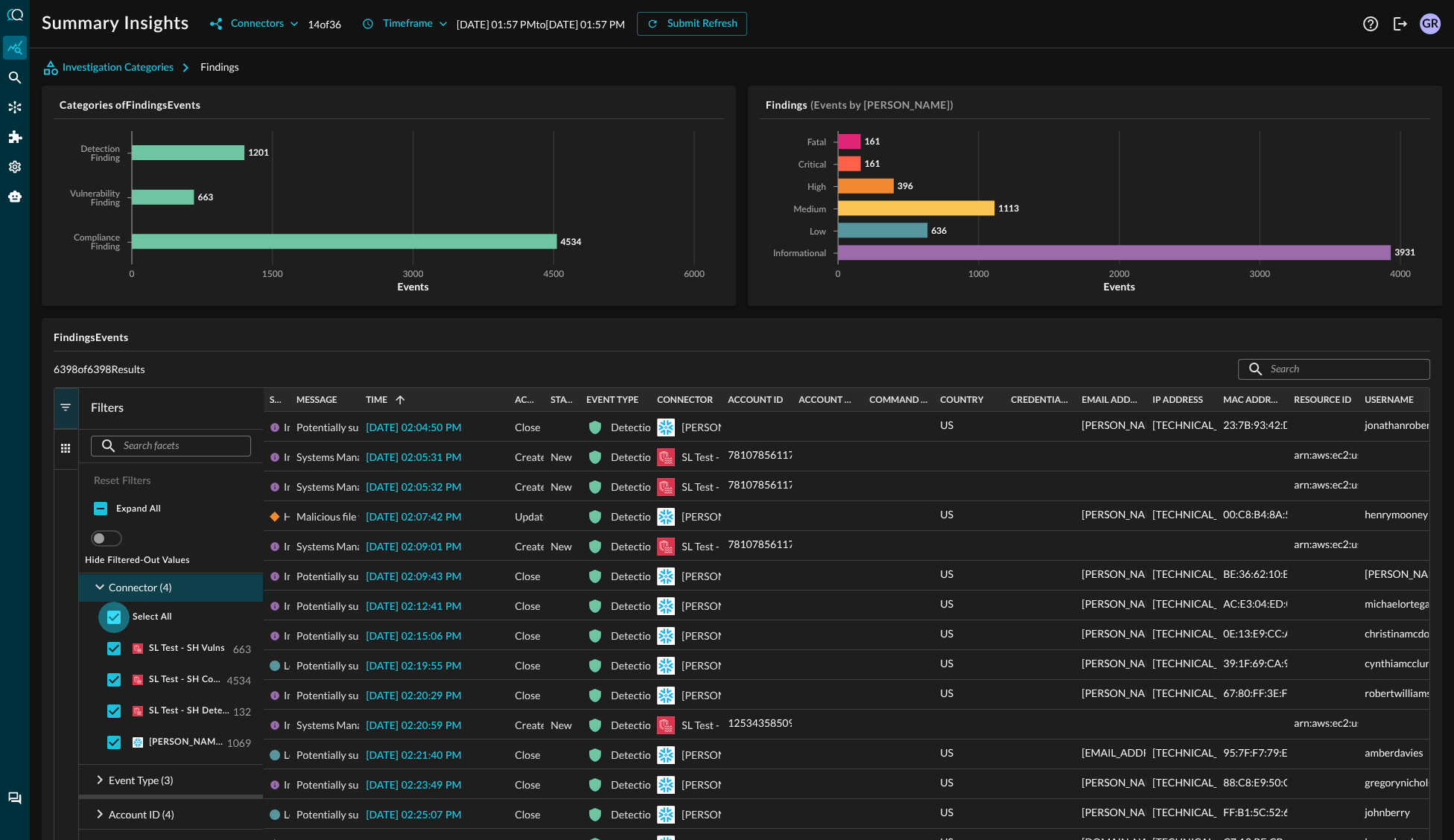
checkbox input "false"
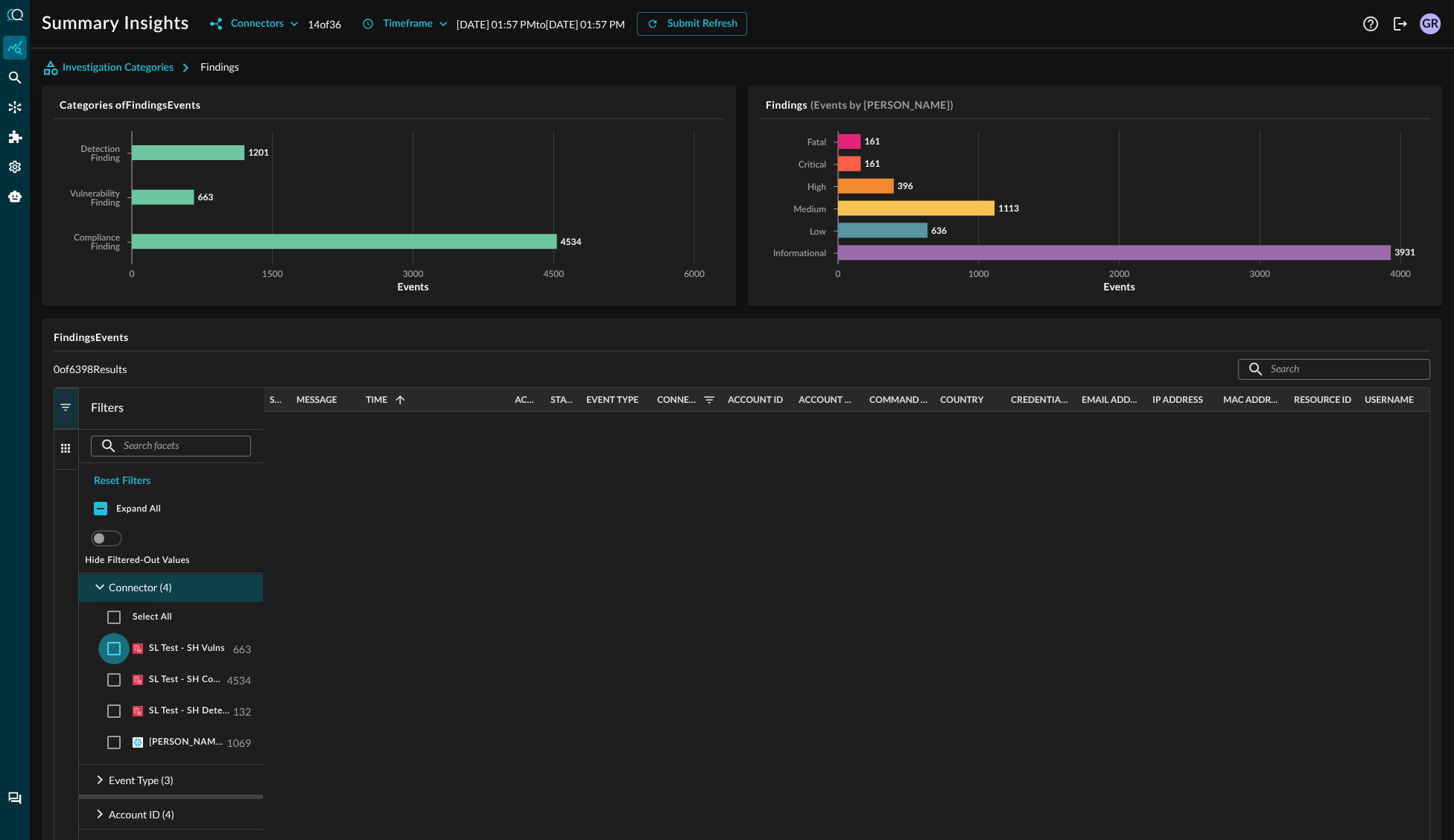
click at [112, 646] on input "checkbox" at bounding box center [114, 648] width 31 height 31
checkbox input "true"
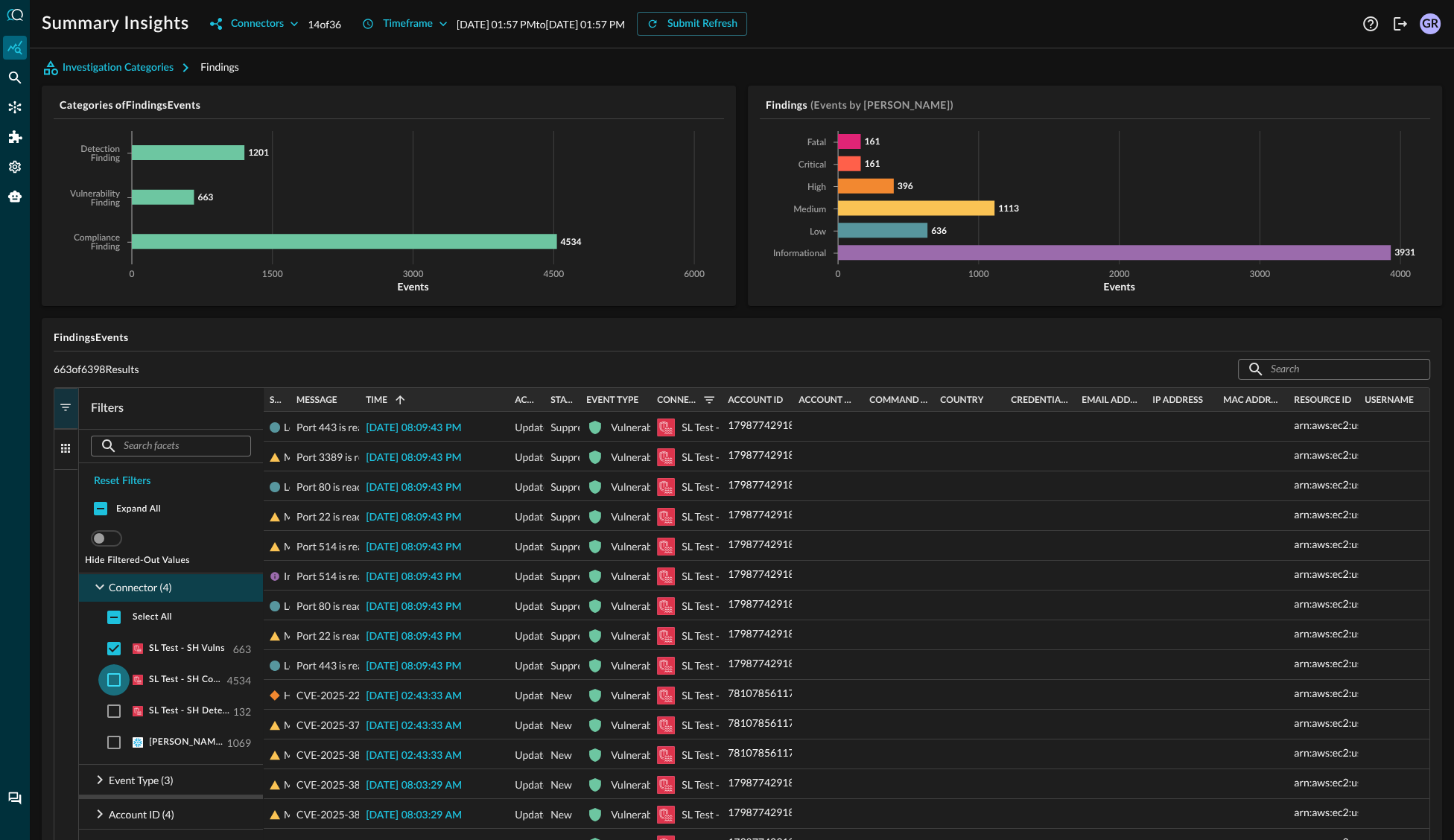
drag, startPoint x: 112, startPoint y: 680, endPoint x: 114, endPoint y: 690, distance: 10.2
click at [112, 680] on input "checkbox" at bounding box center [114, 680] width 31 height 31
checkbox input "true"
drag, startPoint x: 113, startPoint y: 708, endPoint x: 123, endPoint y: 709, distance: 10.0
click at [113, 708] on input "checkbox" at bounding box center [114, 711] width 31 height 31
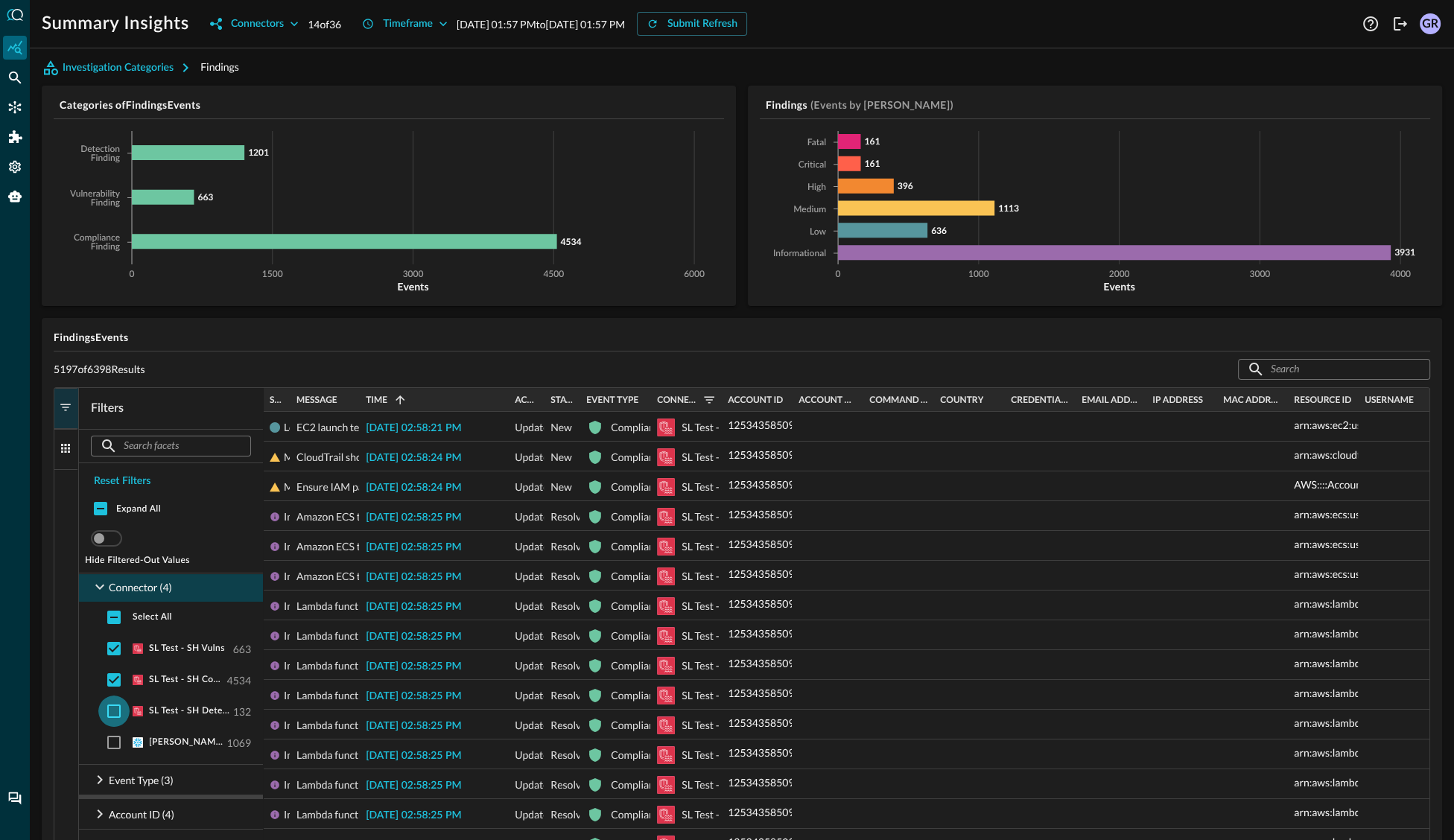
checkbox input "true"
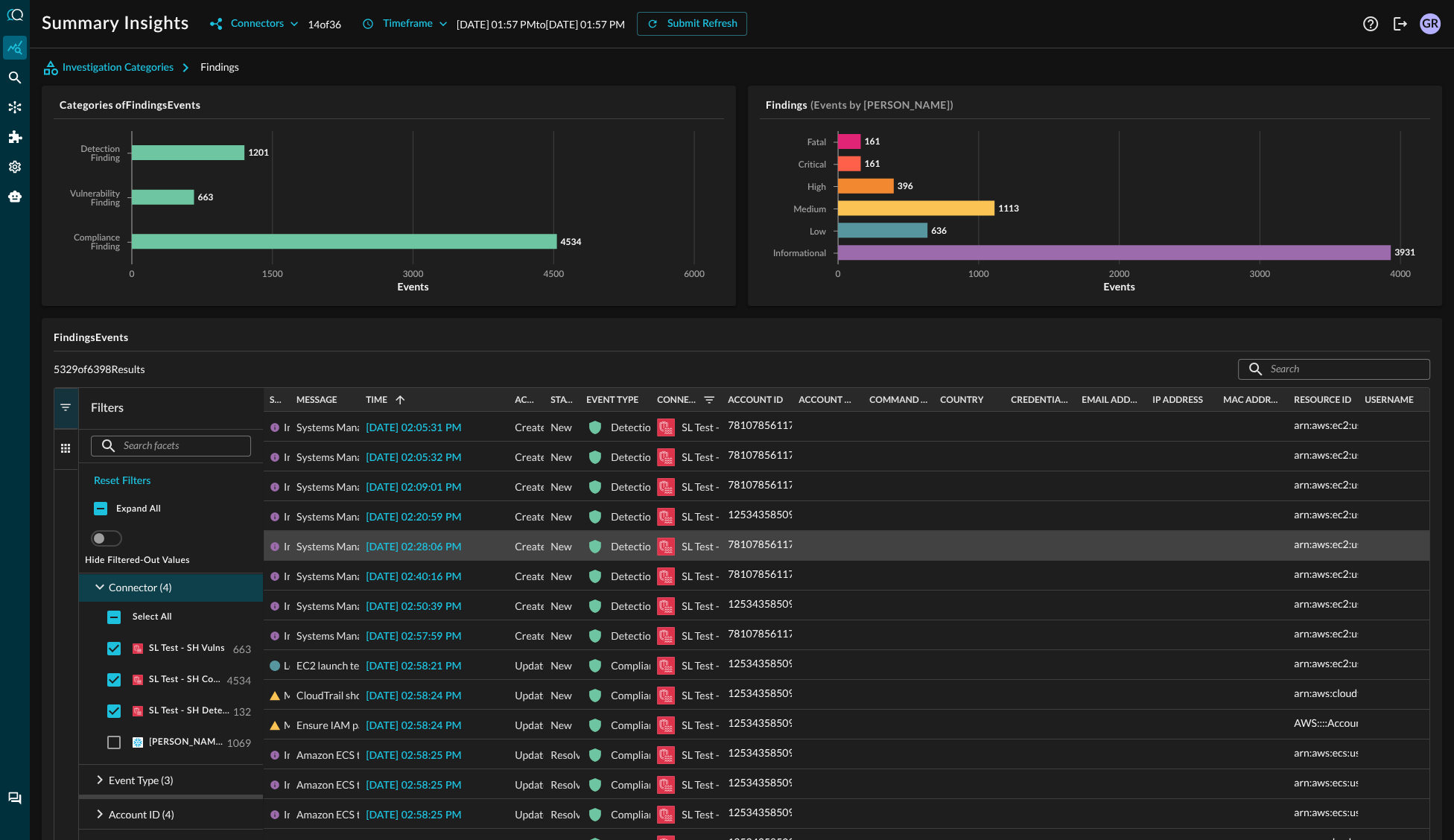
scroll to position [0, 0]
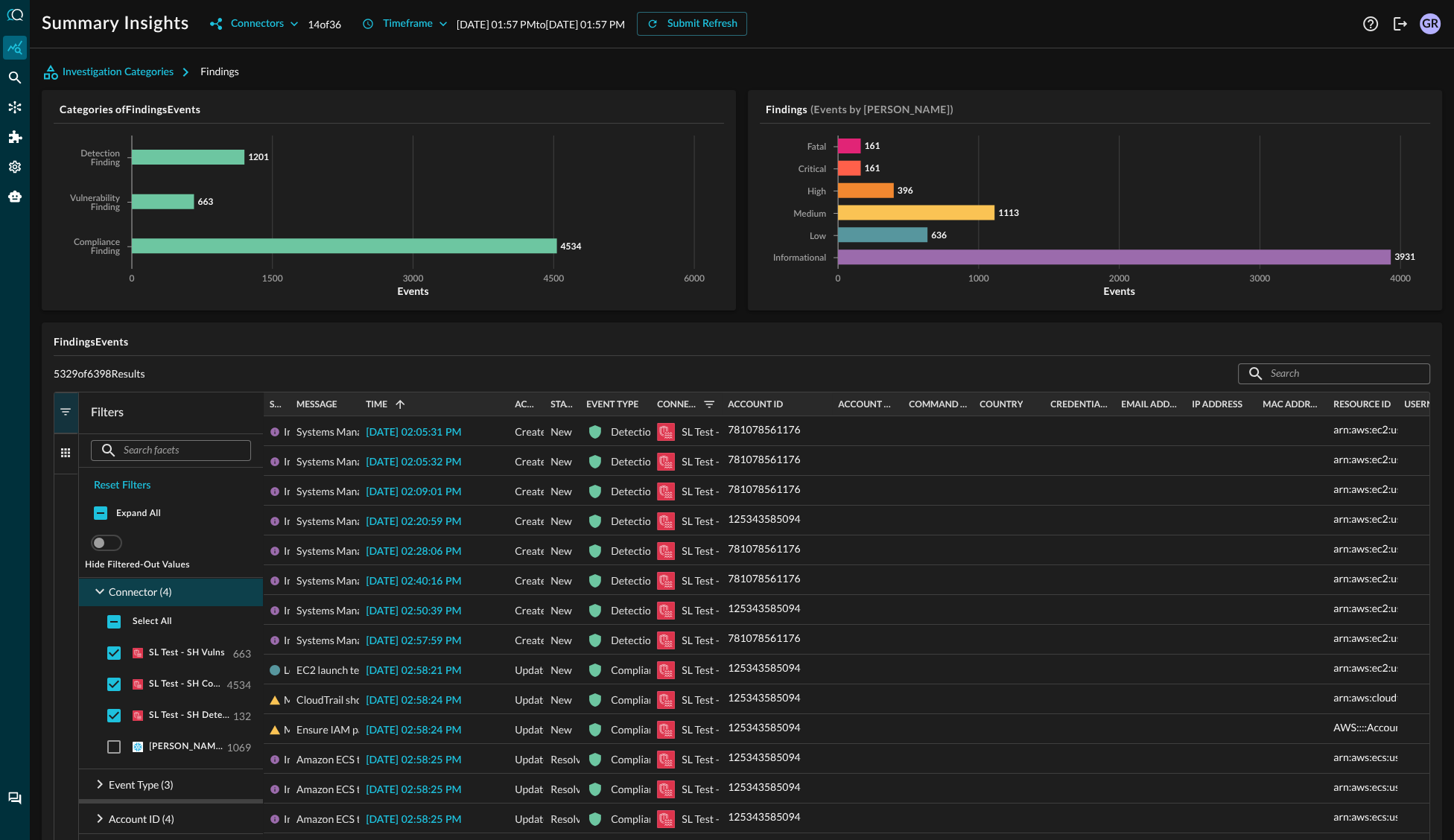
drag, startPoint x: 790, startPoint y: 401, endPoint x: 1019, endPoint y: 420, distance: 229.8
click at [831, 403] on div at bounding box center [832, 404] width 6 height 24
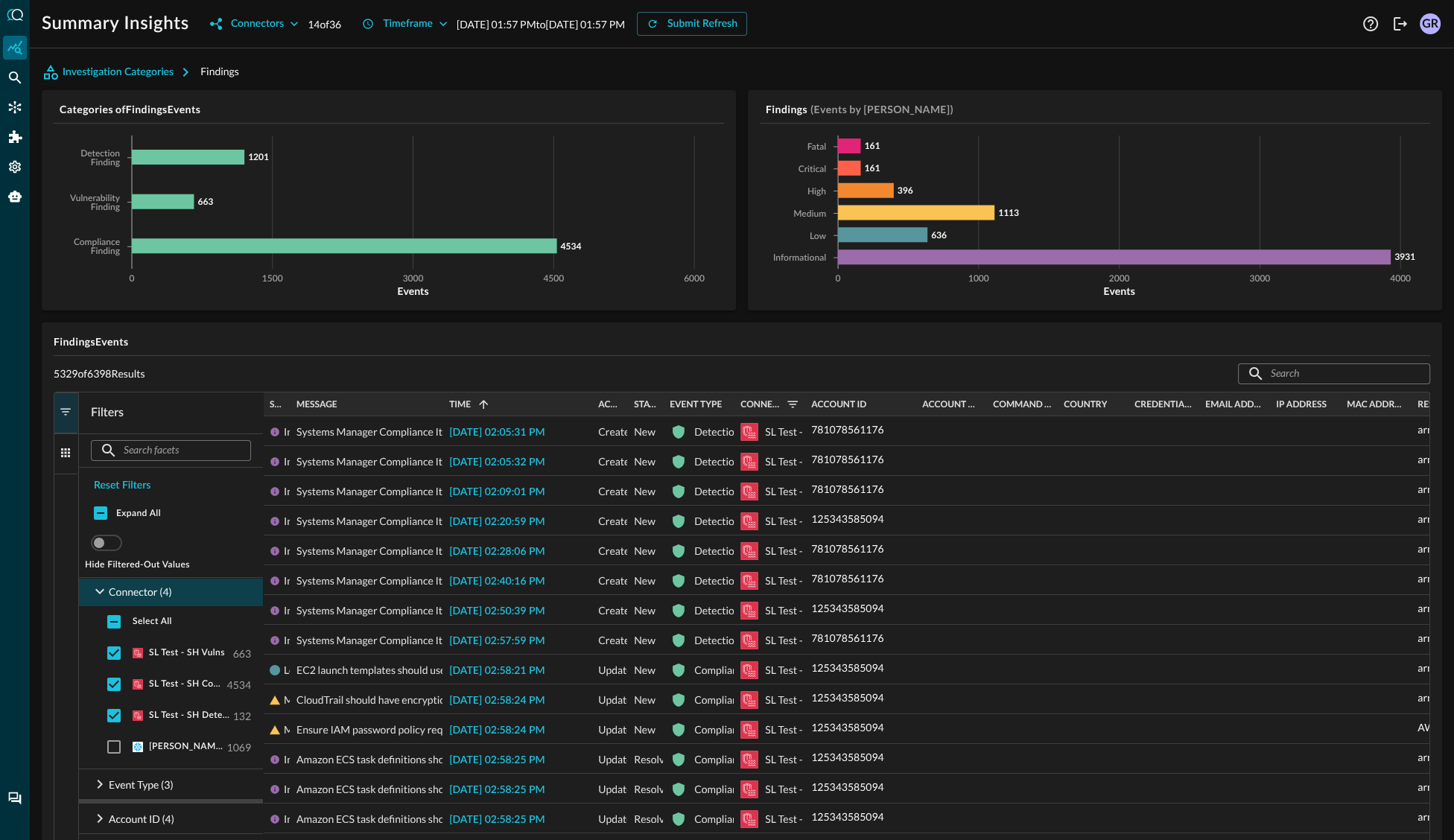
drag, startPoint x: 371, startPoint y: 400, endPoint x: 529, endPoint y: 420, distance: 159.3
click at [512, 417] on div "Severity Message Time 1 Activity" at bounding box center [846, 776] width 1166 height 769
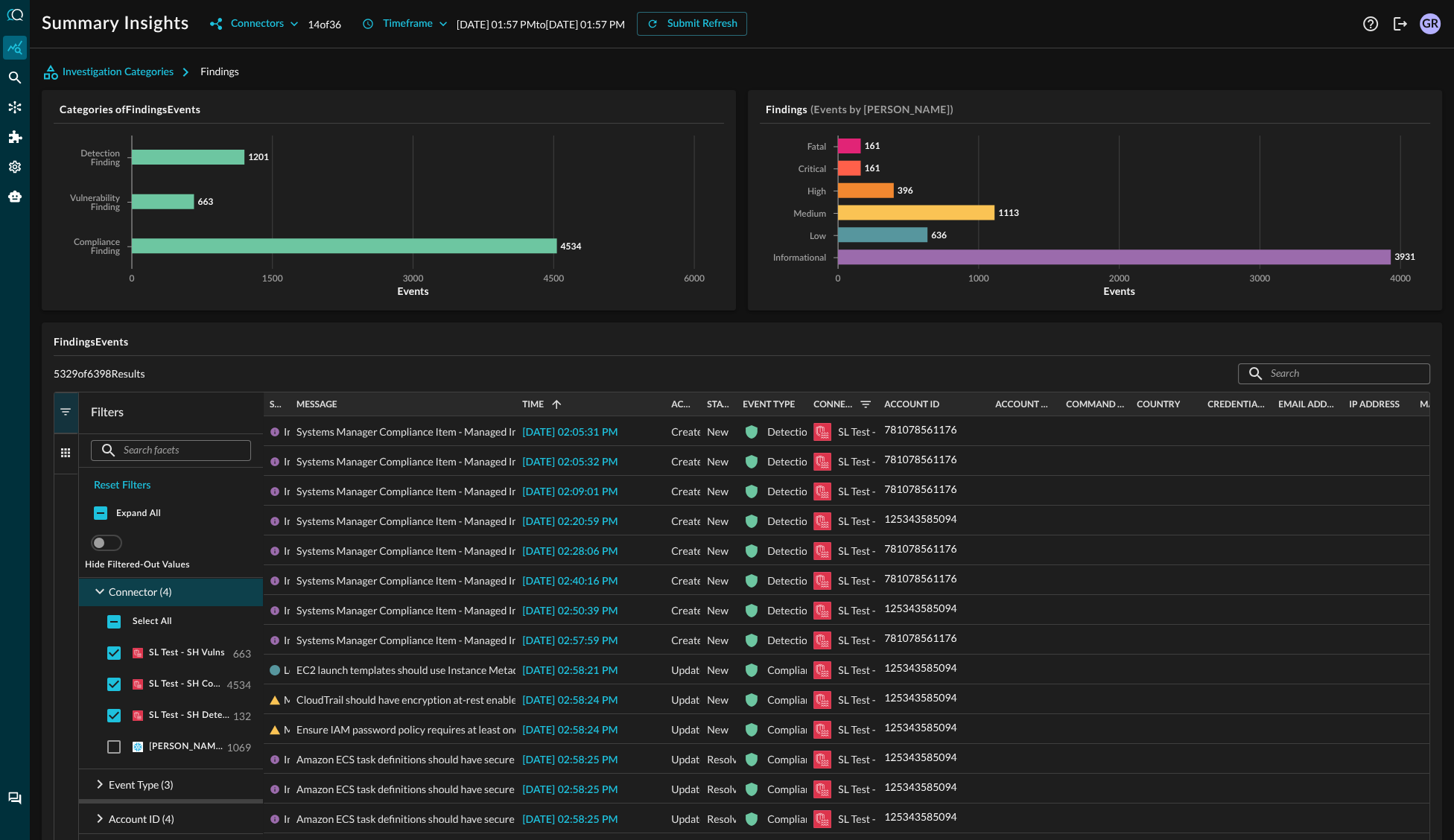
click at [536, 420] on div "[DATE] 02:05:31 PM" at bounding box center [590, 431] width 149 height 29
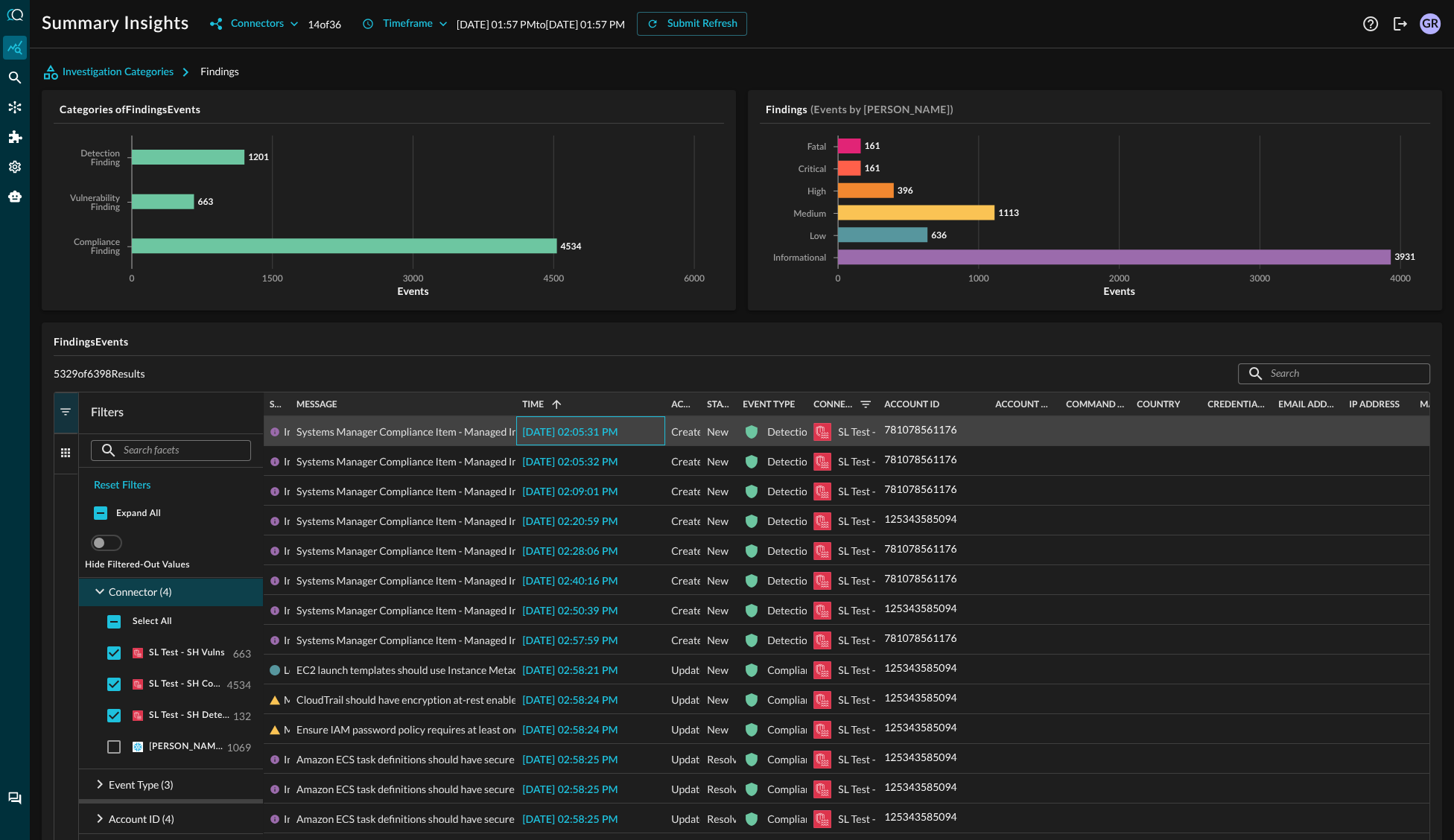
click at [446, 430] on span "Systems Manager Compliance Item - Managed Instance Non-Compliant" at bounding box center [458, 431] width 324 height 30
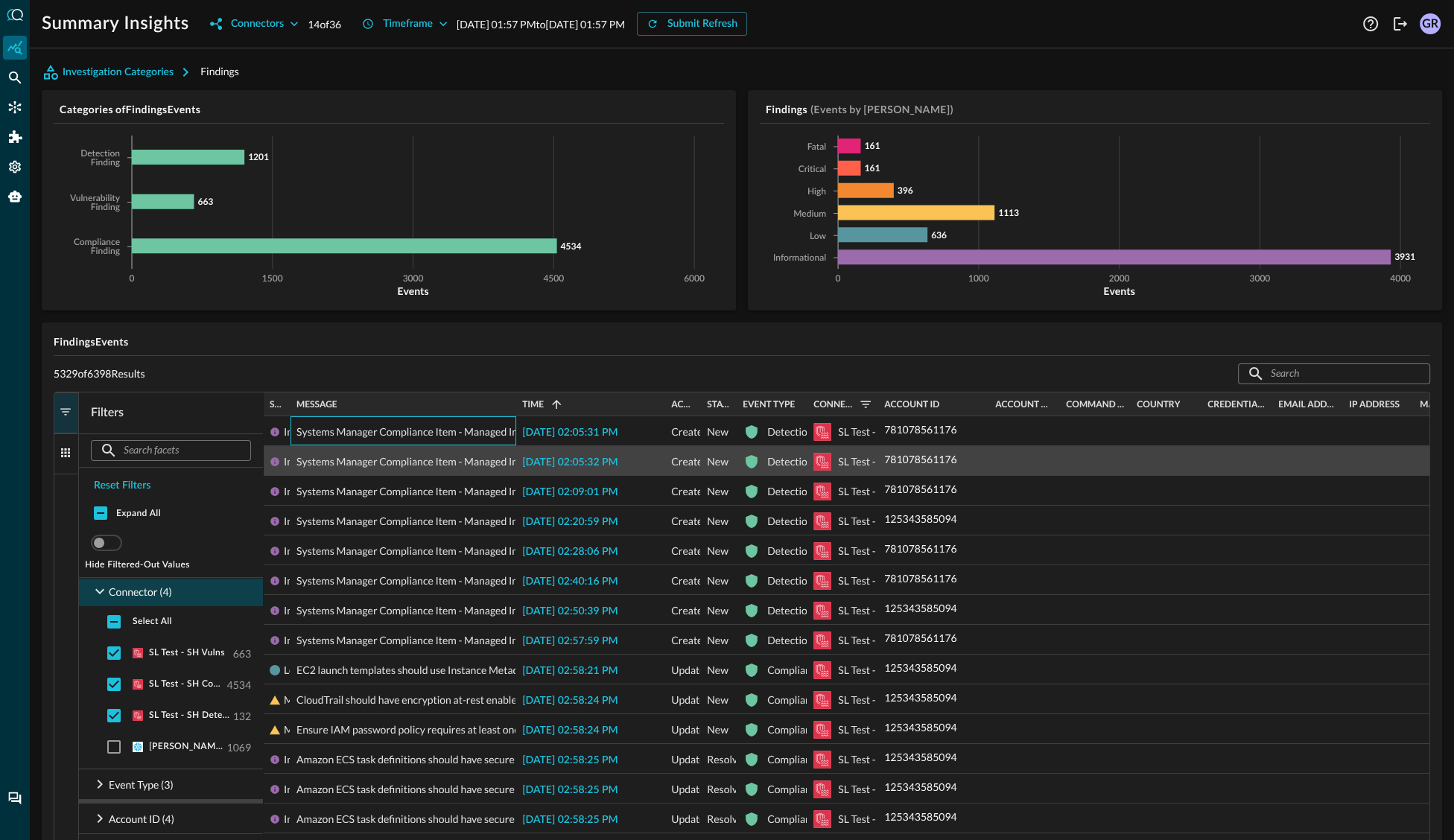
click at [302, 463] on span "Systems Manager Compliance Item - Managed Instance Non-Compliant" at bounding box center [458, 461] width 324 height 30
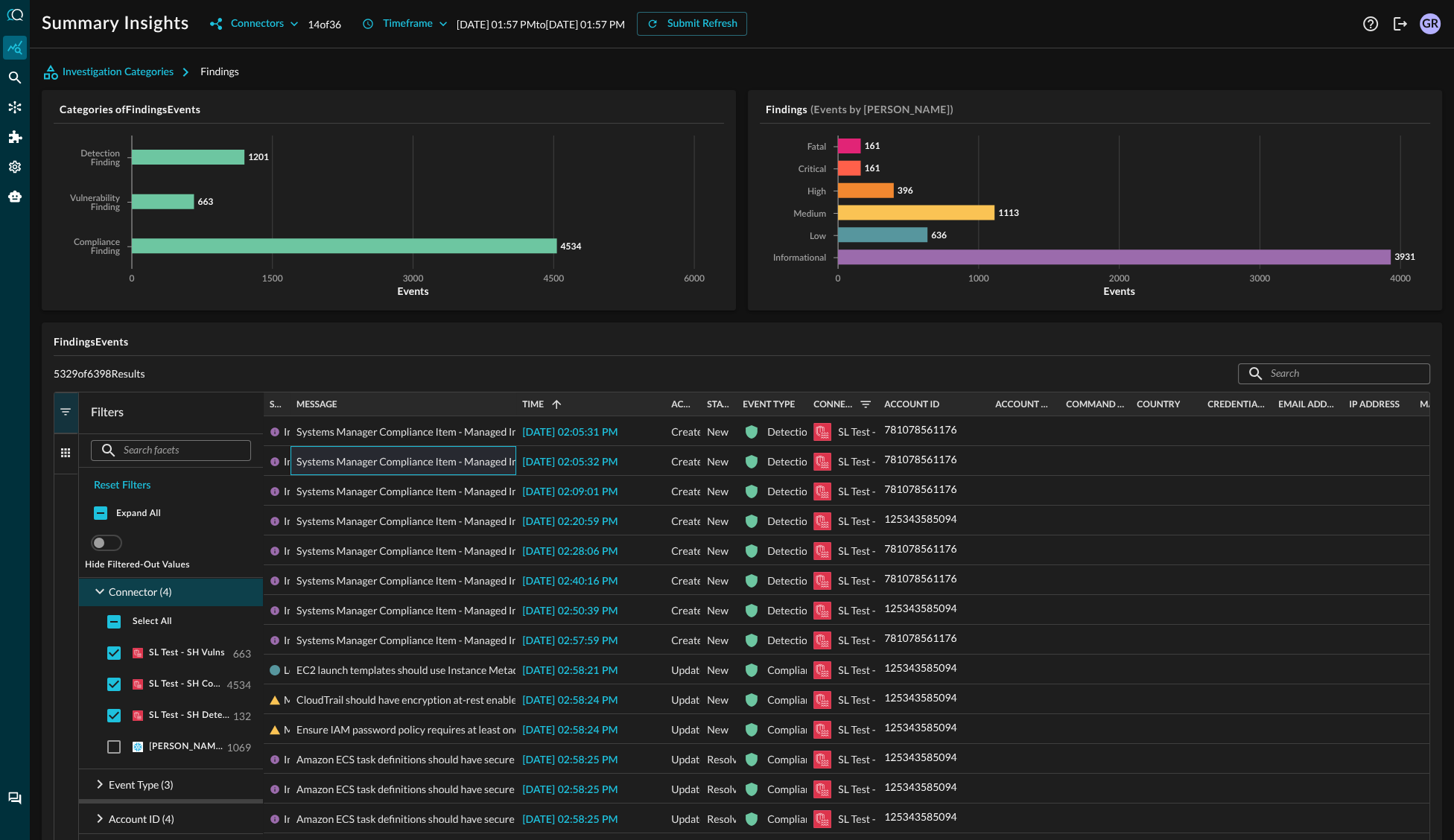
click at [290, 408] on div "Message" at bounding box center [403, 404] width 226 height 24
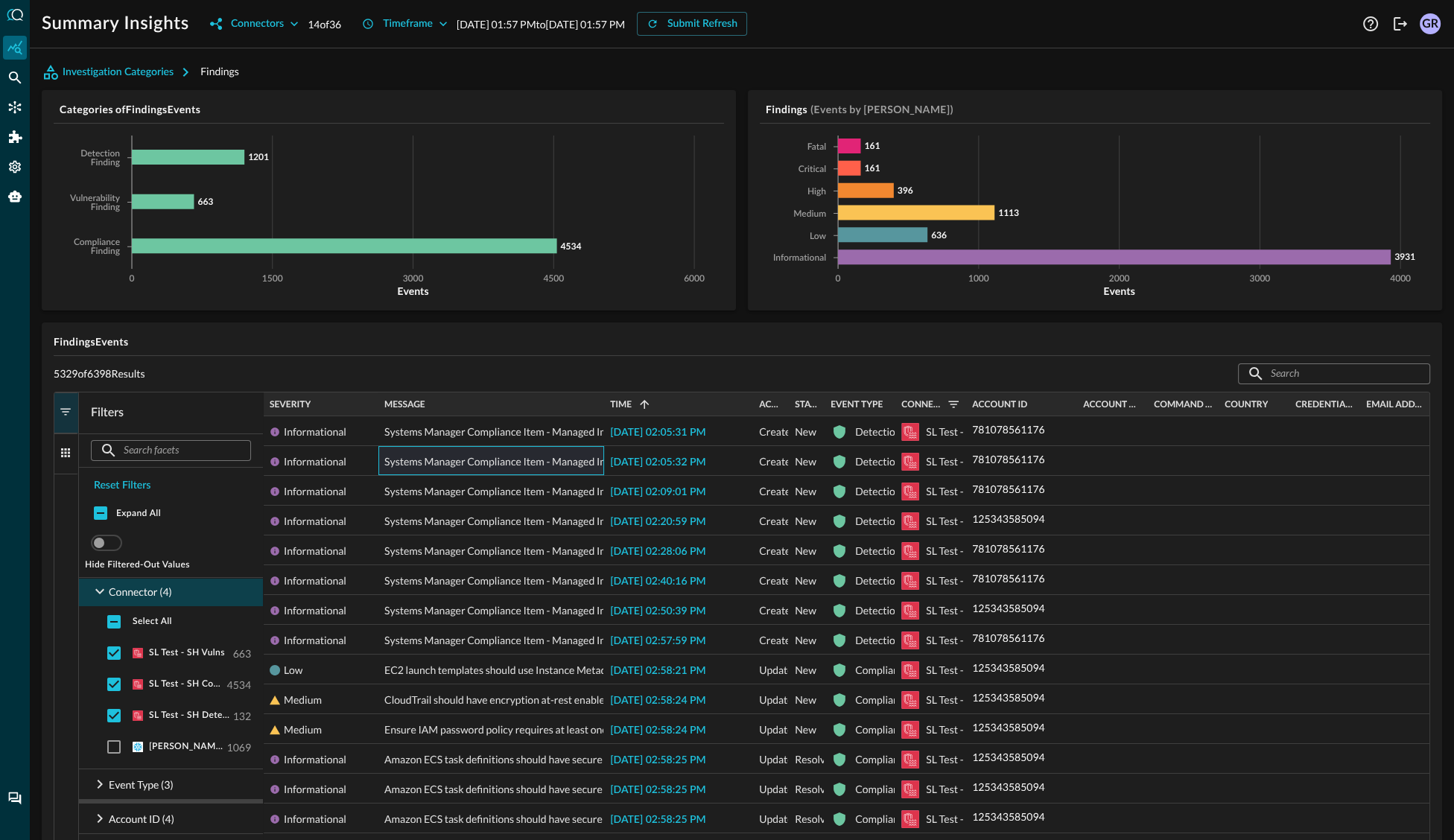
drag, startPoint x: 288, startPoint y: 403, endPoint x: 375, endPoint y: 417, distance: 88.1
click at [375, 417] on div "Severity Message Time 1 Activity" at bounding box center [846, 776] width 1166 height 769
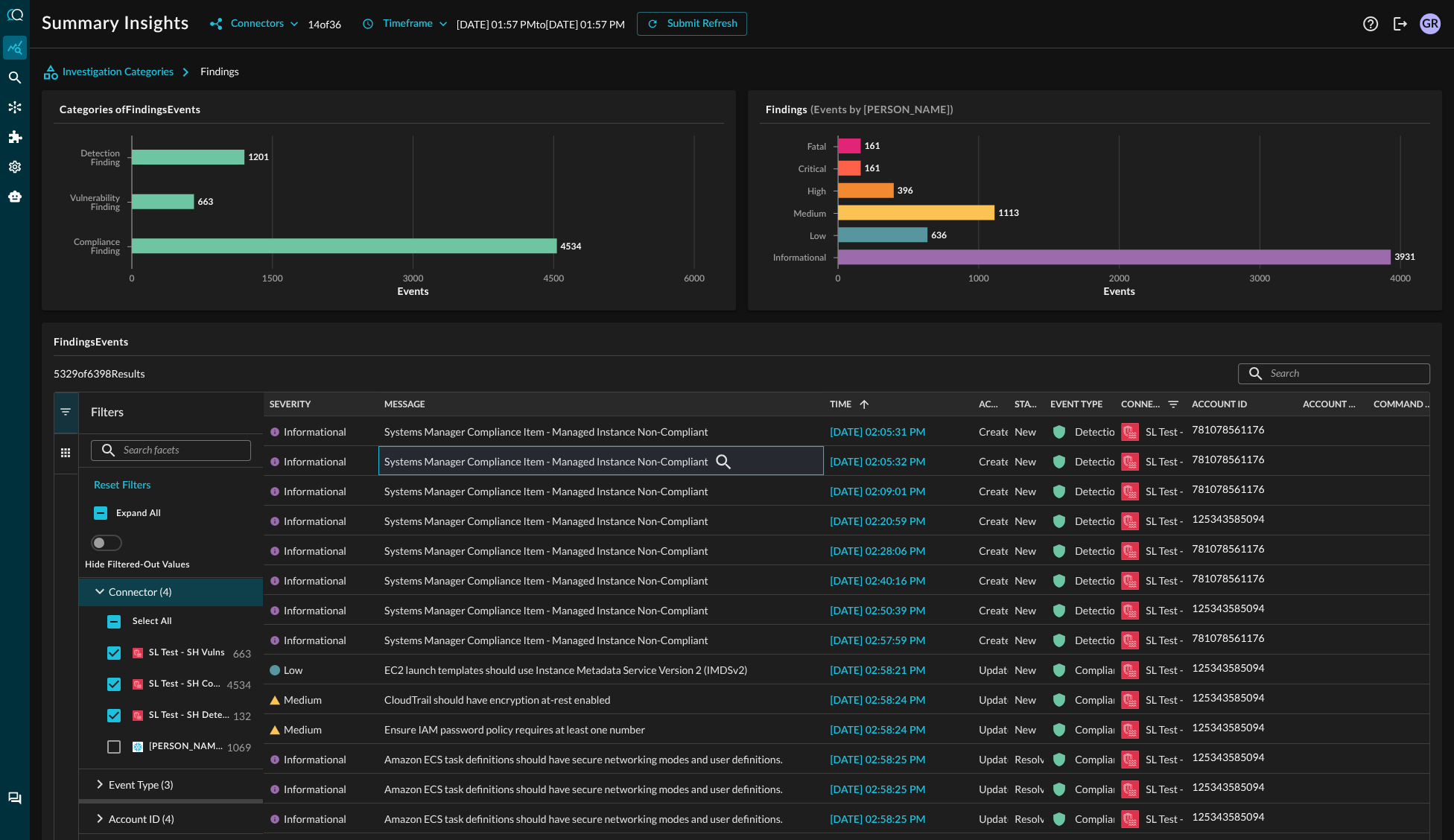
drag, startPoint x: 603, startPoint y: 399, endPoint x: 823, endPoint y: 443, distance: 224.4
click at [822, 443] on div "Severity Message Time 1 Activity" at bounding box center [846, 776] width 1166 height 769
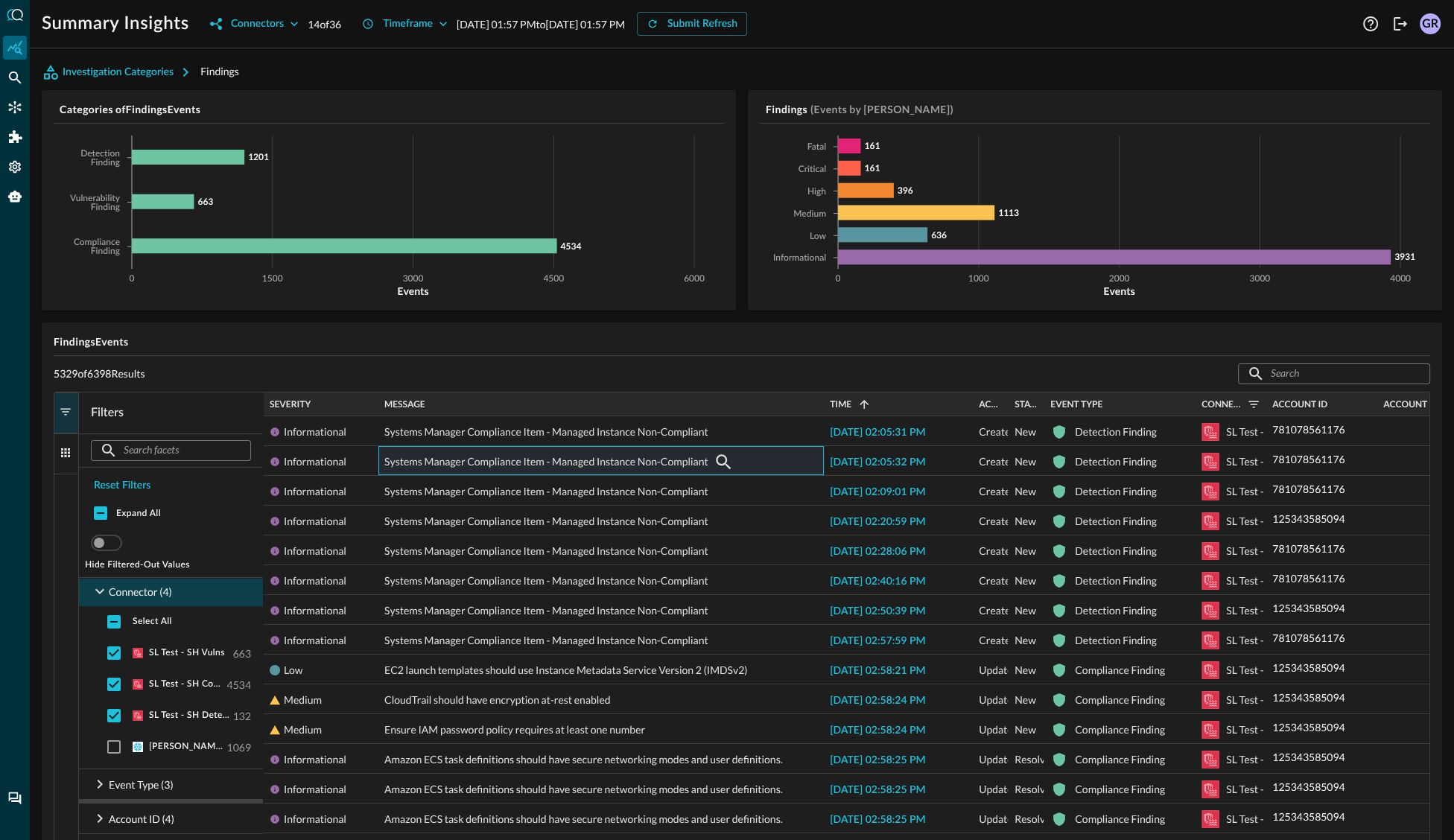
drag, startPoint x: 1113, startPoint y: 404, endPoint x: 1245, endPoint y: 407, distance: 132.0
click at [1194, 403] on div at bounding box center [1194, 404] width 6 height 24
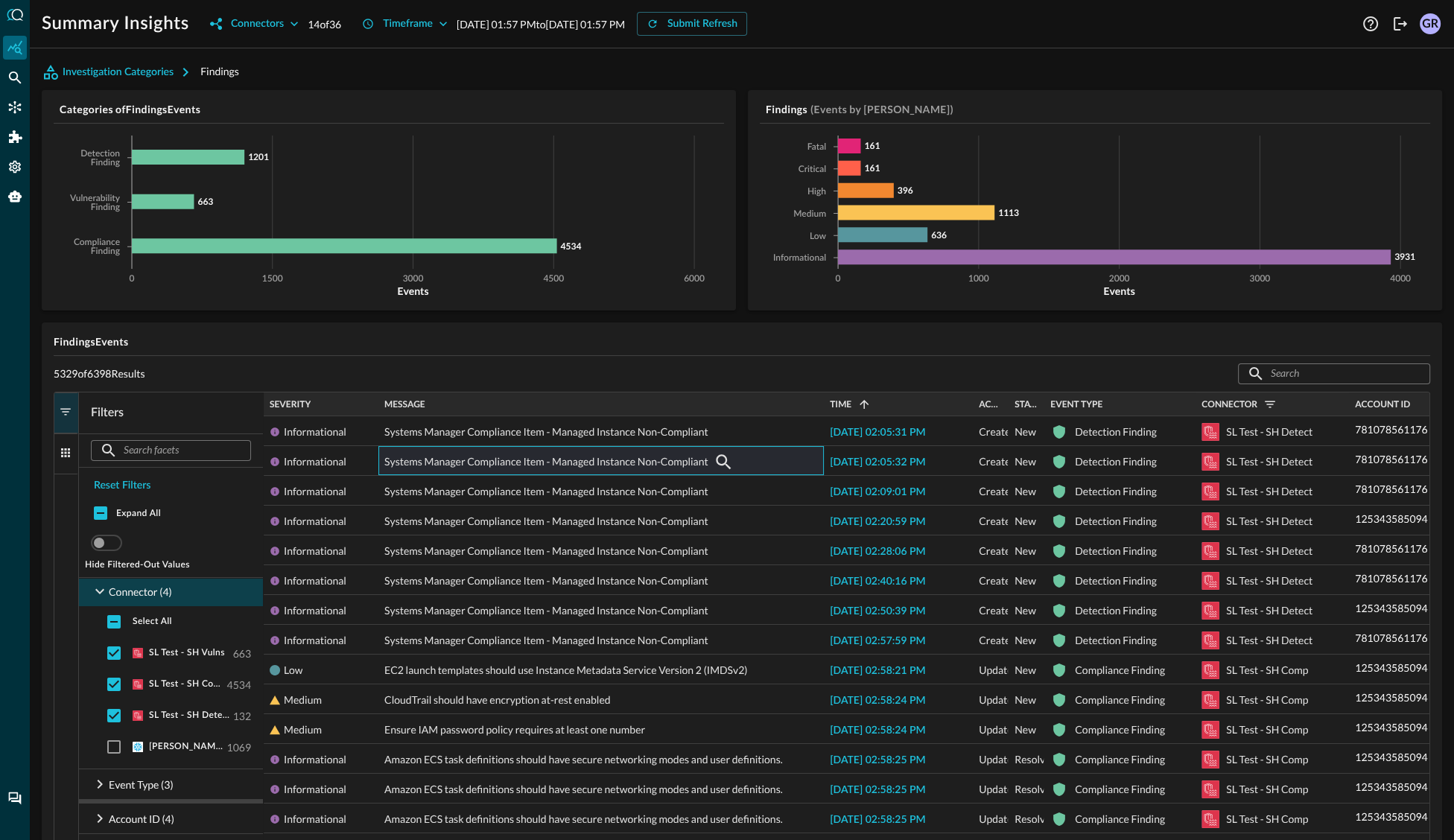
drag, startPoint x: 1264, startPoint y: 409, endPoint x: 1345, endPoint y: 411, distance: 81.0
click at [1345, 411] on div at bounding box center [1348, 404] width 6 height 24
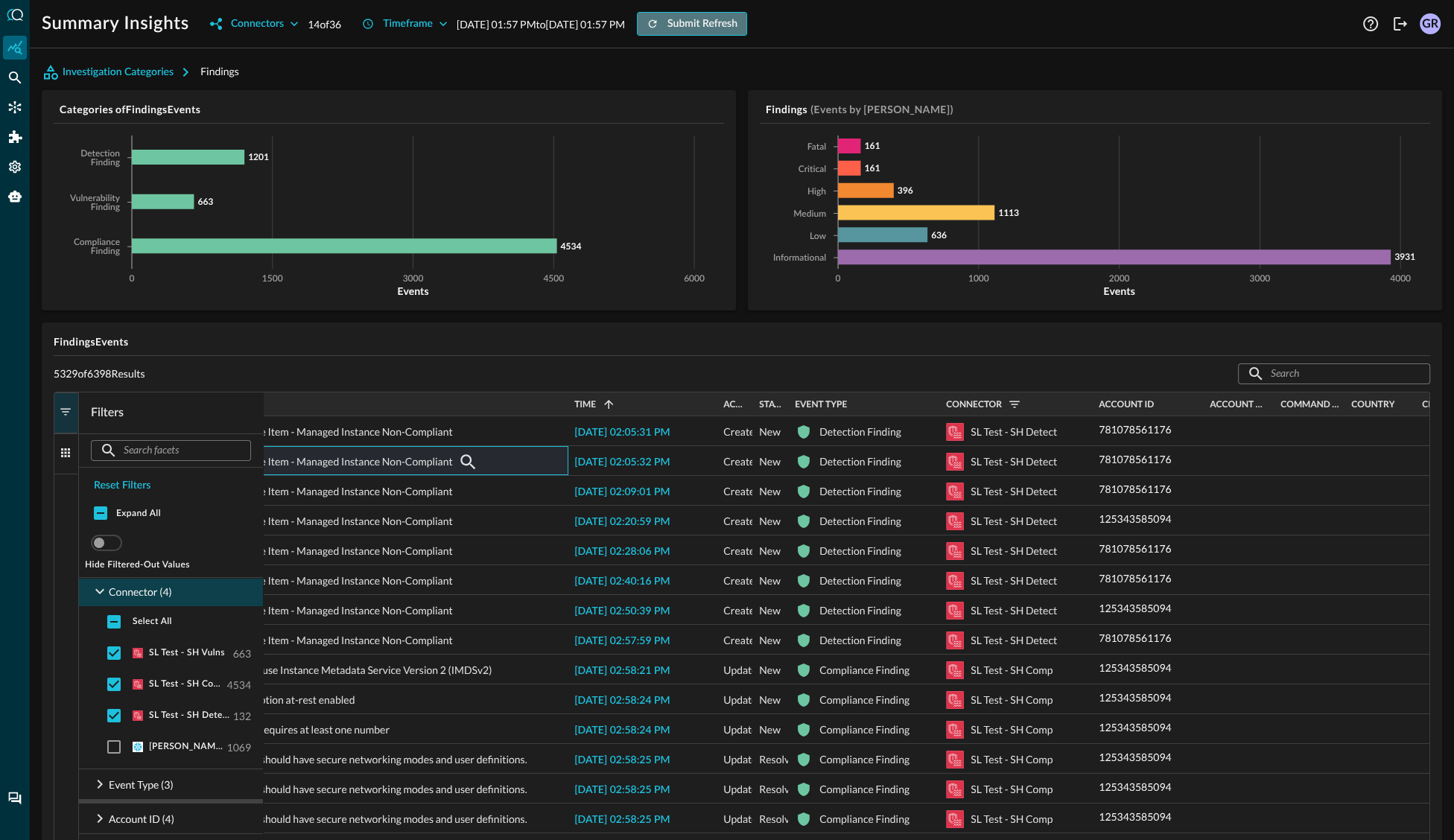
click at [737, 26] on div "Submit Refresh" at bounding box center [702, 23] width 70 height 18
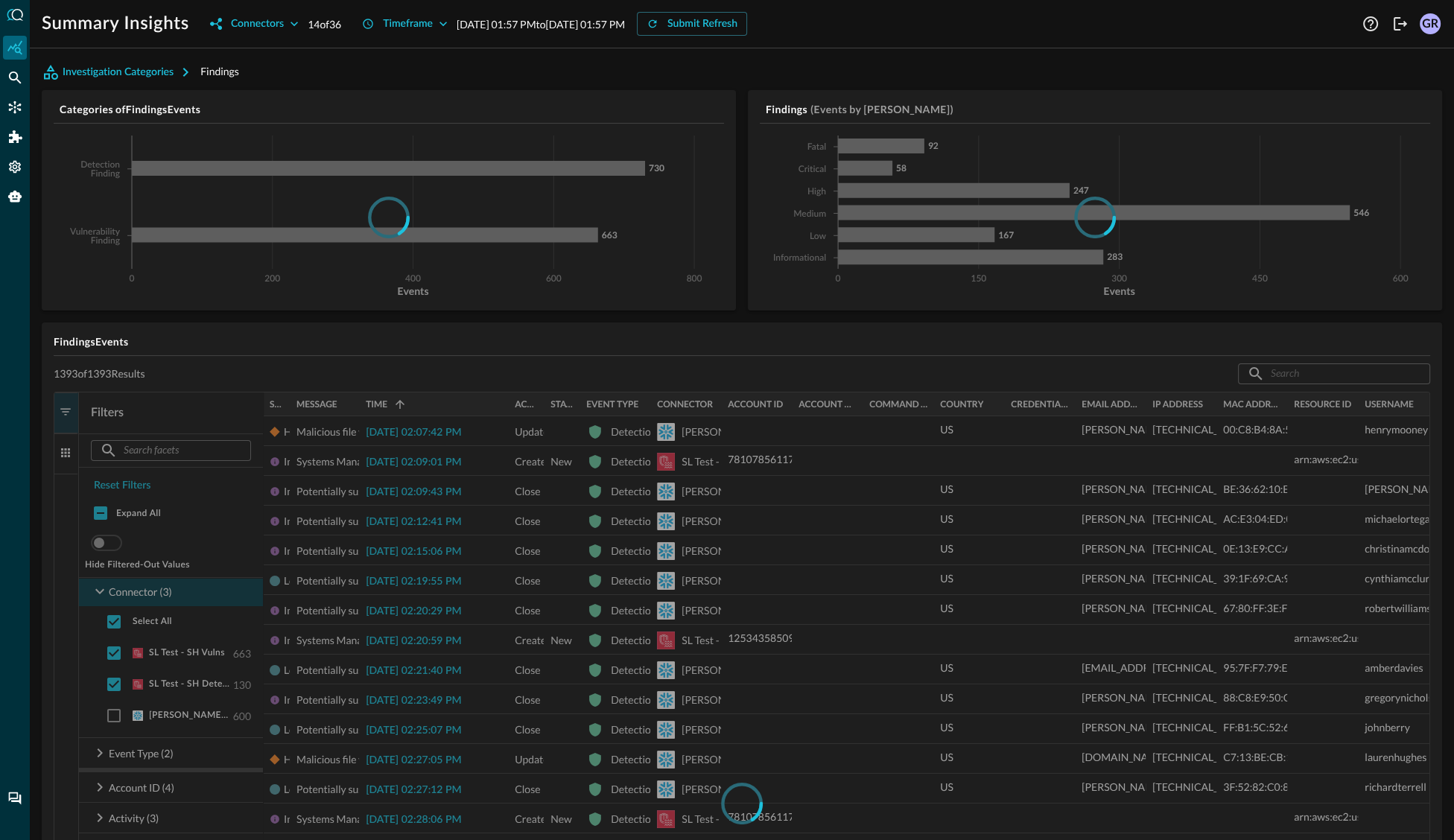
checkbox input "false"
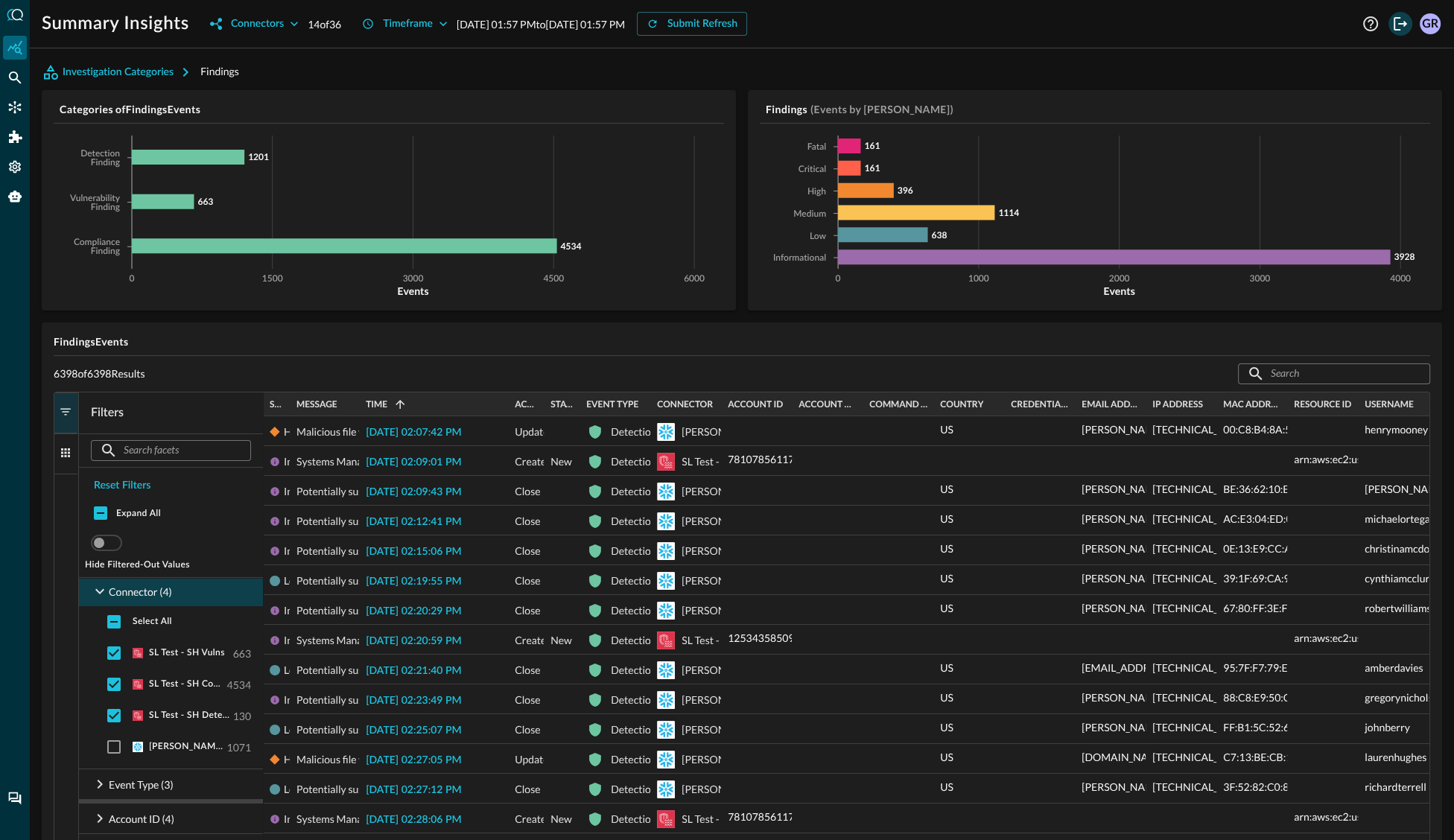
click at [1399, 22] on icon "Logout" at bounding box center [1400, 23] width 18 height 18
